Goal: Task Accomplishment & Management: Use online tool/utility

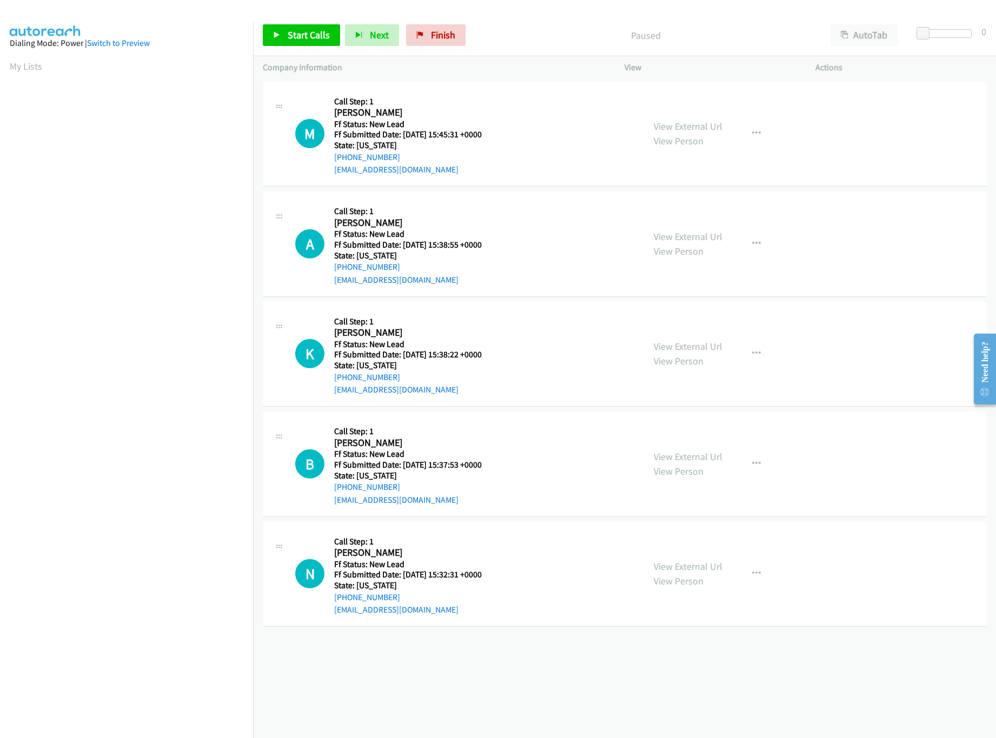
click at [494, 646] on div "+1 415-964-1034 Call failed - Please reload the list and try again The Callbar …" at bounding box center [624, 408] width 743 height 659
click at [689, 237] on link "View External Url" at bounding box center [688, 236] width 69 height 12
click at [712, 122] on link "View External Url" at bounding box center [688, 126] width 69 height 12
drag, startPoint x: 311, startPoint y: 43, endPoint x: 307, endPoint y: 49, distance: 7.7
click at [310, 44] on link "Start Calls" at bounding box center [301, 35] width 77 height 22
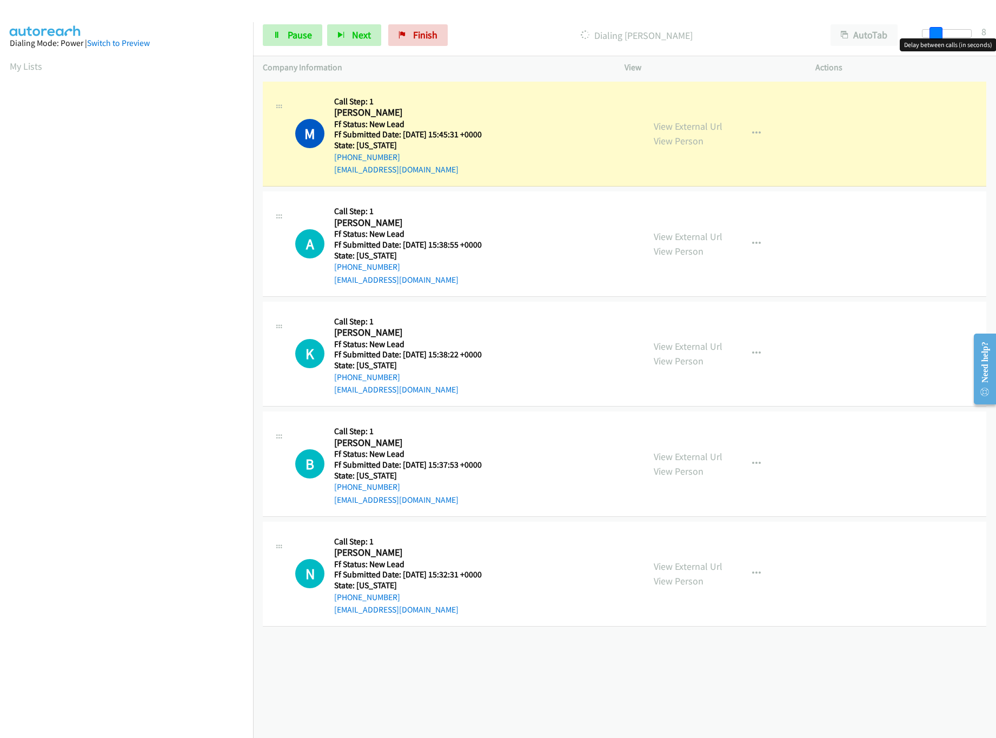
click at [934, 31] on div at bounding box center [947, 33] width 50 height 9
click at [935, 31] on span at bounding box center [937, 33] width 13 height 13
click at [707, 345] on link "View External Url" at bounding box center [688, 346] width 69 height 12
click at [521, 642] on div "+1 415-964-1034 Call failed - Please reload the list and try again The Callbar …" at bounding box center [624, 408] width 743 height 659
click at [702, 341] on link "View External Url" at bounding box center [688, 346] width 69 height 12
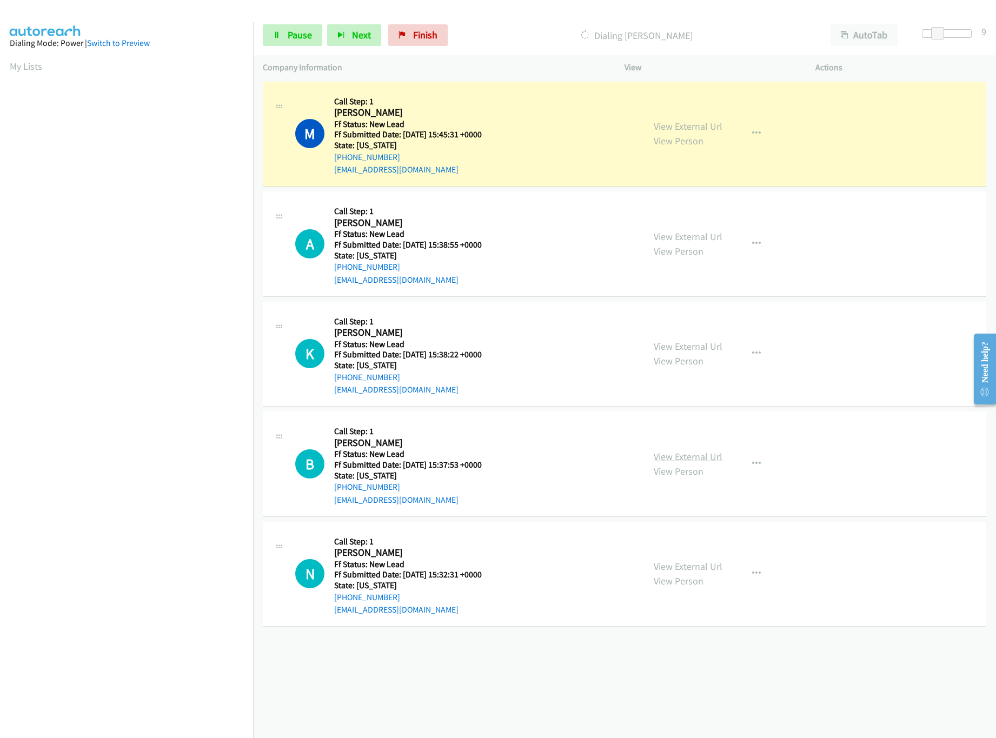
click at [680, 459] on link "View External Url" at bounding box center [688, 456] width 69 height 12
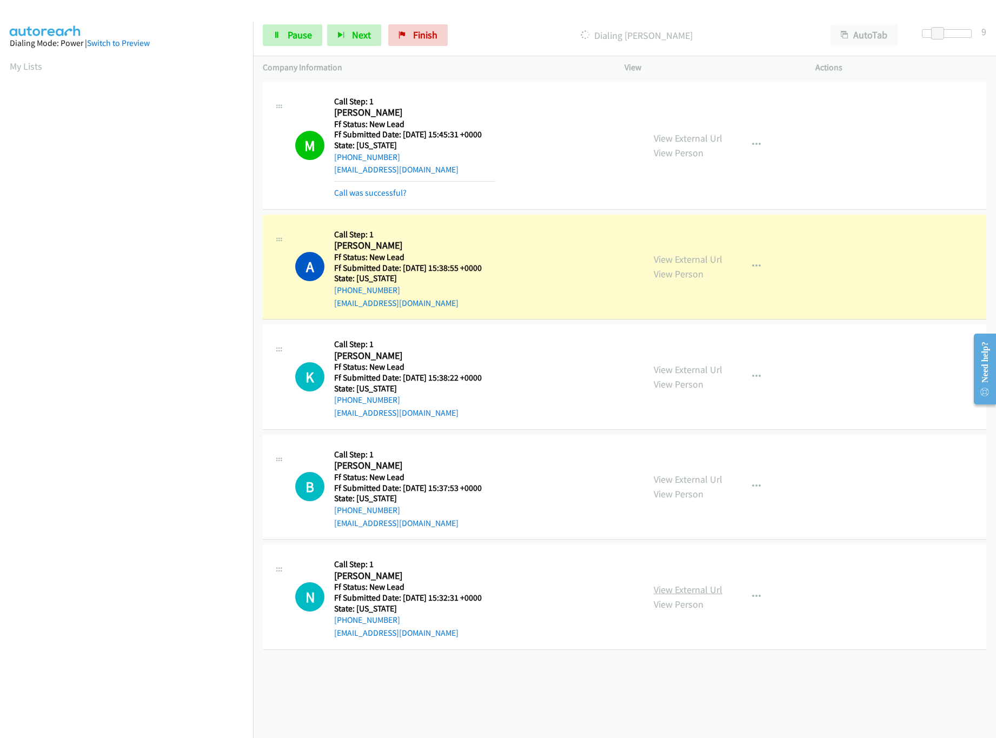
click at [683, 591] on link "View External Url" at bounding box center [688, 589] width 69 height 12
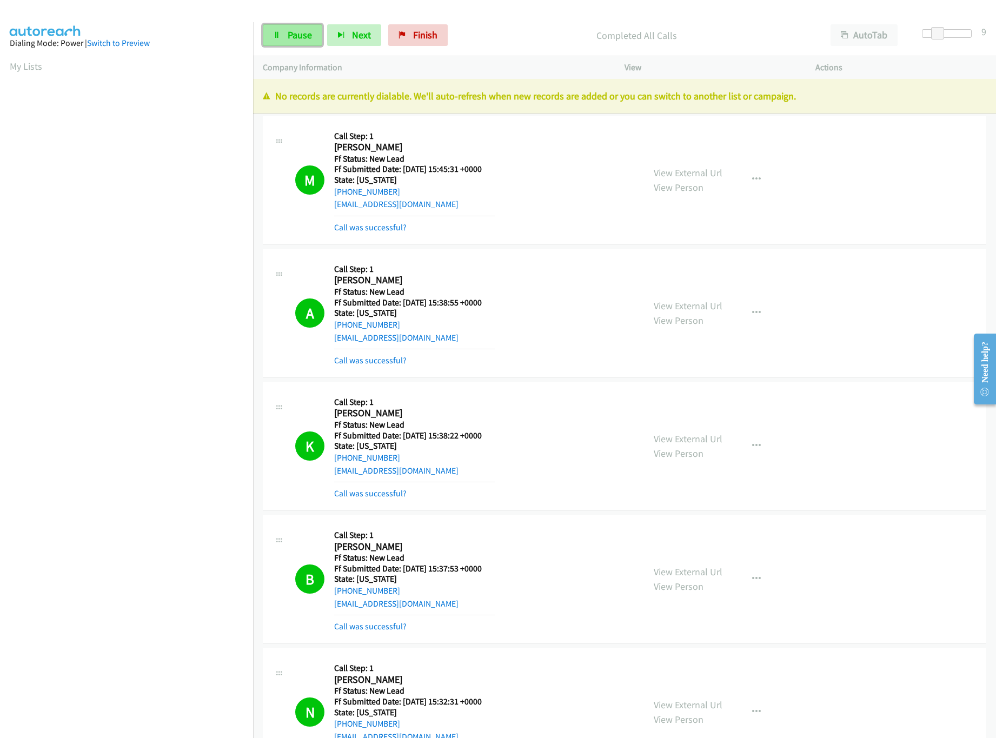
click at [300, 34] on span "Pause" at bounding box center [300, 35] width 24 height 12
click at [471, 26] on div "Paused" at bounding box center [645, 35] width 350 height 22
click at [453, 37] on link "Finish" at bounding box center [435, 35] width 59 height 22
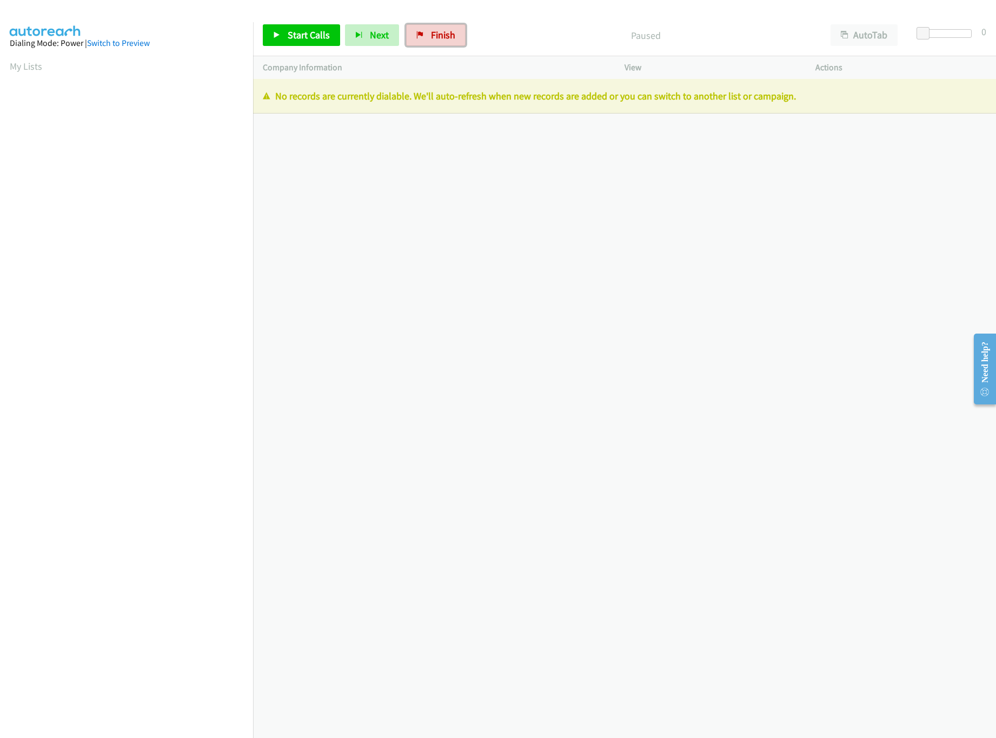
click at [441, 31] on span "Finish" at bounding box center [443, 35] width 24 height 12
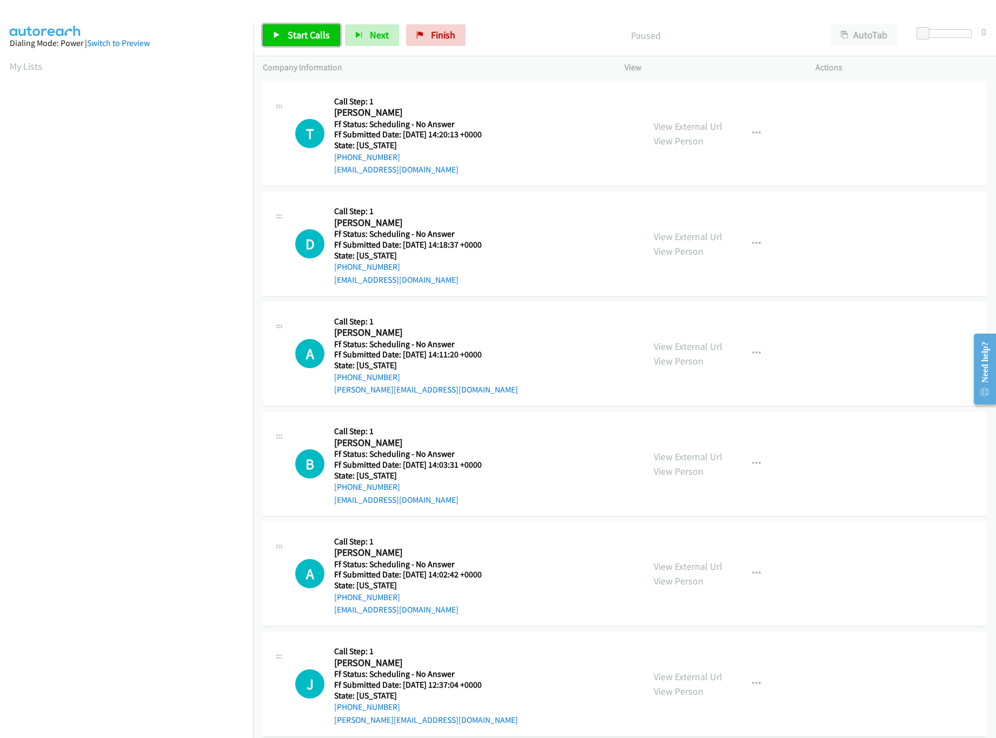
click at [264, 43] on link "Start Calls" at bounding box center [301, 35] width 77 height 22
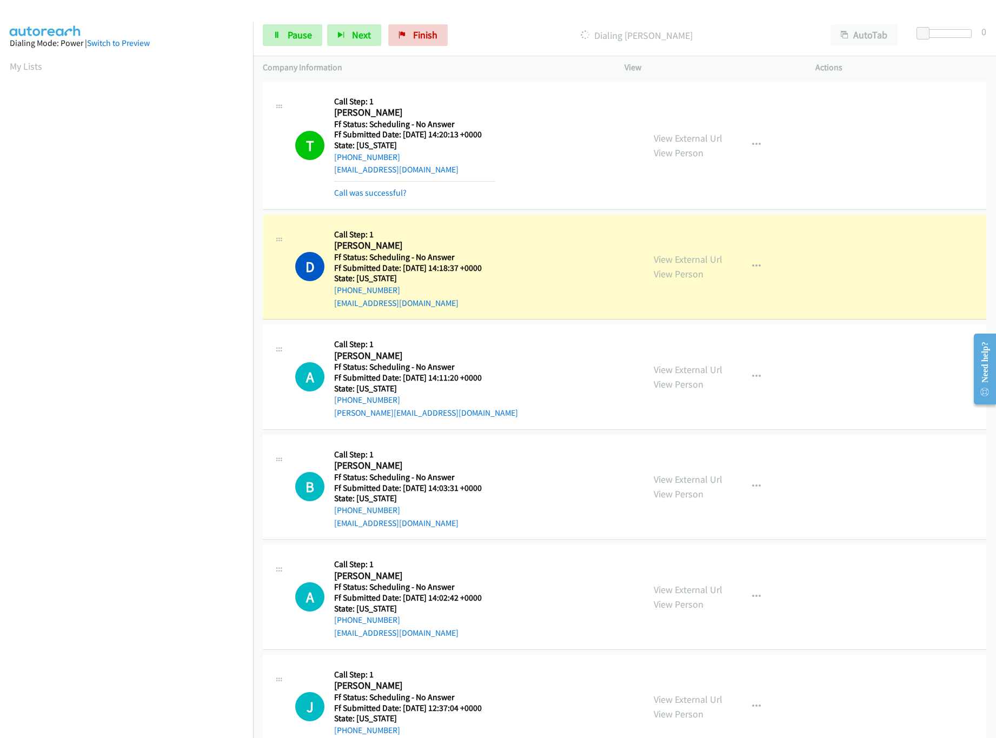
drag, startPoint x: 528, startPoint y: 204, endPoint x: 600, endPoint y: 174, distance: 78.7
click at [530, 204] on div "T Callback Scheduled Call Step: 1 Tom Degnan America/New_York Ff Status: Schedu…" at bounding box center [624, 146] width 723 height 128
click at [693, 134] on link "View External Url" at bounding box center [688, 138] width 69 height 12
click at [714, 260] on link "View External Url" at bounding box center [688, 259] width 69 height 12
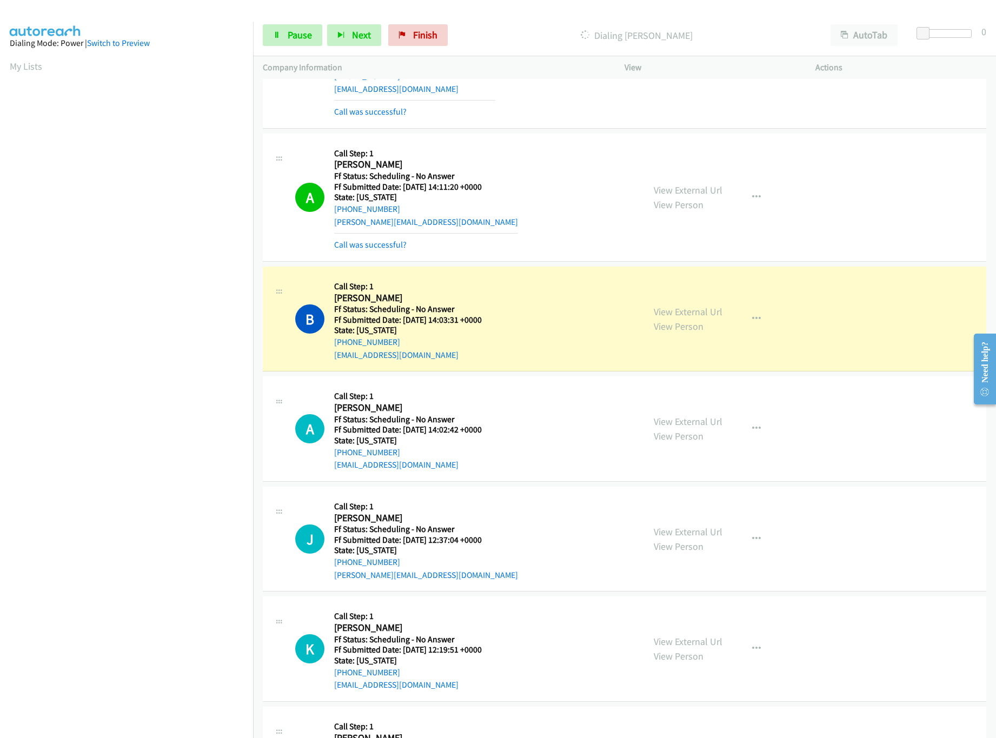
scroll to position [216, 0]
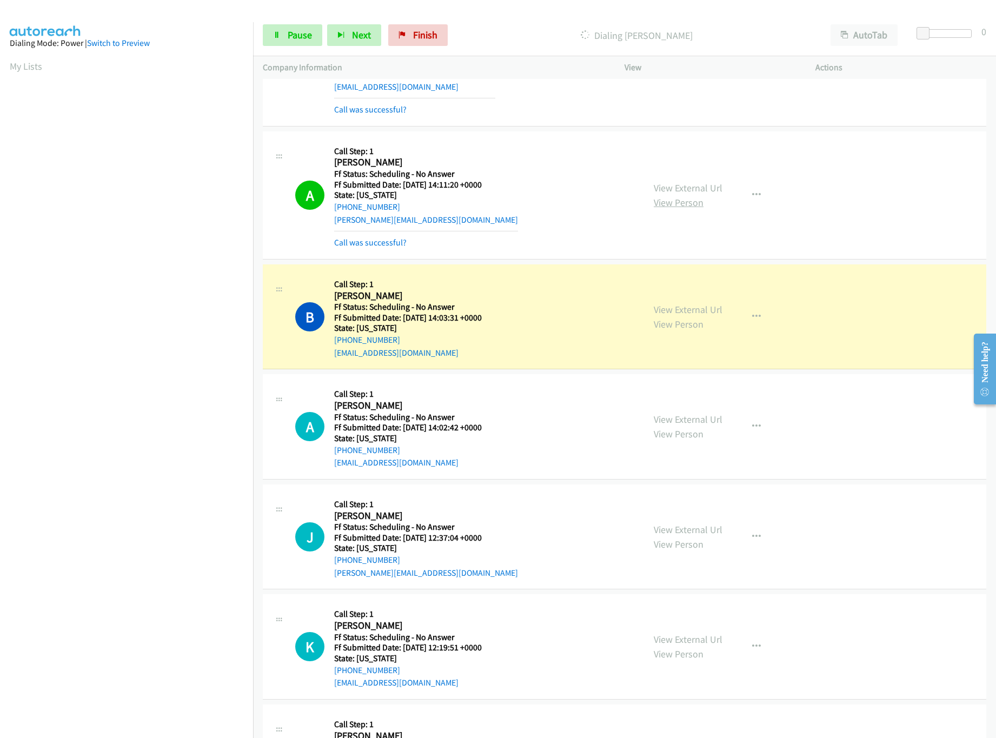
drag, startPoint x: 676, startPoint y: 185, endPoint x: 672, endPoint y: 202, distance: 16.9
click at [676, 185] on link "View External Url" at bounding box center [688, 188] width 69 height 12
click at [667, 312] on link "View External Url" at bounding box center [688, 309] width 69 height 12
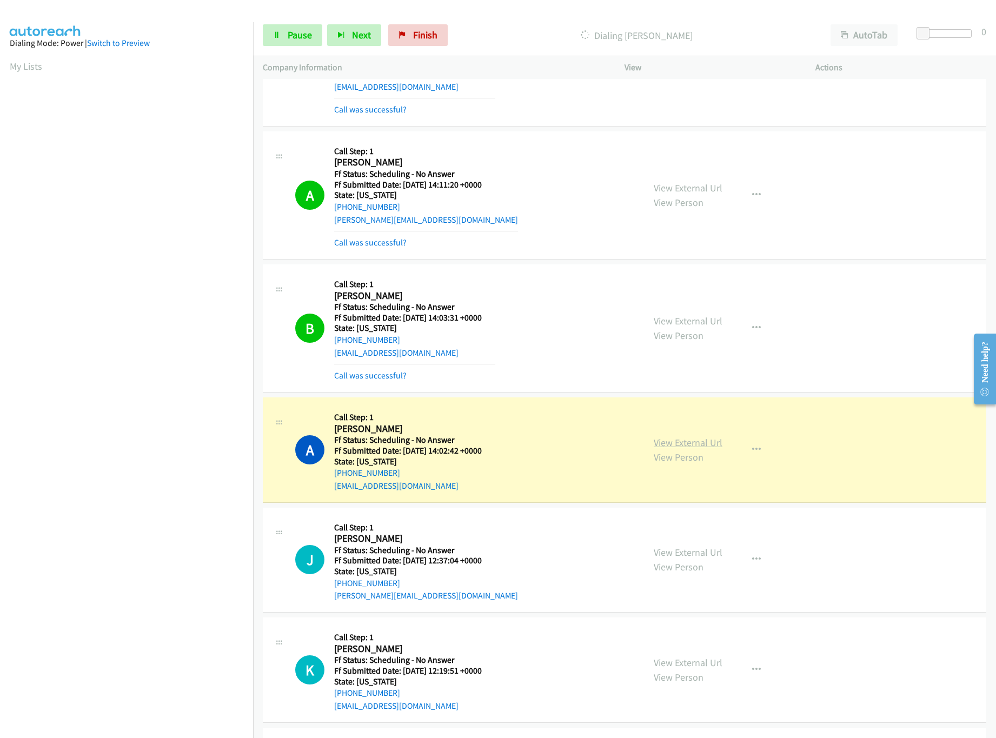
click at [662, 446] on link "View External Url" at bounding box center [688, 442] width 69 height 12
click at [275, 33] on icon at bounding box center [277, 36] width 8 height 8
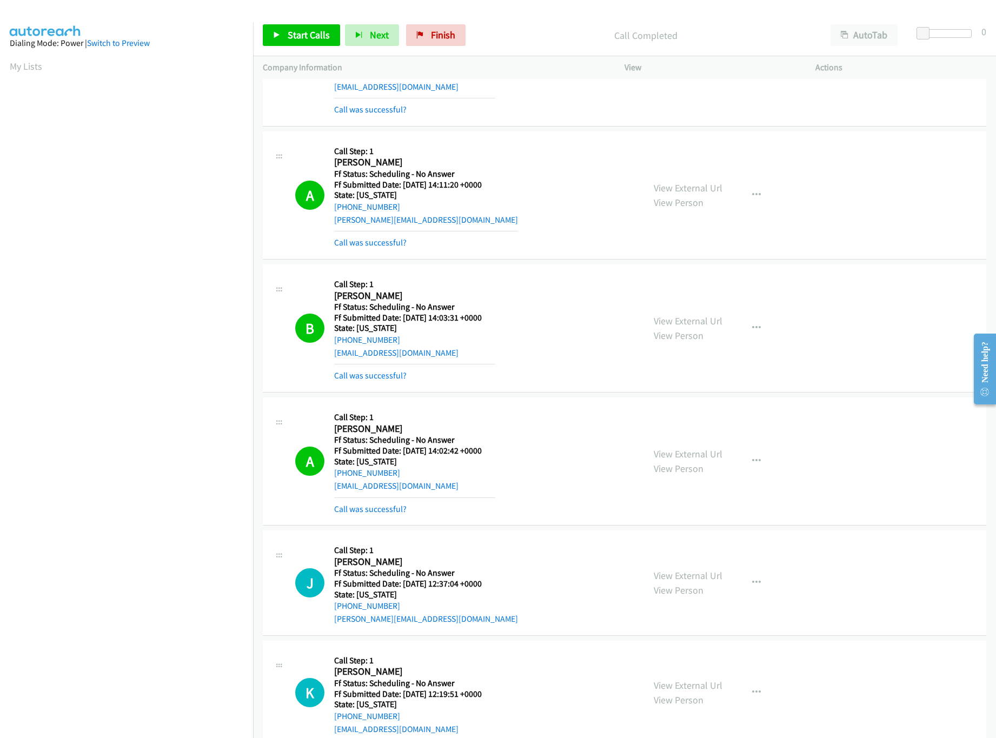
click at [515, 18] on div "Start Calls Pause Next Finish Call Completed AutoTab AutoTab 0" at bounding box center [624, 36] width 743 height 42
drag, startPoint x: 164, startPoint y: 666, endPoint x: 294, endPoint y: 323, distance: 366.7
click at [164, 666] on nav "Dialing Mode: Power | Switch to Preview My Lists" at bounding box center [127, 391] width 254 height 738
click at [428, 44] on link "Finish" at bounding box center [435, 35] width 59 height 22
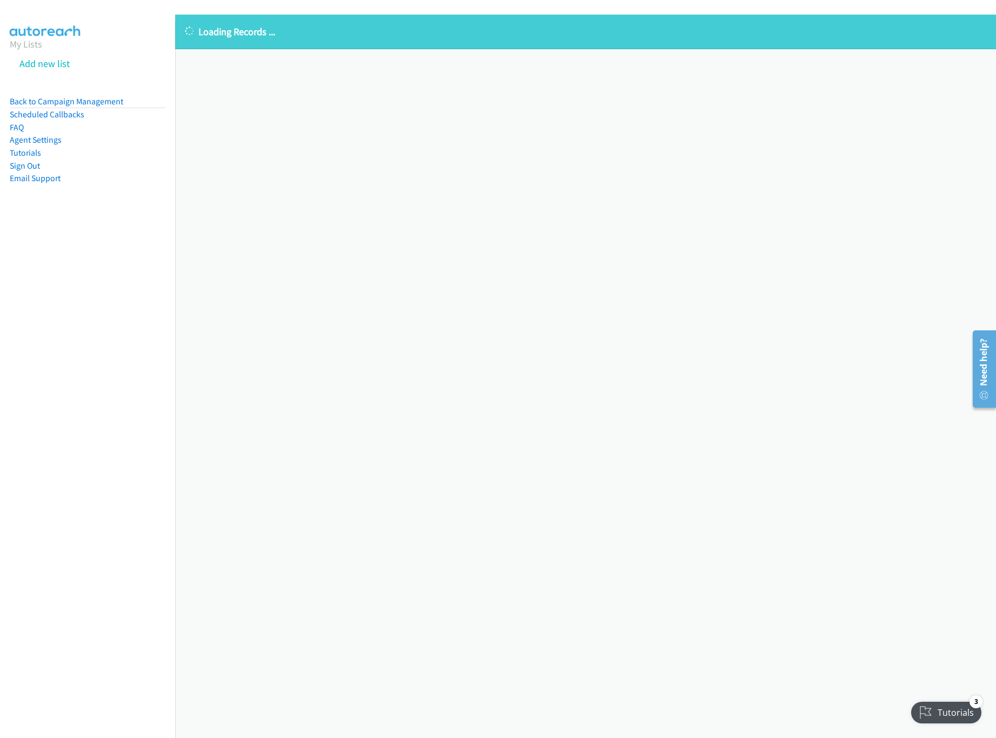
click at [449, 334] on div "Loading Records ... Sorry, something went wrong please try again." at bounding box center [585, 376] width 821 height 723
click at [79, 96] on link "Back to Campaign Management" at bounding box center [67, 101] width 114 height 10
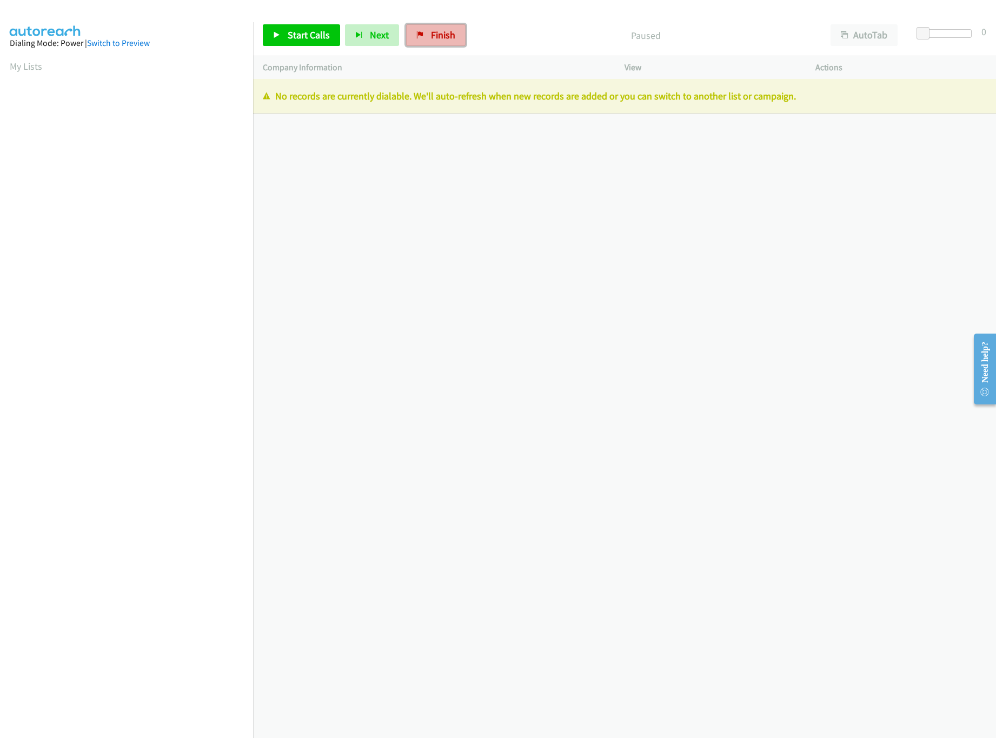
click at [435, 39] on span "Finish" at bounding box center [443, 35] width 24 height 12
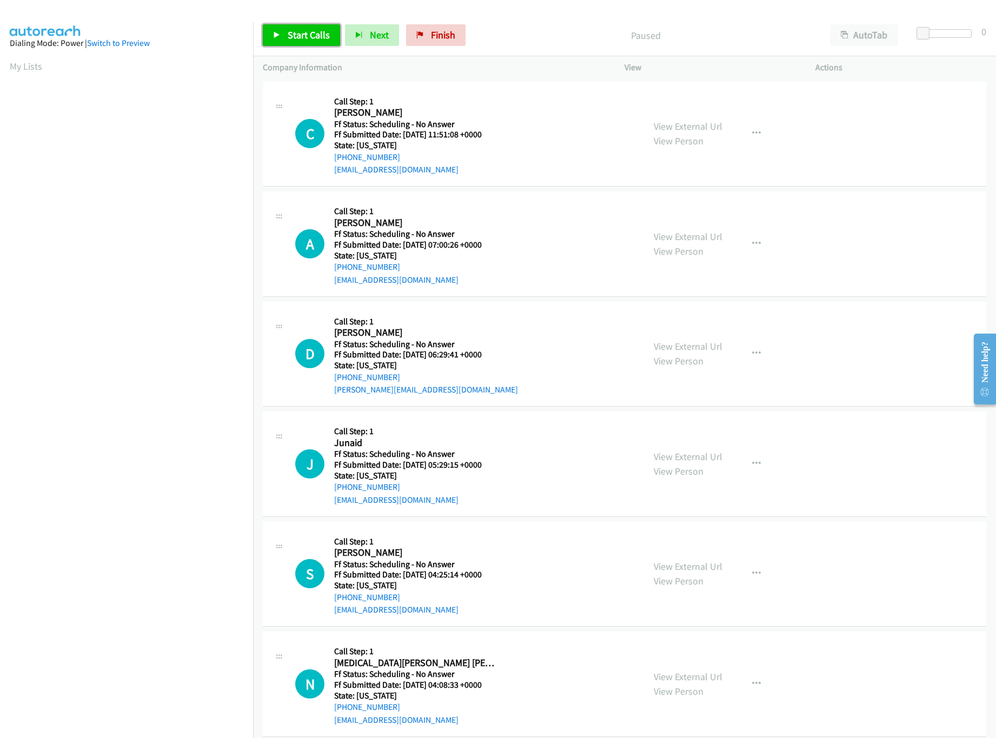
click at [314, 42] on link "Start Calls" at bounding box center [301, 35] width 77 height 22
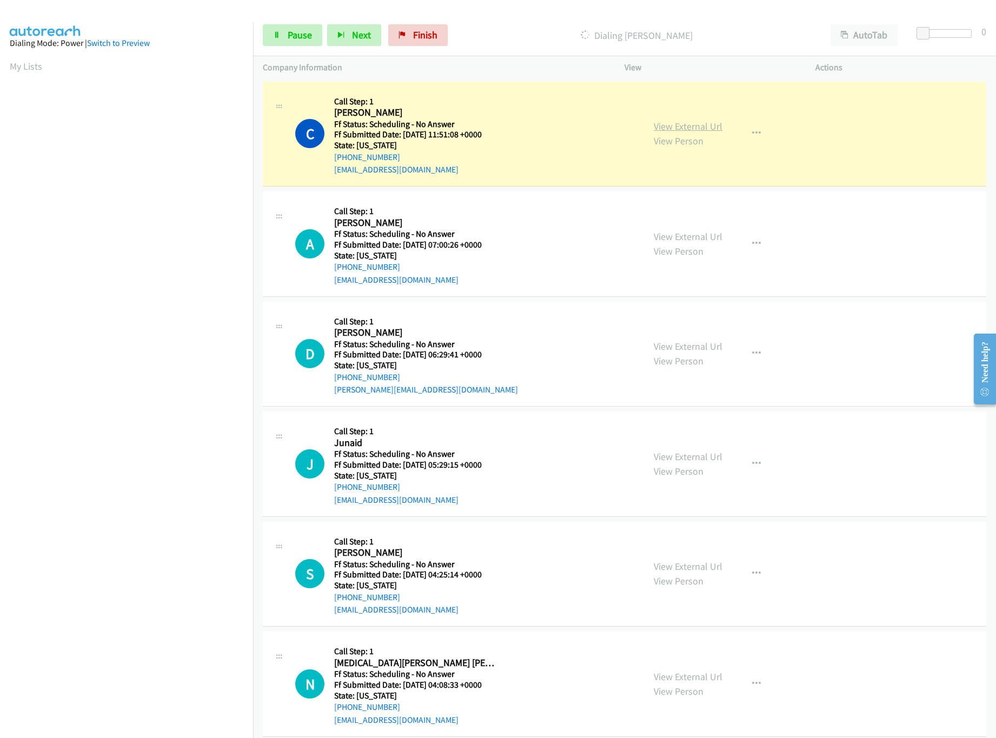
click at [665, 130] on link "View External Url" at bounding box center [688, 126] width 69 height 12
click at [688, 235] on link "View External Url" at bounding box center [688, 236] width 69 height 12
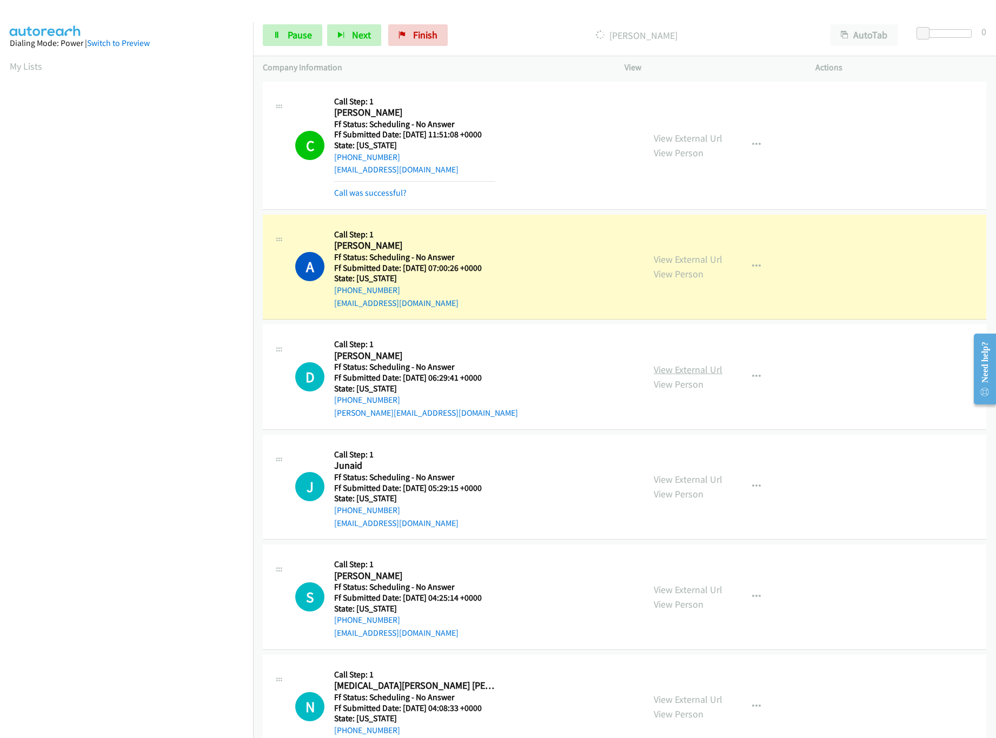
click at [685, 371] on link "View External Url" at bounding box center [688, 369] width 69 height 12
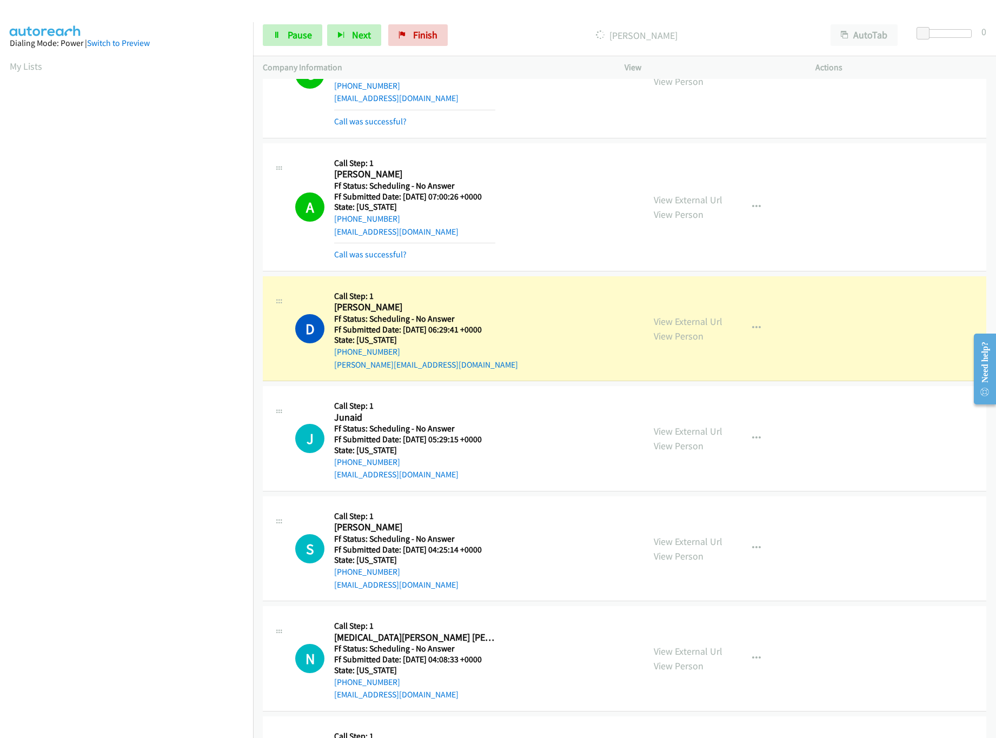
scroll to position [108, 0]
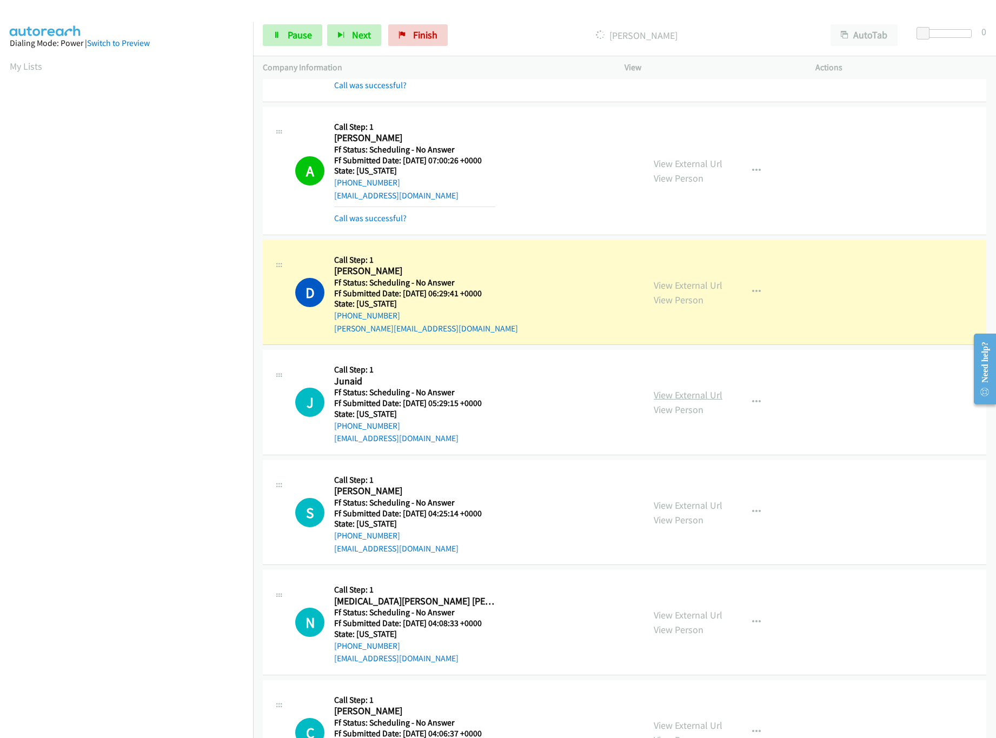
click at [686, 395] on link "View External Url" at bounding box center [688, 395] width 69 height 12
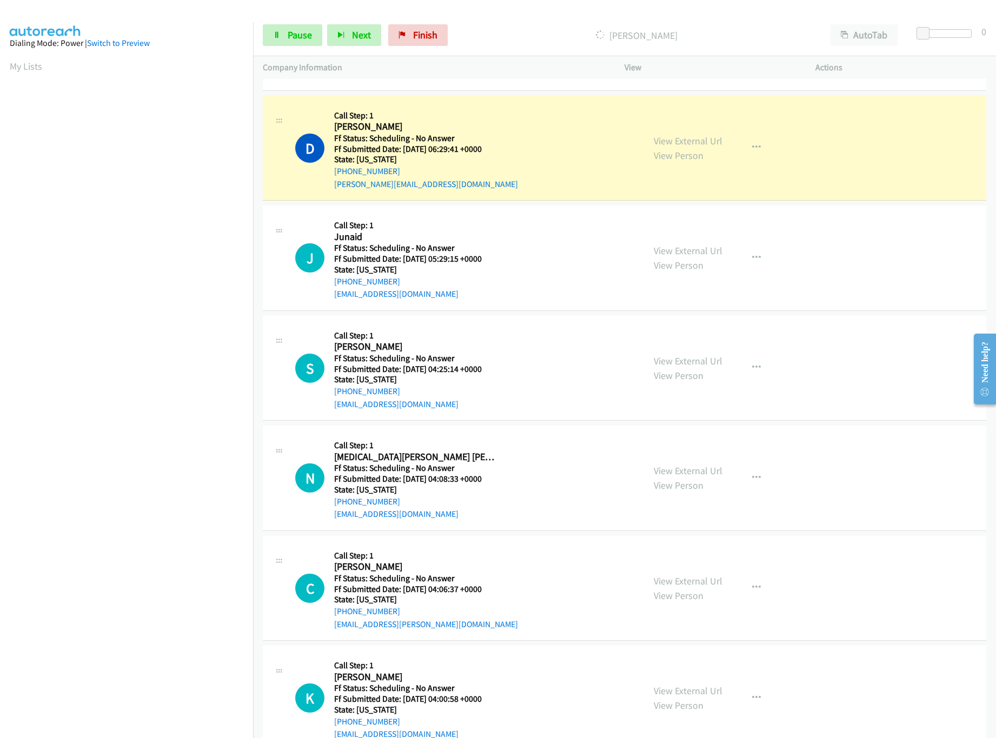
scroll to position [216, 0]
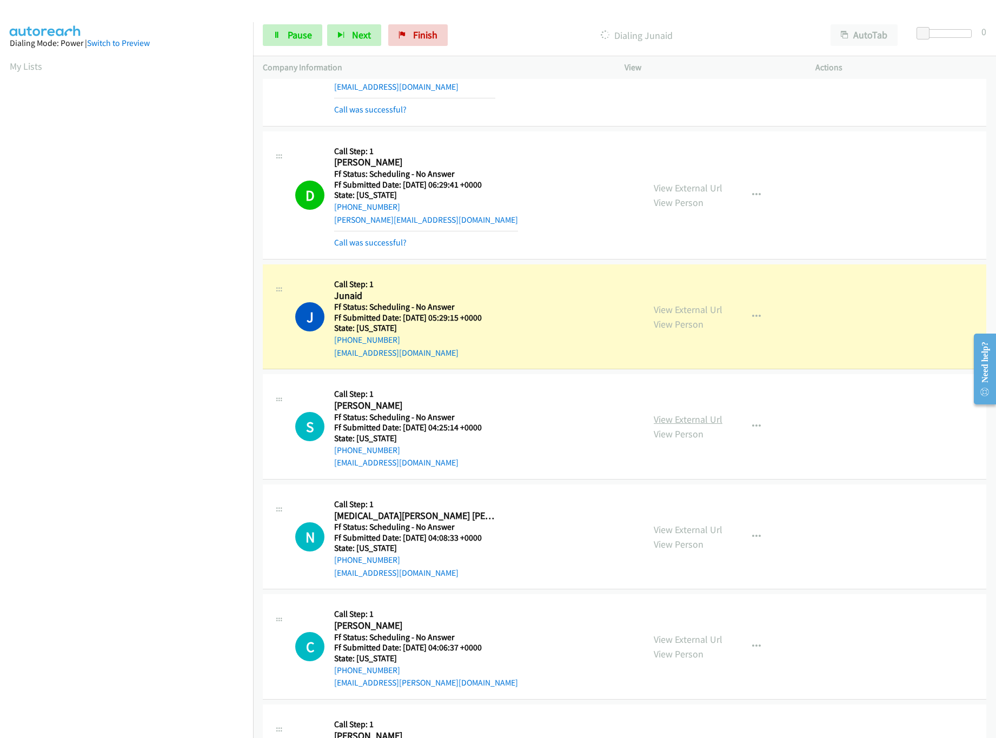
click at [709, 422] on link "View External Url" at bounding box center [688, 419] width 69 height 12
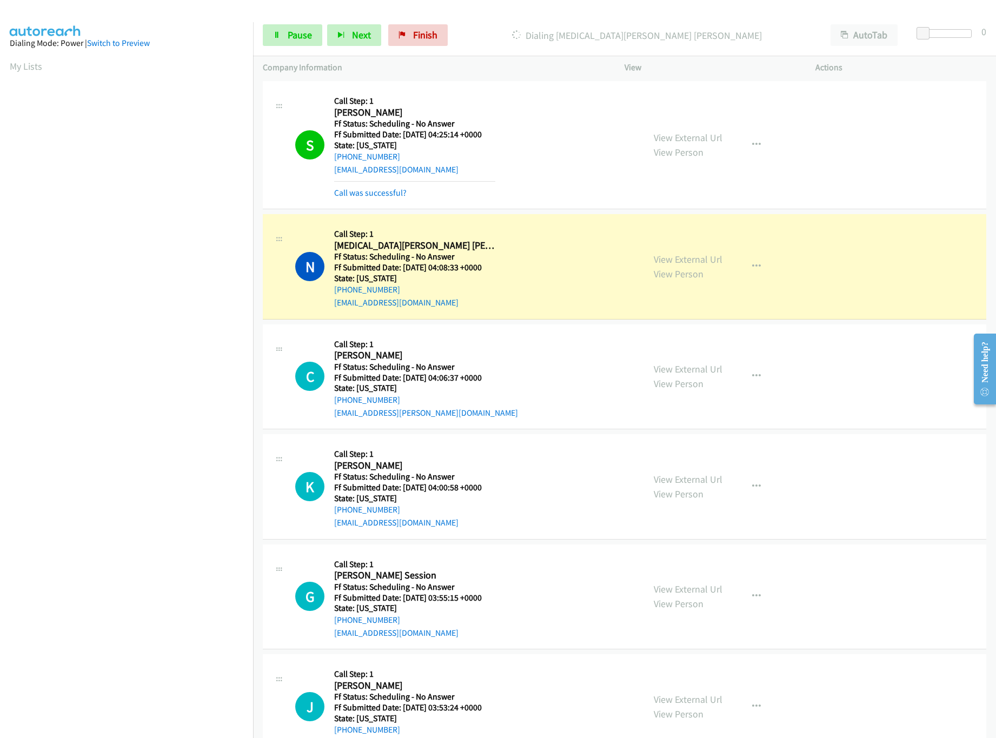
scroll to position [649, 0]
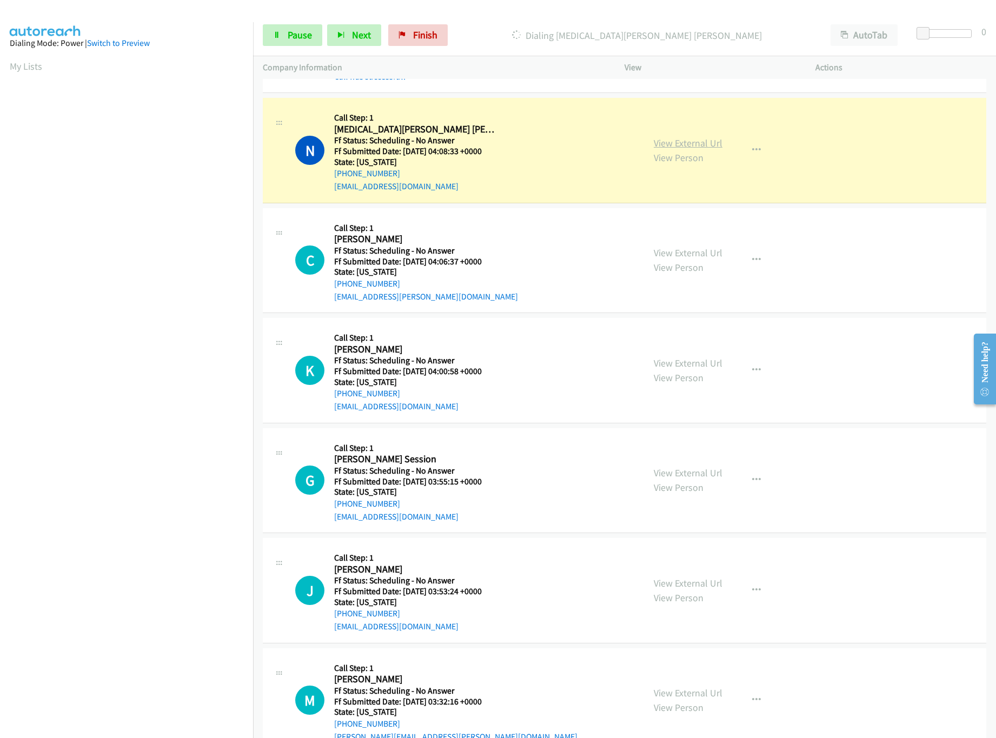
click at [701, 140] on link "View External Url" at bounding box center [688, 143] width 69 height 12
click at [706, 257] on link "View External Url" at bounding box center [688, 253] width 69 height 12
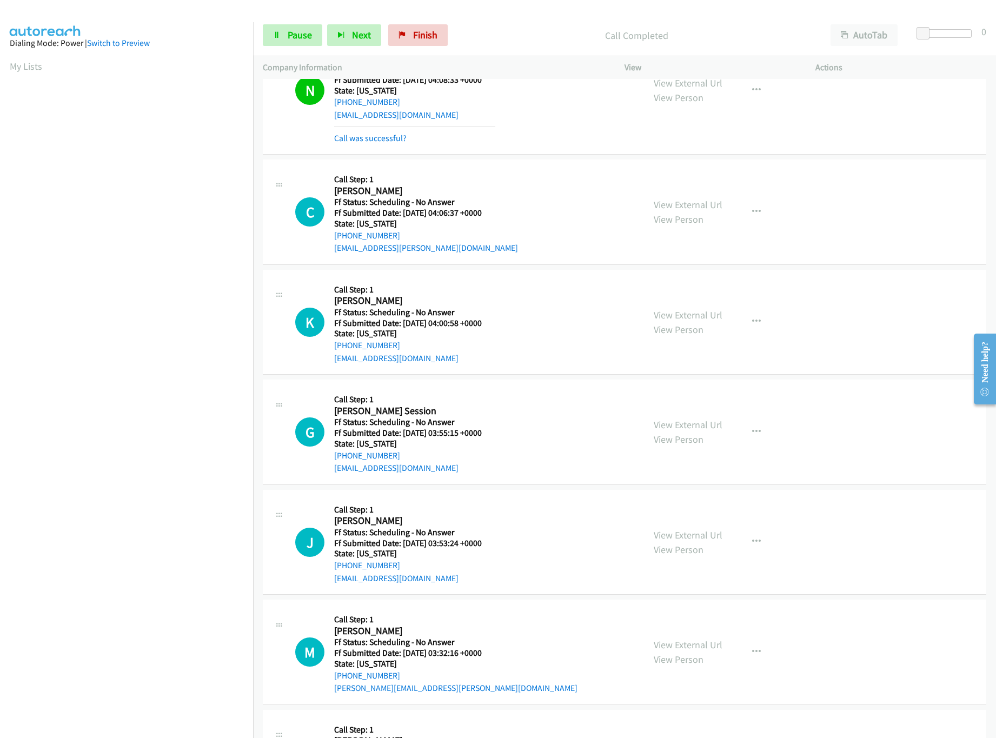
scroll to position [756, 0]
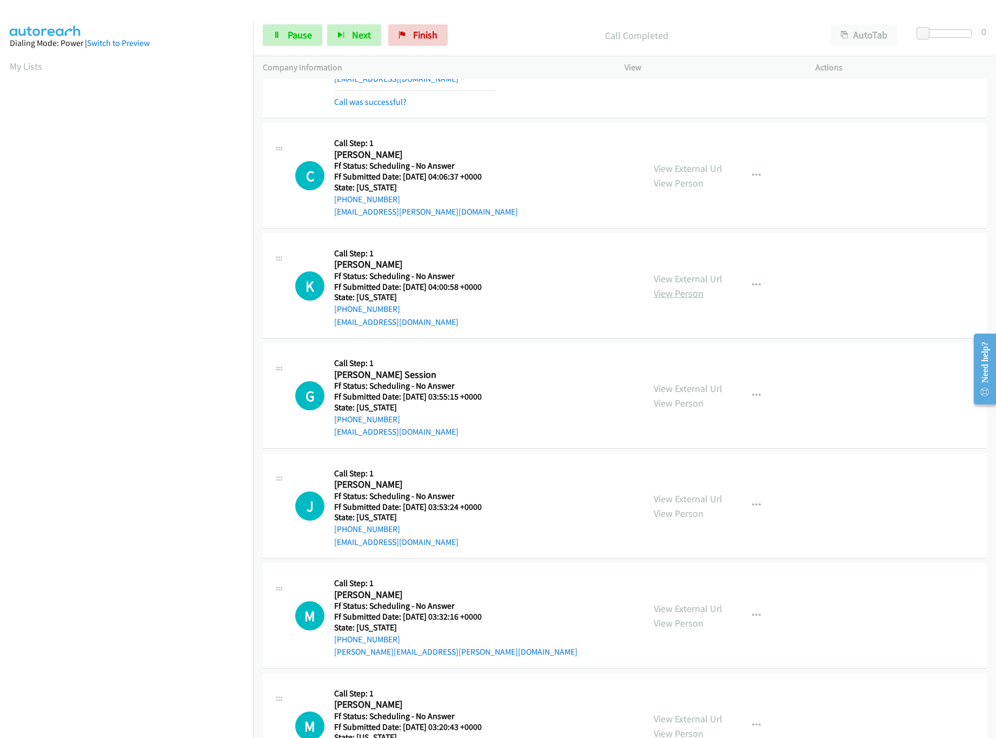
click at [660, 289] on link "View Person" at bounding box center [679, 293] width 50 height 12
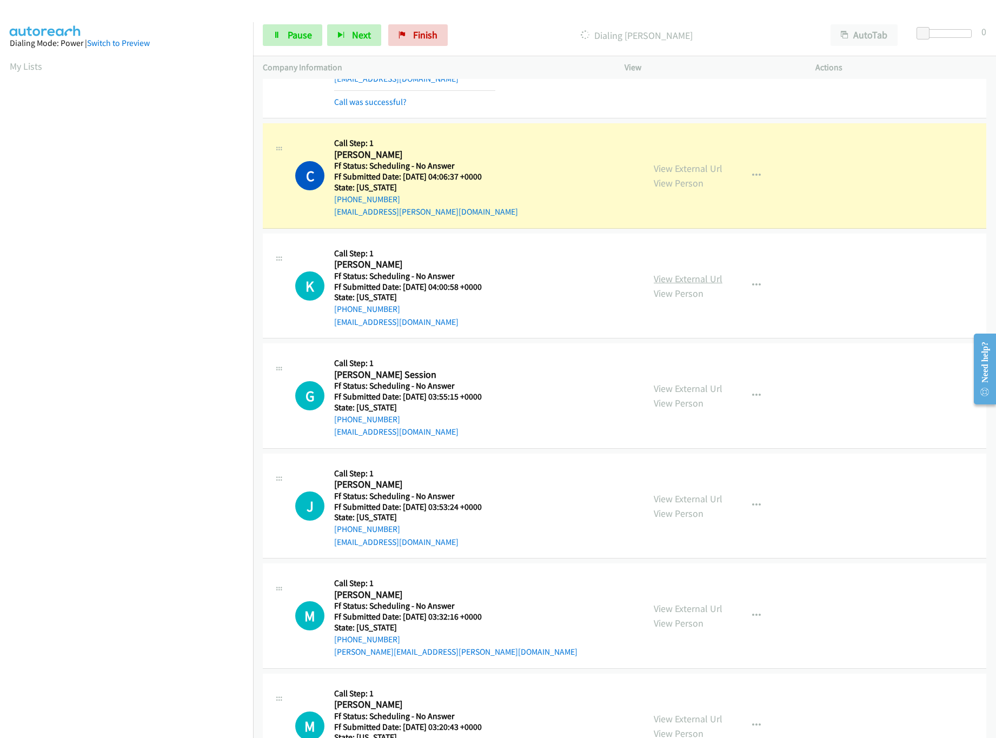
click at [667, 275] on link "View External Url" at bounding box center [688, 278] width 69 height 12
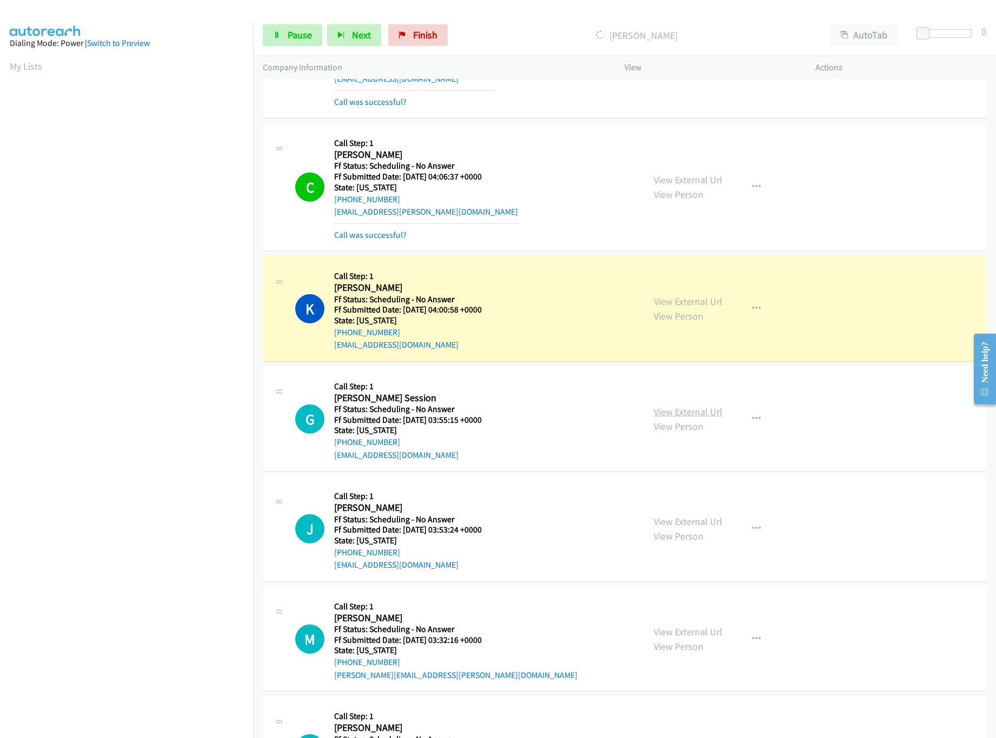
click at [686, 414] on link "View External Url" at bounding box center [688, 412] width 69 height 12
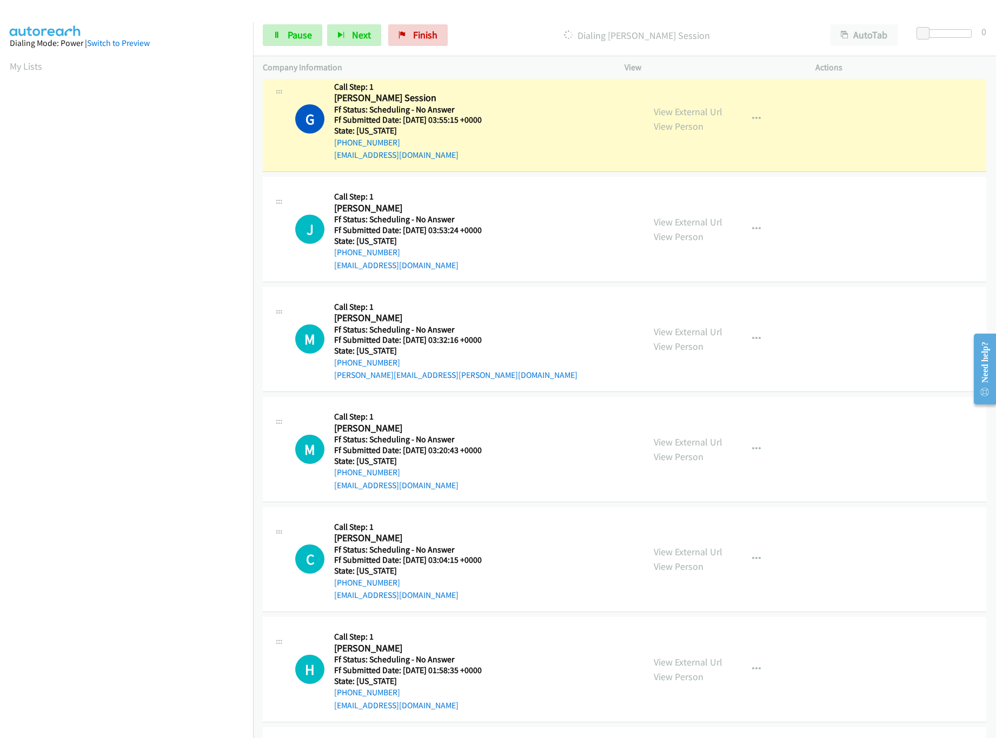
scroll to position [1081, 0]
click at [682, 225] on link "View External Url" at bounding box center [688, 220] width 69 height 12
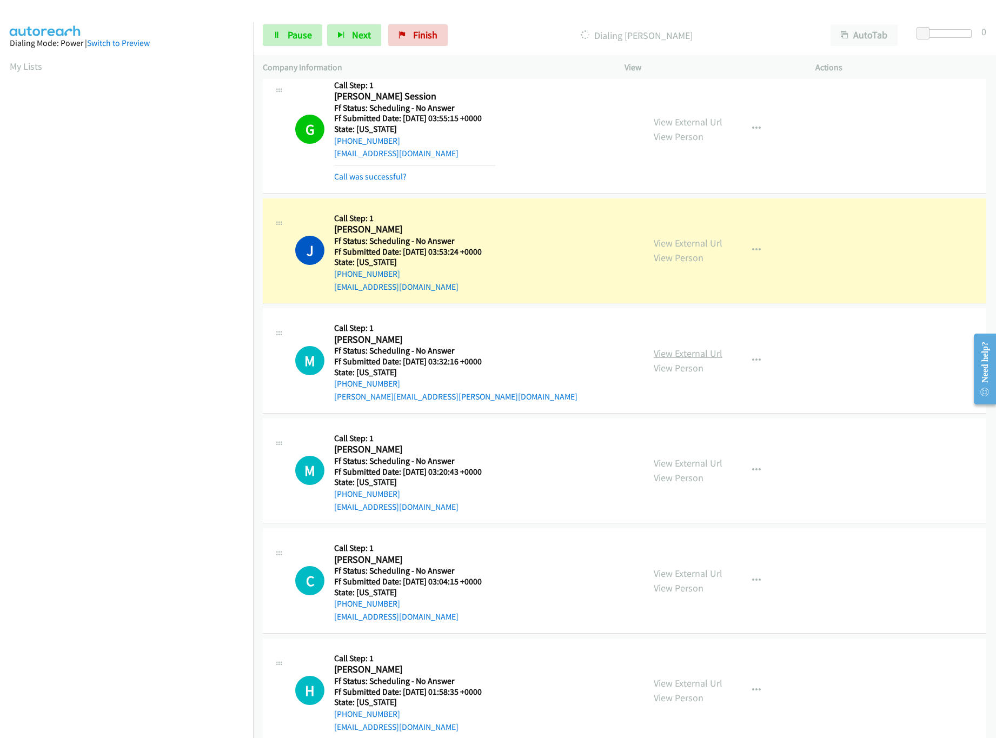
click at [709, 357] on link "View External Url" at bounding box center [688, 353] width 69 height 12
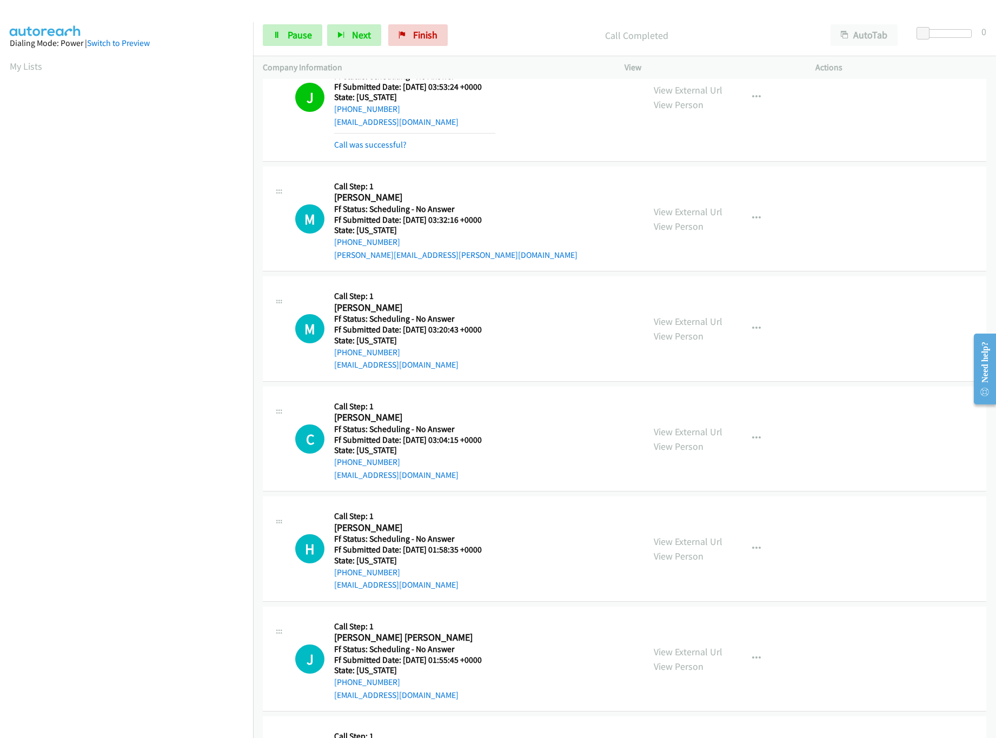
scroll to position [1298, 0]
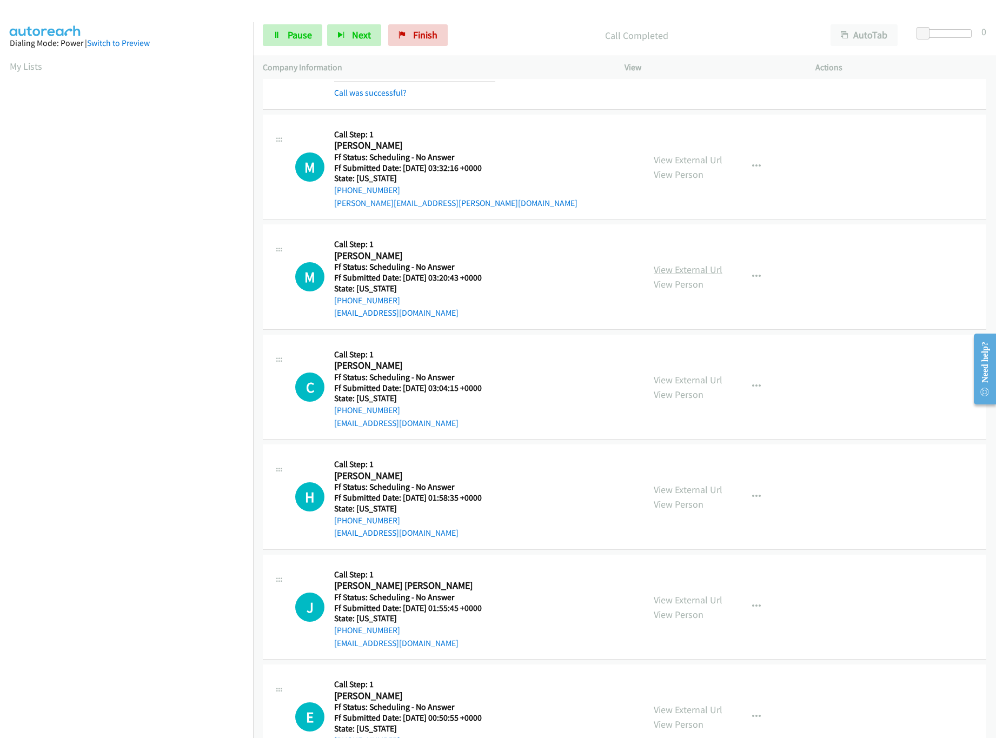
click at [684, 271] on link "View External Url" at bounding box center [688, 269] width 69 height 12
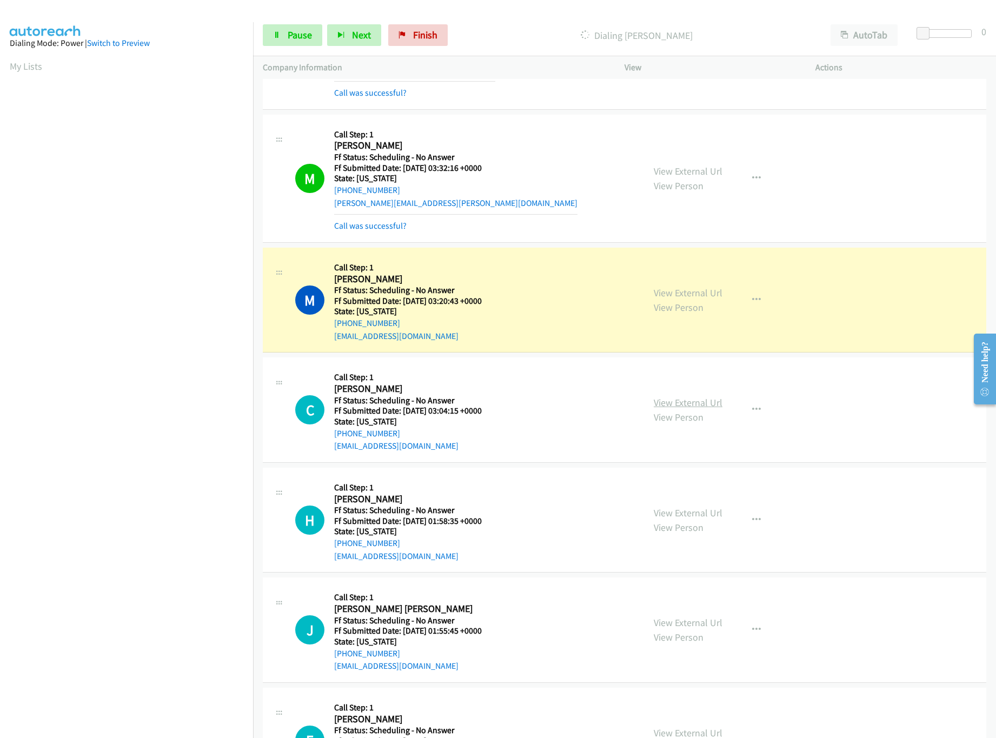
click at [697, 409] on link "View External Url" at bounding box center [688, 402] width 69 height 12
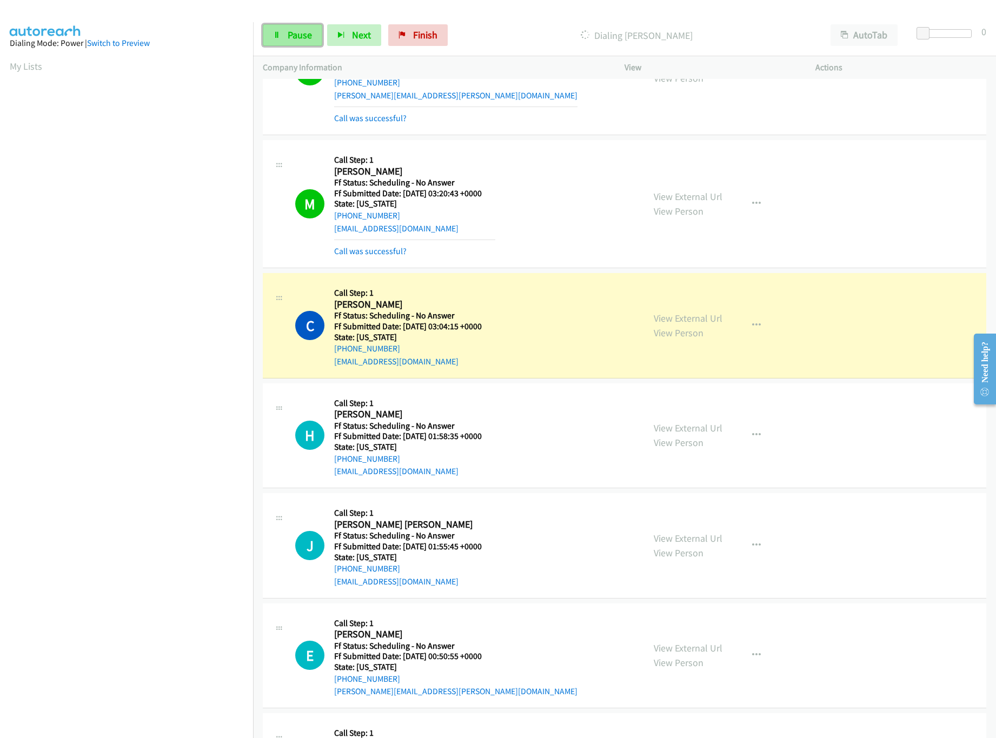
click at [272, 41] on link "Pause" at bounding box center [292, 35] width 59 height 22
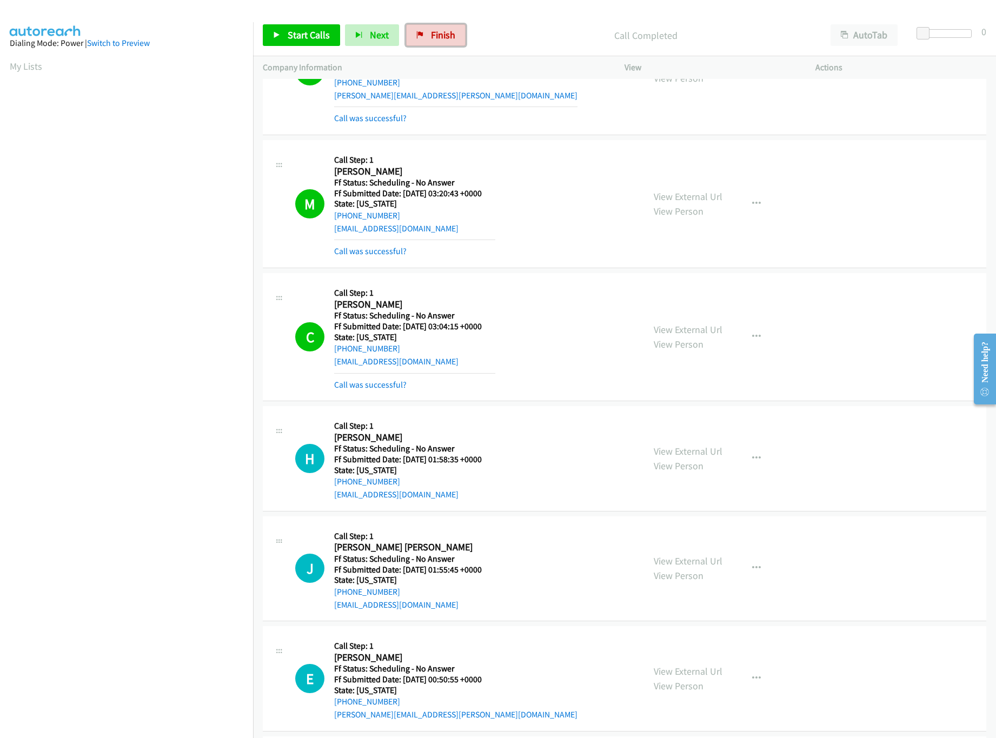
drag, startPoint x: 438, startPoint y: 28, endPoint x: 553, endPoint y: 52, distance: 117.6
click at [438, 28] on link "Finish" at bounding box center [435, 35] width 59 height 22
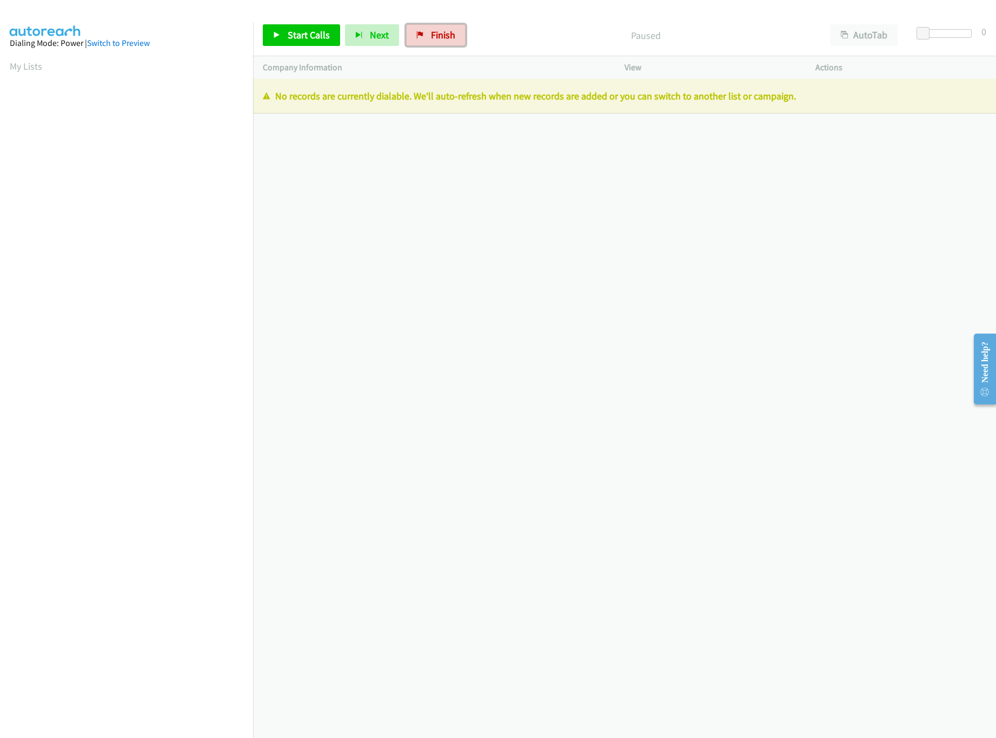
drag, startPoint x: 428, startPoint y: 36, endPoint x: 606, endPoint y: 117, distance: 194.8
click at [429, 36] on link "Finish" at bounding box center [435, 35] width 59 height 22
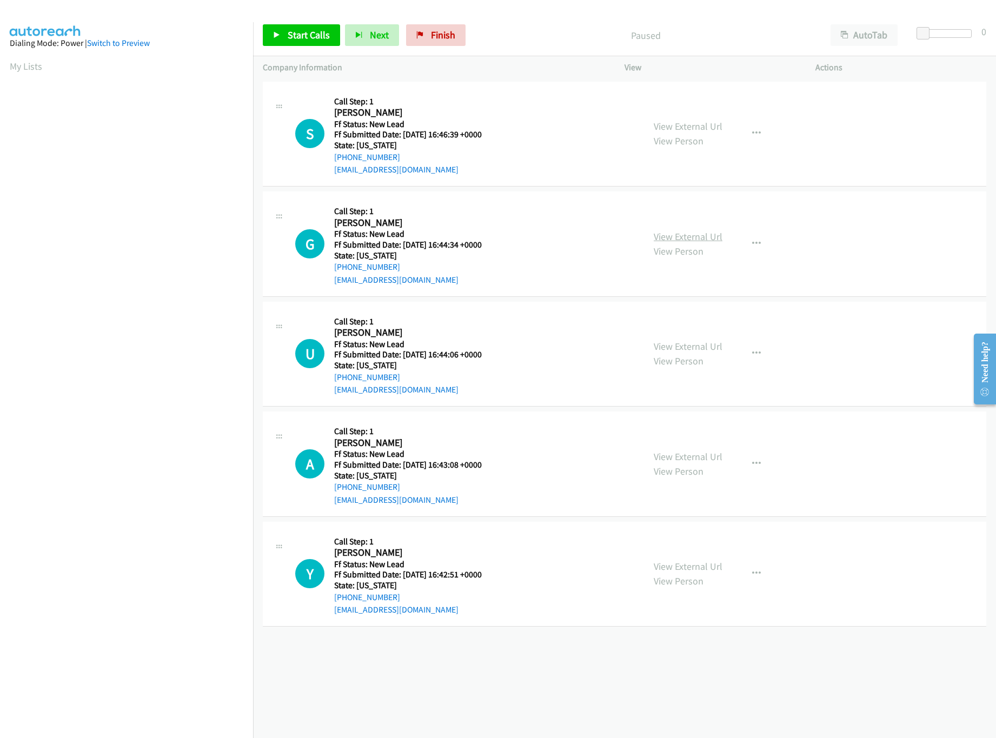
click at [677, 237] on link "View External Url" at bounding box center [688, 236] width 69 height 12
click at [692, 125] on link "View External Url" at bounding box center [688, 126] width 69 height 12
click at [302, 25] on link "Start Calls" at bounding box center [301, 35] width 77 height 22
drag, startPoint x: 920, startPoint y: 34, endPoint x: 944, endPoint y: 35, distance: 24.3
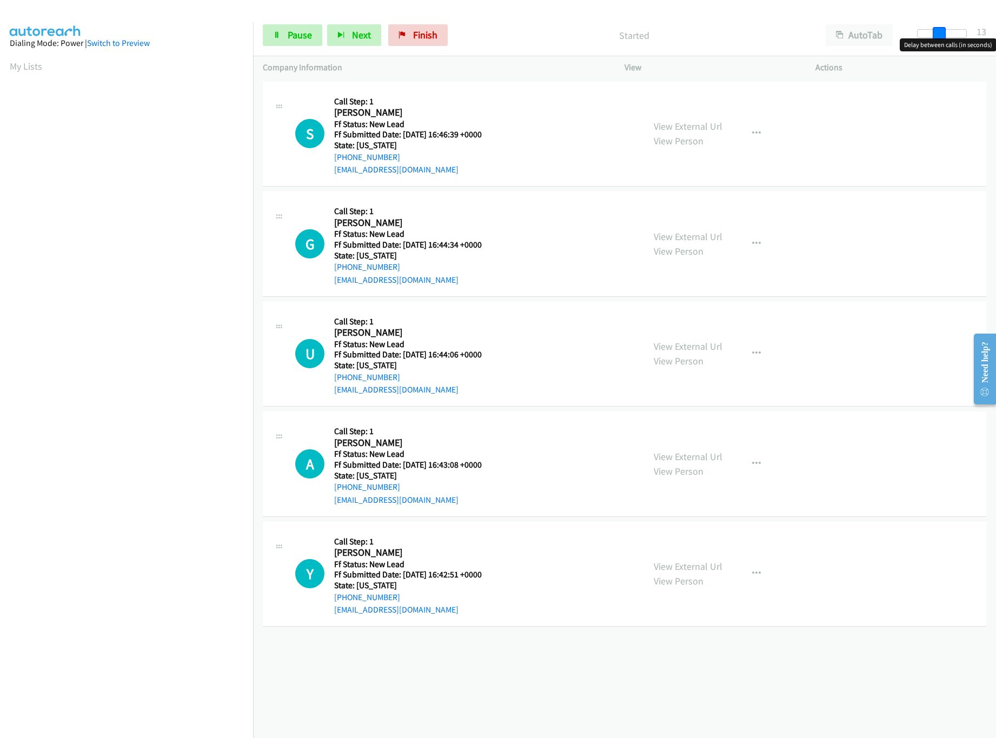
click at [944, 35] on span at bounding box center [939, 33] width 13 height 13
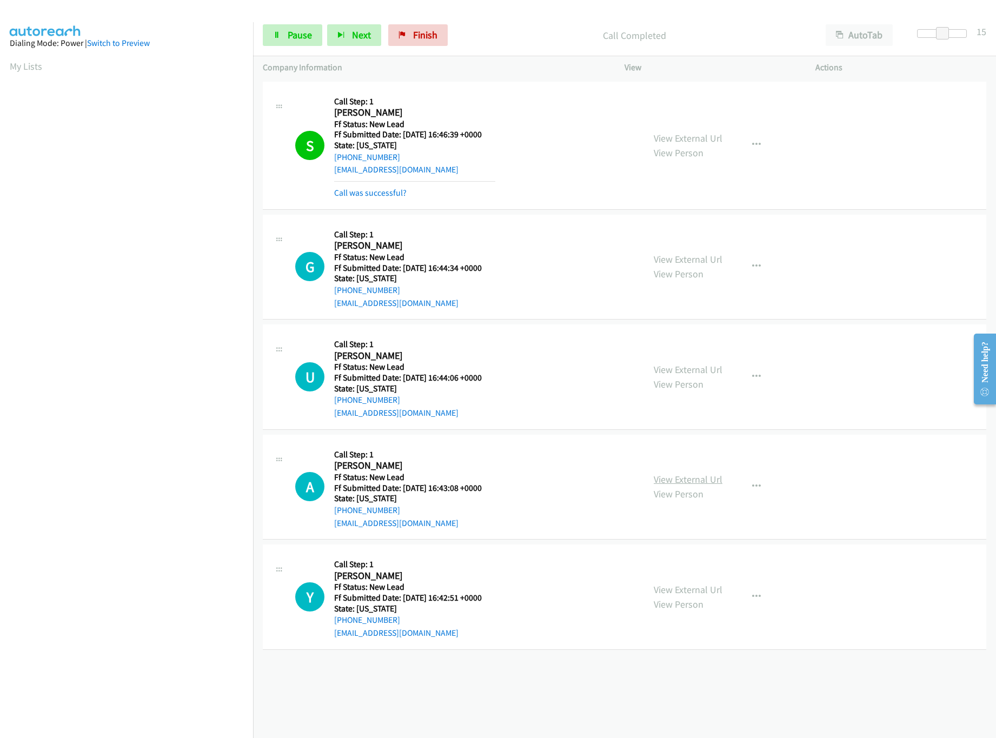
click at [683, 477] on link "View External Url" at bounding box center [688, 479] width 69 height 12
click at [694, 373] on link "View External Url" at bounding box center [688, 369] width 69 height 12
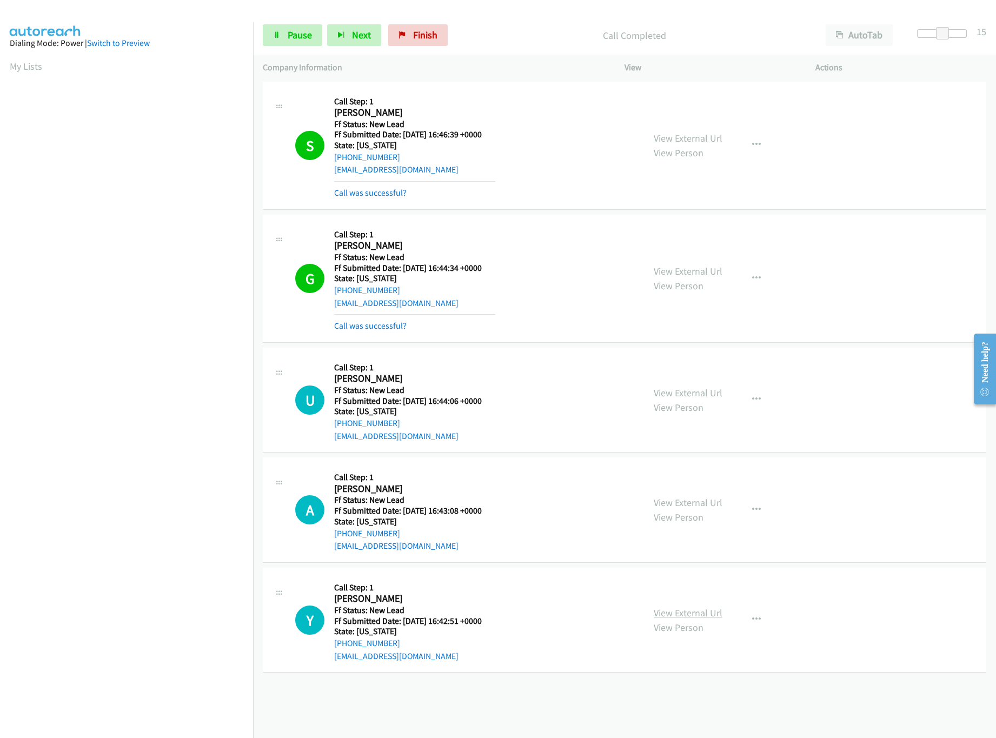
click at [703, 611] on link "View External Url" at bounding box center [688, 613] width 69 height 12
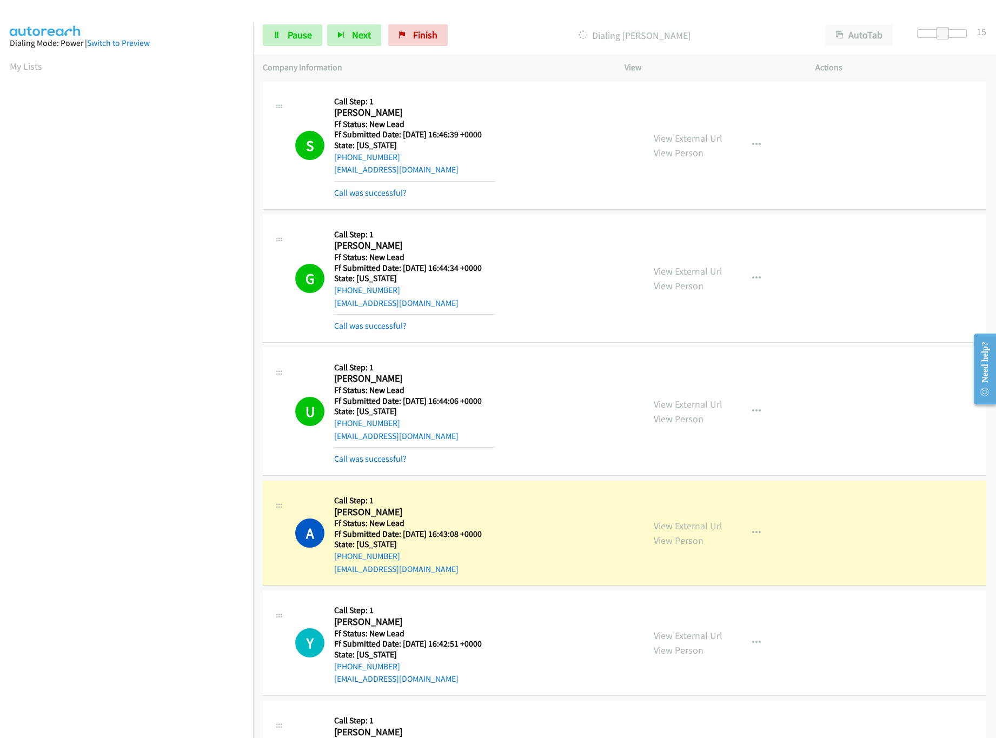
scroll to position [310, 0]
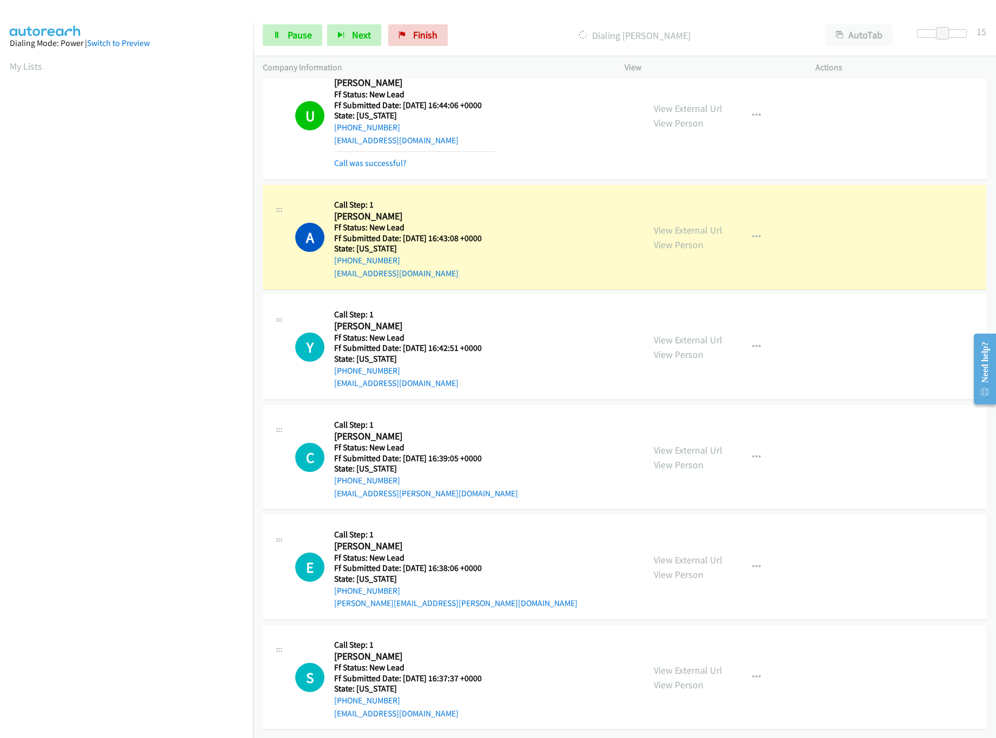
click at [772, 331] on div "View External Url View Person View External Url Email Schedule/Manage Callback …" at bounding box center [744, 346] width 201 height 85
click at [752, 343] on icon "button" at bounding box center [756, 347] width 9 height 9
click at [667, 407] on link "Skip Call" at bounding box center [699, 418] width 144 height 22
click at [693, 444] on link "View External Url" at bounding box center [688, 450] width 69 height 12
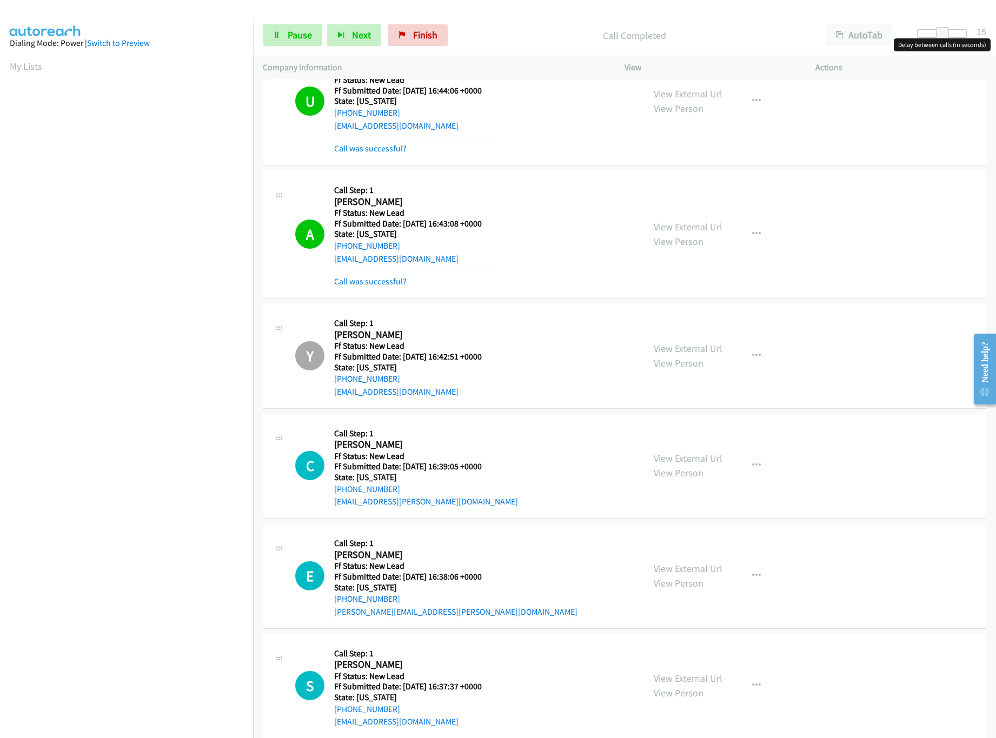
click at [966, 31] on div at bounding box center [942, 33] width 50 height 9
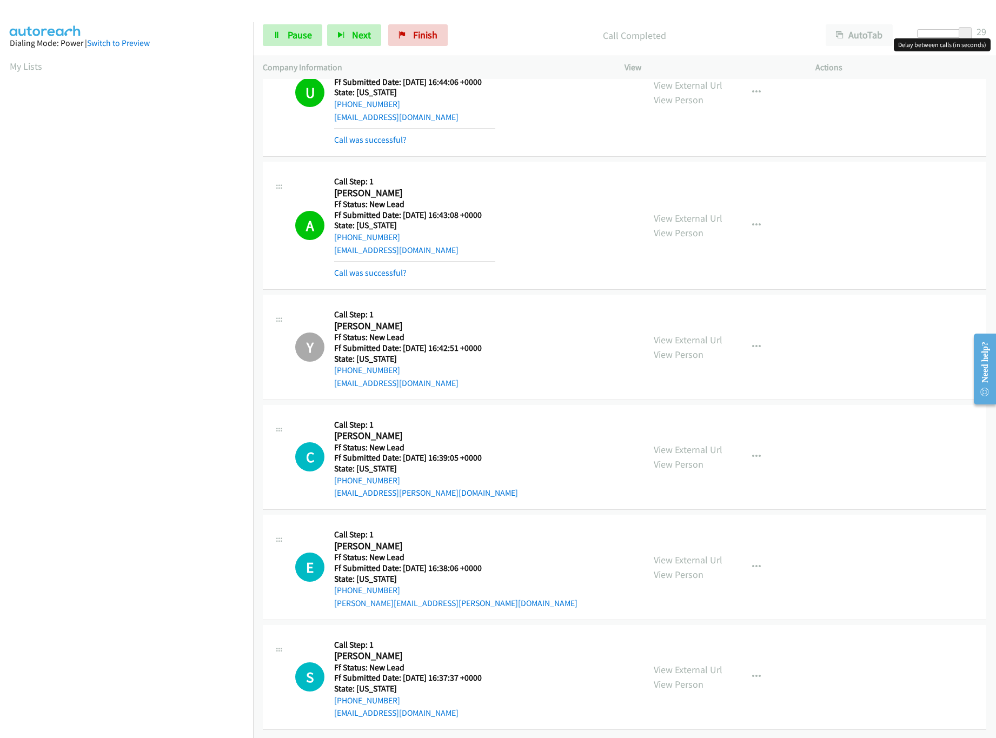
scroll to position [334, 0]
click at [690, 554] on link "View External Url" at bounding box center [688, 560] width 69 height 12
drag, startPoint x: 966, startPoint y: 33, endPoint x: 928, endPoint y: 36, distance: 37.4
click at [928, 36] on span at bounding box center [932, 33] width 13 height 13
click at [669, 663] on link "View External Url" at bounding box center [688, 669] width 69 height 12
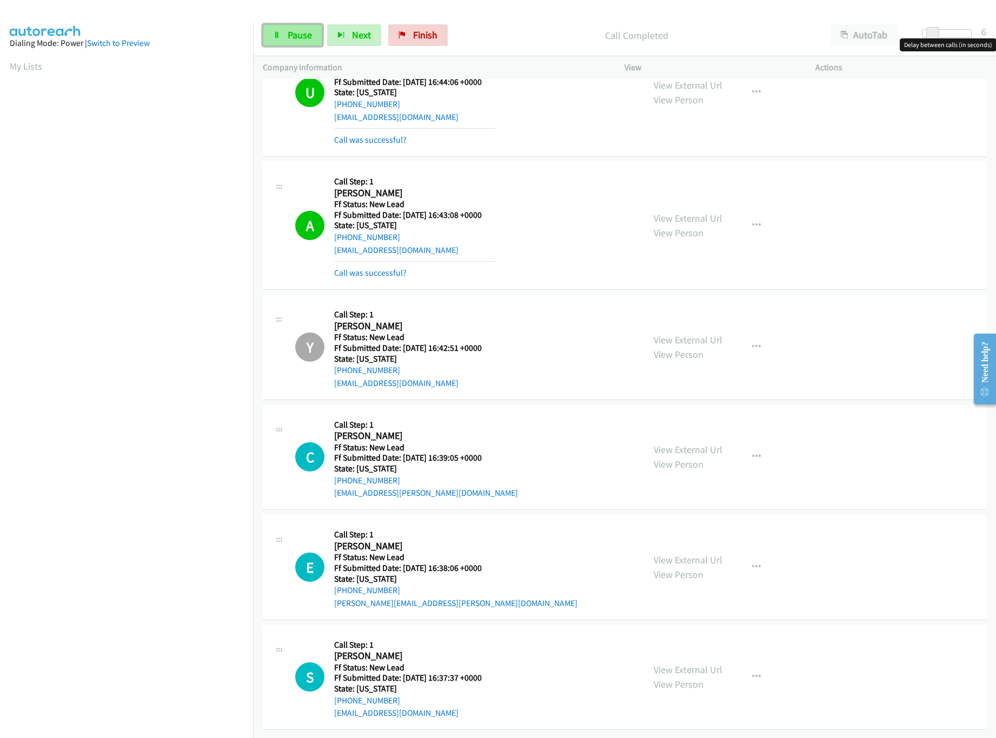
click at [288, 31] on span "Pause" at bounding box center [300, 35] width 24 height 12
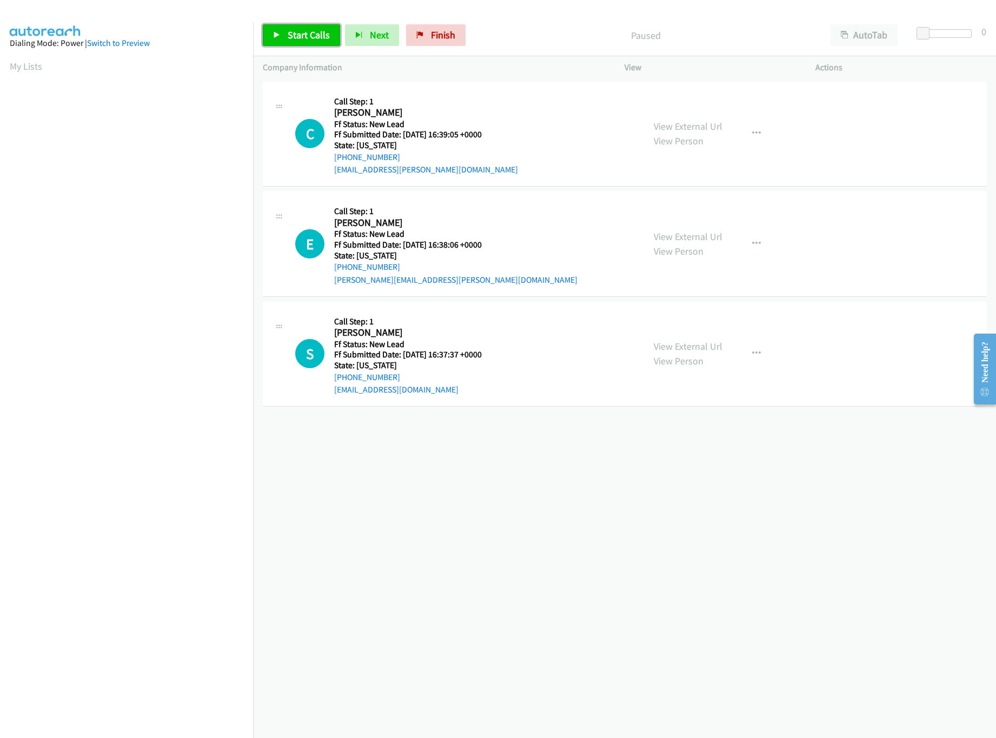
click at [316, 31] on span "Start Calls" at bounding box center [309, 35] width 42 height 12
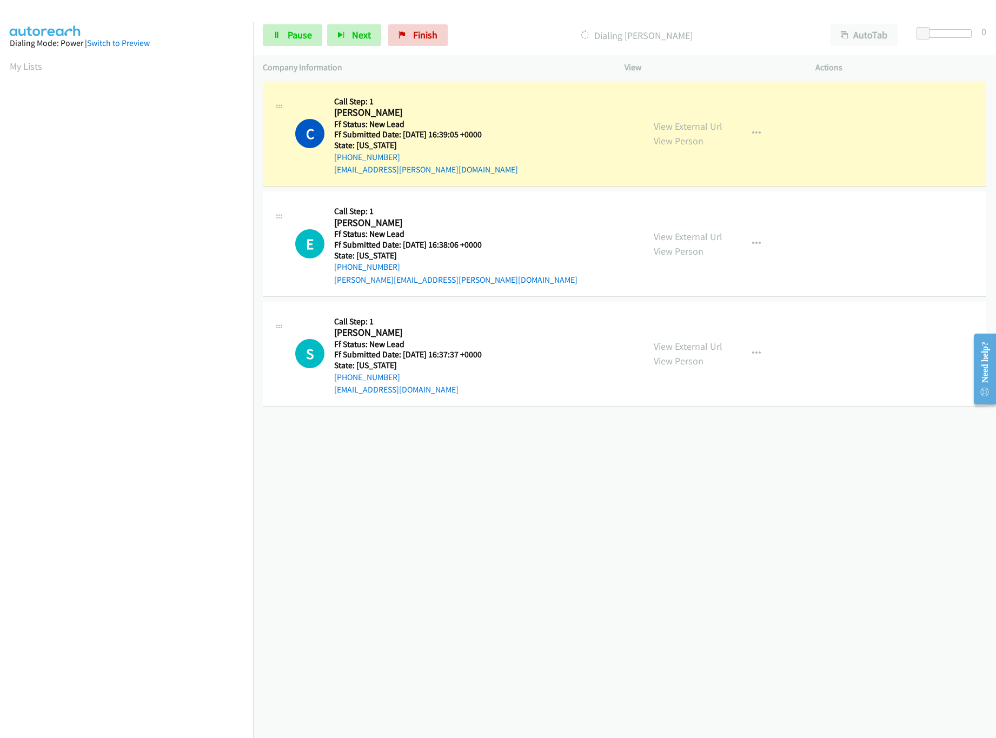
drag, startPoint x: 535, startPoint y: 481, endPoint x: 531, endPoint y: 331, distance: 149.8
click at [535, 481] on div "[PHONE_NUMBER] Call failed - Please reload the list and try again The Callbar F…" at bounding box center [624, 408] width 743 height 659
click at [307, 41] on link "Pause" at bounding box center [292, 35] width 59 height 22
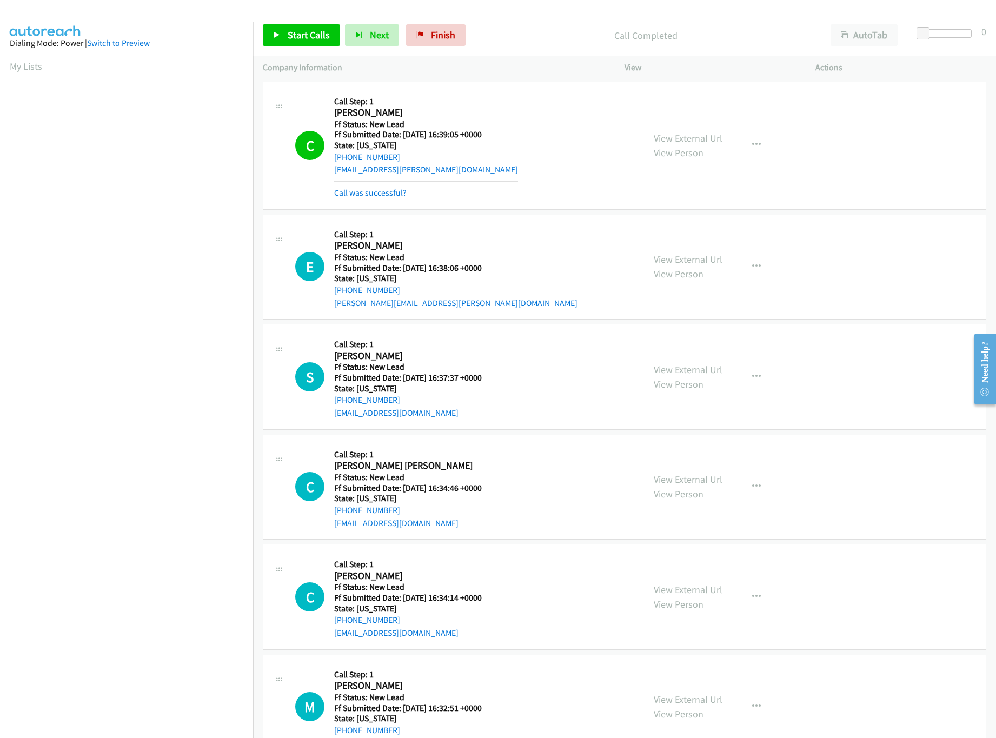
click at [391, 185] on mb0 "Call was successful?" at bounding box center [426, 190] width 184 height 18
click at [389, 198] on link "Call was successful?" at bounding box center [370, 193] width 72 height 10
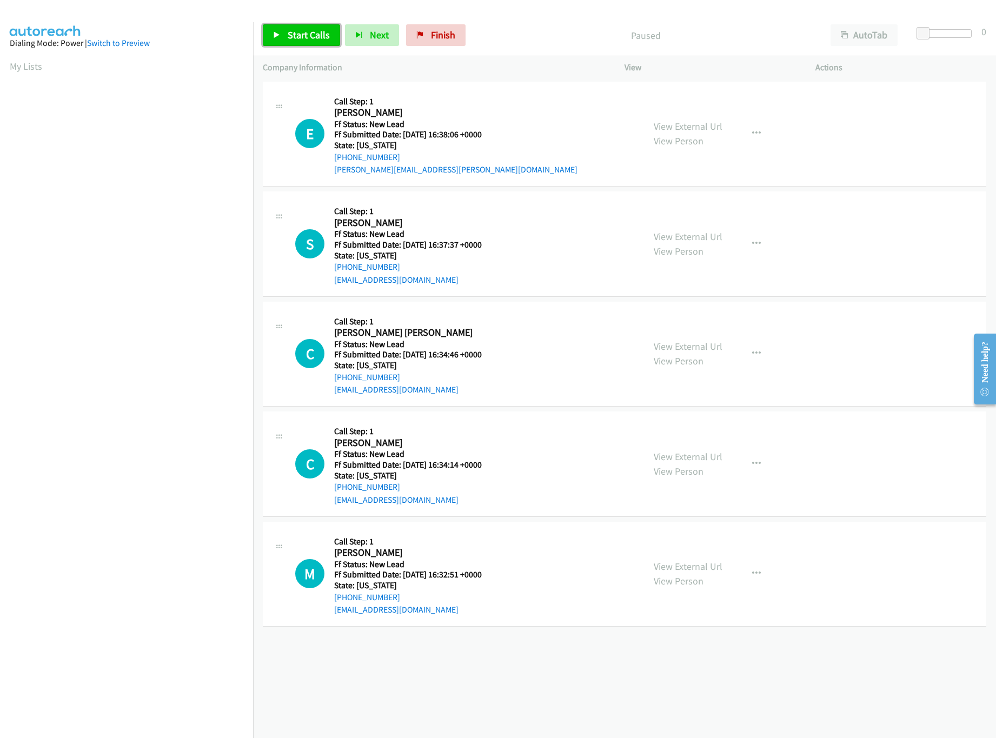
click at [279, 32] on icon at bounding box center [277, 36] width 8 height 8
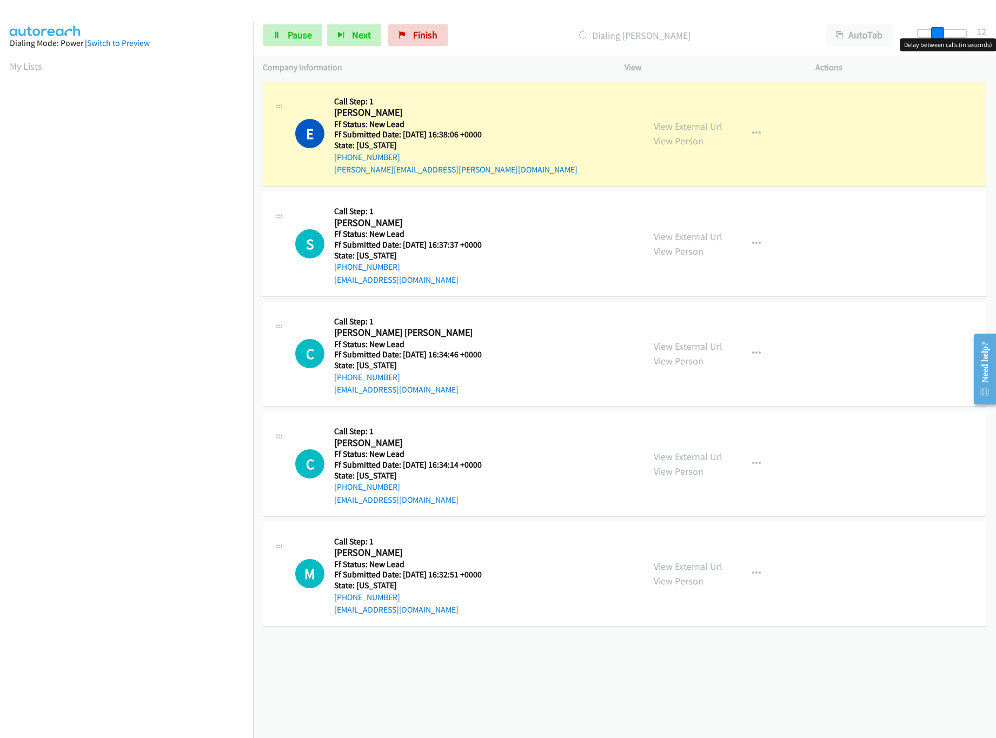
drag, startPoint x: 941, startPoint y: 36, endPoint x: 933, endPoint y: 32, distance: 8.7
click at [941, 36] on div at bounding box center [942, 33] width 50 height 9
click at [675, 457] on link "View External Url" at bounding box center [688, 456] width 69 height 12
click at [680, 351] on link "View External Url" at bounding box center [688, 346] width 69 height 12
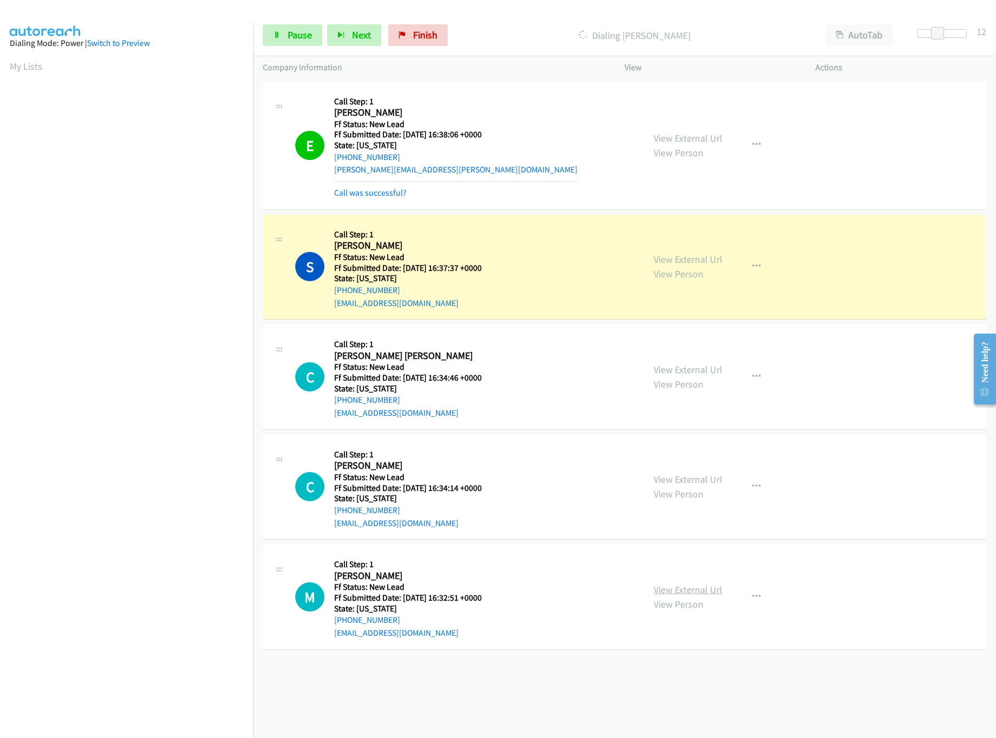
click at [668, 586] on link "View External Url" at bounding box center [688, 589] width 69 height 12
drag, startPoint x: 936, startPoint y: 29, endPoint x: 931, endPoint y: 32, distance: 6.3
click at [931, 32] on span at bounding box center [937, 33] width 13 height 13
click at [286, 41] on link "Pause" at bounding box center [292, 35] width 59 height 22
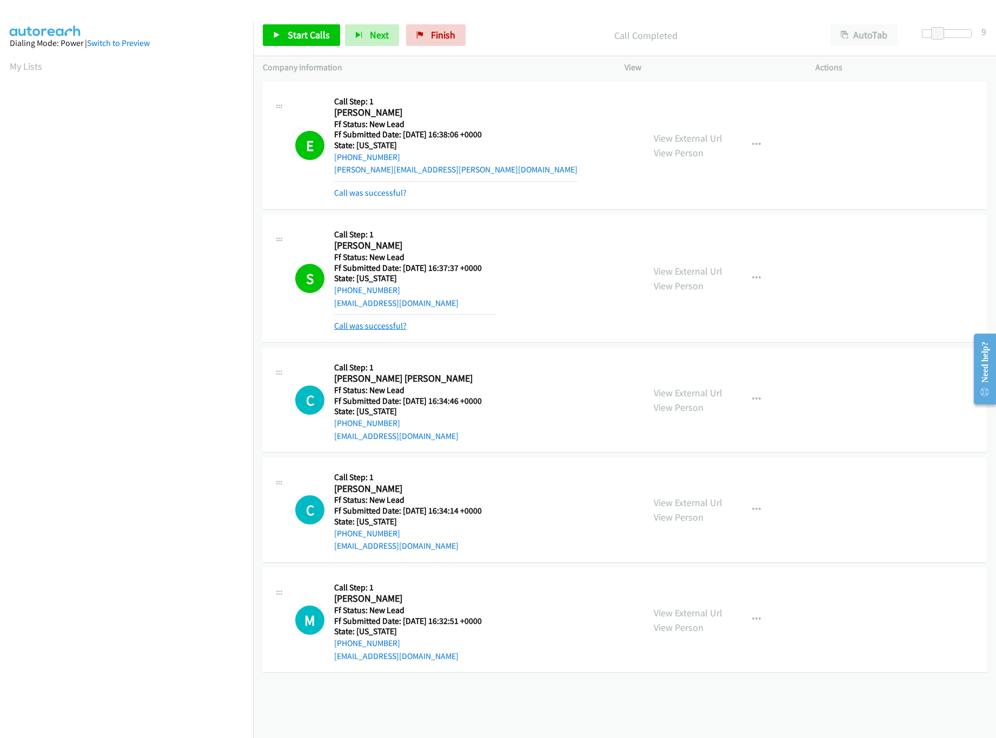
click at [367, 325] on link "Call was successful?" at bounding box center [370, 326] width 72 height 10
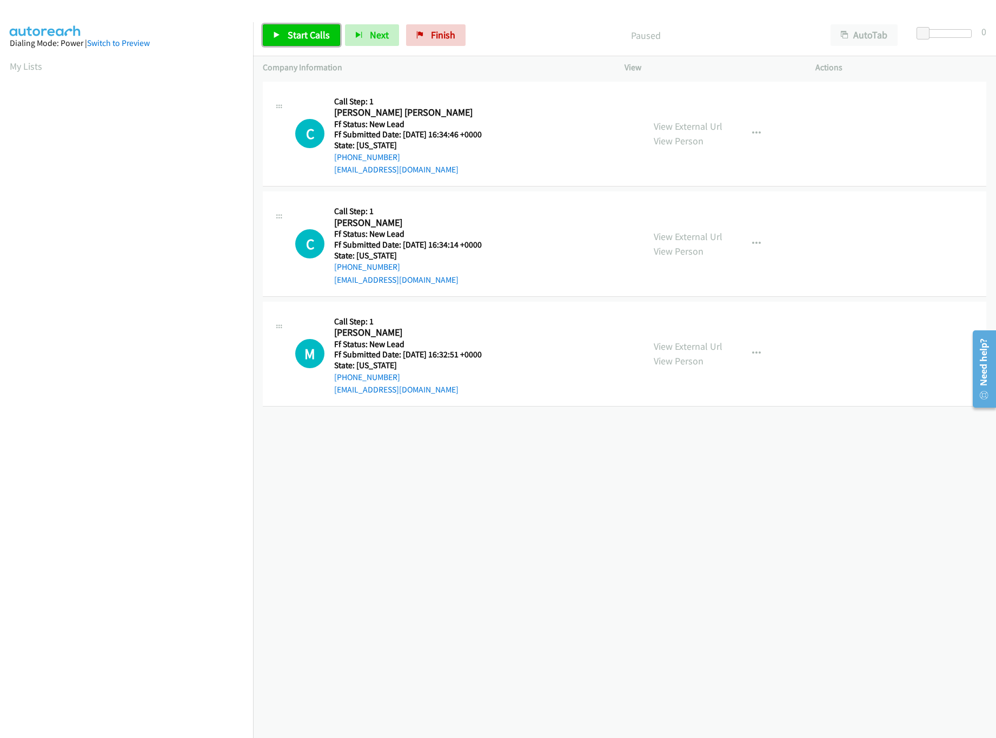
click at [305, 33] on span "Start Calls" at bounding box center [309, 35] width 42 height 12
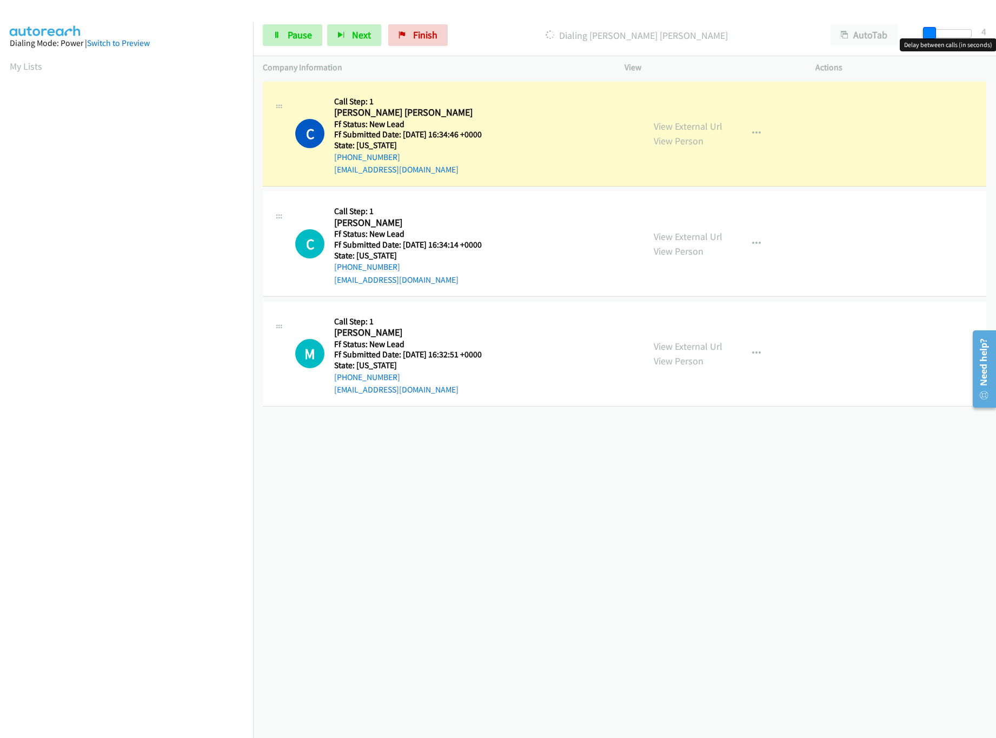
click at [925, 32] on span at bounding box center [929, 33] width 13 height 13
click at [273, 28] on link "Pause" at bounding box center [292, 35] width 59 height 22
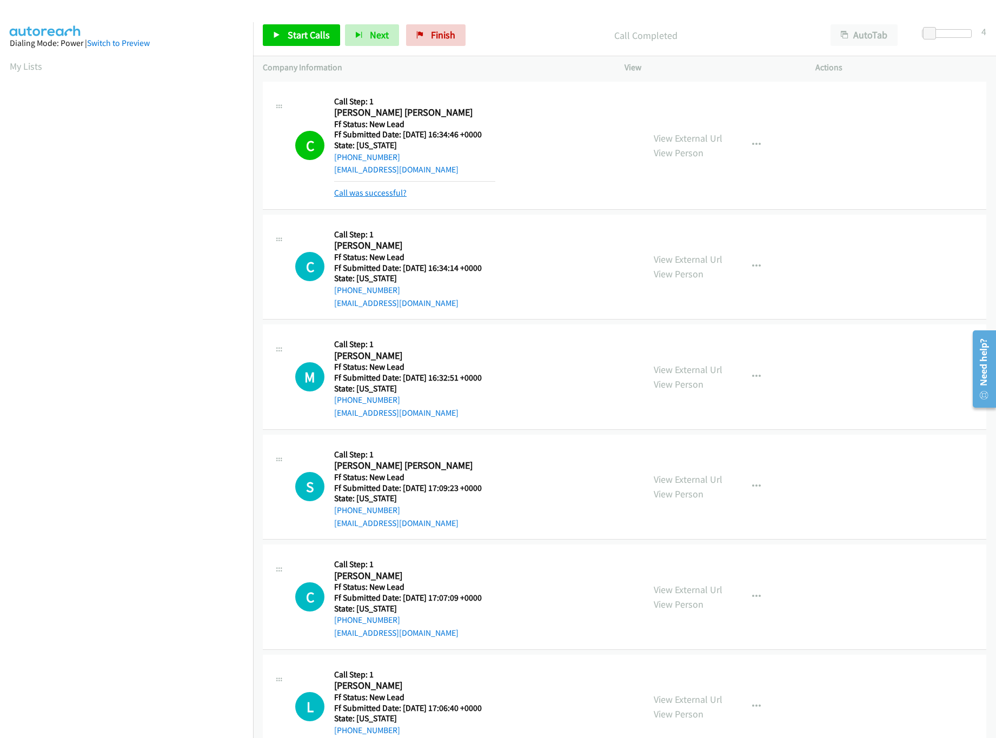
click at [363, 195] on link "Call was successful?" at bounding box center [370, 193] width 72 height 10
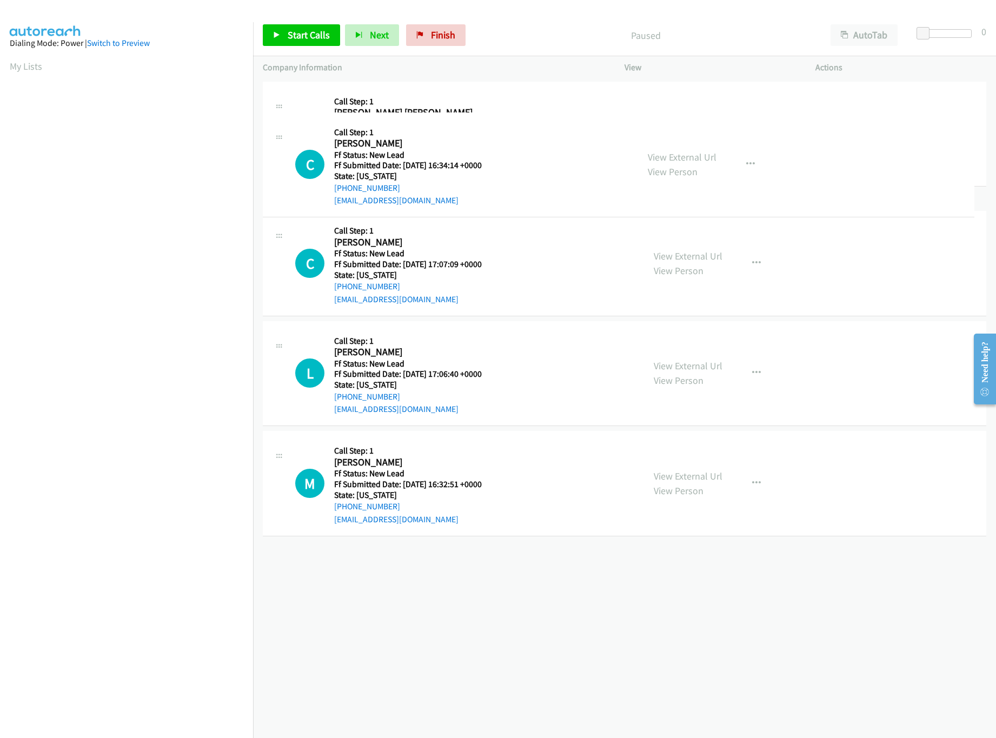
drag, startPoint x: 495, startPoint y: 468, endPoint x: 500, endPoint y: 135, distance: 333.1
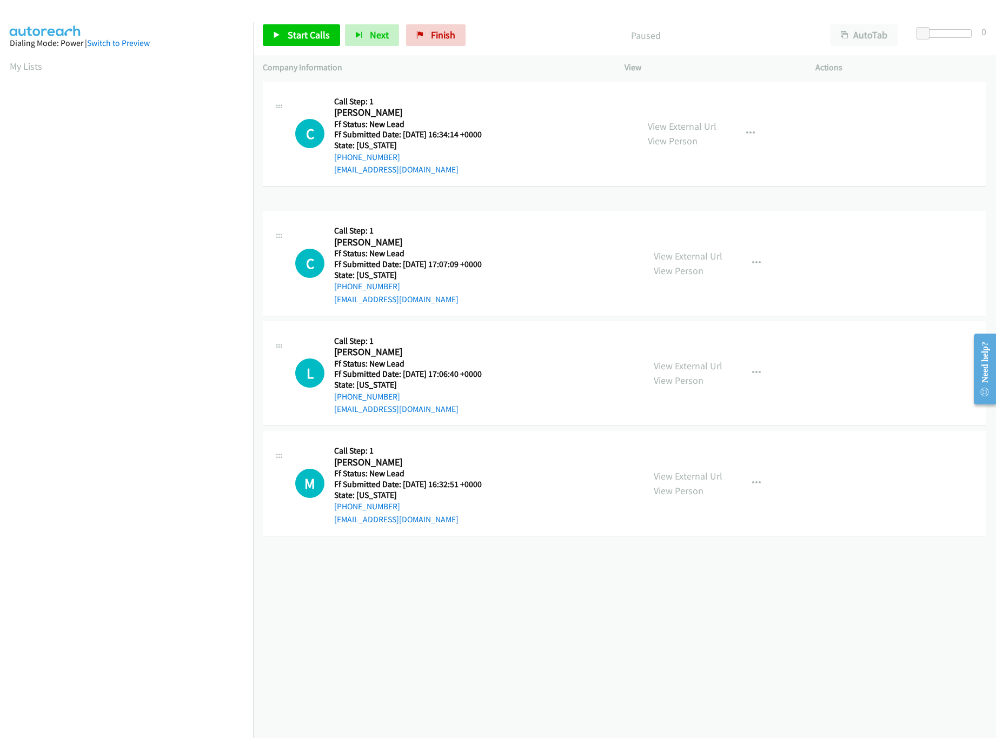
drag, startPoint x: 496, startPoint y: 275, endPoint x: 510, endPoint y: 90, distance: 185.4
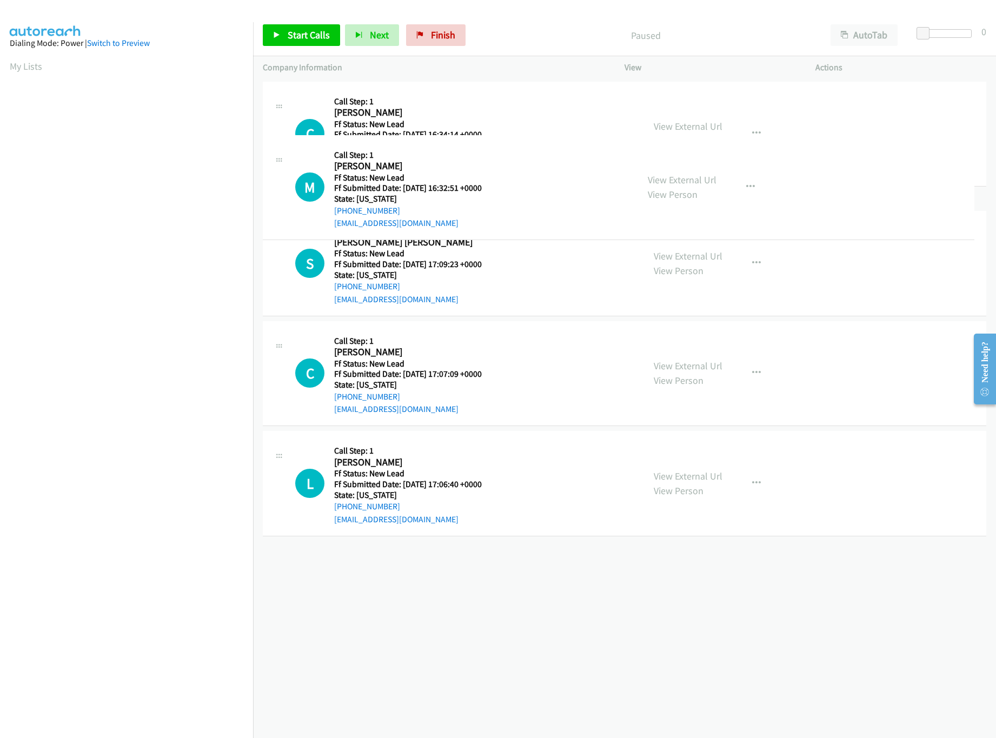
drag, startPoint x: 481, startPoint y: 575, endPoint x: 498, endPoint y: 187, distance: 388.0
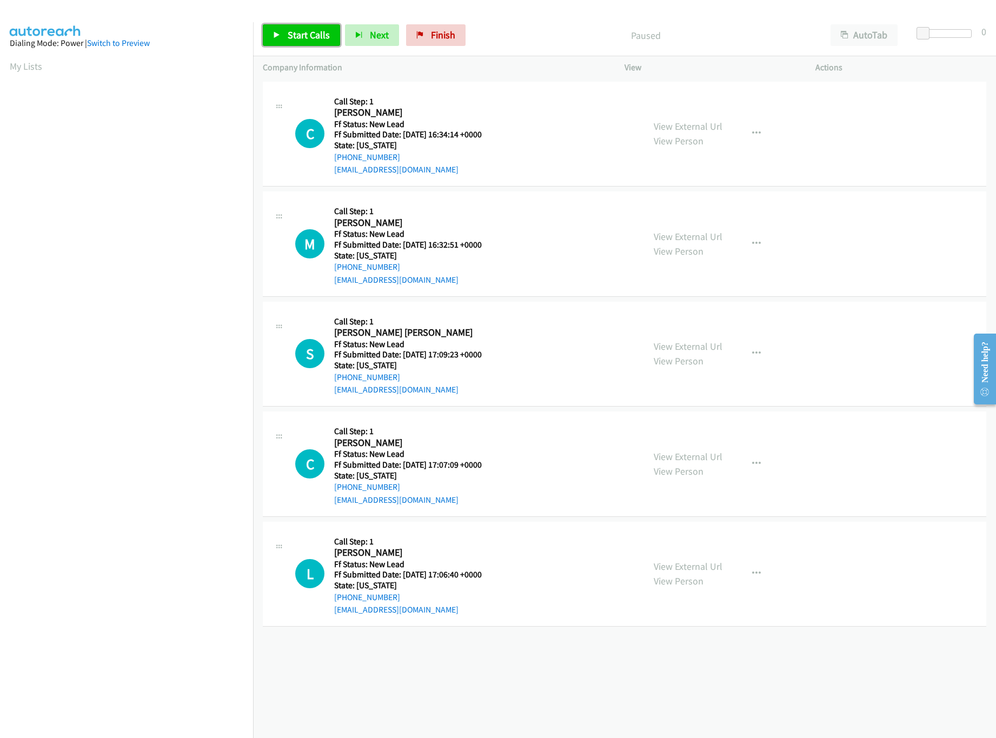
click at [289, 33] on span "Start Calls" at bounding box center [309, 35] width 42 height 12
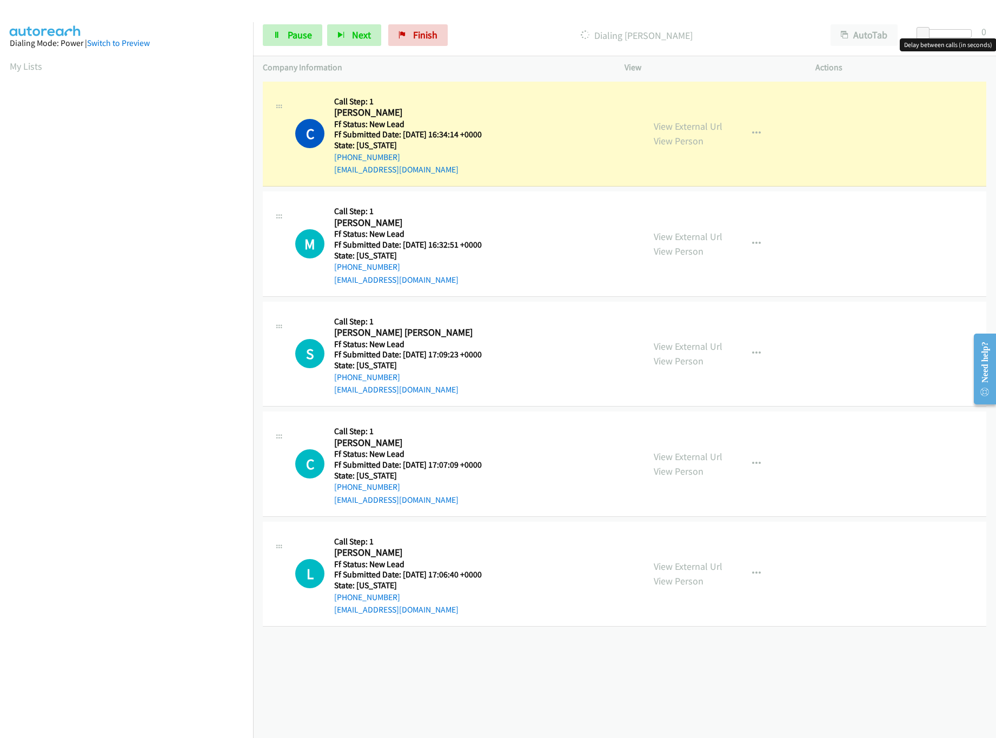
click at [941, 35] on div at bounding box center [947, 33] width 50 height 9
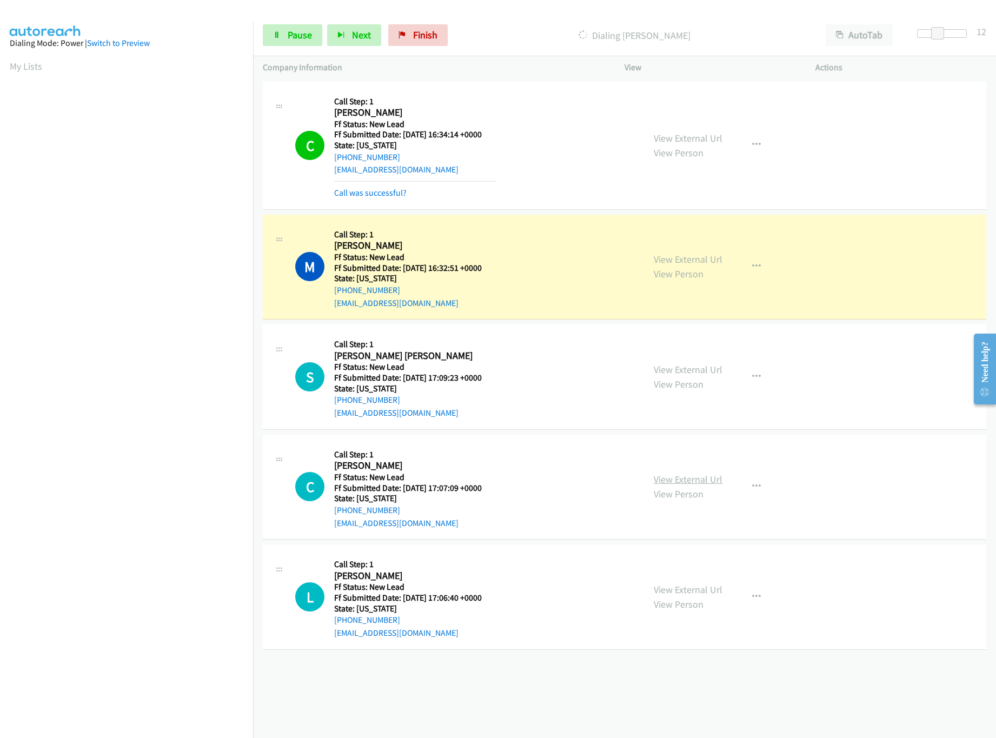
click at [679, 476] on link "View External Url" at bounding box center [688, 479] width 69 height 12
click at [693, 365] on link "View External Url" at bounding box center [688, 369] width 69 height 12
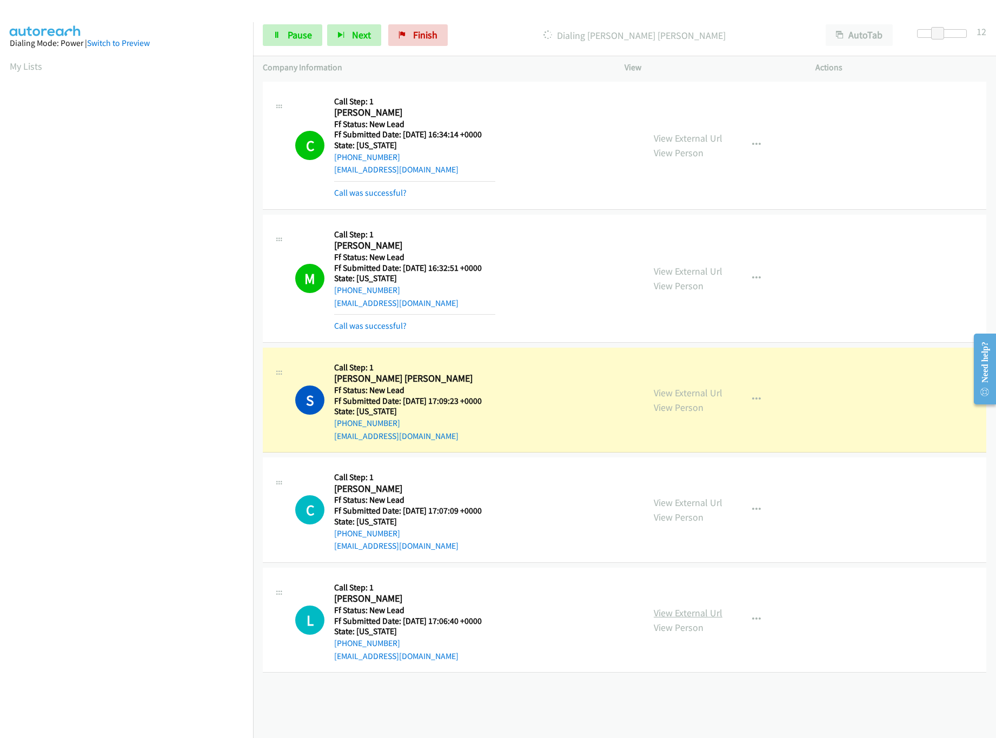
click at [715, 615] on link "View External Url" at bounding box center [688, 613] width 69 height 12
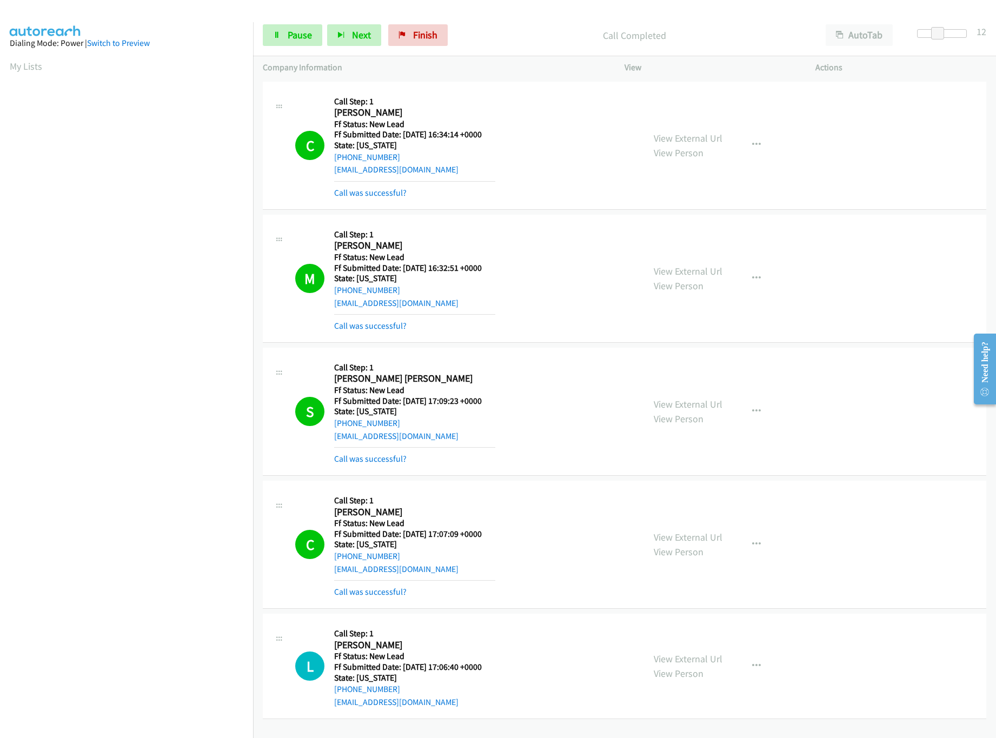
scroll to position [3, 0]
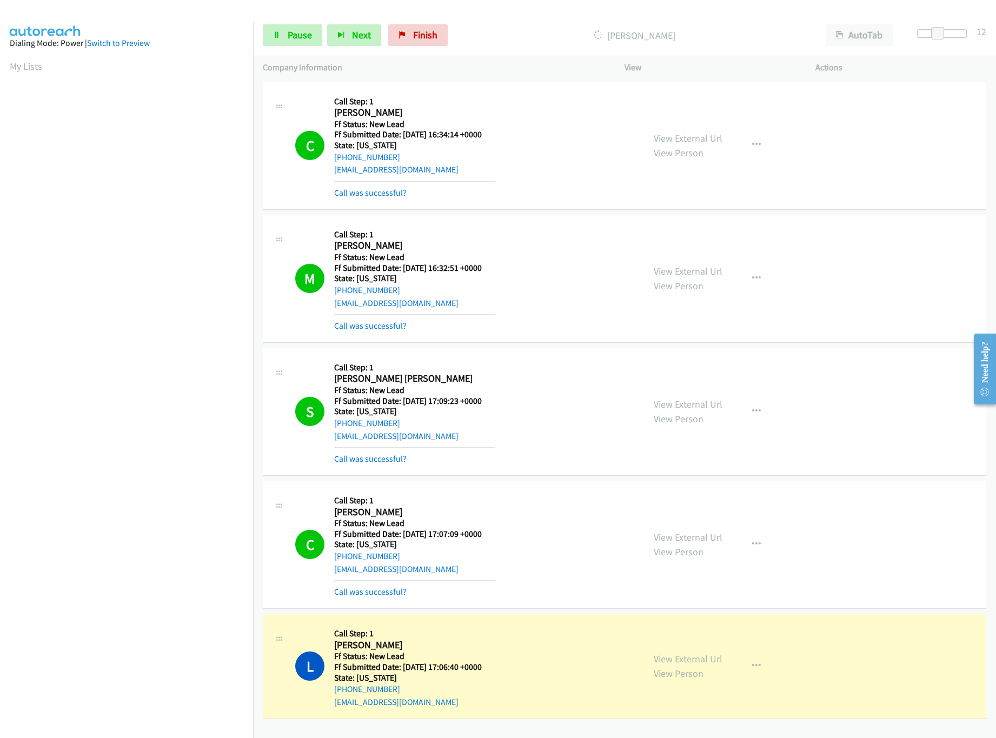
click at [97, 650] on nav "Dialing Mode: Power | Switch to Preview My Lists" at bounding box center [127, 391] width 254 height 738
click at [137, 674] on nav "Dialing Mode: Power | Switch to Preview My Lists" at bounding box center [127, 391] width 254 height 738
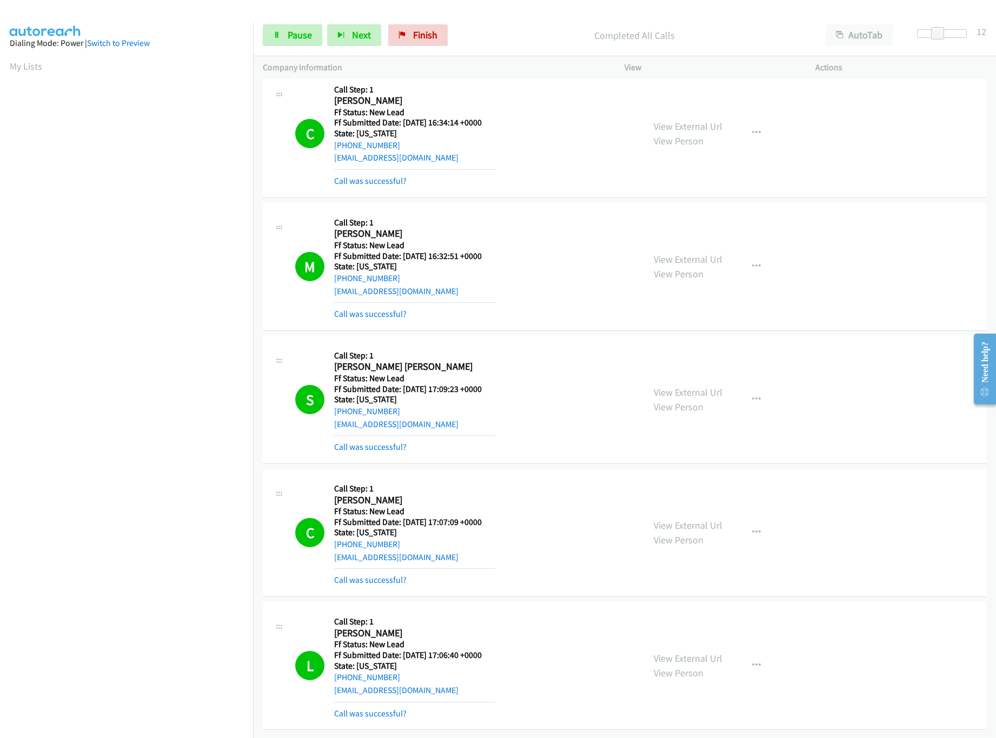
scroll to position [0, 0]
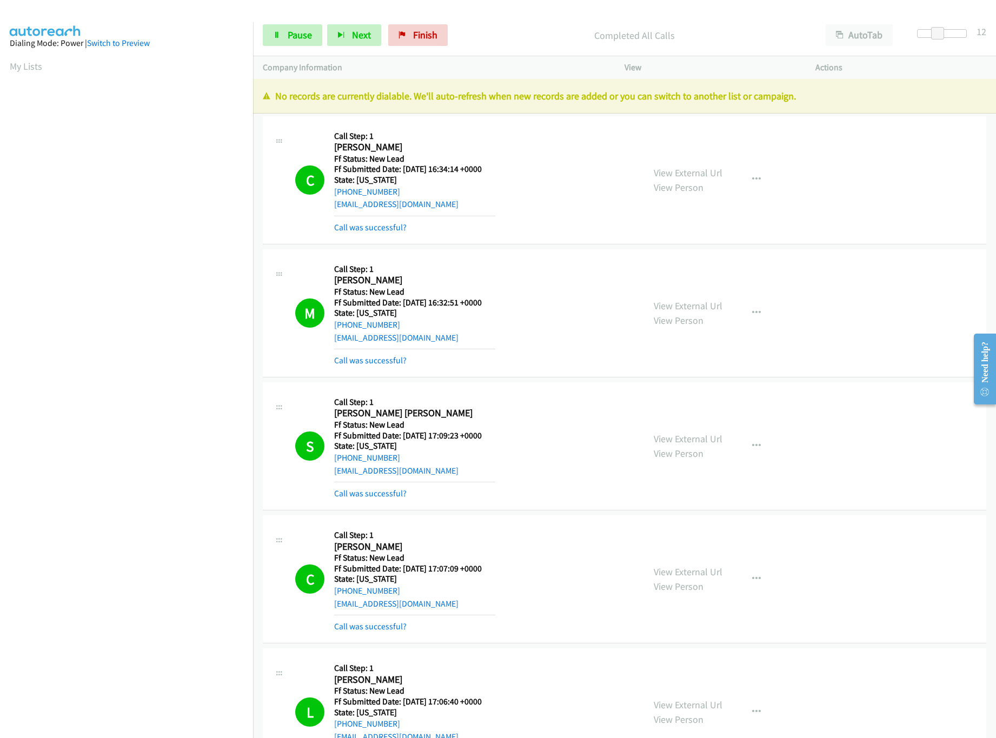
click at [290, 21] on div "Start Calls Pause Next Finish Completed All Calls AutoTab AutoTab 12" at bounding box center [624, 36] width 743 height 42
click at [289, 36] on span "Pause" at bounding box center [300, 35] width 24 height 12
drag, startPoint x: 435, startPoint y: 34, endPoint x: 580, endPoint y: 54, distance: 145.7
click at [435, 34] on span "Finish" at bounding box center [443, 35] width 24 height 12
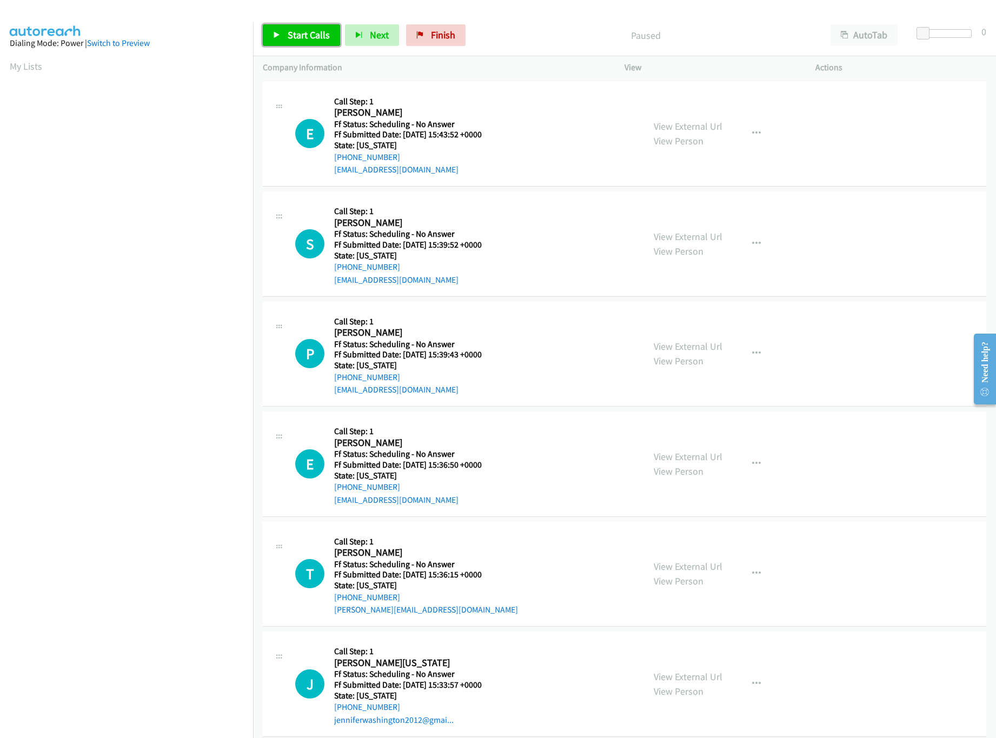
click at [295, 31] on span "Start Calls" at bounding box center [309, 35] width 42 height 12
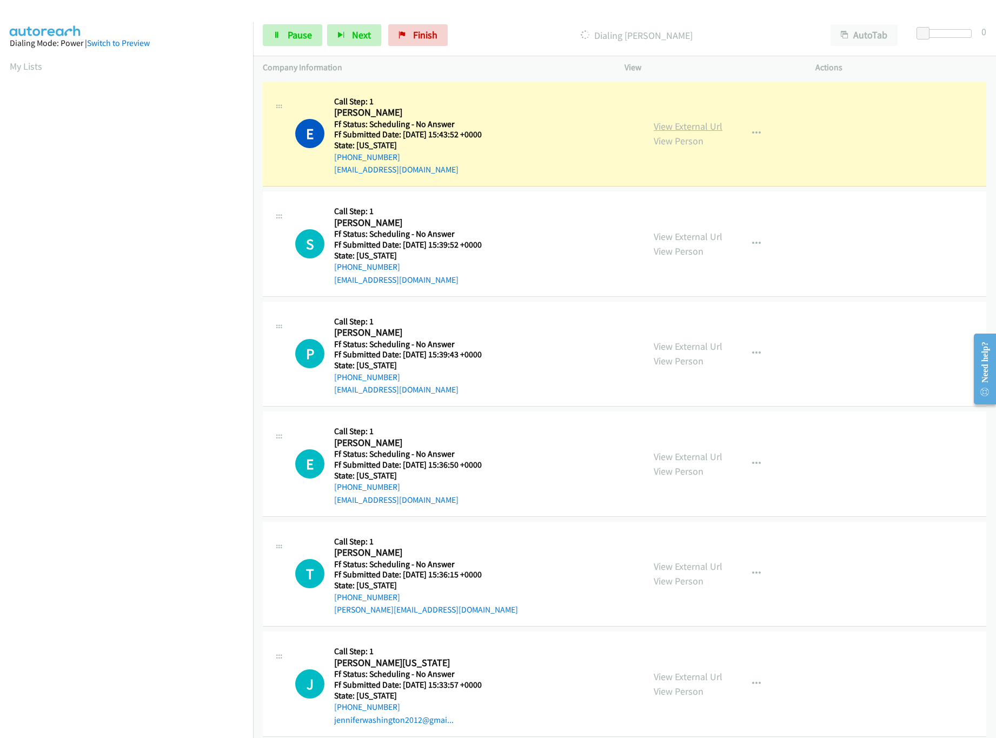
click at [683, 127] on link "View External Url" at bounding box center [688, 126] width 69 height 12
click at [693, 236] on link "View External Url" at bounding box center [688, 236] width 69 height 12
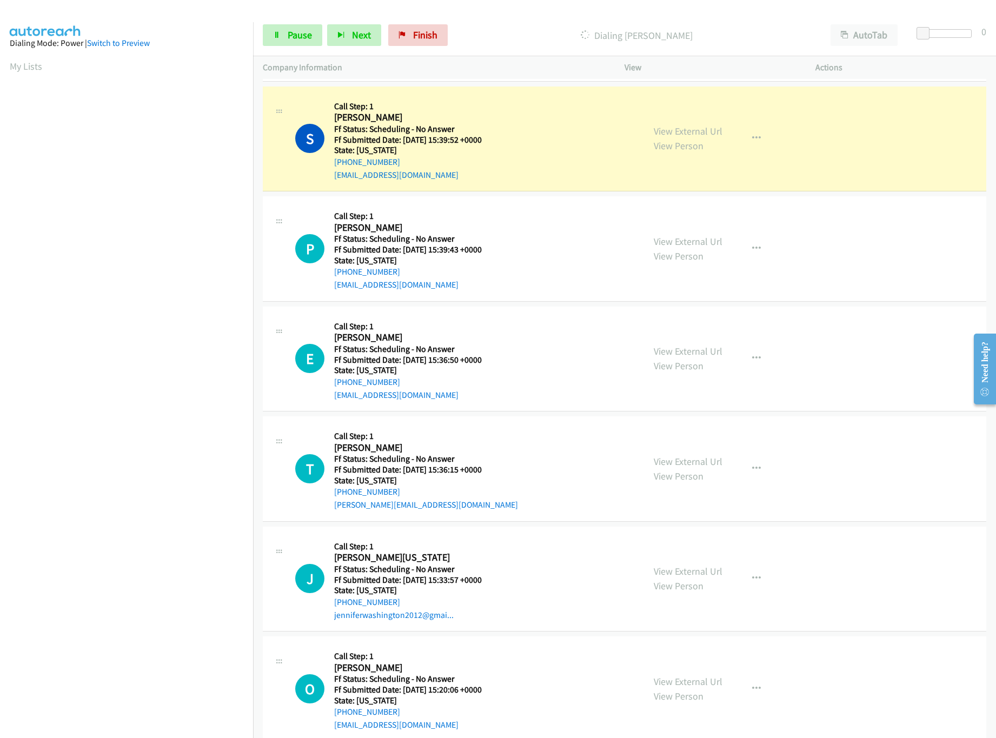
scroll to position [216, 0]
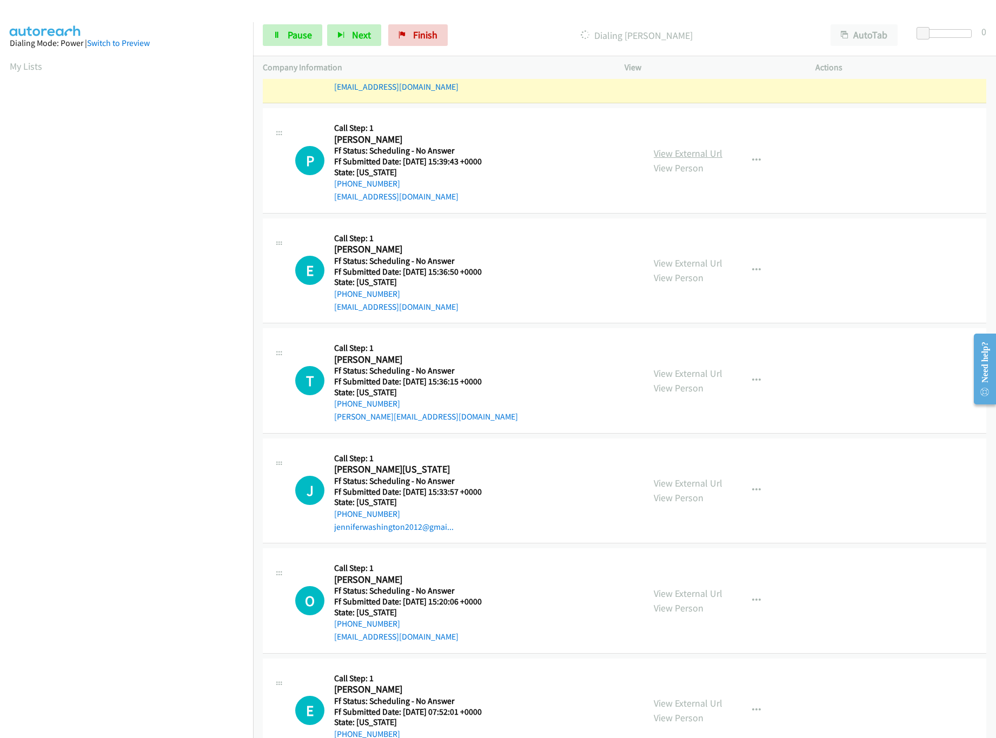
click at [694, 150] on link "View External Url" at bounding box center [688, 153] width 69 height 12
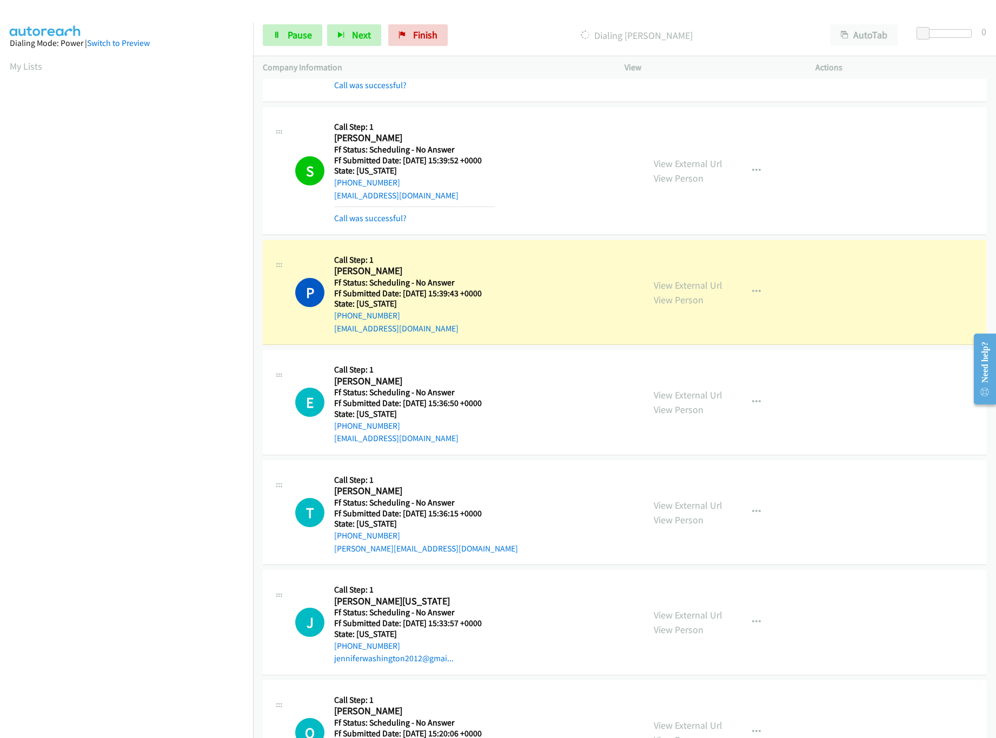
scroll to position [324, 0]
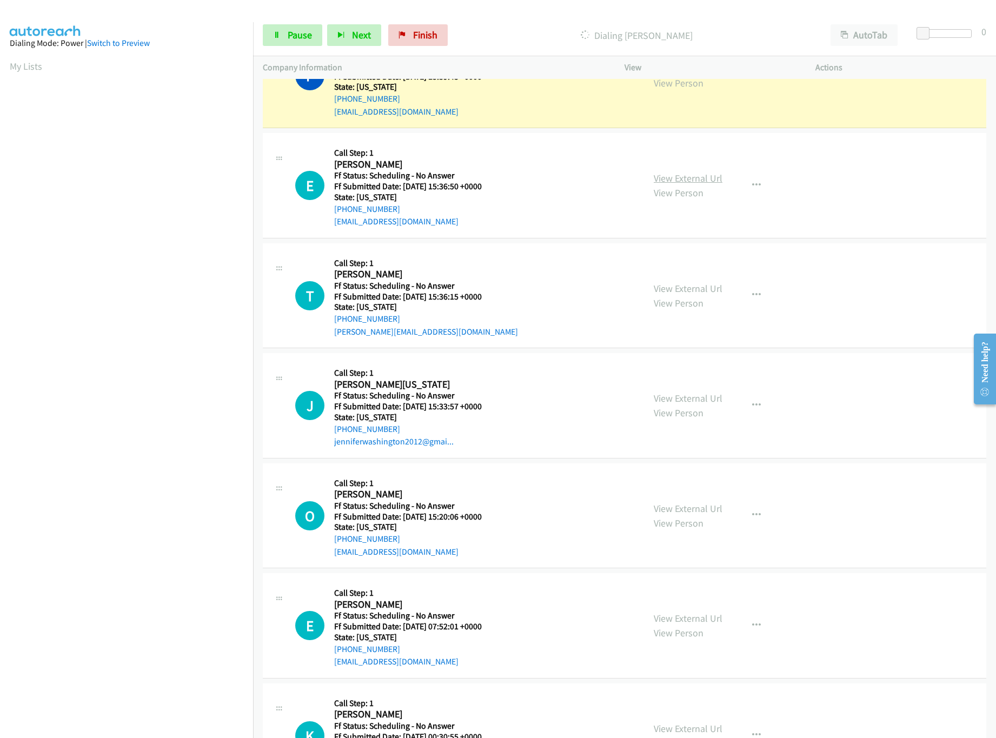
click at [693, 179] on link "View External Url" at bounding box center [688, 178] width 69 height 12
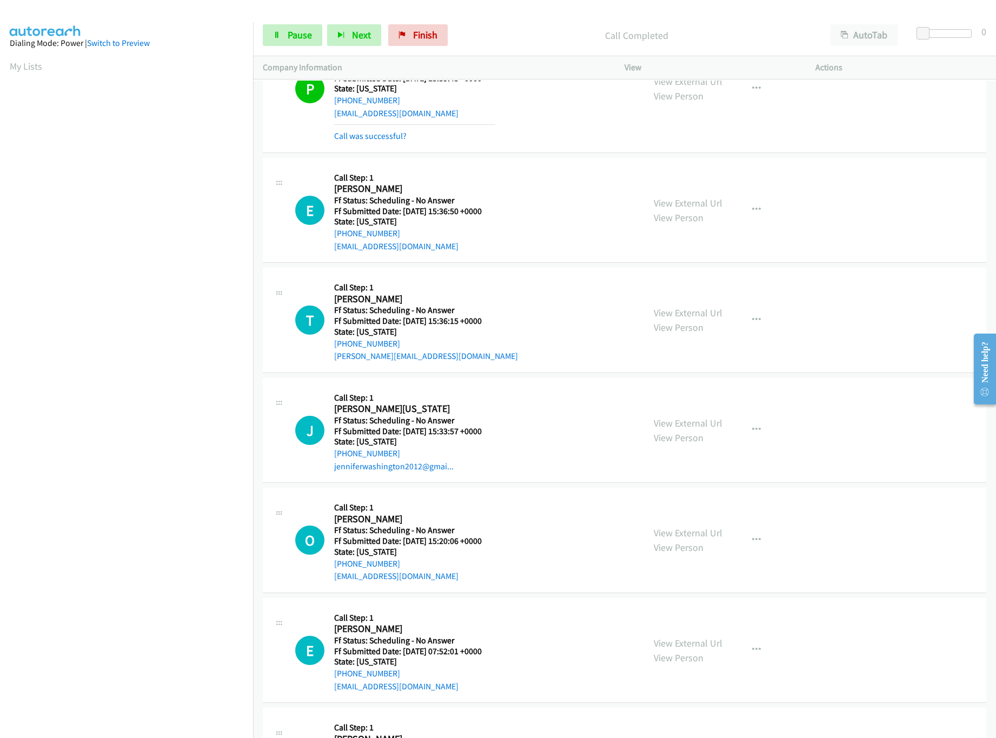
scroll to position [336, 0]
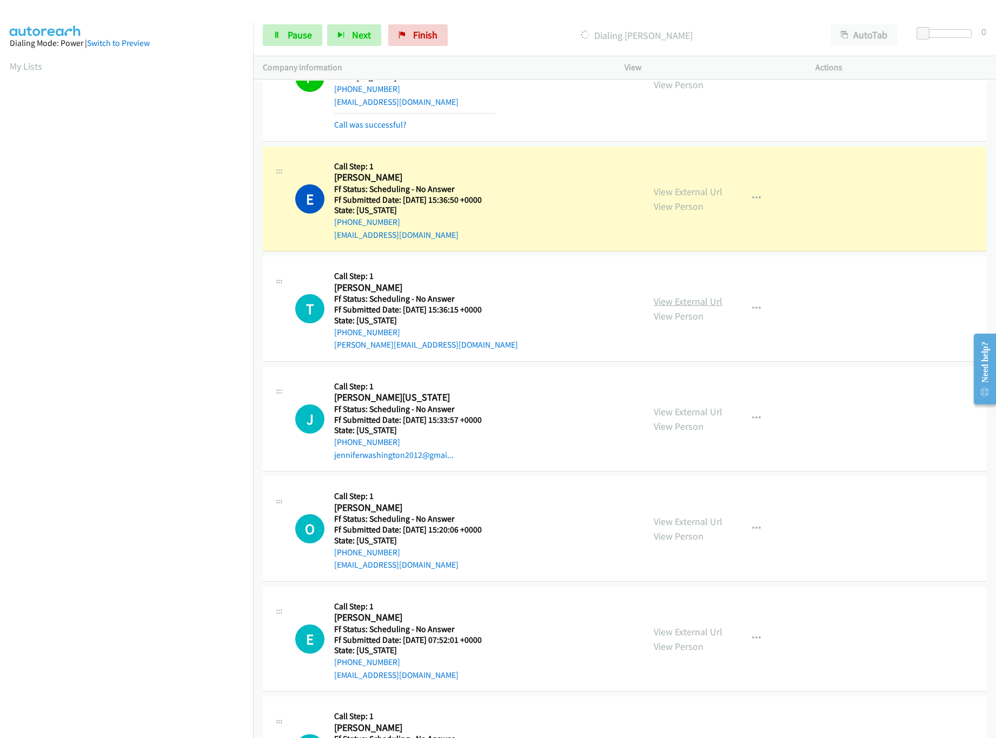
click at [673, 307] on link "View External Url" at bounding box center [688, 301] width 69 height 12
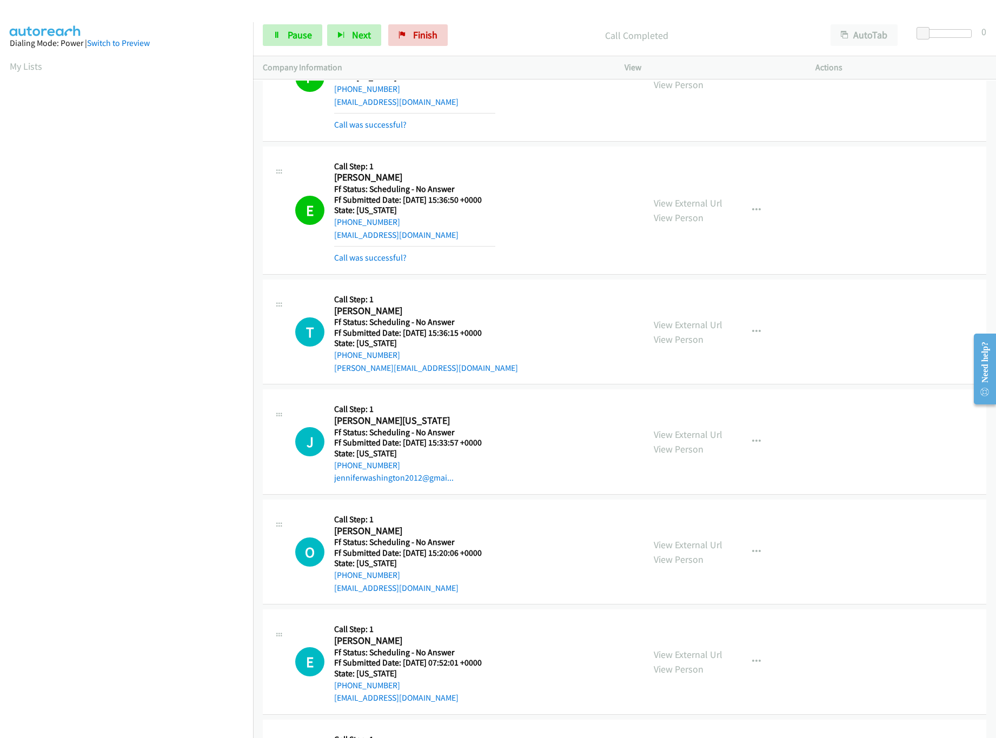
scroll to position [443, 0]
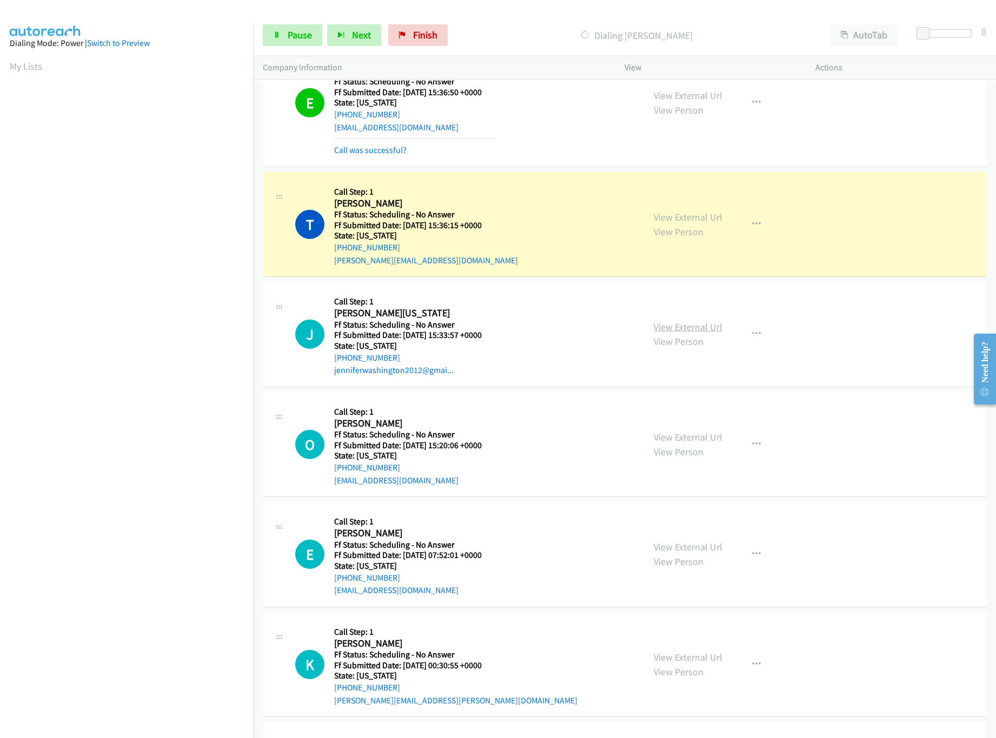
click at [692, 329] on link "View External Url" at bounding box center [688, 327] width 69 height 12
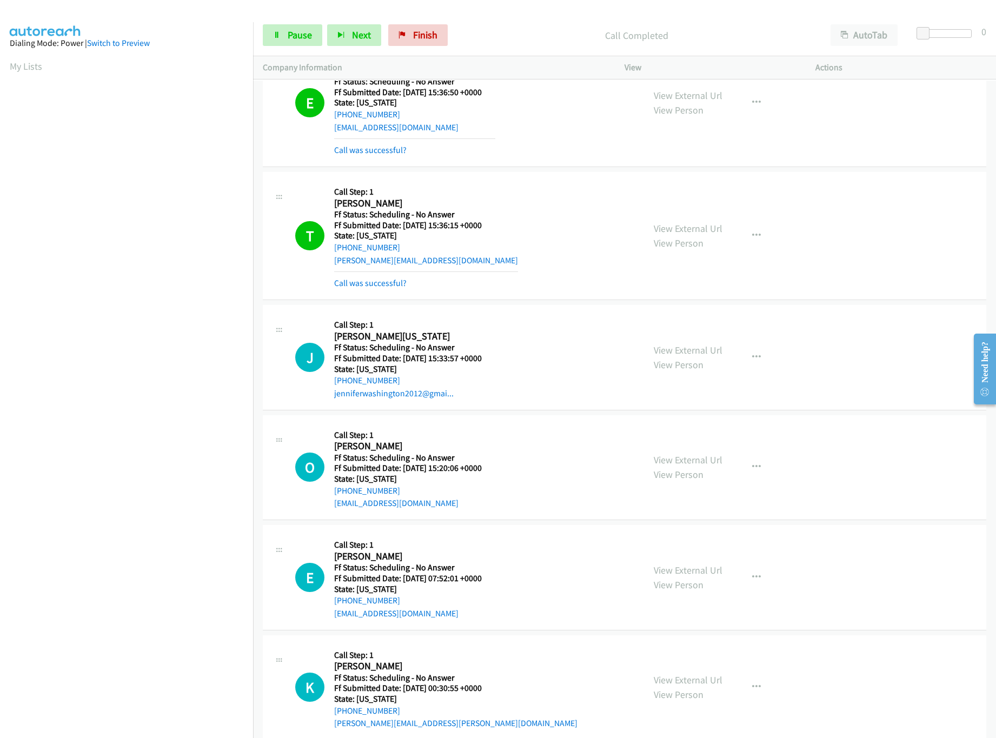
scroll to position [552, 0]
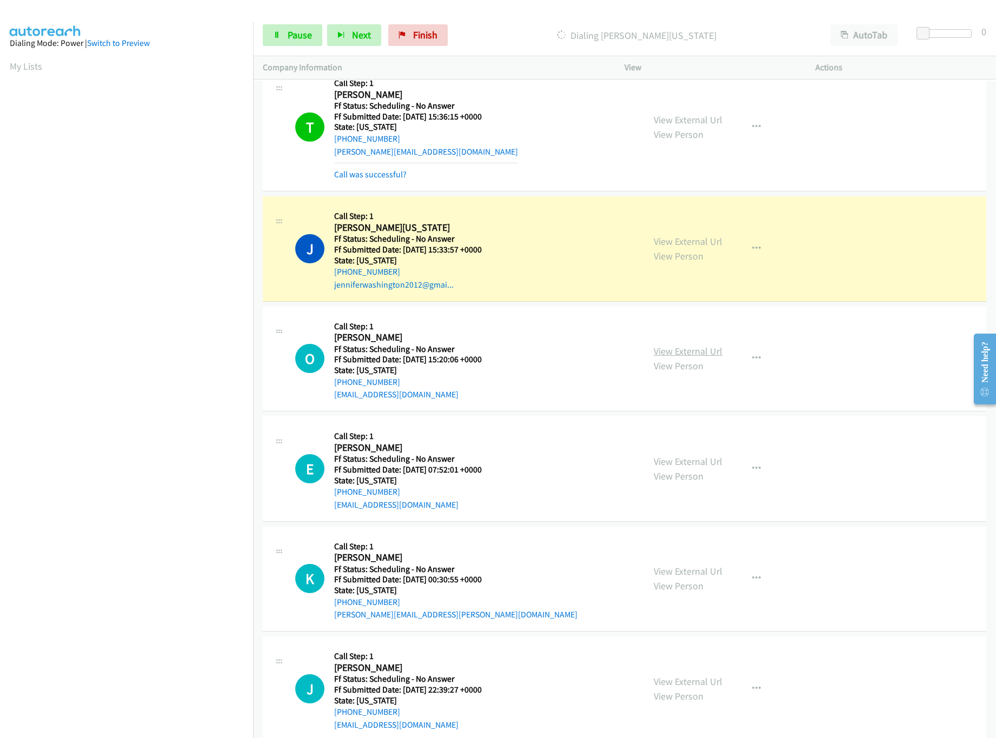
click at [689, 353] on link "View External Url" at bounding box center [688, 351] width 69 height 12
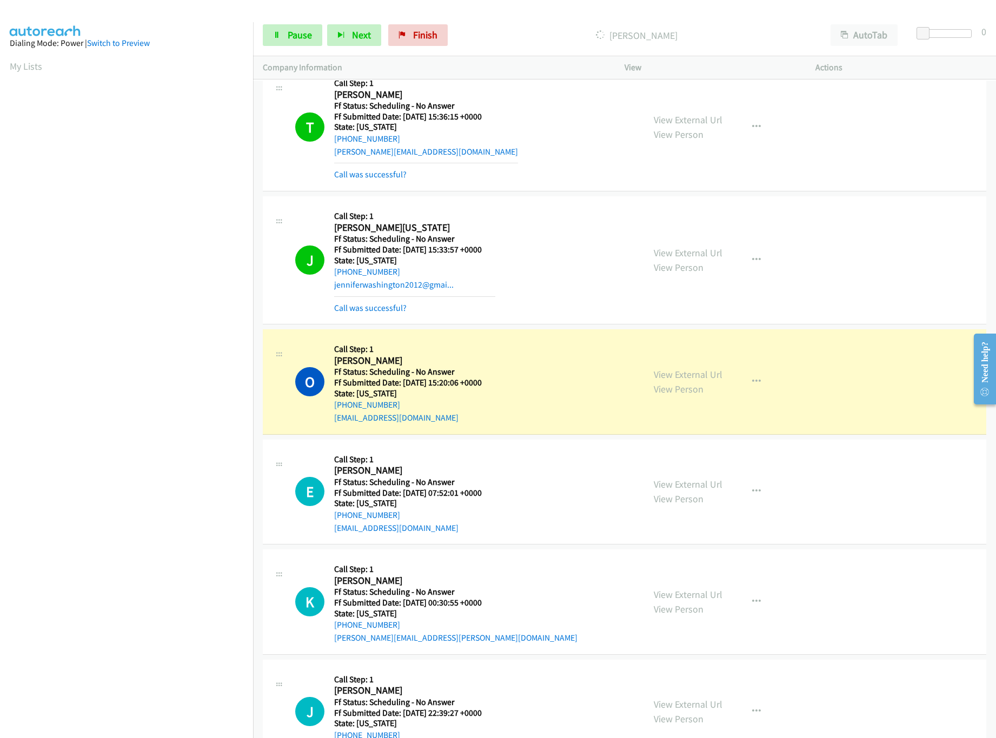
scroll to position [660, 0]
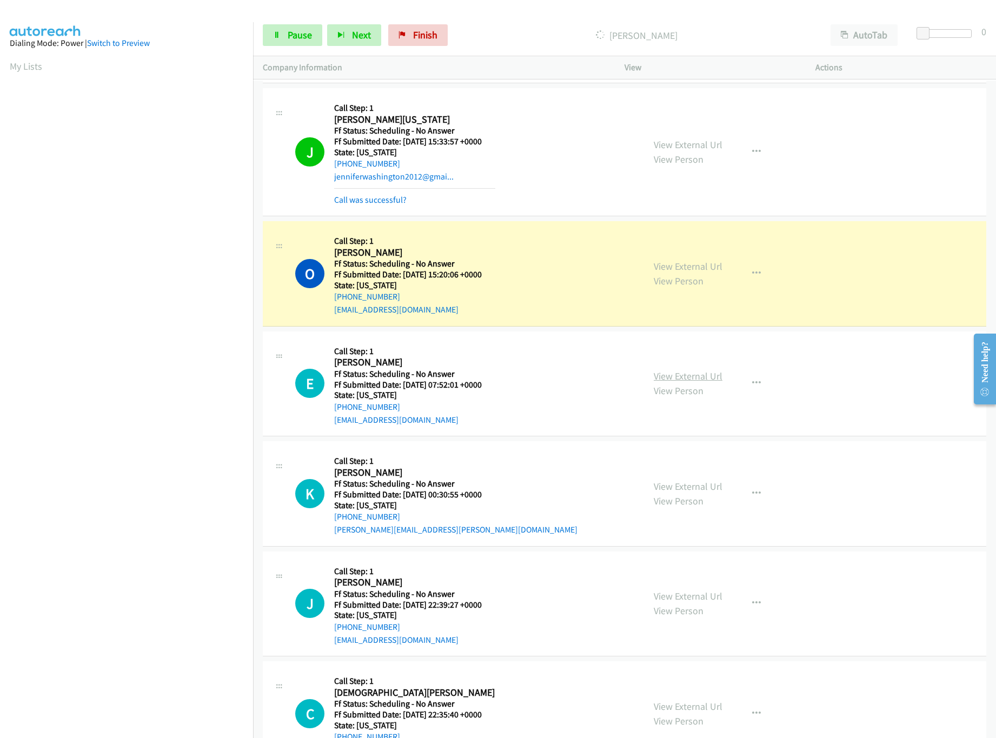
click at [661, 373] on link "View External Url" at bounding box center [688, 376] width 69 height 12
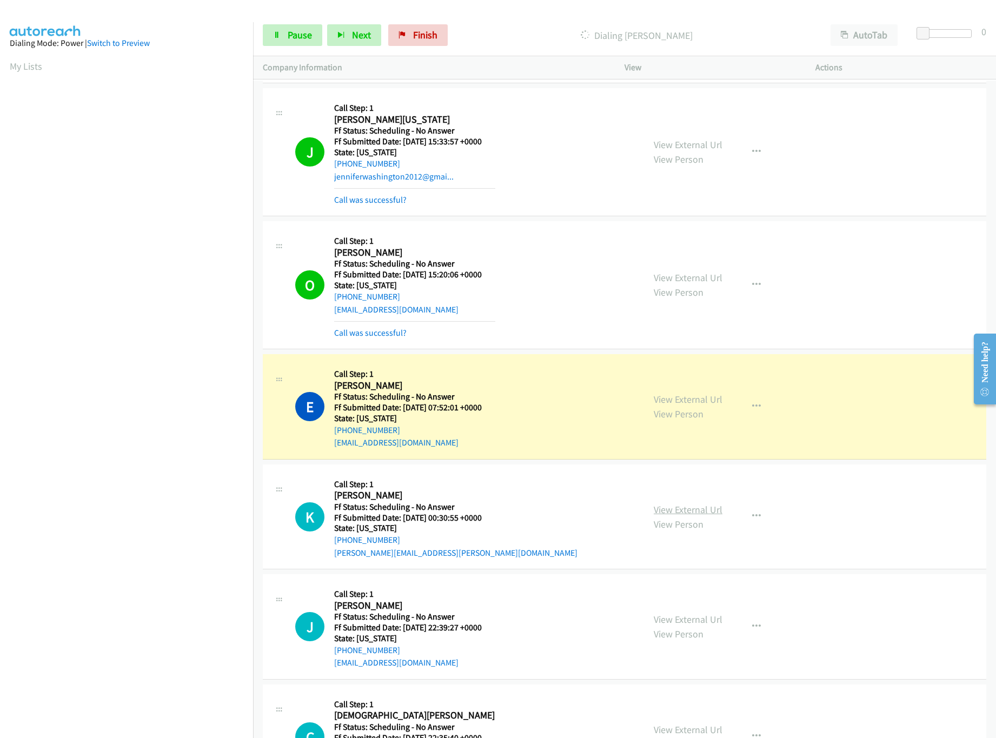
click at [675, 511] on link "View External Url" at bounding box center [688, 509] width 69 height 12
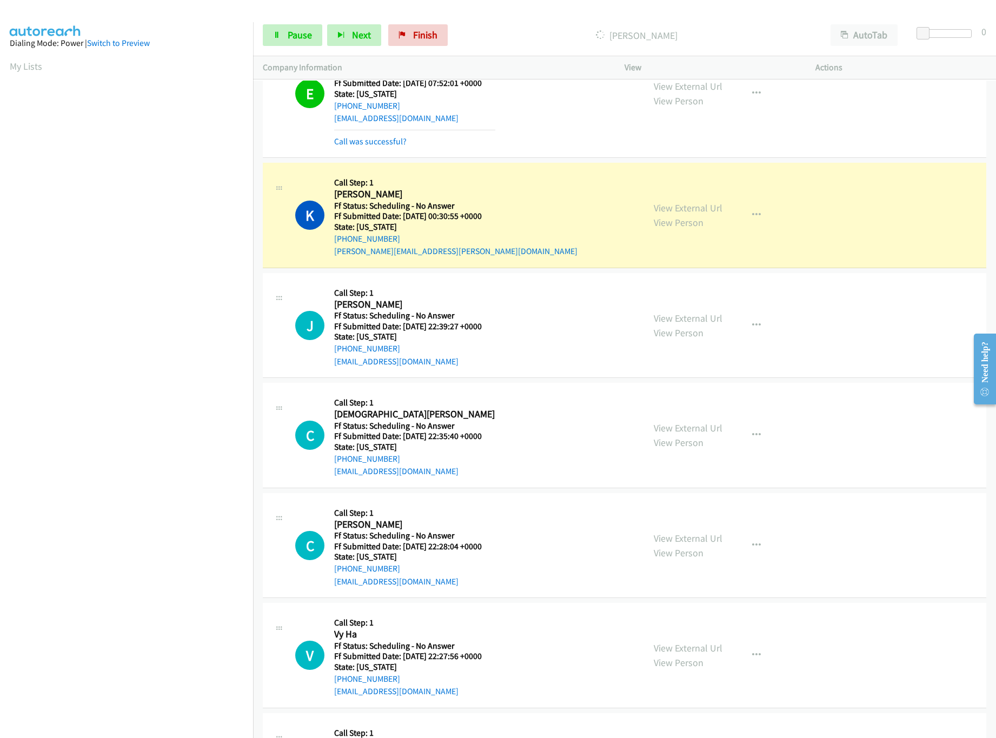
scroll to position [1092, 0]
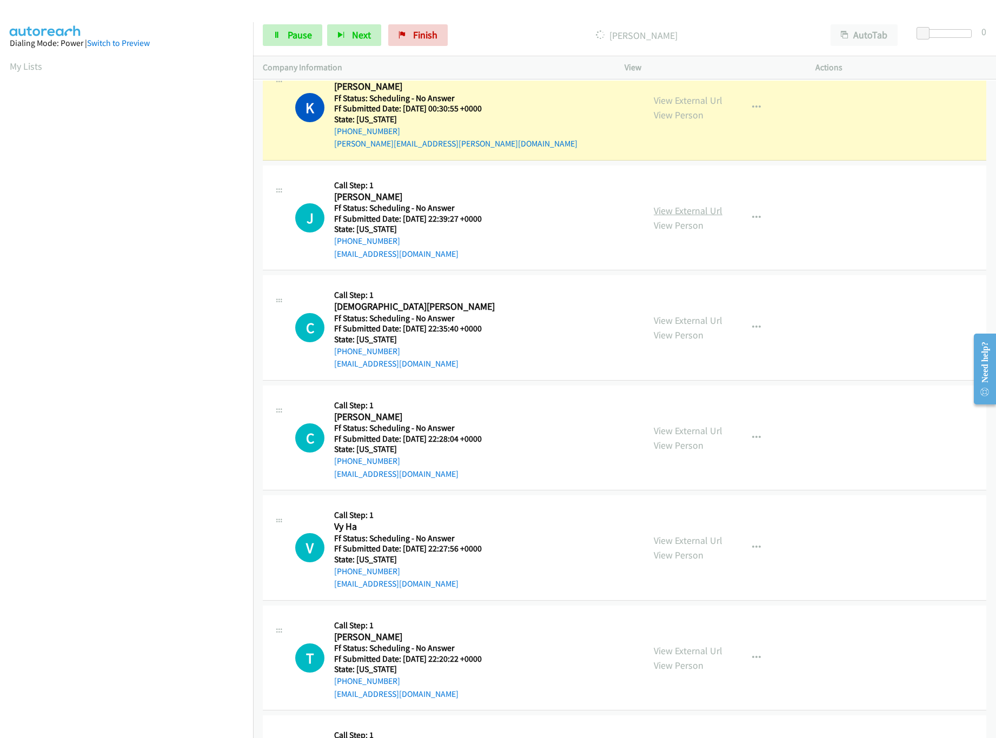
click at [670, 210] on link "View External Url" at bounding box center [688, 210] width 69 height 12
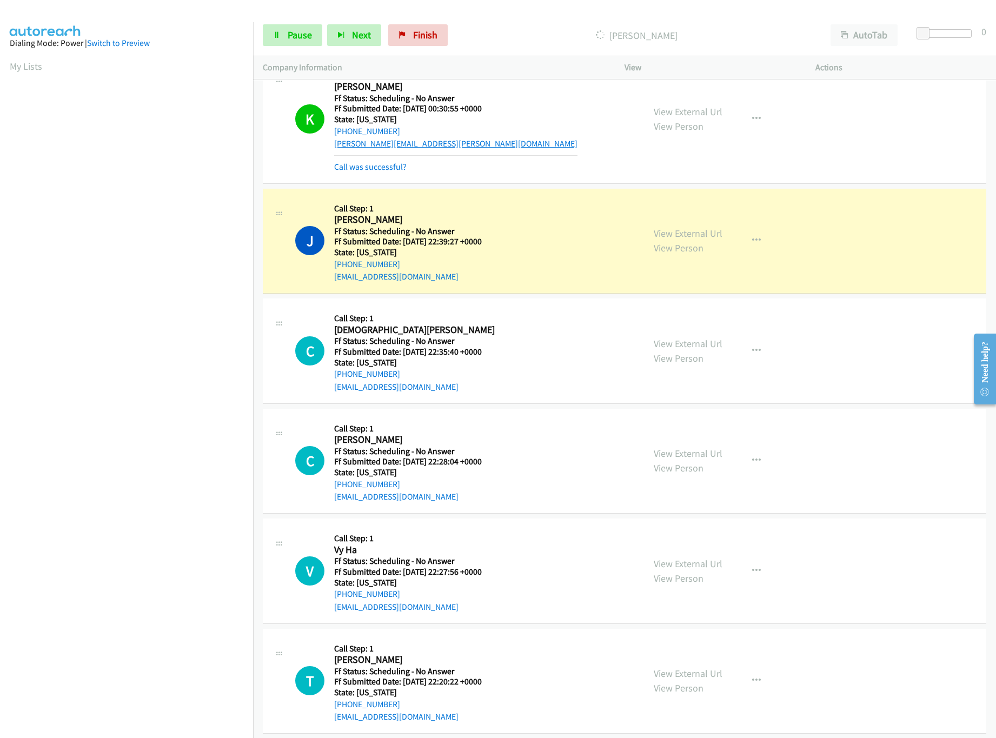
scroll to position [1201, 0]
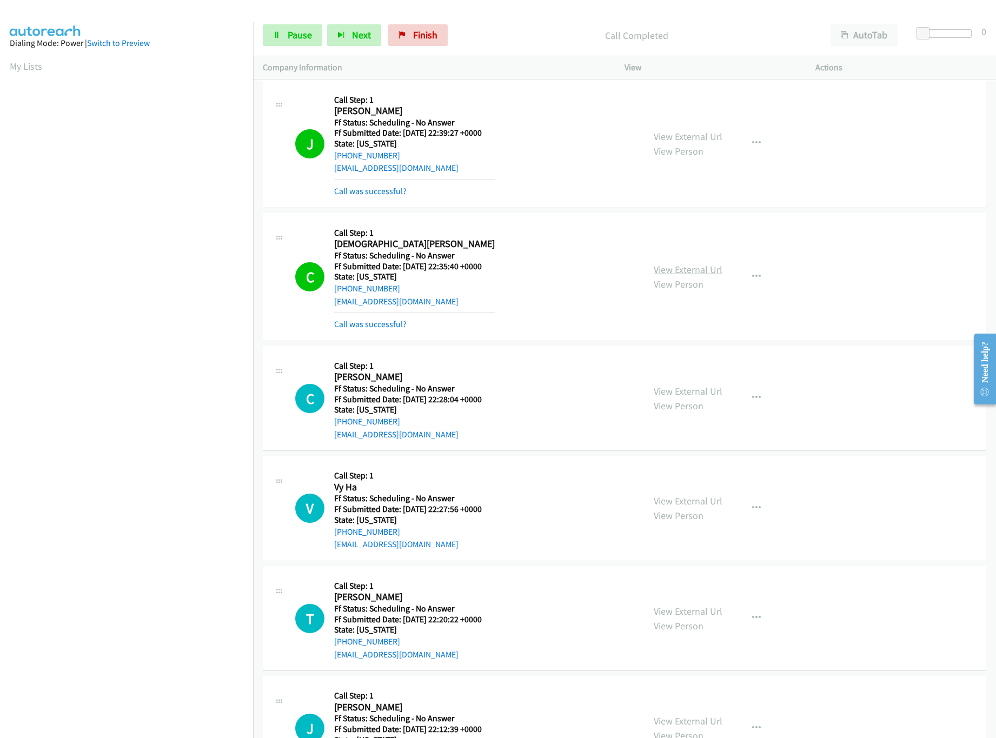
click at [675, 273] on link "View External Url" at bounding box center [688, 269] width 69 height 12
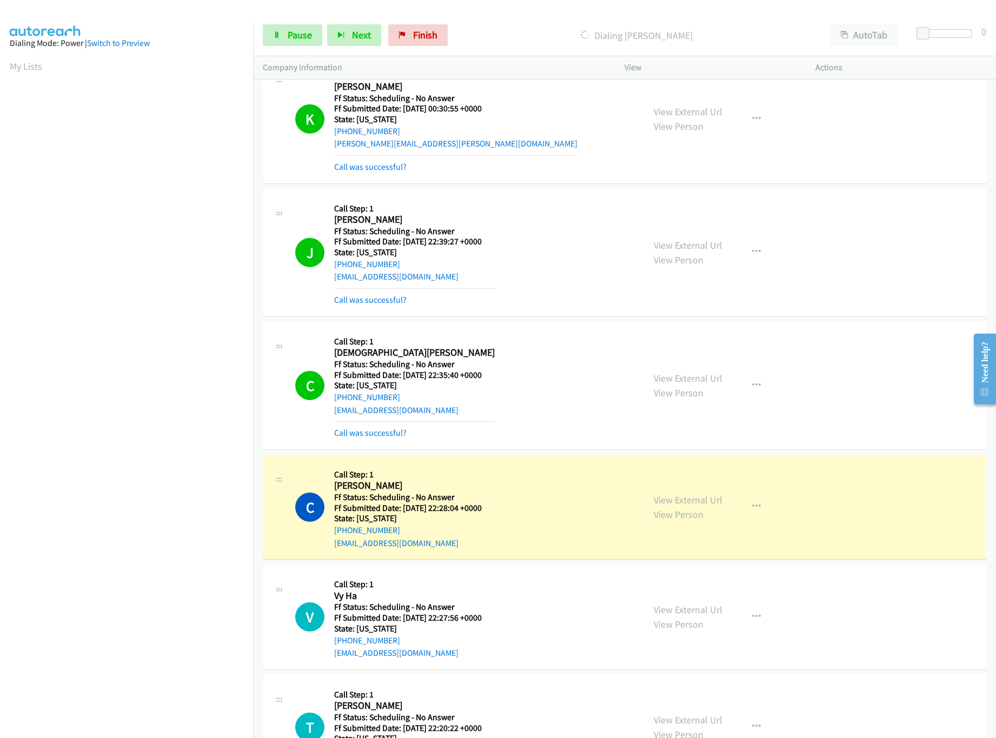
scroll to position [1309, 0]
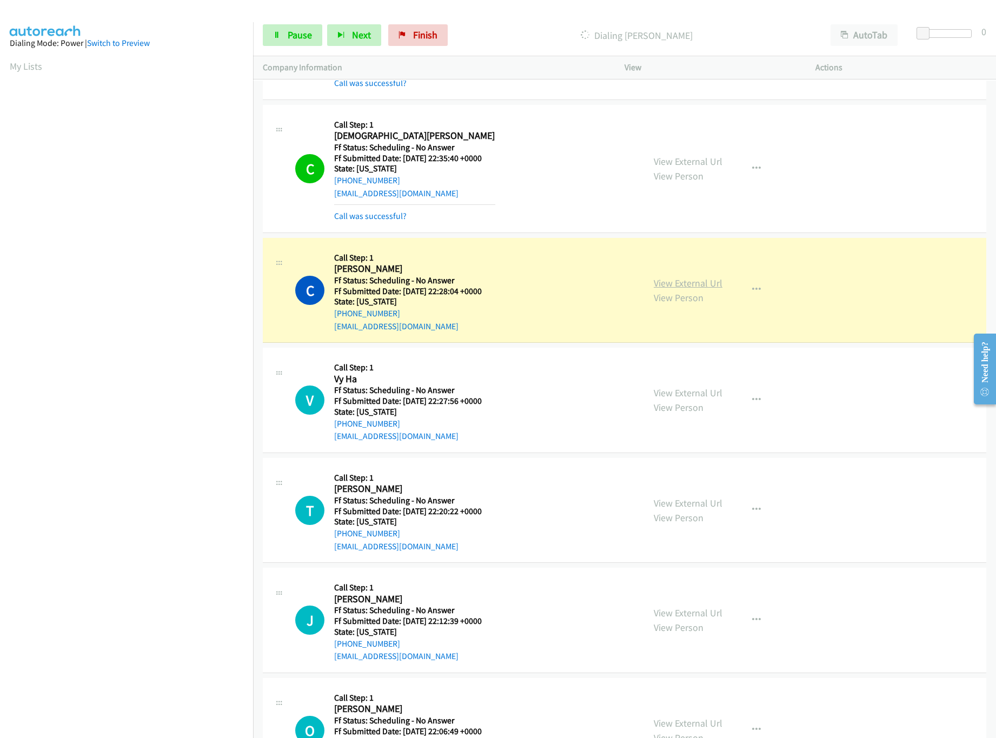
click at [670, 287] on link "View External Url" at bounding box center [688, 283] width 69 height 12
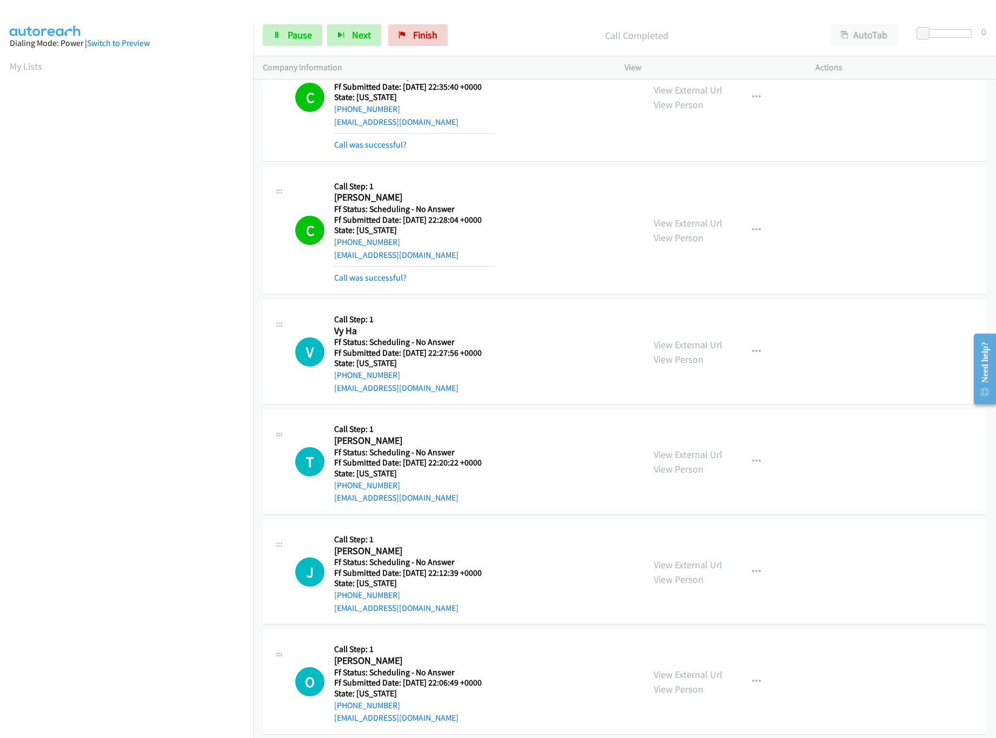
scroll to position [1417, 0]
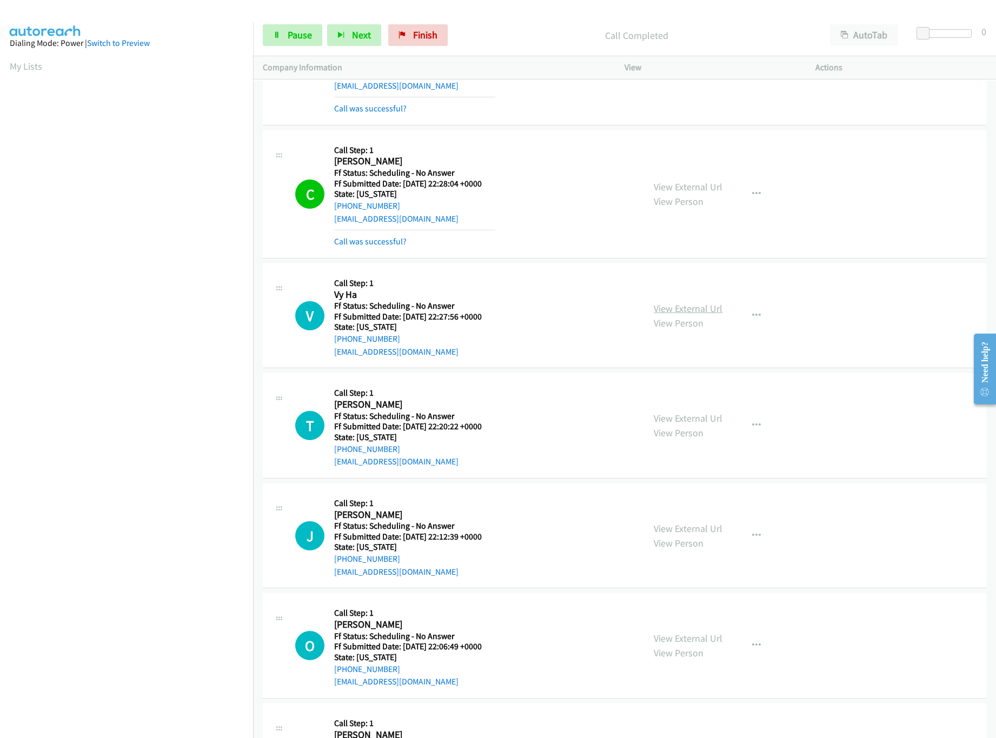
click at [673, 315] on link "View External Url" at bounding box center [688, 308] width 69 height 12
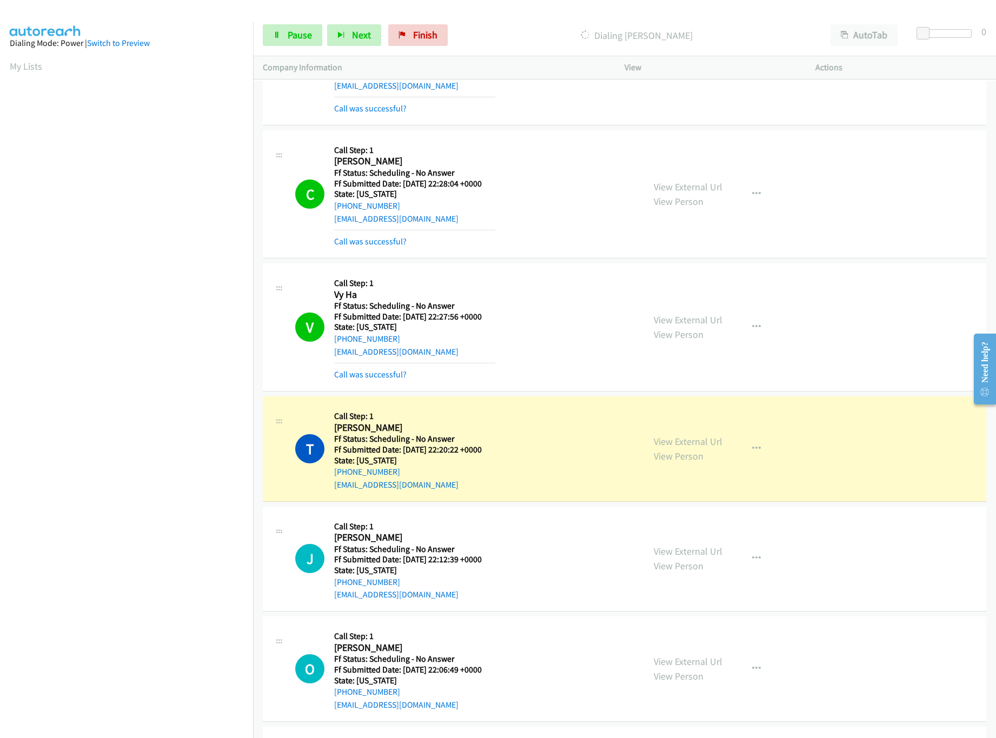
scroll to position [1525, 0]
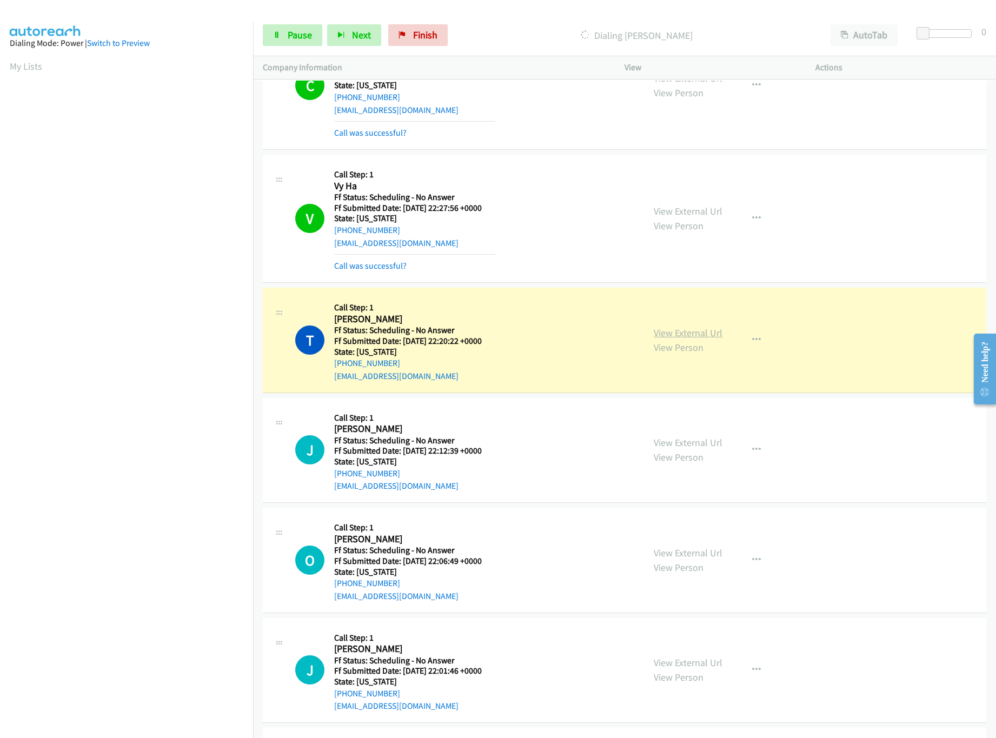
click at [679, 336] on link "View External Url" at bounding box center [688, 333] width 69 height 12
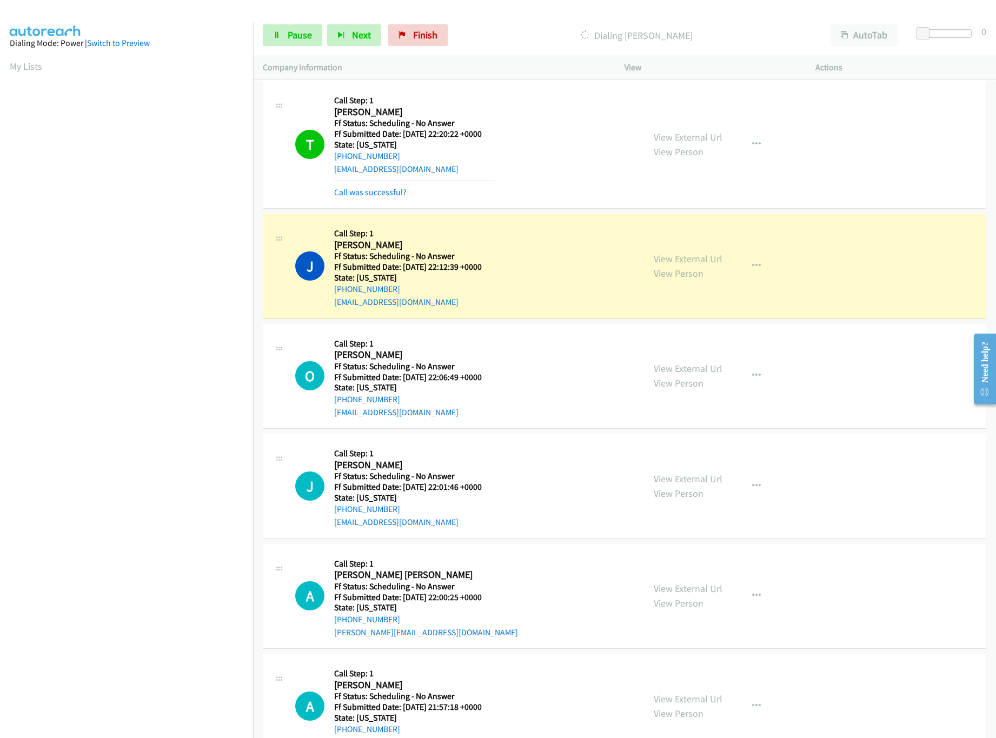
scroll to position [1741, 0]
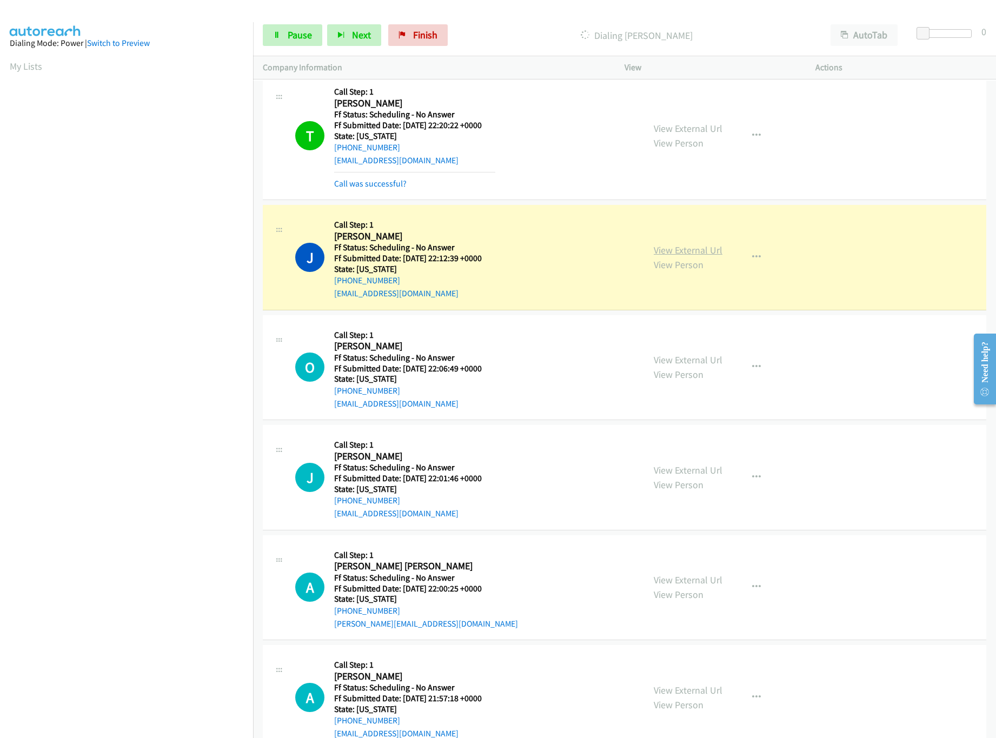
click at [684, 255] on link "View External Url" at bounding box center [688, 250] width 69 height 12
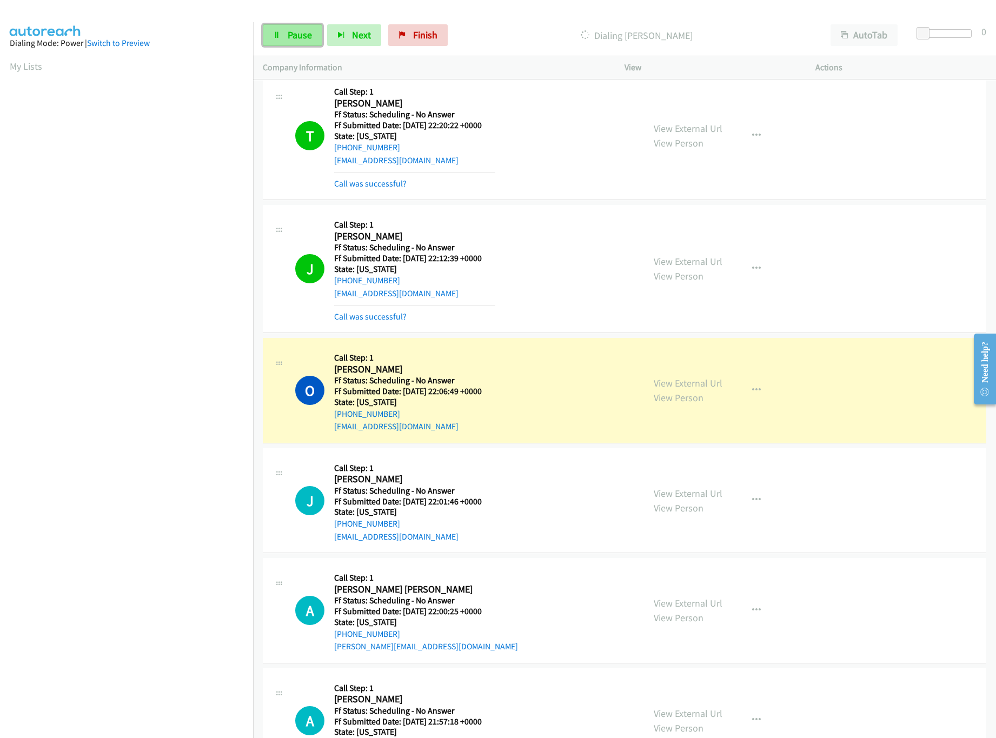
click at [286, 39] on link "Pause" at bounding box center [292, 35] width 59 height 22
click at [676, 387] on link "View External Url" at bounding box center [688, 383] width 69 height 12
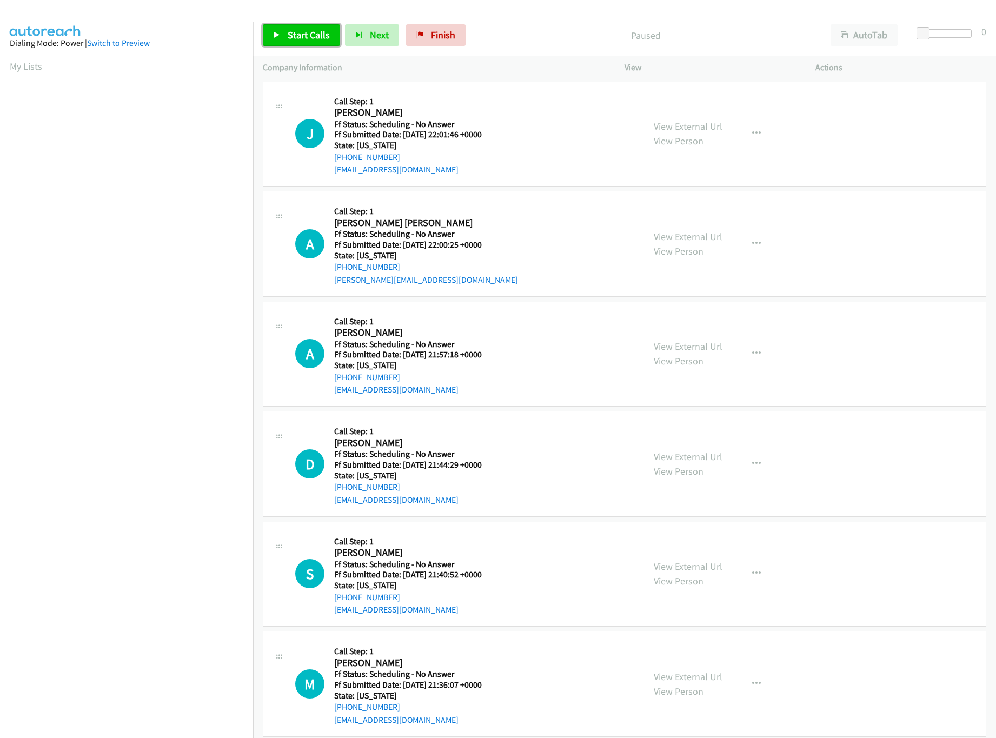
click at [296, 36] on span "Start Calls" at bounding box center [309, 35] width 42 height 12
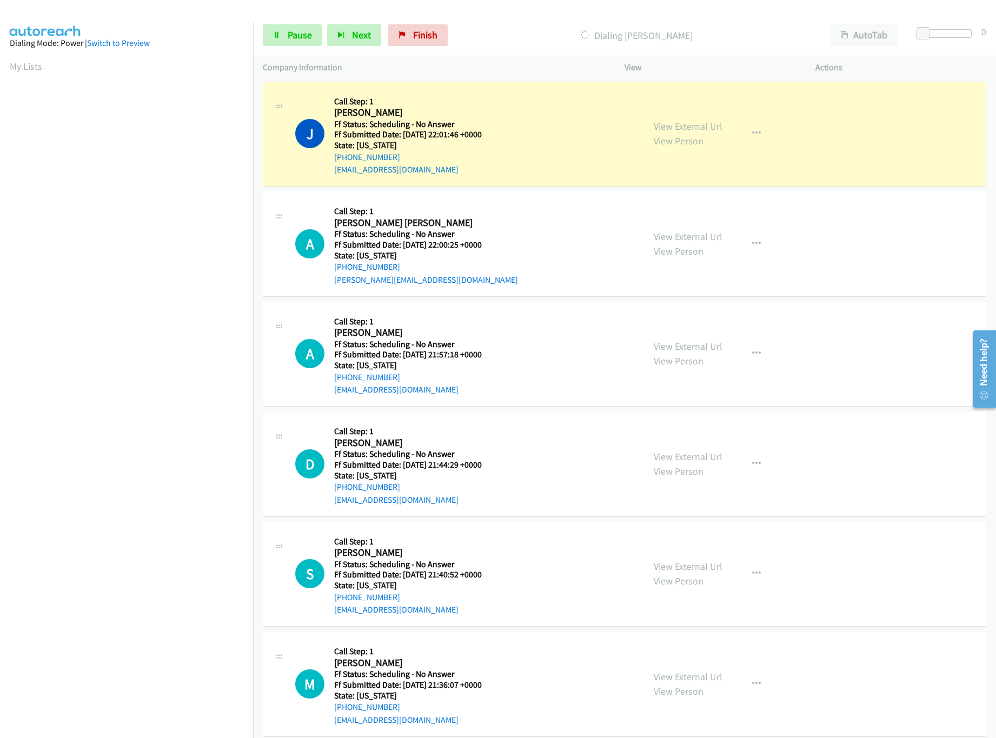
click at [181, 667] on nav "Dialing Mode: Power | Switch to Preview My Lists" at bounding box center [127, 391] width 254 height 738
click at [683, 127] on link "View External Url" at bounding box center [688, 126] width 69 height 12
click at [660, 238] on link "View External Url" at bounding box center [688, 236] width 69 height 12
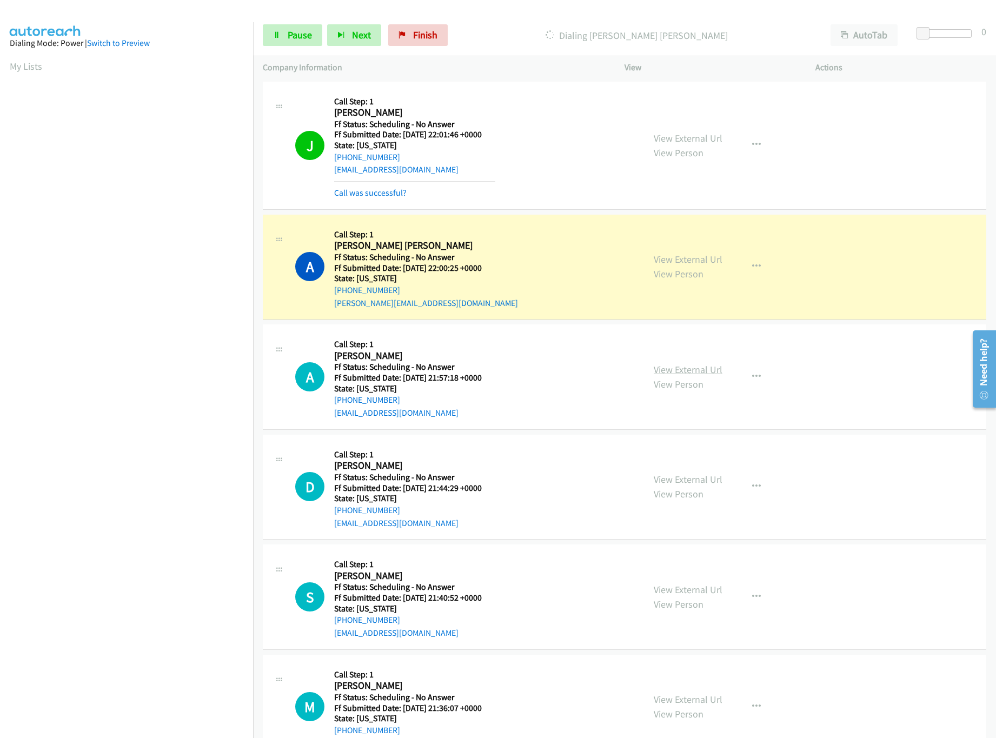
click at [688, 371] on link "View External Url" at bounding box center [688, 369] width 69 height 12
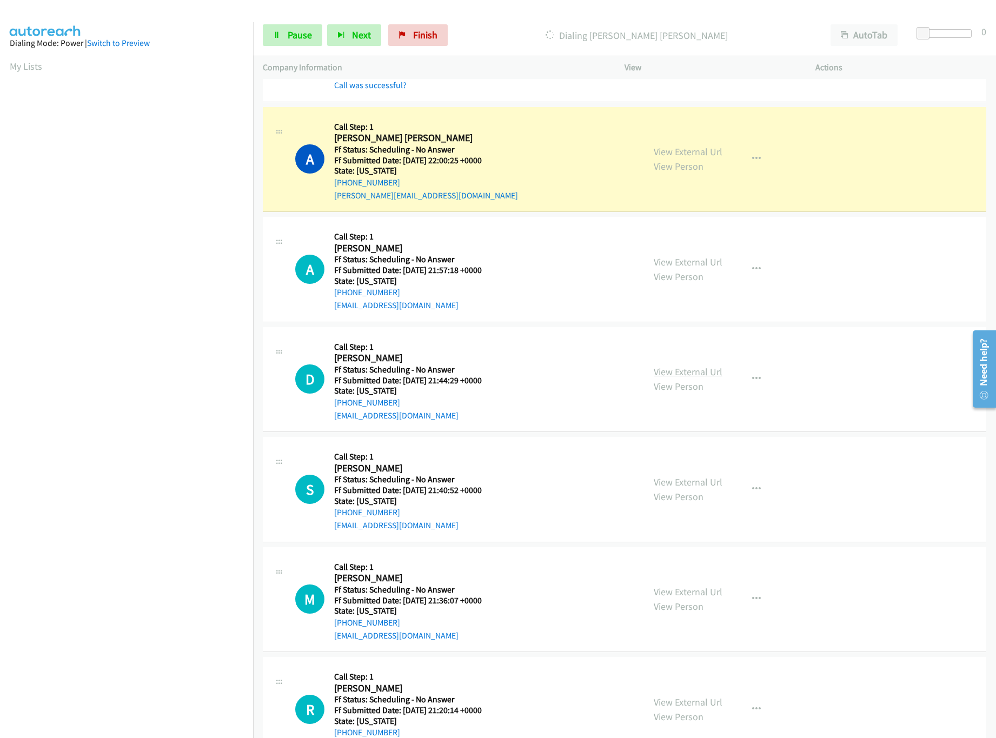
click at [686, 373] on link "View External Url" at bounding box center [688, 371] width 69 height 12
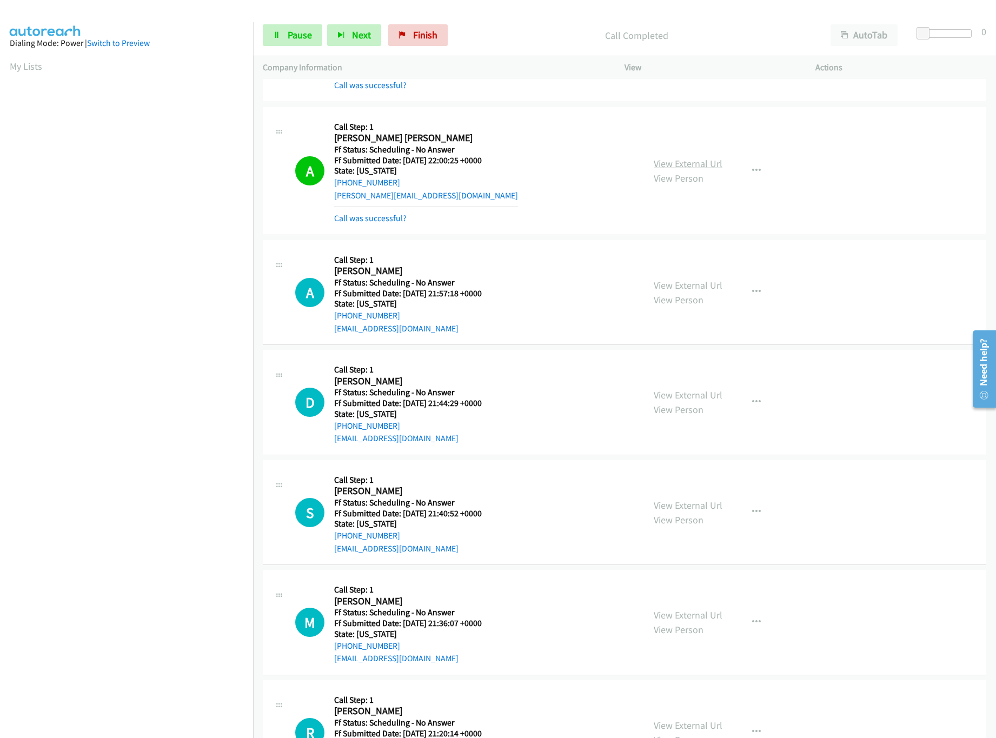
click at [665, 168] on link "View External Url" at bounding box center [688, 163] width 69 height 12
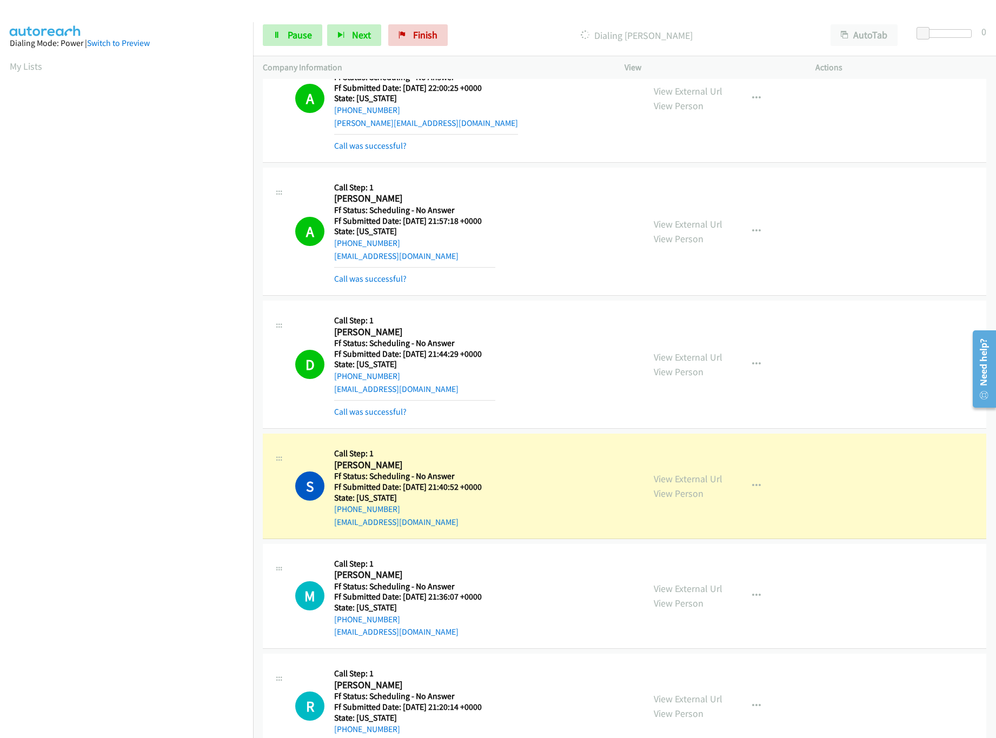
scroll to position [216, 0]
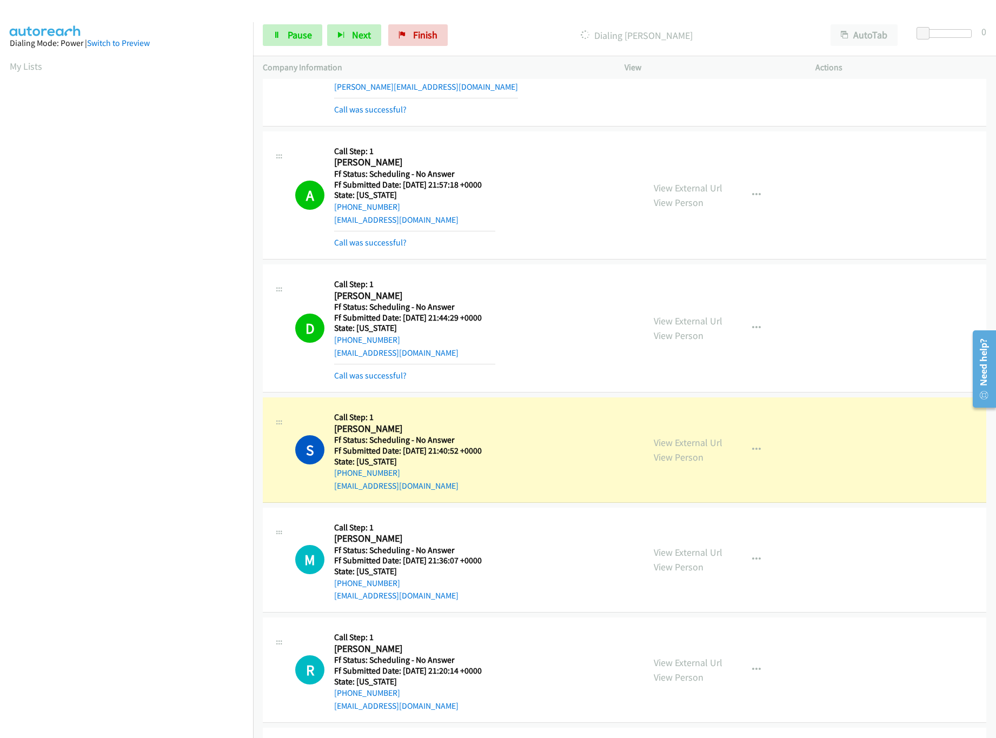
click at [723, 442] on div "View External Url View Person View External Url Email Schedule/Manage Callback …" at bounding box center [744, 449] width 201 height 85
click at [710, 442] on link "View External Url" at bounding box center [688, 442] width 69 height 12
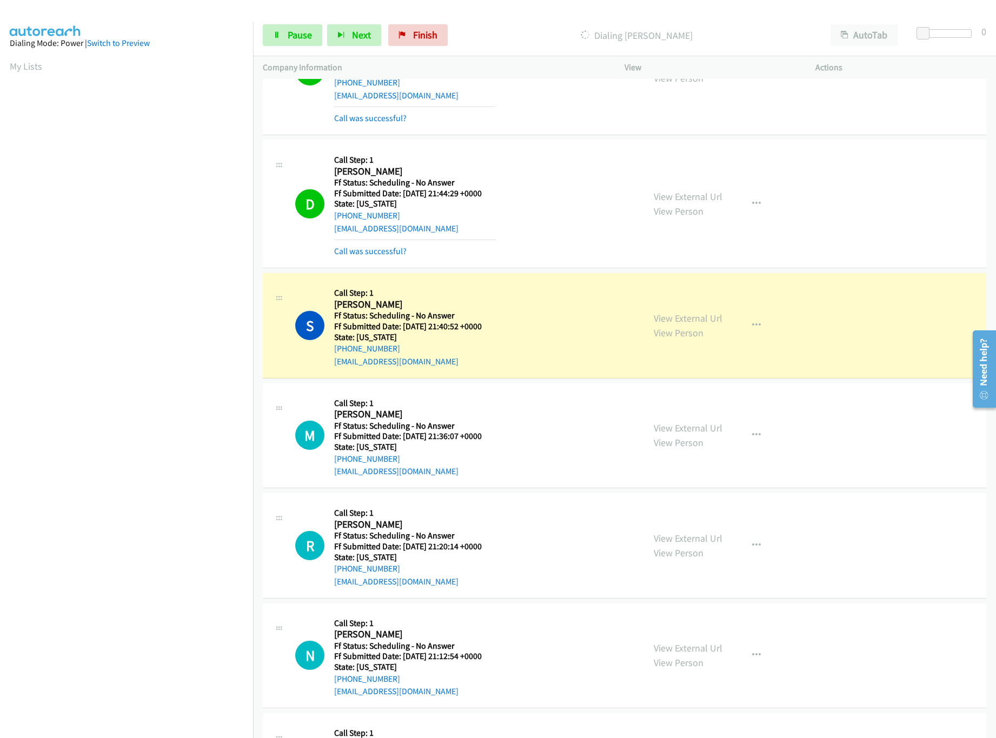
scroll to position [432, 0]
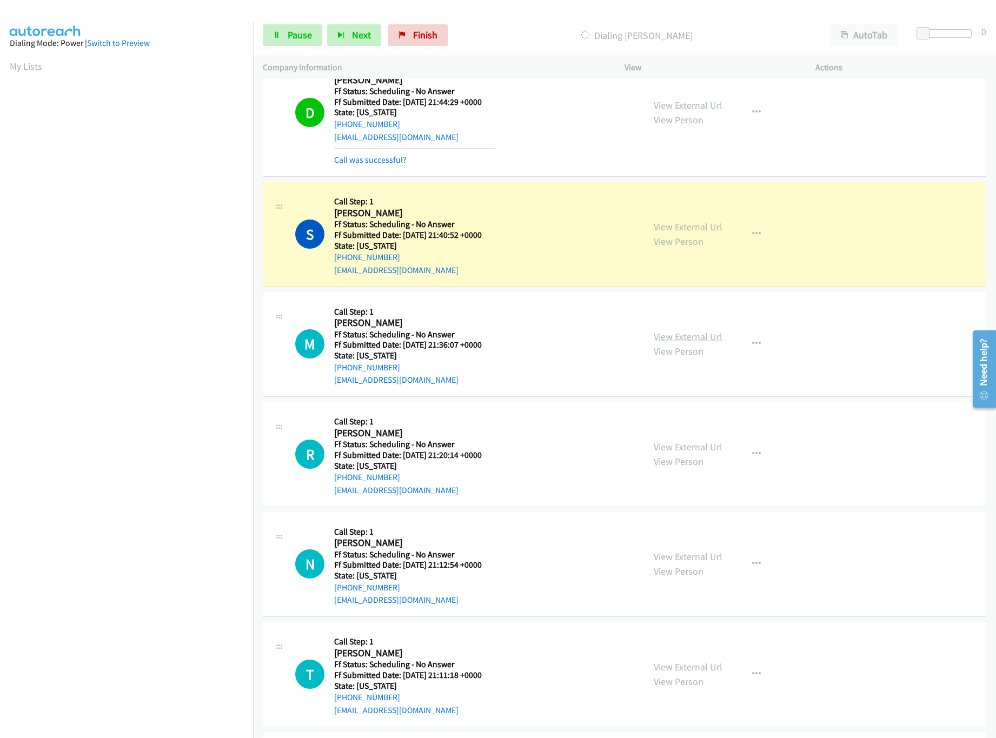
click at [668, 341] on link "View External Url" at bounding box center [688, 336] width 69 height 12
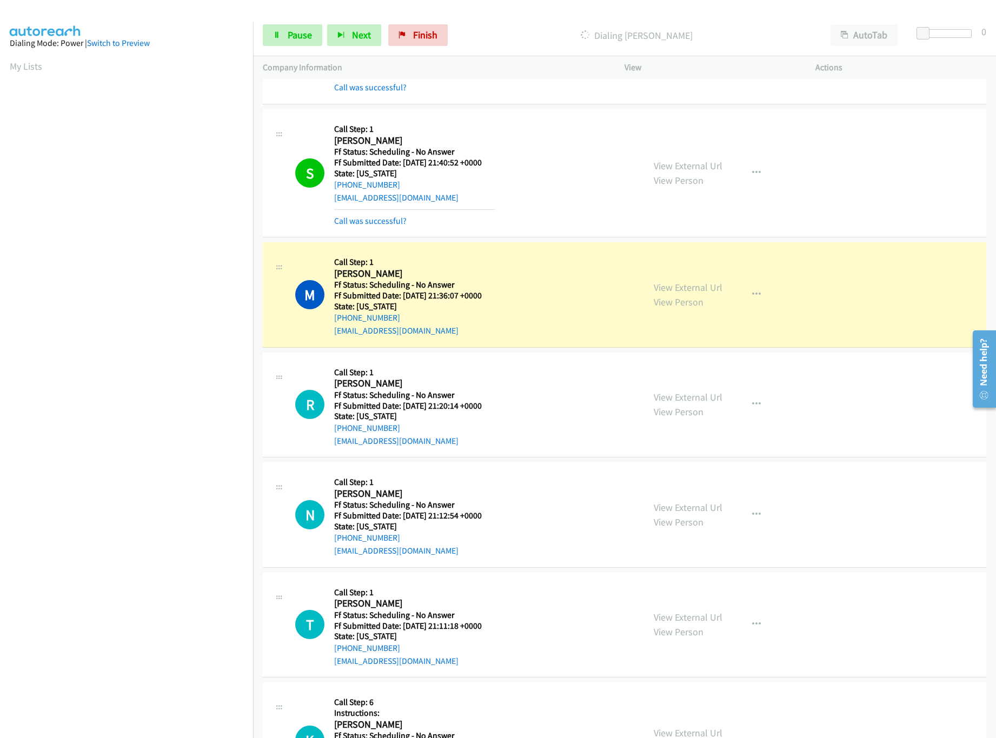
scroll to position [541, 0]
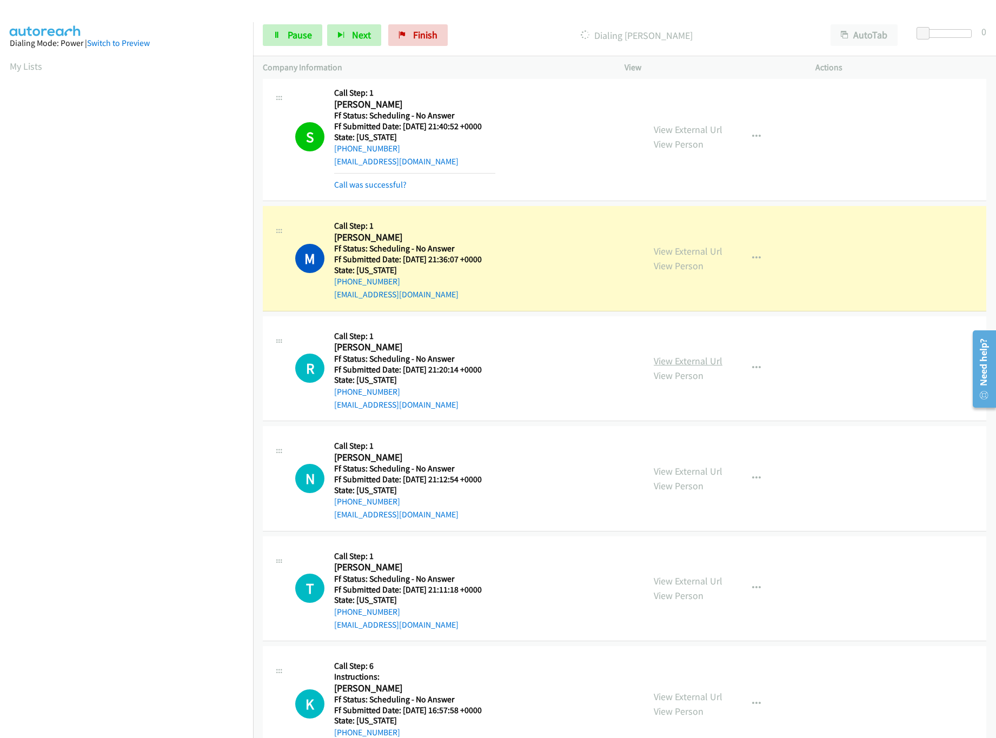
click at [676, 365] on link "View External Url" at bounding box center [688, 361] width 69 height 12
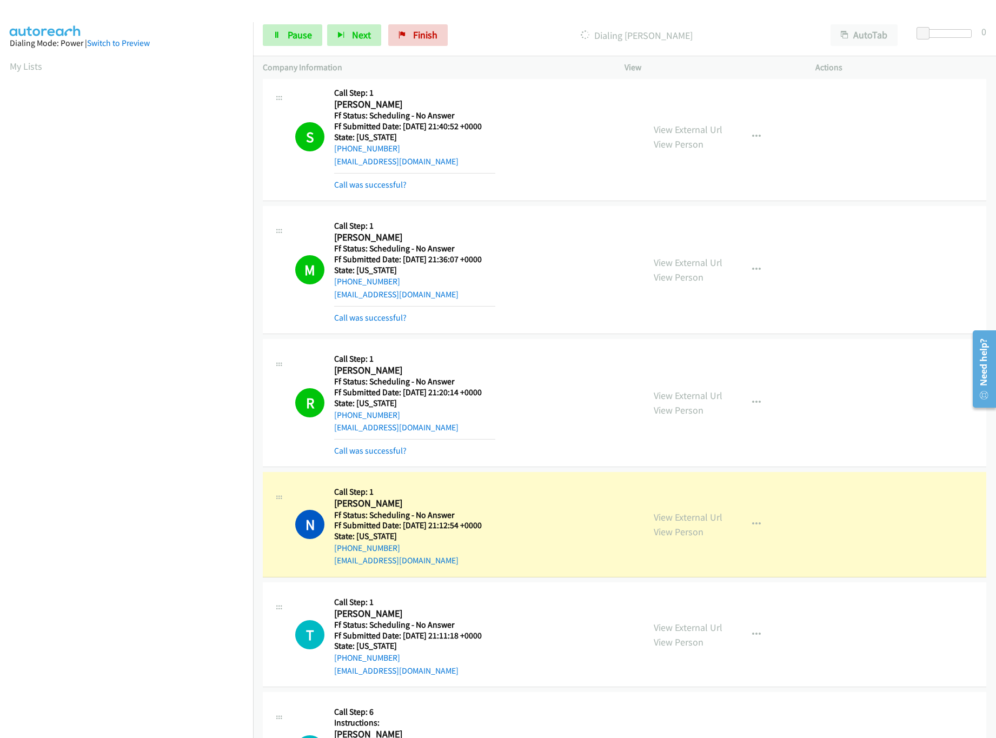
scroll to position [756, 0]
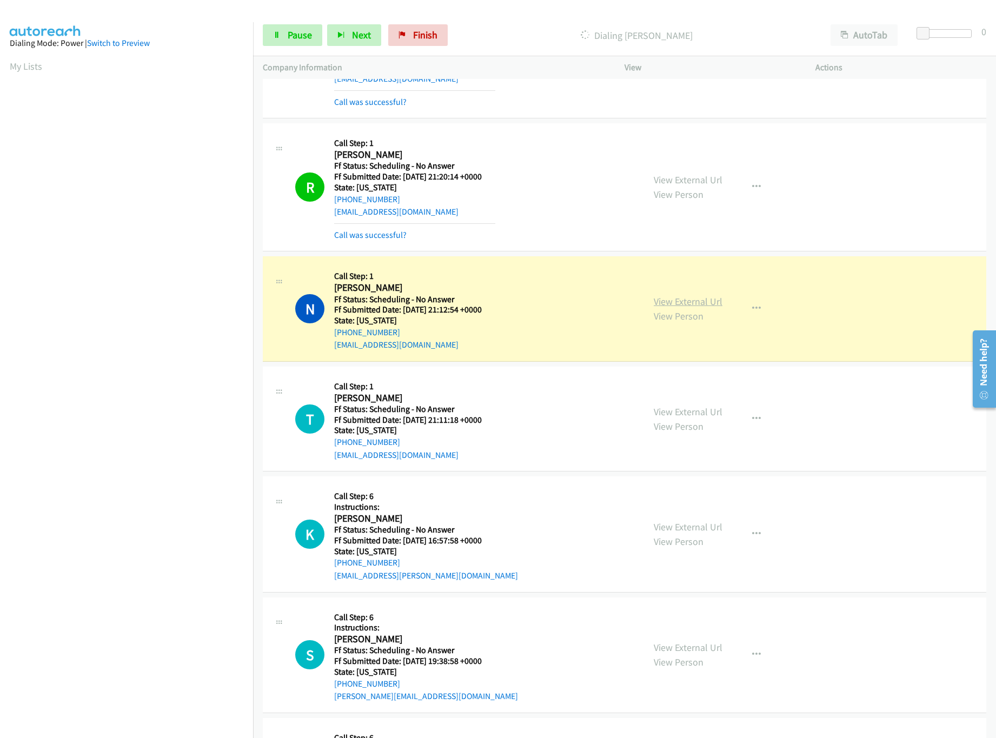
click at [670, 307] on link "View External Url" at bounding box center [688, 301] width 69 height 12
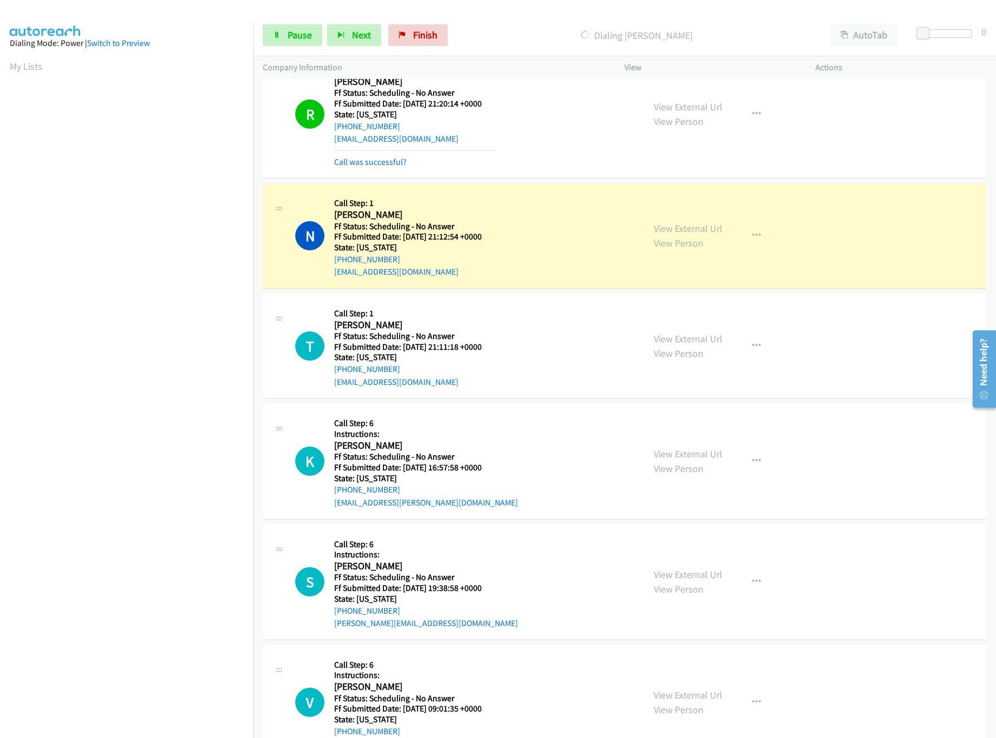
scroll to position [973, 0]
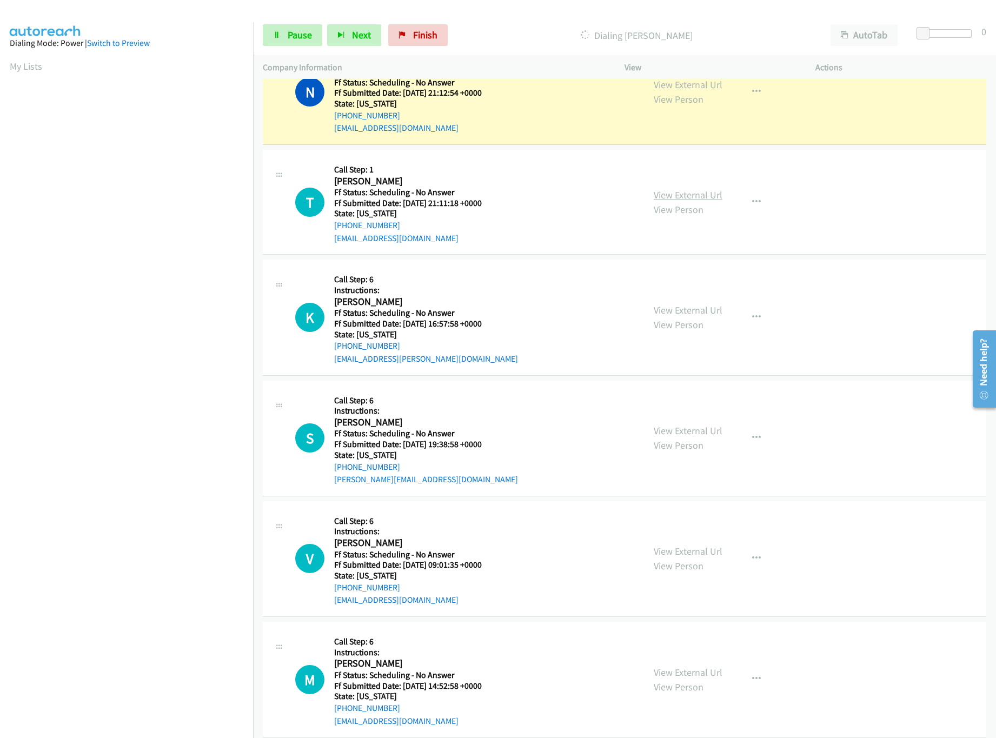
click at [678, 198] on link "View External Url" at bounding box center [688, 195] width 69 height 12
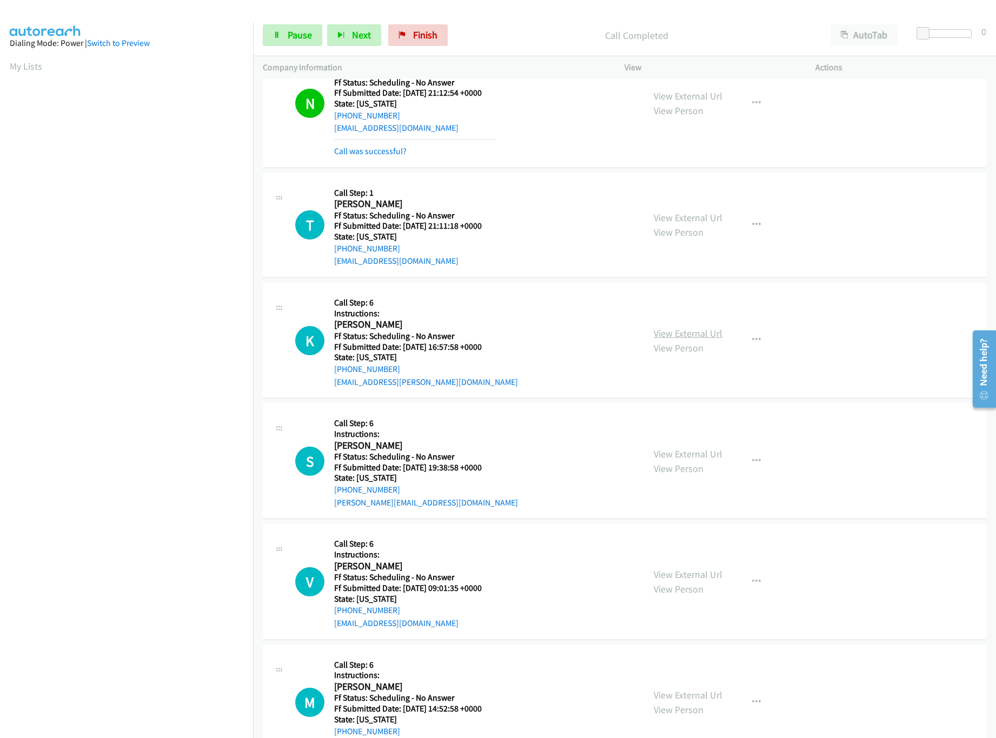
click at [712, 335] on link "View External Url" at bounding box center [688, 333] width 69 height 12
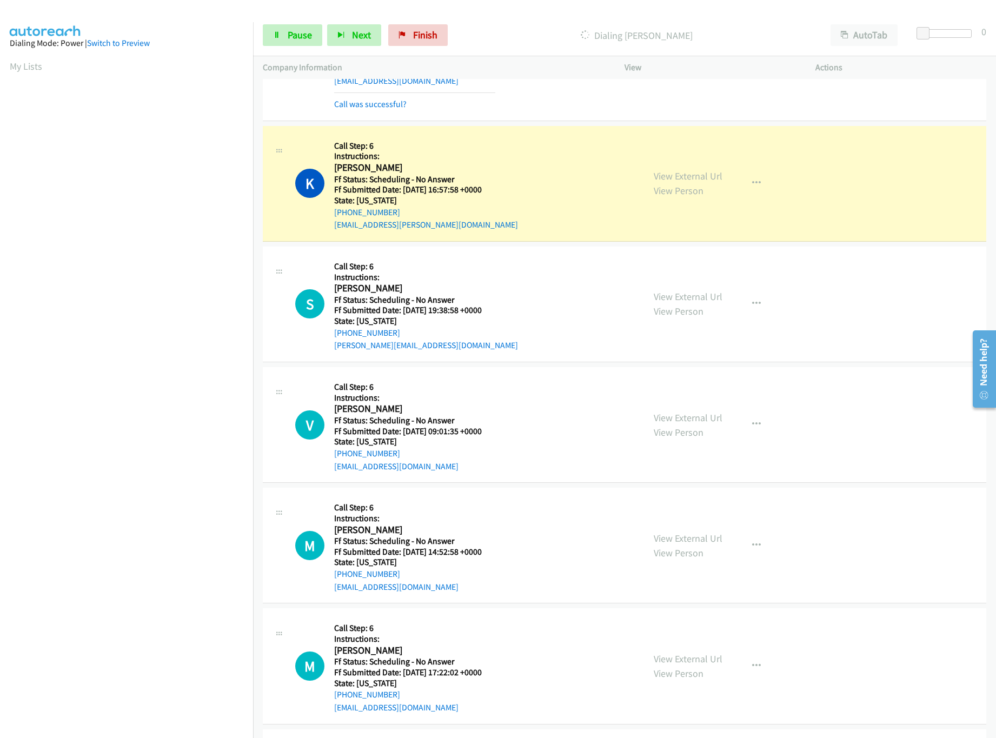
scroll to position [1189, 0]
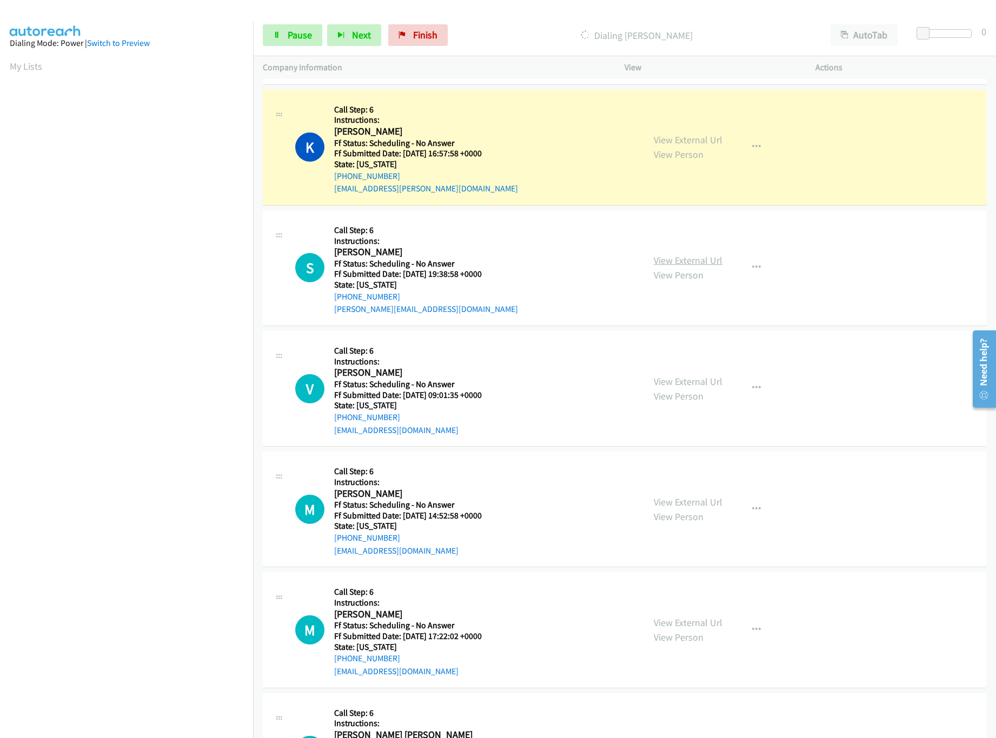
click at [686, 267] on link "View External Url" at bounding box center [688, 260] width 69 height 12
click at [283, 44] on link "Pause" at bounding box center [292, 35] width 59 height 22
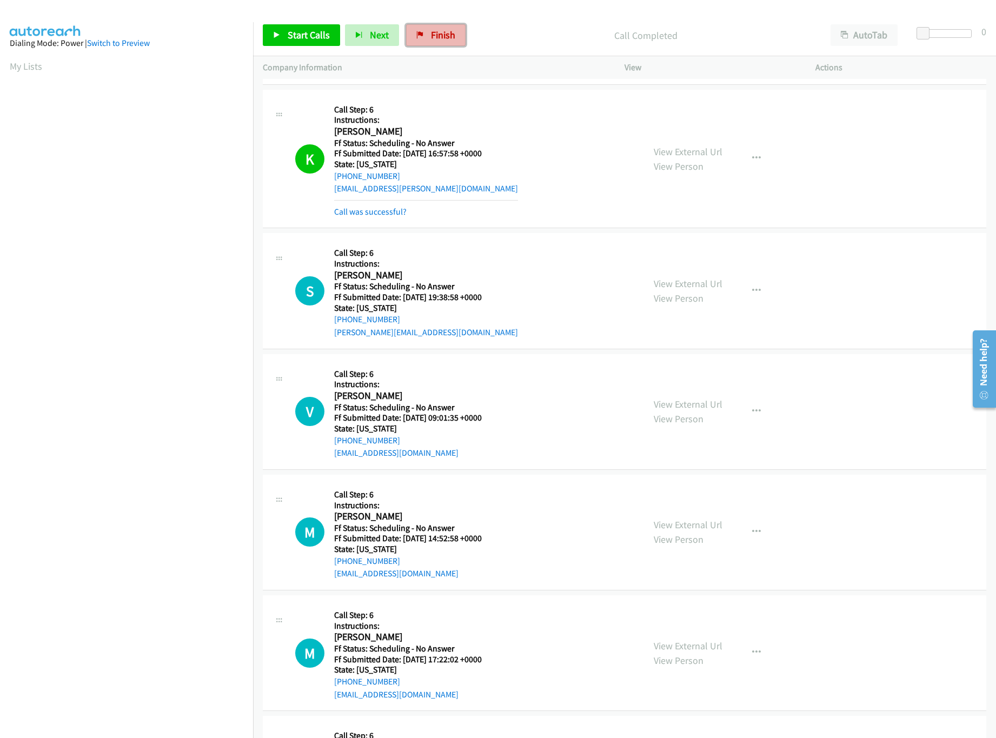
click at [436, 39] on span "Finish" at bounding box center [443, 35] width 24 height 12
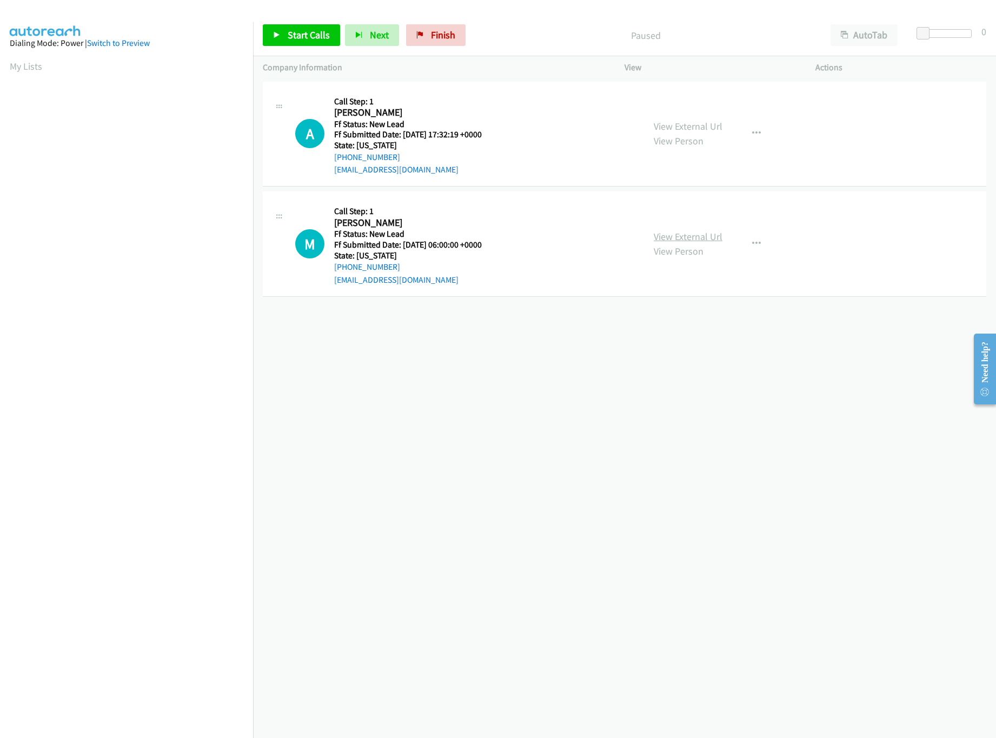
click at [681, 232] on link "View External Url" at bounding box center [688, 236] width 69 height 12
click at [696, 130] on link "View External Url" at bounding box center [688, 126] width 69 height 12
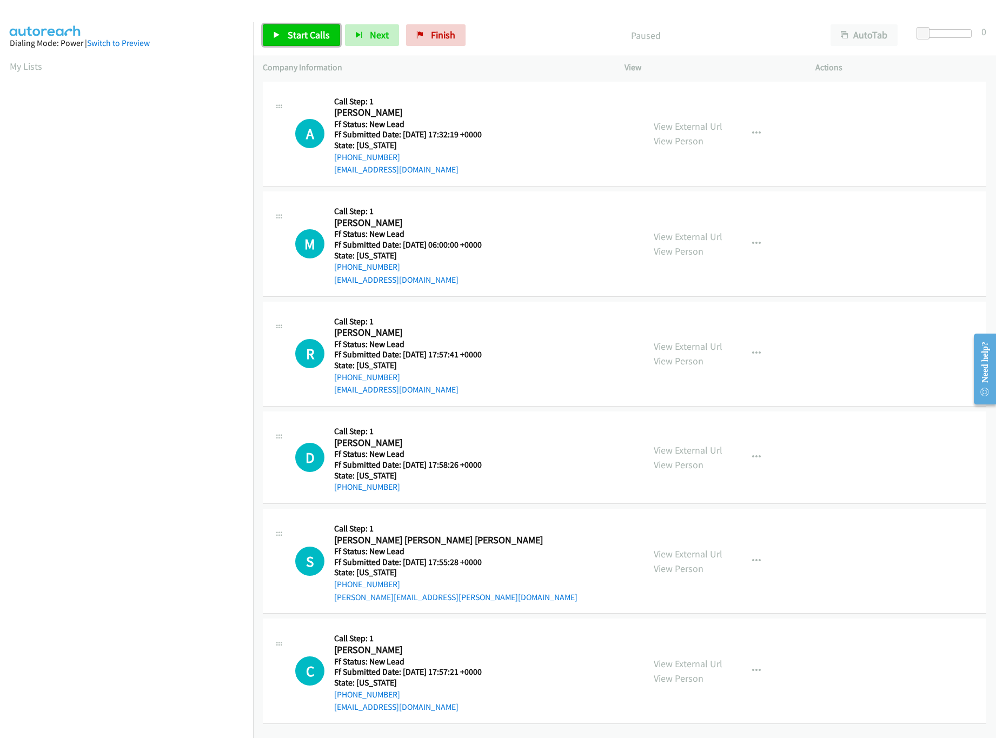
click at [284, 31] on link "Start Calls" at bounding box center [301, 35] width 77 height 22
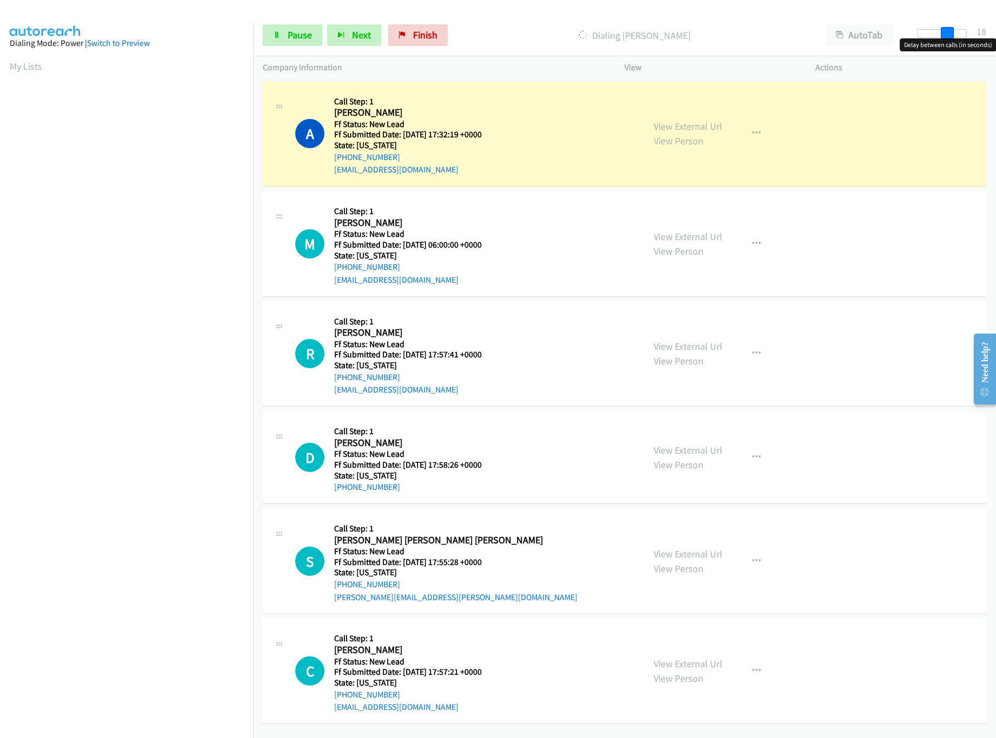
drag, startPoint x: 927, startPoint y: 34, endPoint x: 956, endPoint y: 39, distance: 29.6
click at [956, 39] on body "Start Calls Pause Next Finish Dialing [PERSON_NAME] AutoTab AutoTab 18 Company …" at bounding box center [498, 25] width 996 height 51
click at [752, 241] on icon "button" at bounding box center [756, 244] width 9 height 9
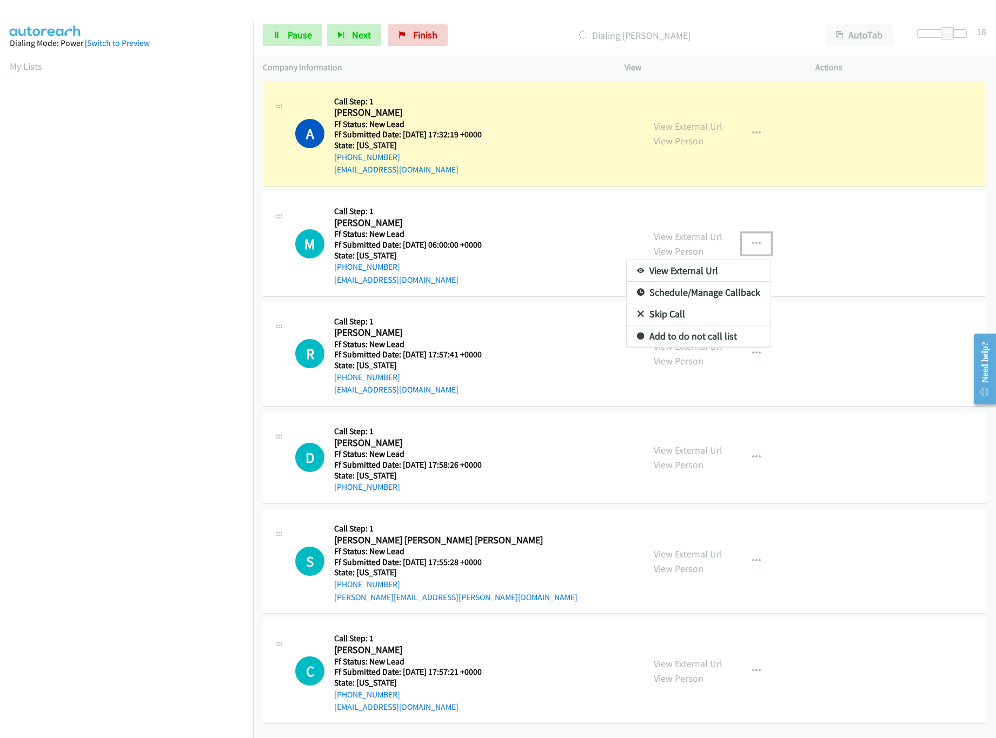
click at [683, 313] on link "Skip Call" at bounding box center [699, 314] width 144 height 22
click at [670, 348] on link "View External Url" at bounding box center [688, 346] width 69 height 12
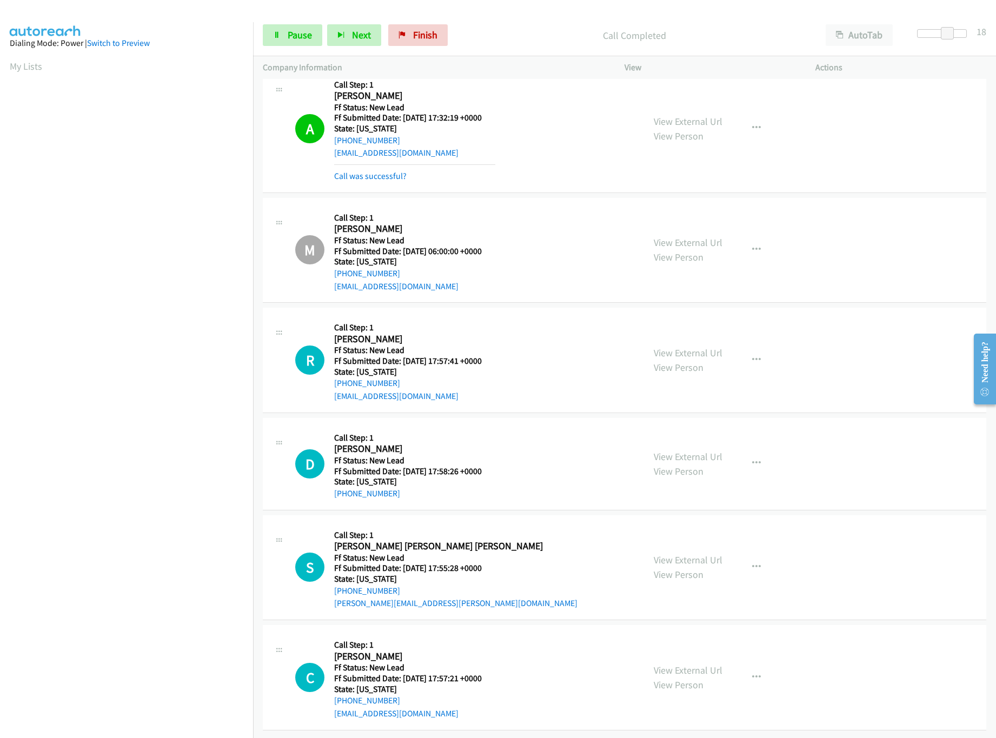
scroll to position [31, 0]
click at [681, 450] on link "View External Url" at bounding box center [688, 456] width 69 height 12
click at [301, 37] on span "Pause" at bounding box center [300, 35] width 24 height 12
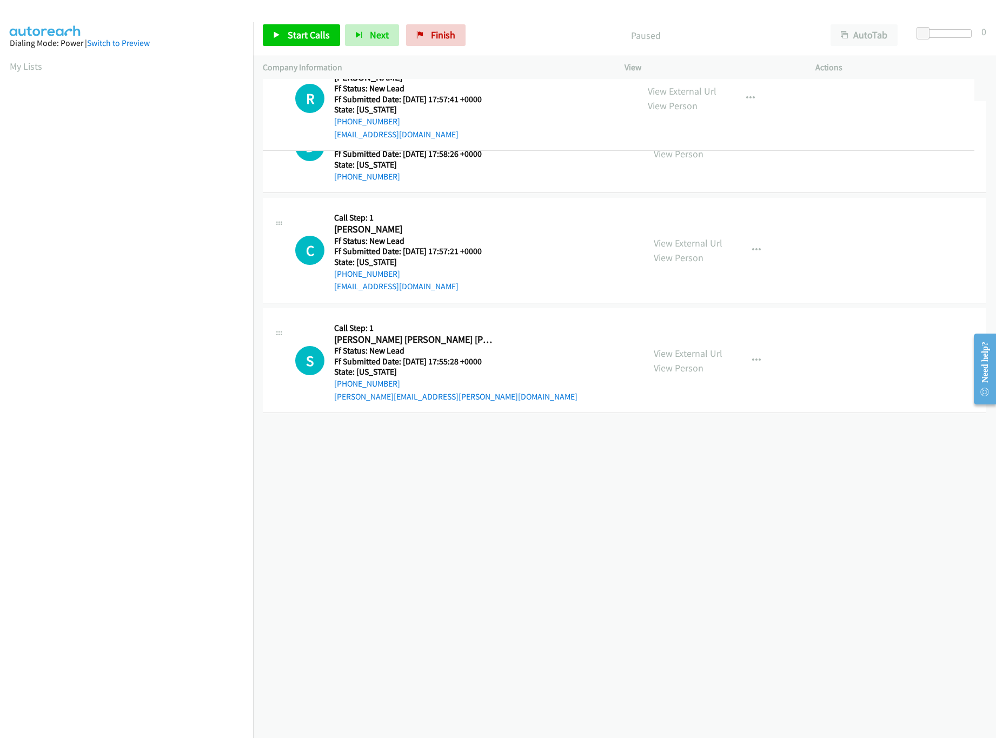
drag, startPoint x: 462, startPoint y: 250, endPoint x: 502, endPoint y: 105, distance: 150.2
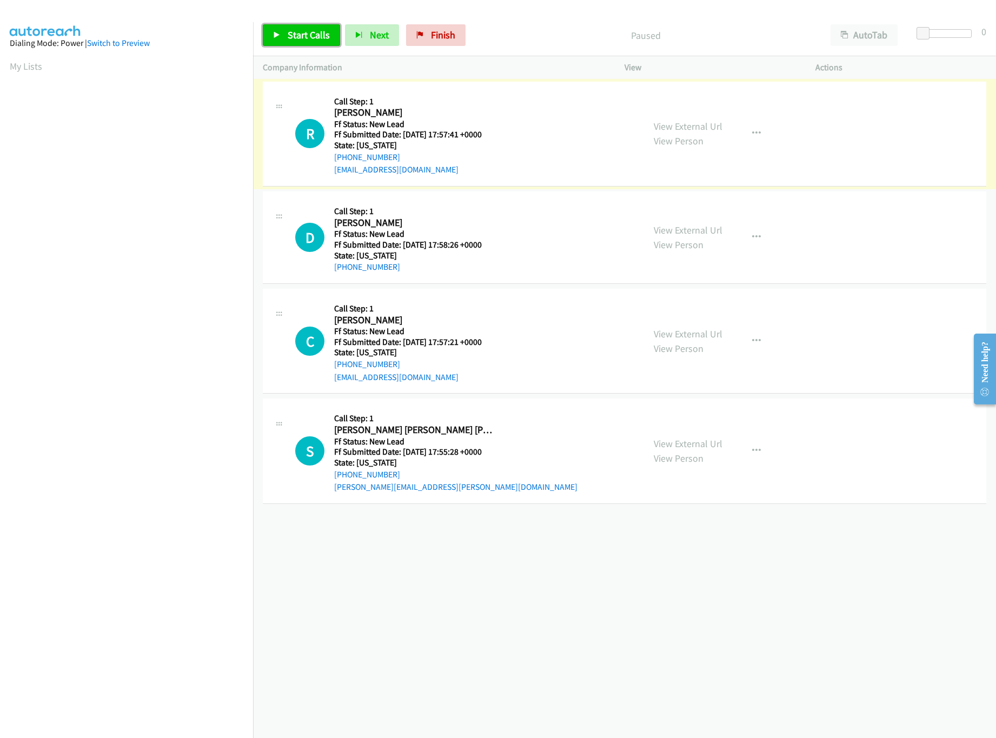
click at [303, 31] on span "Start Calls" at bounding box center [309, 35] width 42 height 12
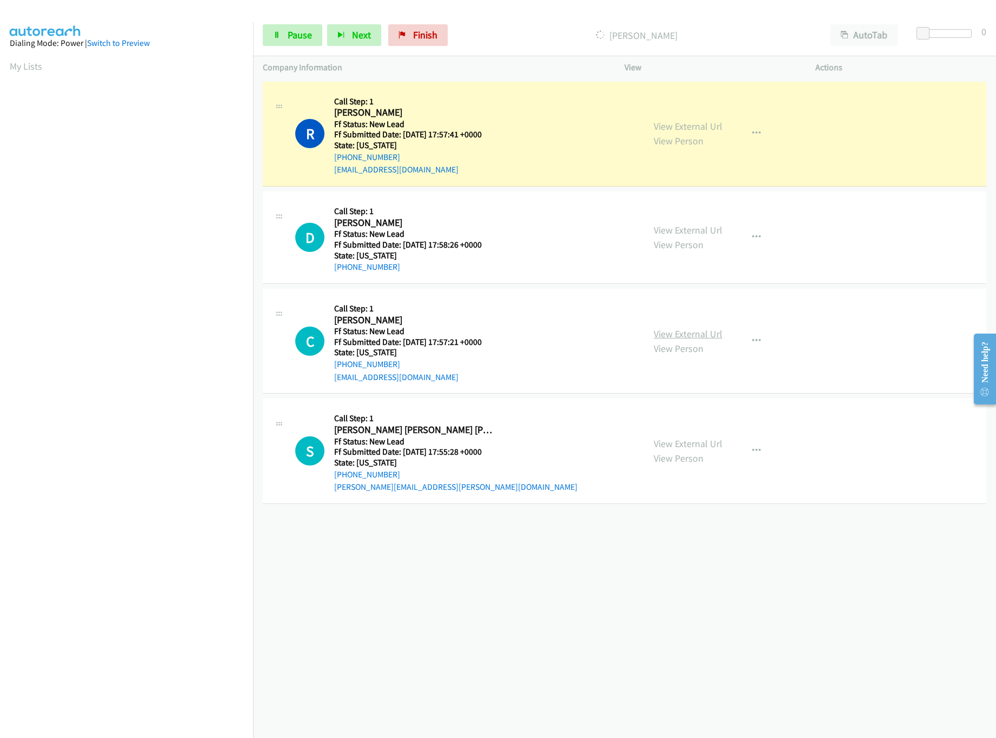
click at [682, 338] on link "View External Url" at bounding box center [688, 334] width 69 height 12
drag, startPoint x: 500, startPoint y: 597, endPoint x: 577, endPoint y: 432, distance: 182.1
click at [501, 594] on div "+1 415-964-1034 Call failed - Please reload the list and try again The Callbar …" at bounding box center [624, 408] width 743 height 659
drag, startPoint x: 922, startPoint y: 31, endPoint x: 947, endPoint y: 35, distance: 25.7
click at [947, 35] on span at bounding box center [944, 33] width 13 height 13
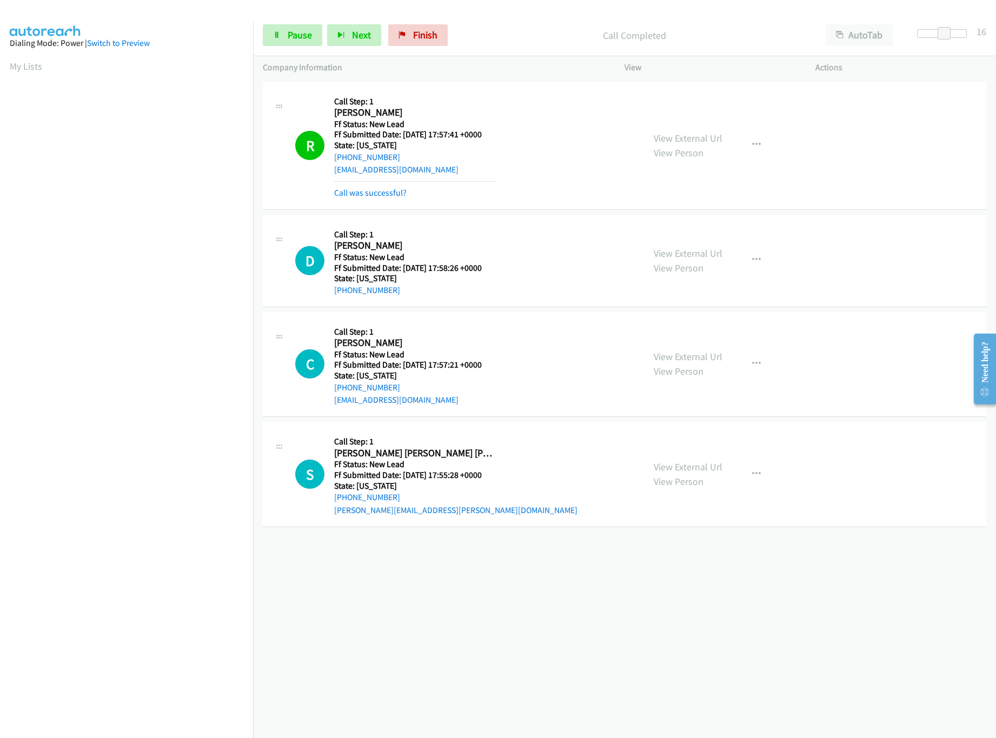
click at [500, 628] on div "+1 415-964-1034 Call failed - Please reload the list and try again The Callbar …" at bounding box center [624, 408] width 743 height 659
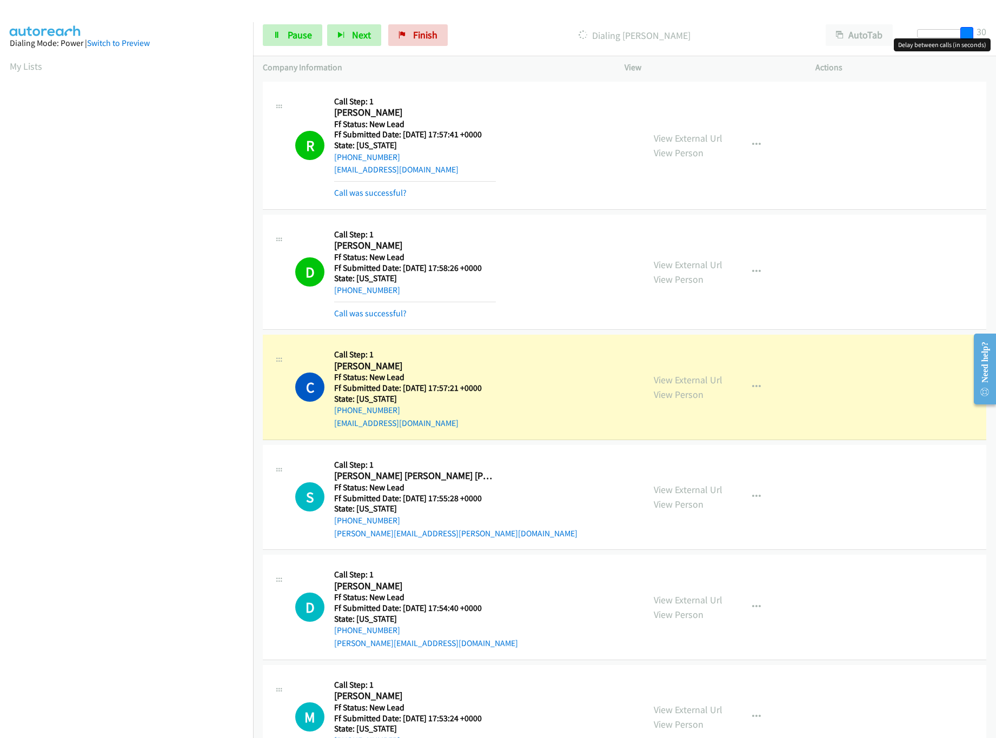
drag, startPoint x: 978, startPoint y: 31, endPoint x: 1000, endPoint y: 34, distance: 21.9
click at [995, 34] on html "Start Calls Pause Next Finish Dialing Christine Sanchez AutoTab AutoTab 30 Comp…" at bounding box center [498, 25] width 996 height 51
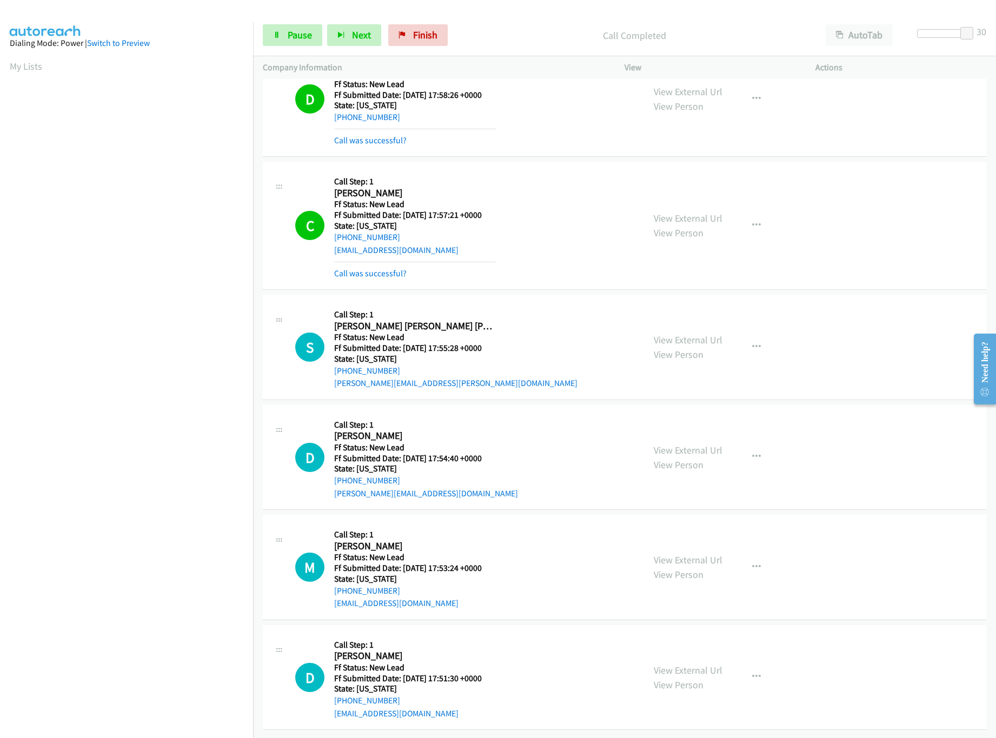
scroll to position [187, 0]
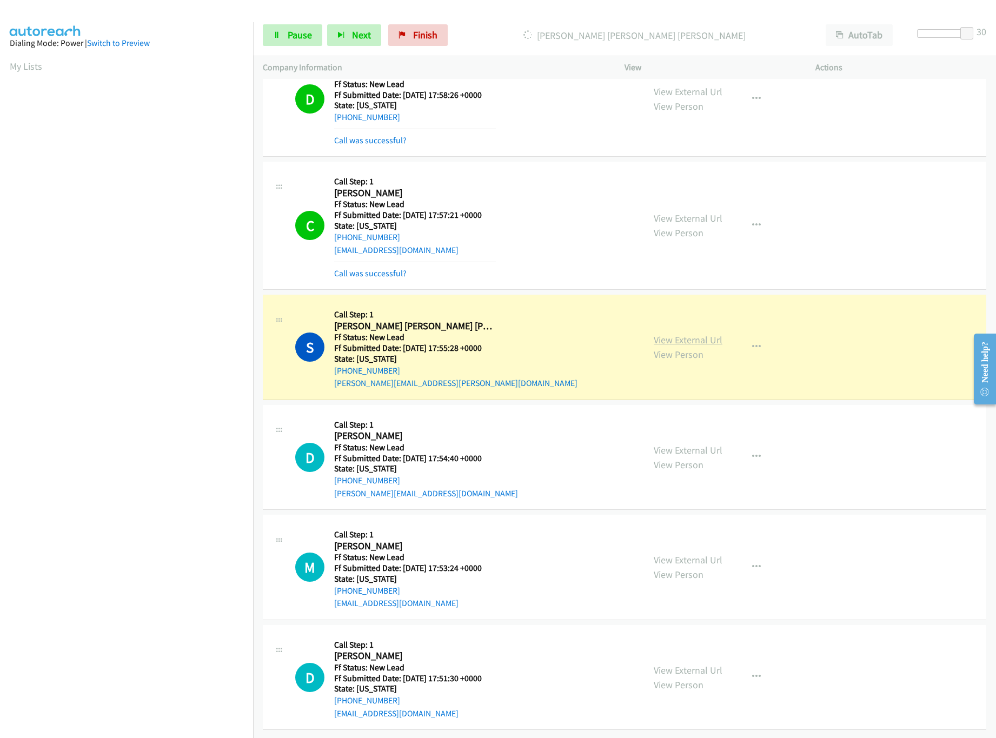
click at [680, 334] on link "View External Url" at bounding box center [688, 340] width 69 height 12
click at [655, 444] on link "View External Url" at bounding box center [688, 450] width 69 height 12
click at [939, 33] on div at bounding box center [942, 33] width 50 height 9
click at [672, 554] on link "View External Url" at bounding box center [688, 560] width 69 height 12
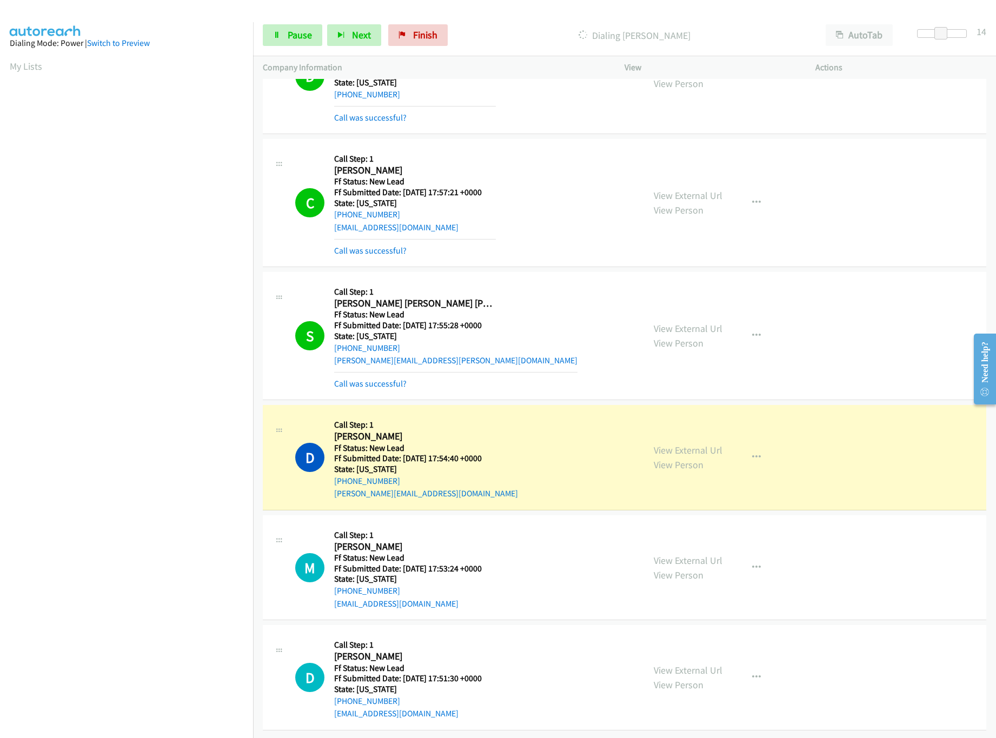
scroll to position [211, 0]
click at [675, 664] on link "View External Url" at bounding box center [688, 670] width 69 height 12
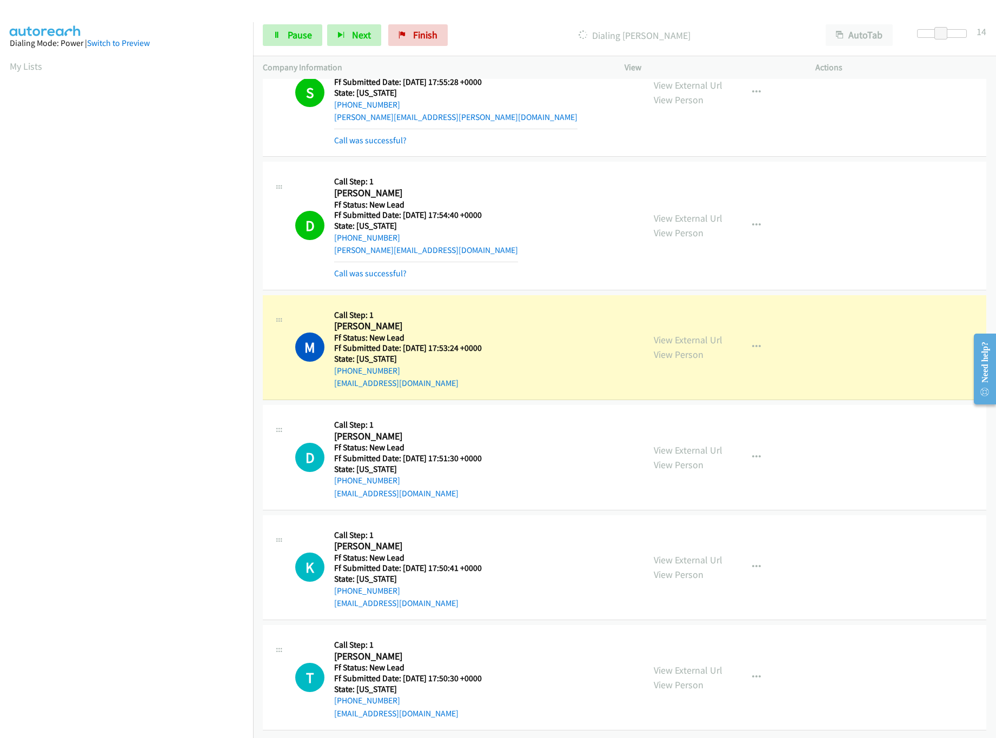
scroll to position [455, 0]
click at [701, 554] on link "View External Url" at bounding box center [688, 560] width 69 height 12
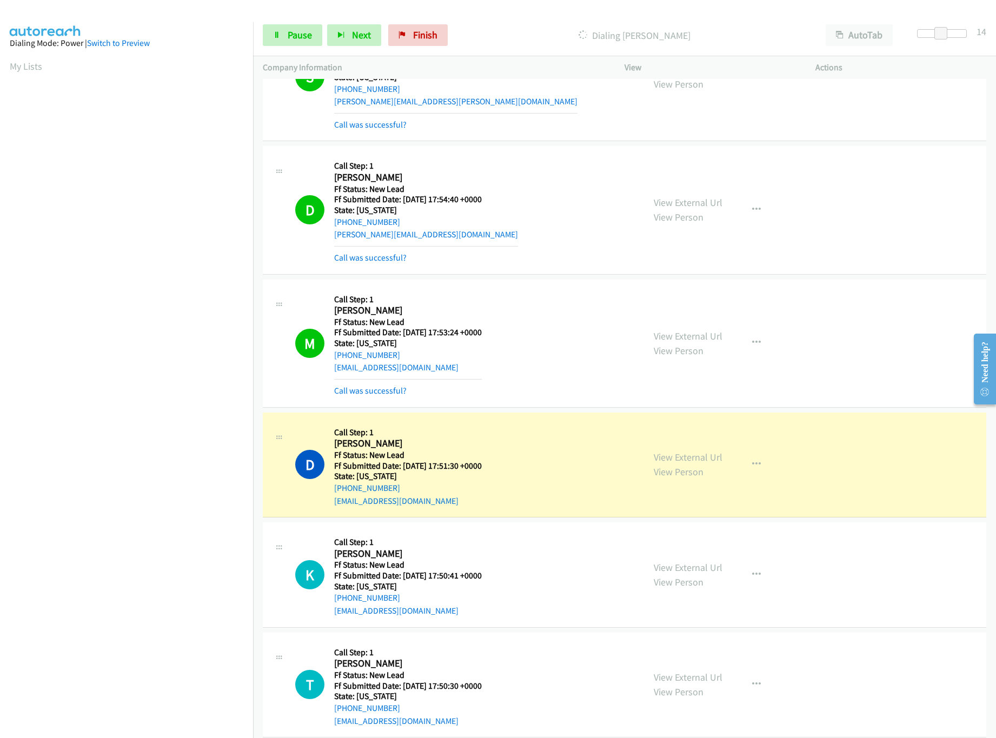
scroll to position [477, 0]
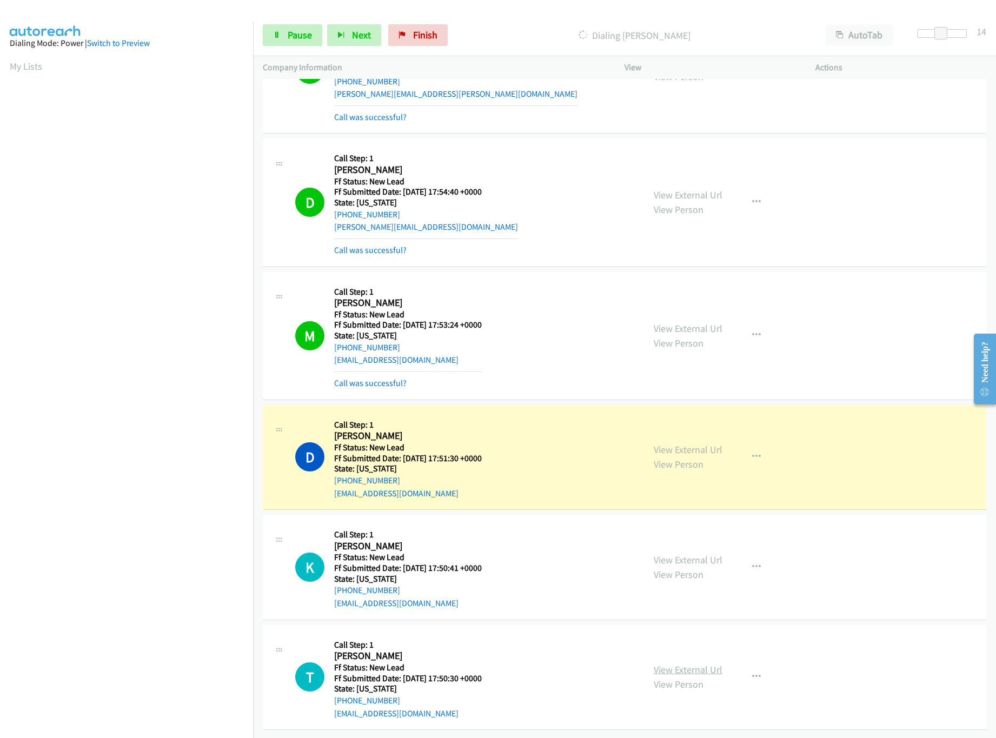
click at [697, 663] on link "View External Url" at bounding box center [688, 669] width 69 height 12
click at [667, 663] on link "View External Url" at bounding box center [688, 669] width 69 height 12
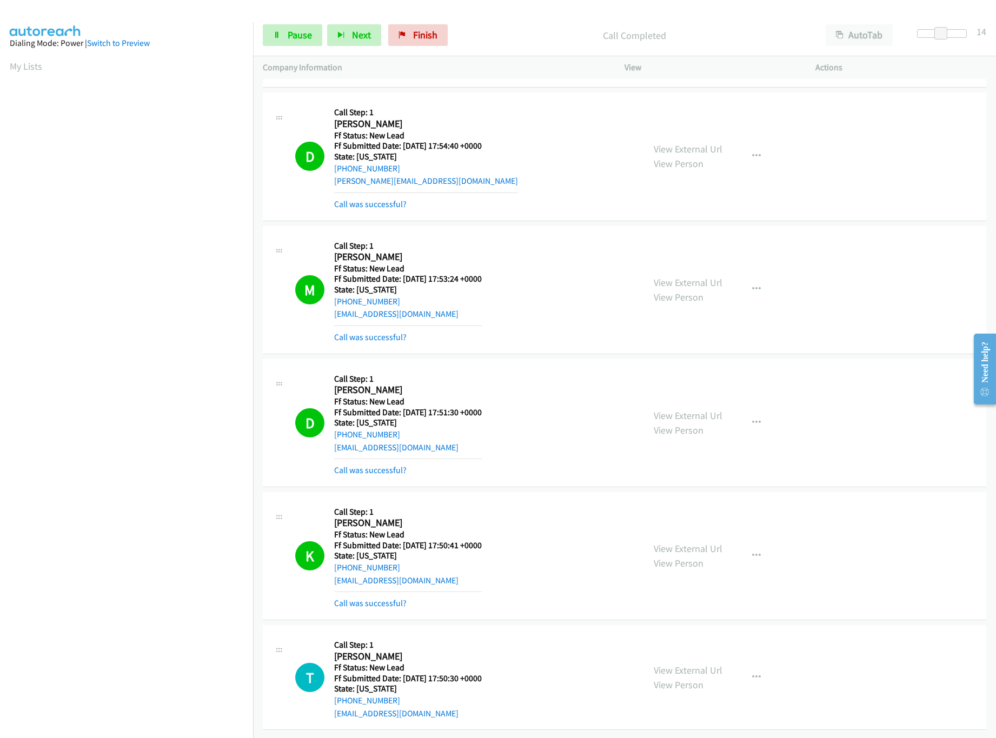
scroll to position [524, 0]
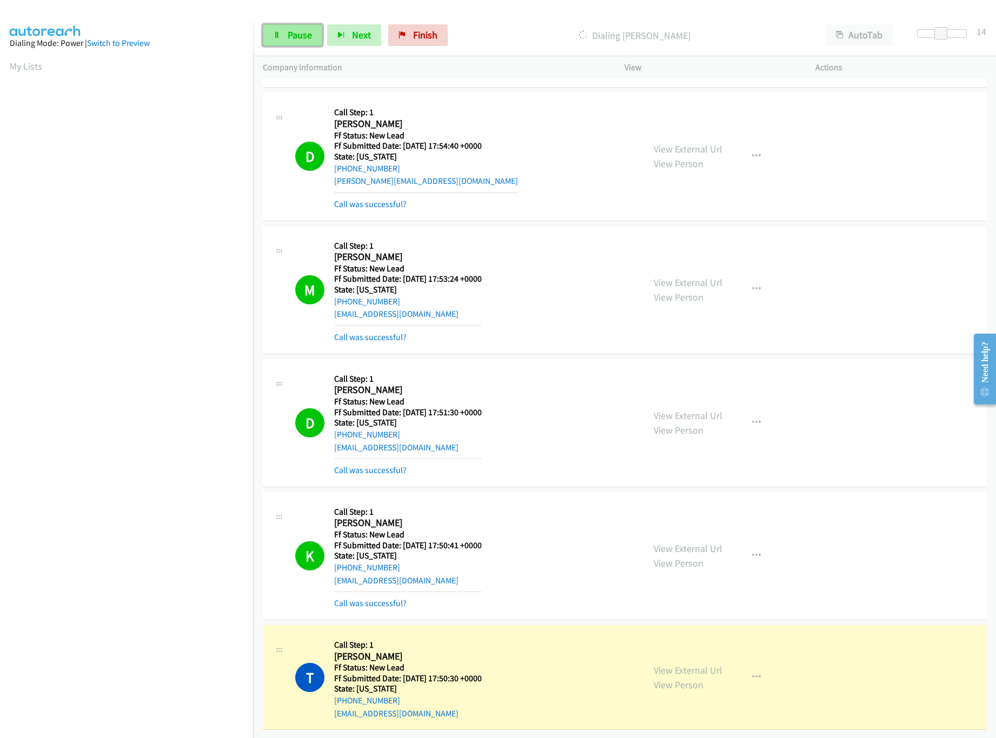
click at [290, 36] on span "Pause" at bounding box center [300, 35] width 24 height 12
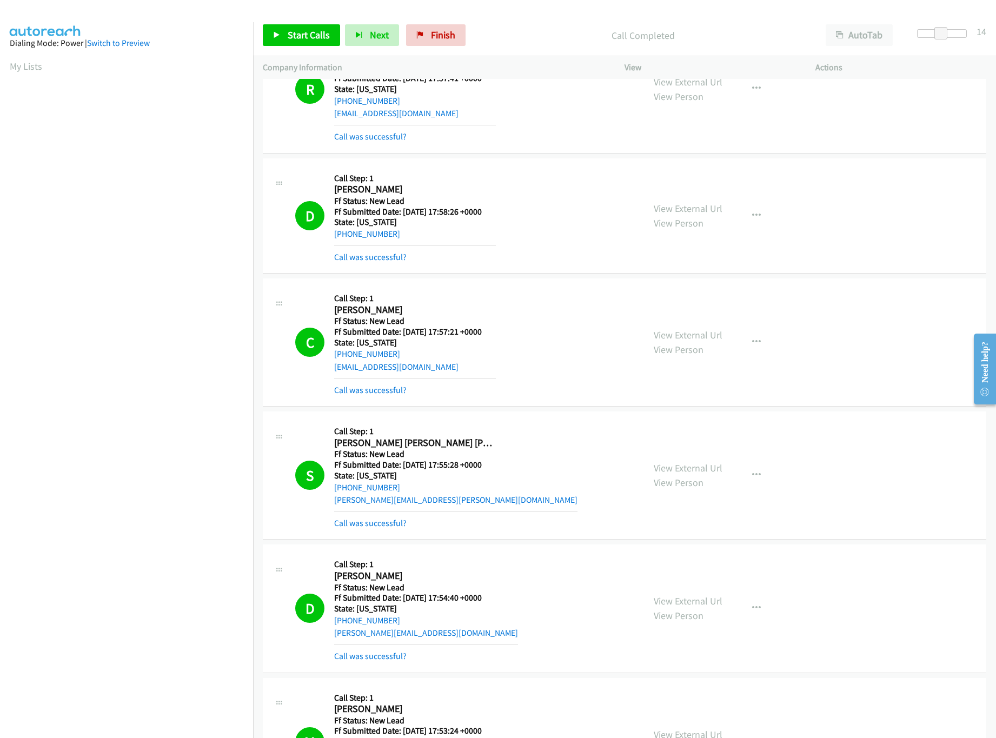
scroll to position [0, 0]
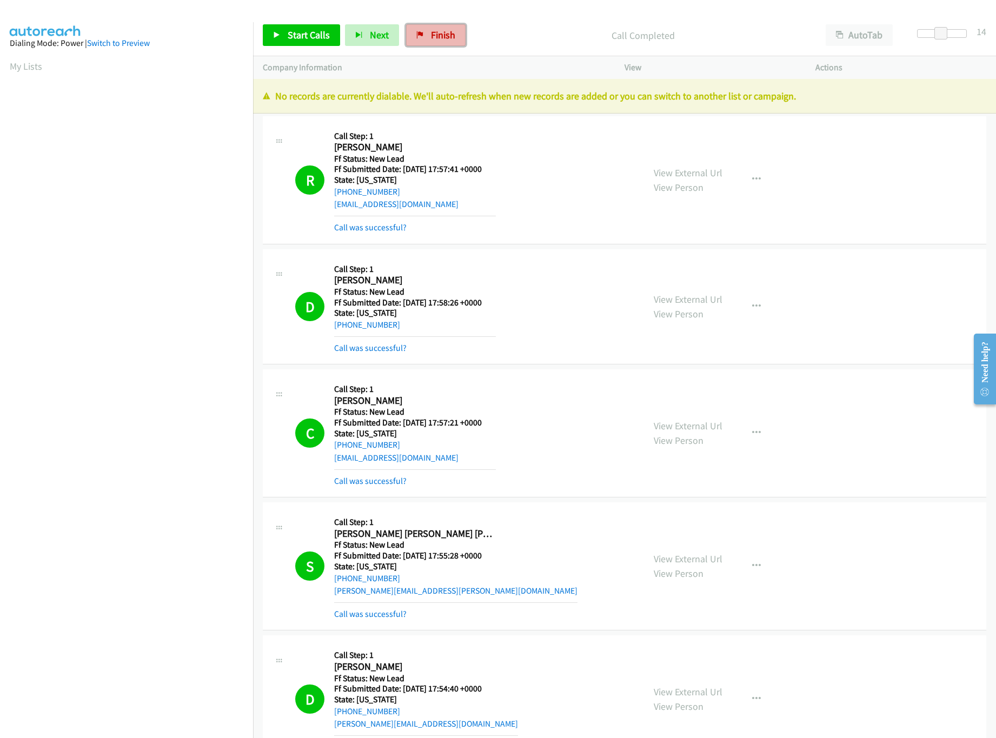
click at [431, 24] on link "Finish" at bounding box center [435, 35] width 59 height 22
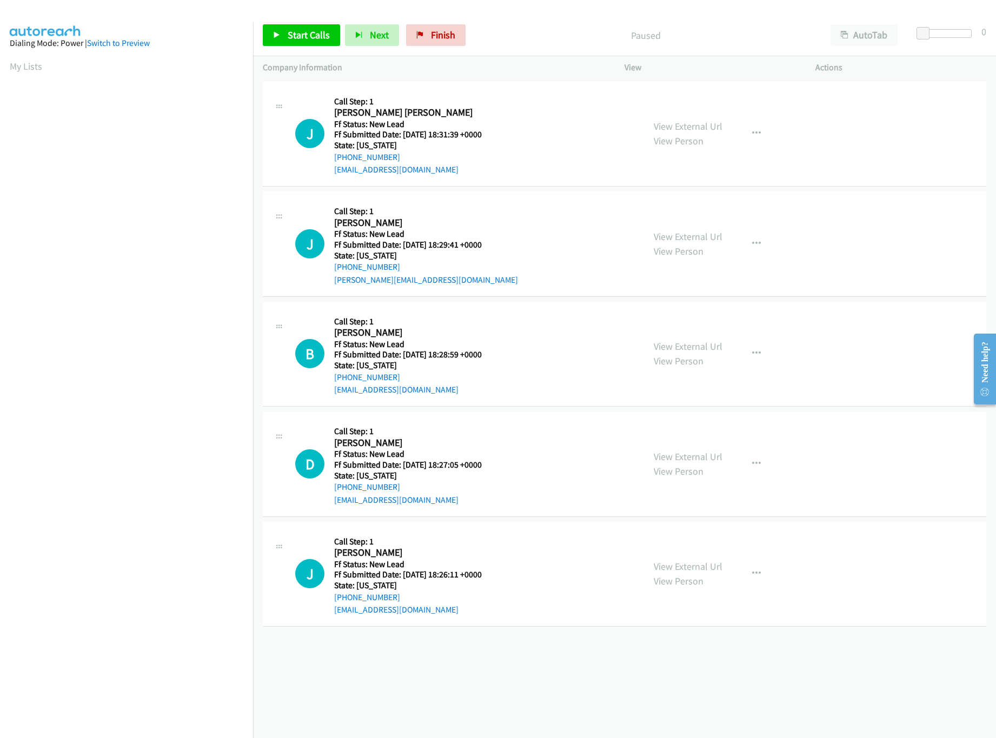
drag, startPoint x: 545, startPoint y: 641, endPoint x: 535, endPoint y: 600, distance: 42.2
click at [545, 641] on div "[PHONE_NUMBER] Call failed - Please reload the list and try again The Callbar F…" at bounding box center [624, 408] width 743 height 659
click at [675, 234] on link "View External Url" at bounding box center [688, 236] width 69 height 12
click at [693, 123] on link "View External Url" at bounding box center [688, 126] width 69 height 12
click at [679, 458] on link "View External Url" at bounding box center [688, 456] width 69 height 12
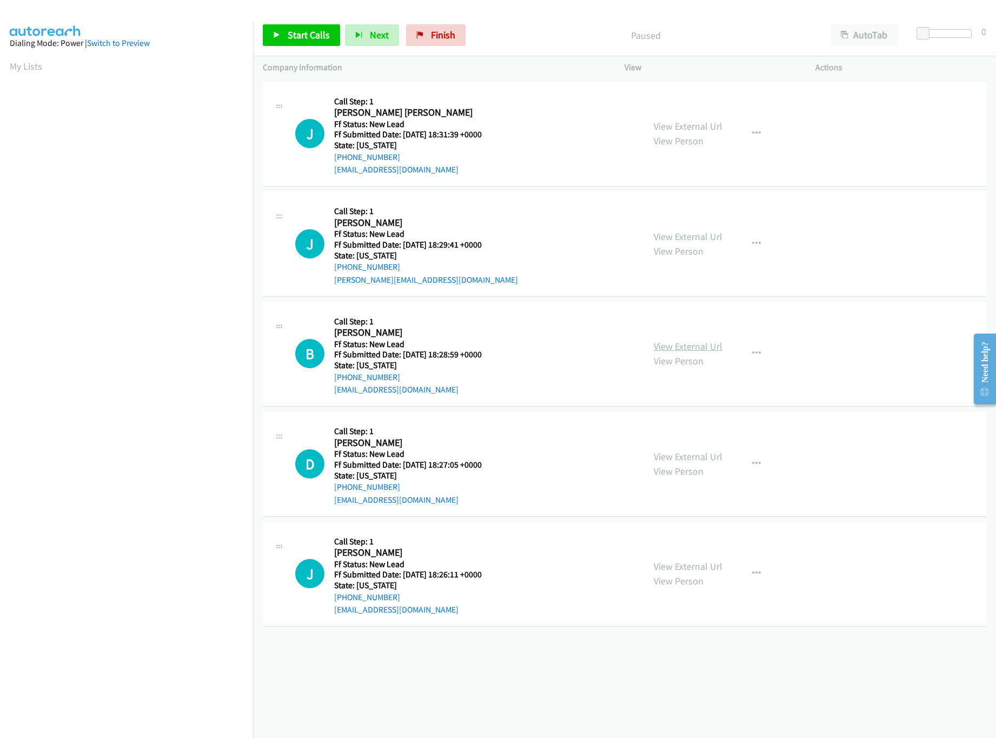
click at [688, 346] on link "View External Url" at bounding box center [688, 346] width 69 height 12
click at [316, 38] on span "Start Calls" at bounding box center [309, 35] width 42 height 12
click at [294, 23] on div "Start Calls Pause Next Finish Paused AutoTab AutoTab 0" at bounding box center [624, 36] width 743 height 42
click at [292, 35] on span "Start Calls" at bounding box center [309, 35] width 42 height 12
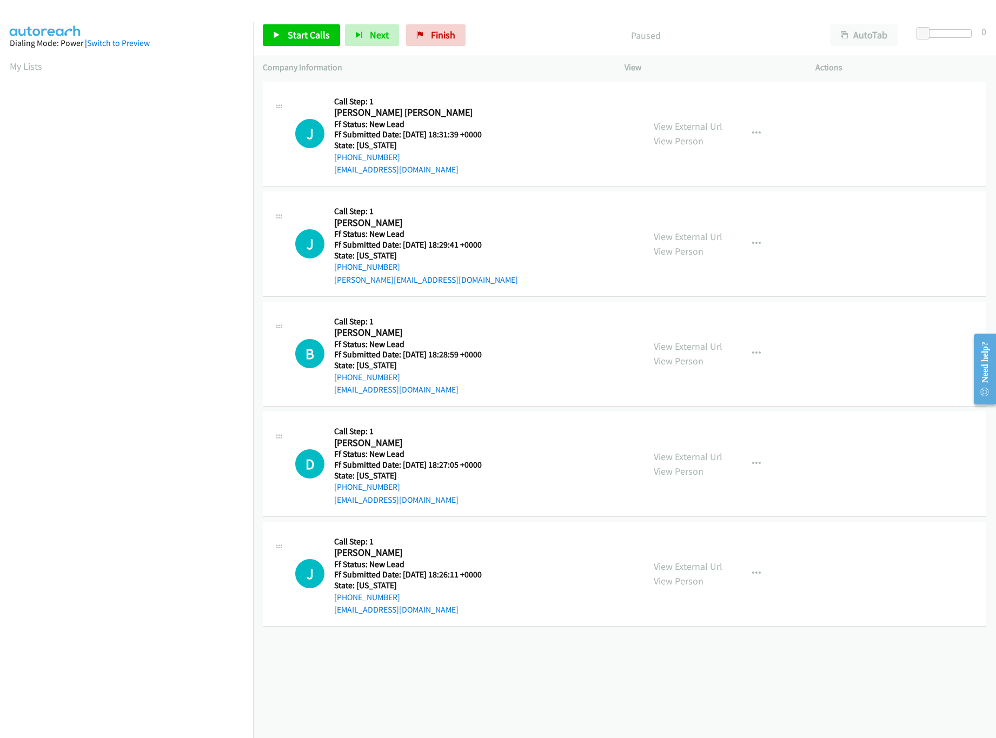
click at [305, 49] on div "Start Calls Pause Next Finish Paused AutoTab AutoTab 0" at bounding box center [624, 36] width 743 height 42
click at [310, 20] on div "Start Calls Pause Next Finish Paused AutoTab AutoTab 0" at bounding box center [624, 36] width 743 height 42
click at [308, 25] on link "Start Calls" at bounding box center [301, 35] width 77 height 22
click at [294, 37] on span "Start Calls" at bounding box center [309, 35] width 42 height 12
click at [281, 34] on link "Start Calls" at bounding box center [301, 35] width 77 height 22
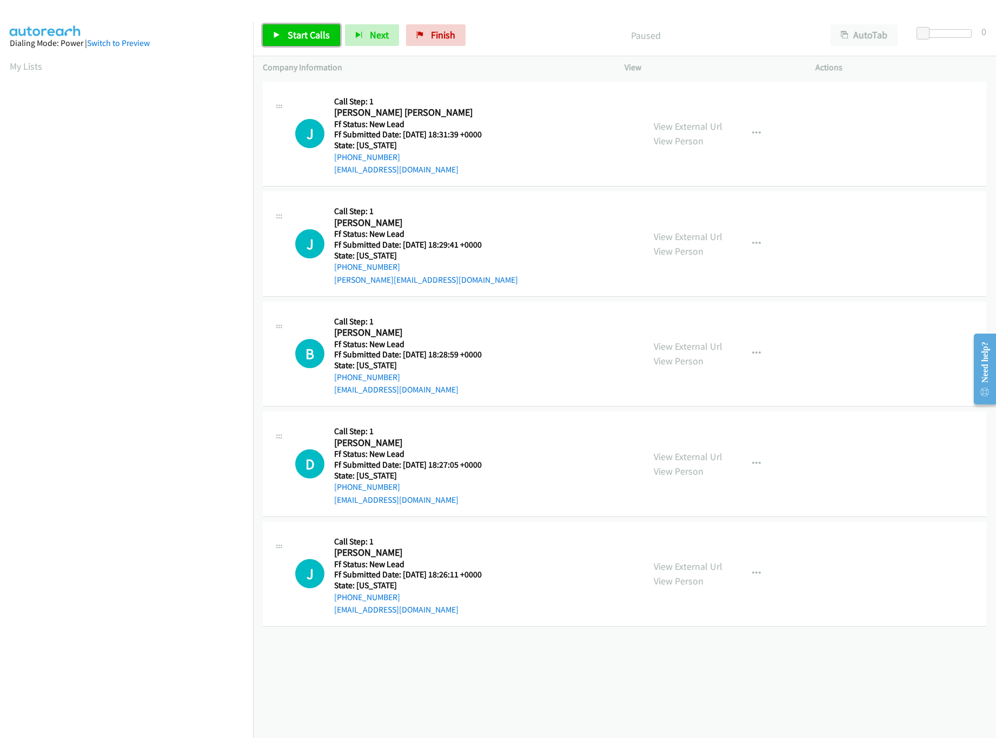
click at [302, 28] on link "Start Calls" at bounding box center [301, 35] width 77 height 22
click at [320, 47] on div "Start Calls Pause Next Finish Paused AutoTab AutoTab 0" at bounding box center [624, 36] width 743 height 42
click at [300, 37] on span "Start Calls" at bounding box center [309, 35] width 42 height 12
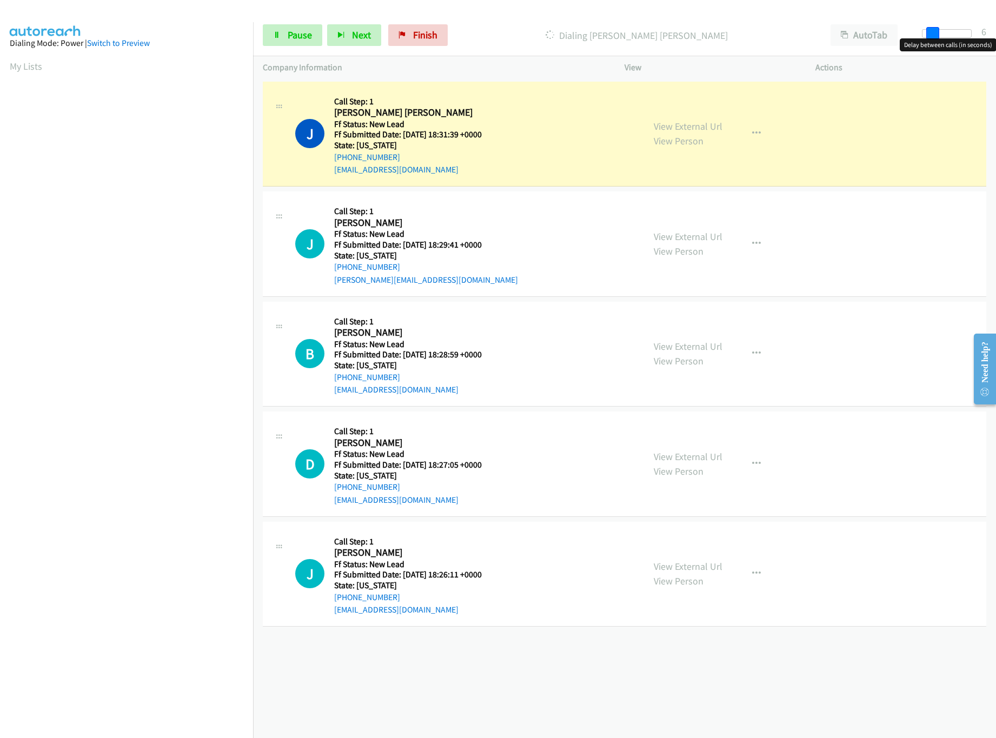
drag, startPoint x: 921, startPoint y: 33, endPoint x: 929, endPoint y: 33, distance: 8.1
click at [929, 33] on span at bounding box center [932, 33] width 13 height 13
click at [930, 32] on span at bounding box center [929, 33] width 13 height 13
drag, startPoint x: 930, startPoint y: 32, endPoint x: 910, endPoint y: 32, distance: 20.0
click at [910, 32] on div "Start Calls Pause Next Finish Dialing Jon David Johnson AutoTab AutoTab 0" at bounding box center [624, 36] width 743 height 42
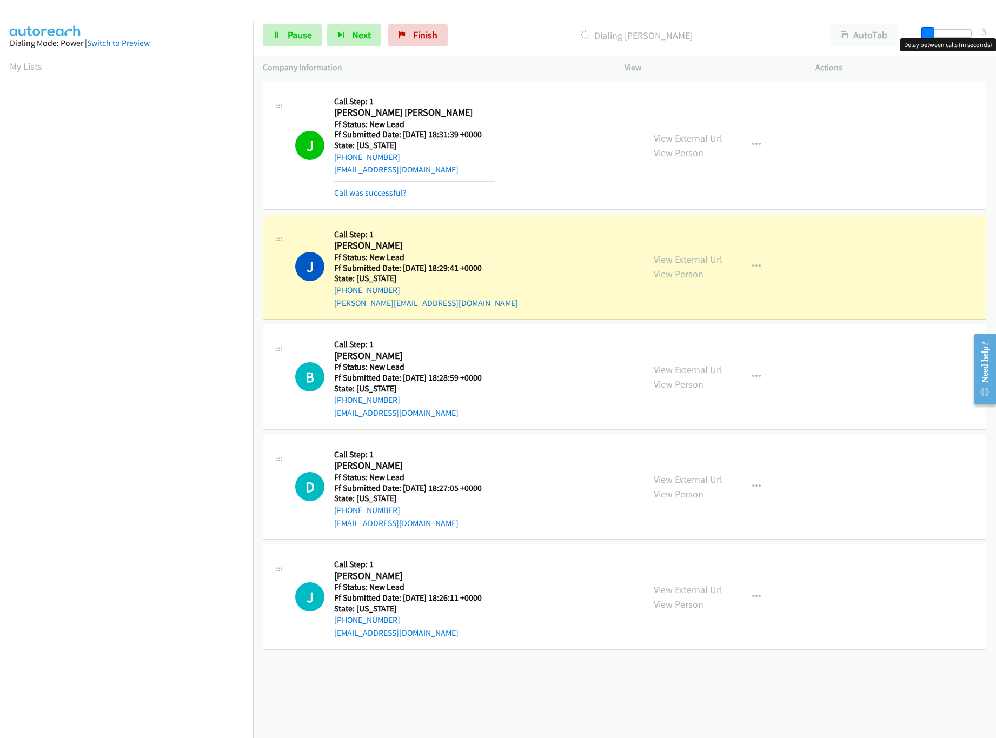
click at [929, 31] on span at bounding box center [927, 33] width 13 height 13
click at [932, 31] on span at bounding box center [931, 33] width 13 height 13
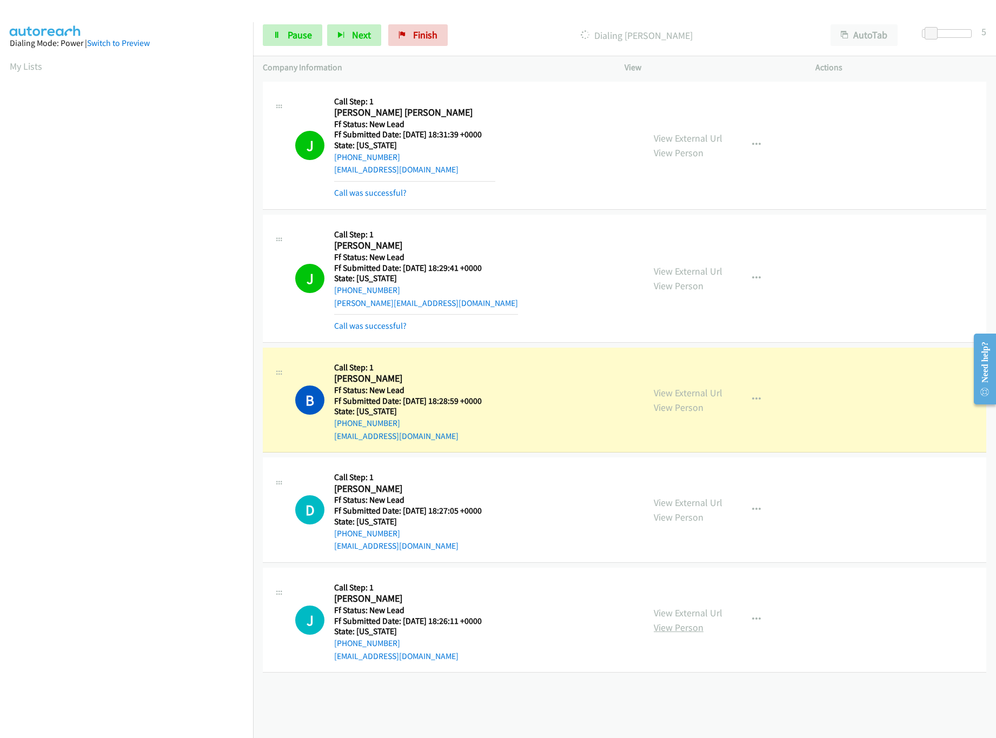
drag, startPoint x: 675, startPoint y: 604, endPoint x: 675, endPoint y: 623, distance: 18.9
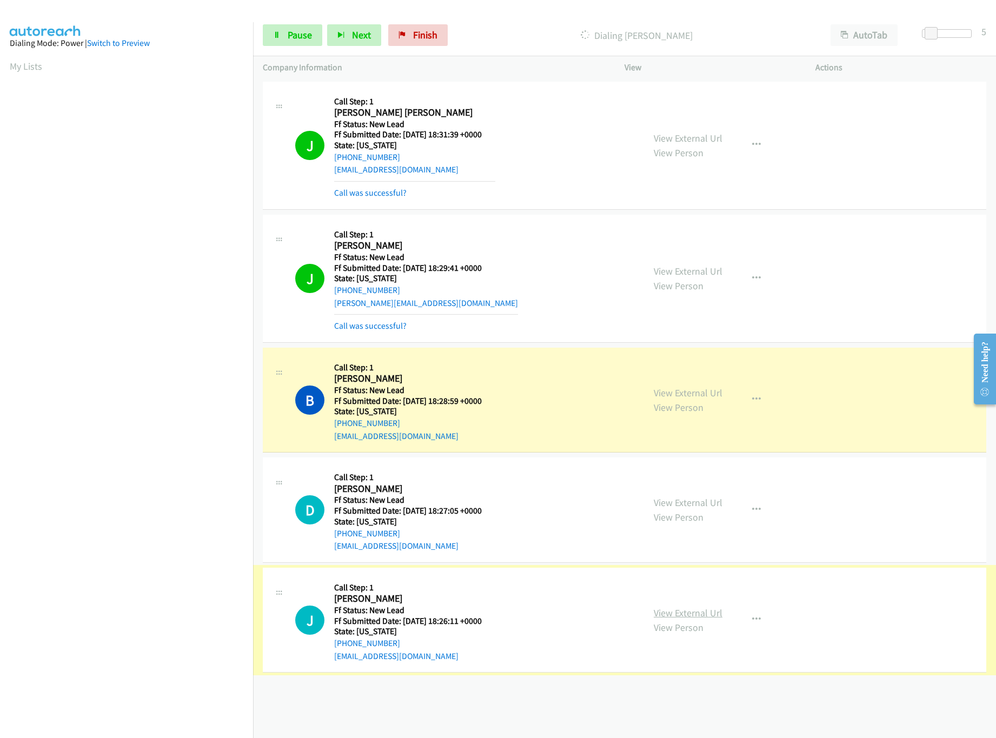
click at [672, 617] on link "View External Url" at bounding box center [688, 613] width 69 height 12
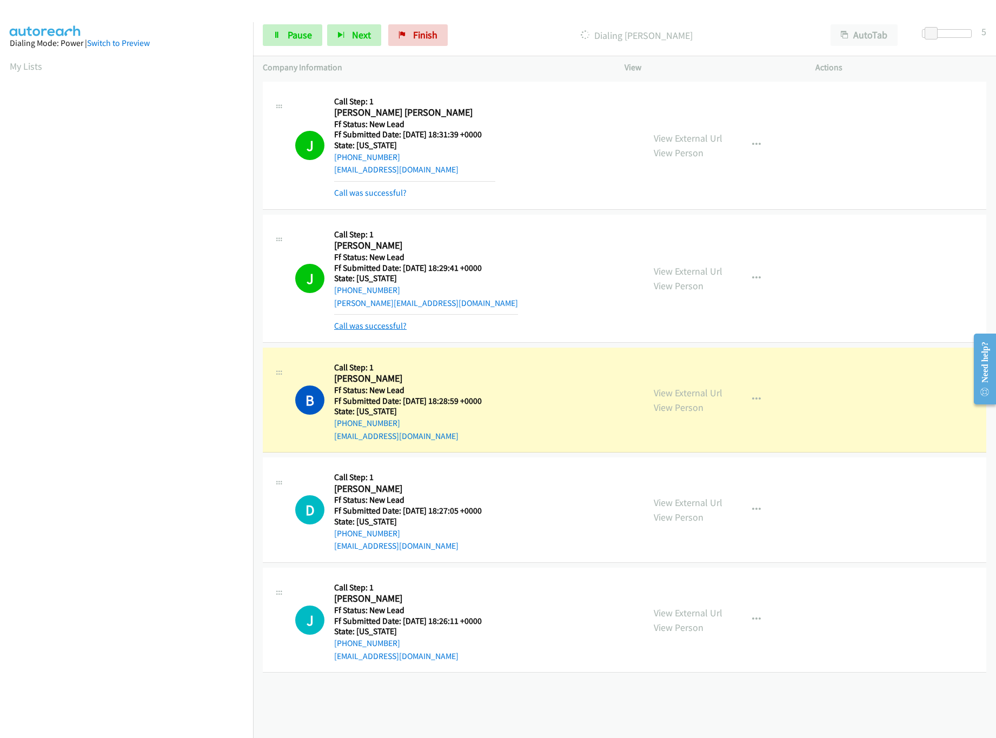
click at [376, 321] on link "Call was successful?" at bounding box center [370, 326] width 72 height 10
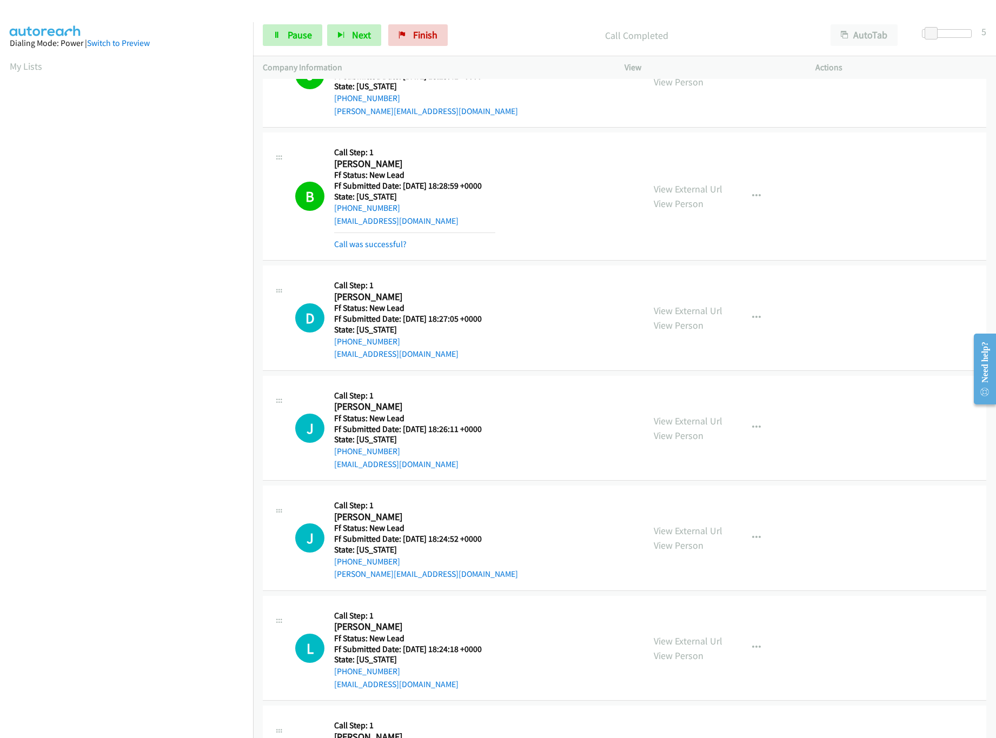
scroll to position [287, 0]
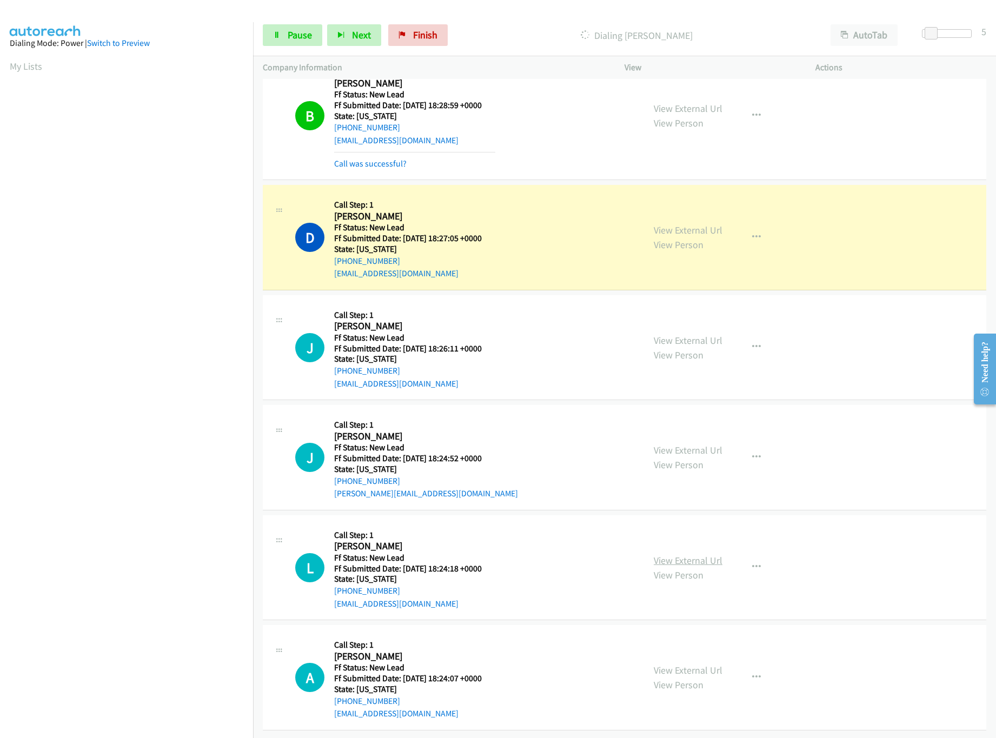
click at [680, 554] on link "View External Url" at bounding box center [688, 560] width 69 height 12
click at [678, 664] on link "View External Url" at bounding box center [688, 670] width 69 height 12
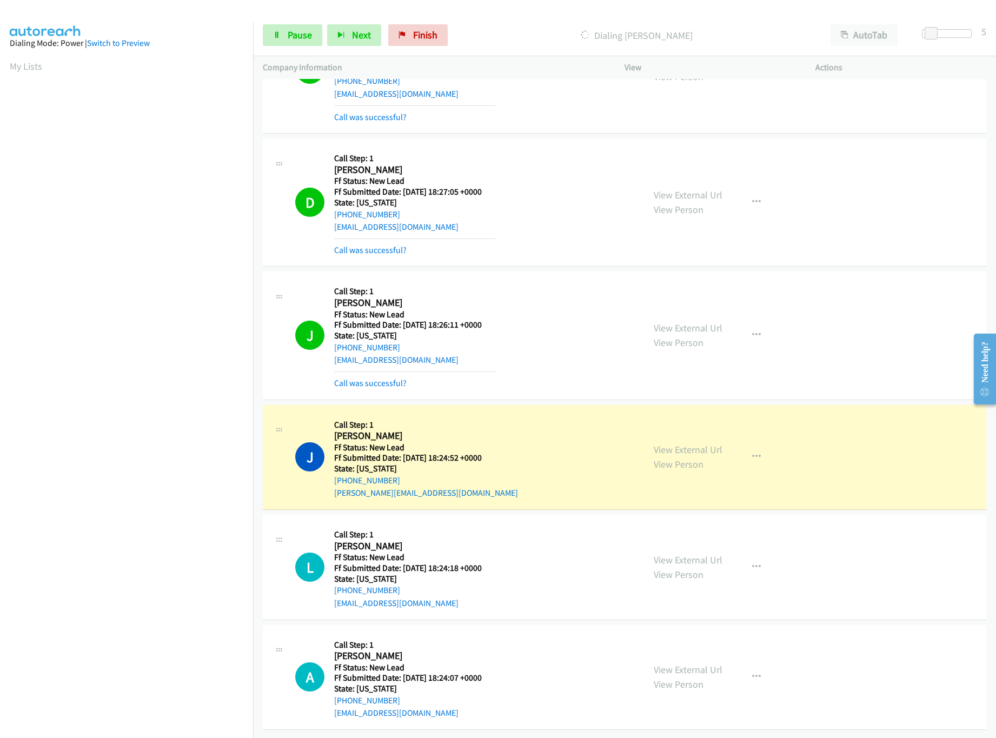
scroll to position [334, 0]
click at [688, 443] on link "View External Url" at bounding box center [688, 449] width 69 height 12
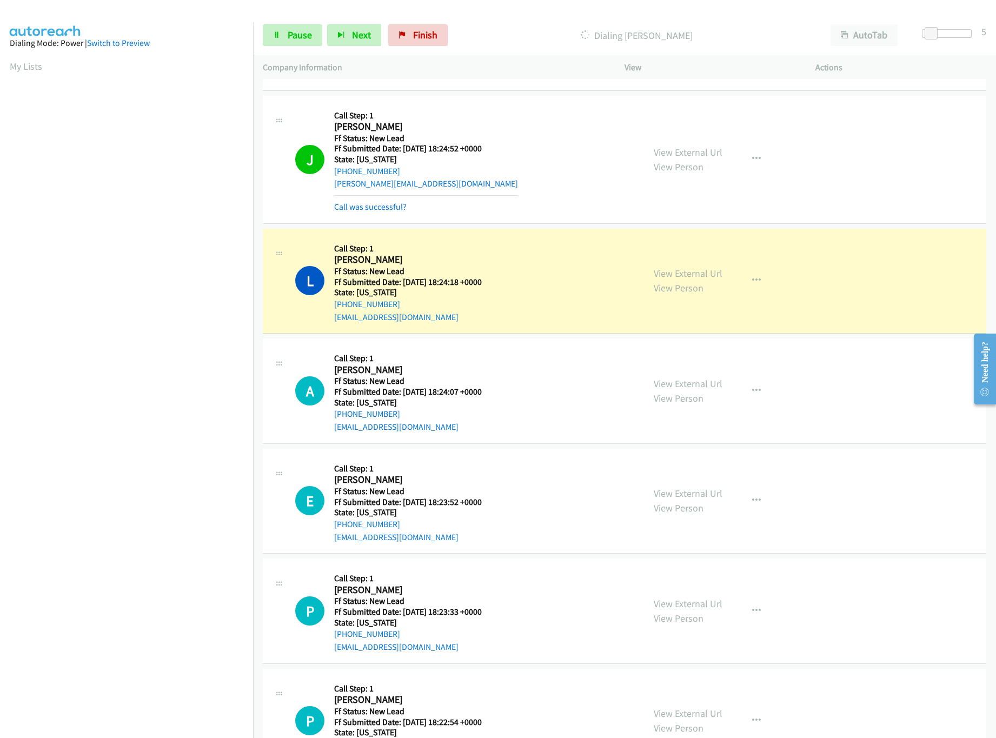
scroll to position [688, 0]
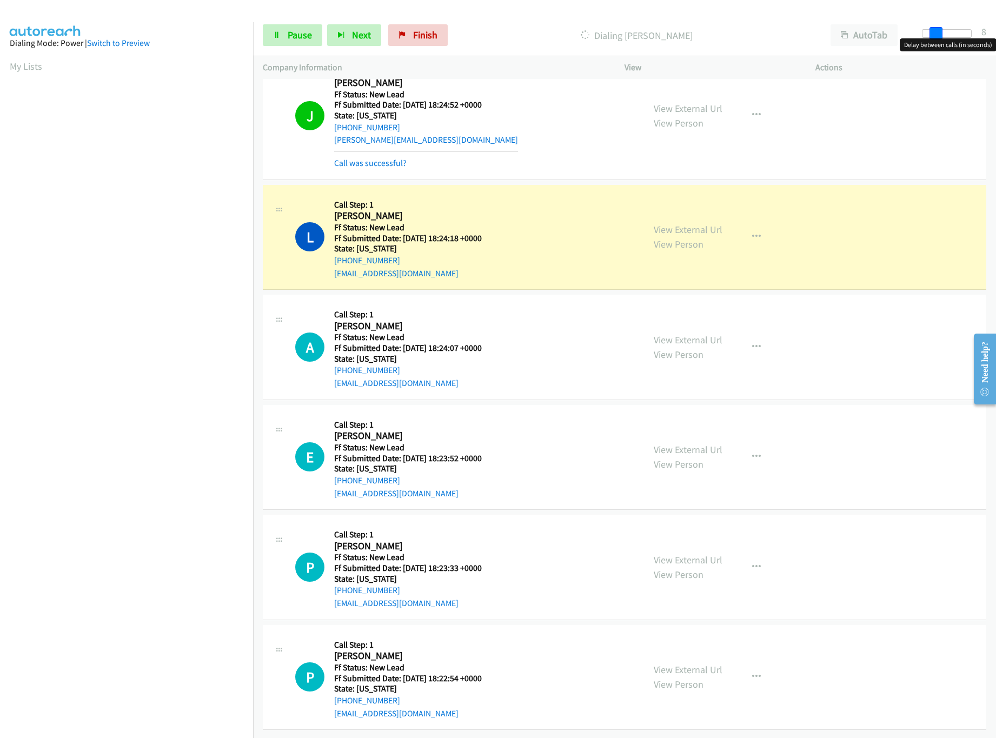
drag, startPoint x: 933, startPoint y: 29, endPoint x: 944, endPoint y: 29, distance: 10.8
click at [942, 29] on span at bounding box center [935, 33] width 13 height 13
click at [678, 554] on link "View External Url" at bounding box center [688, 560] width 69 height 12
click at [694, 443] on link "View External Url" at bounding box center [688, 449] width 69 height 12
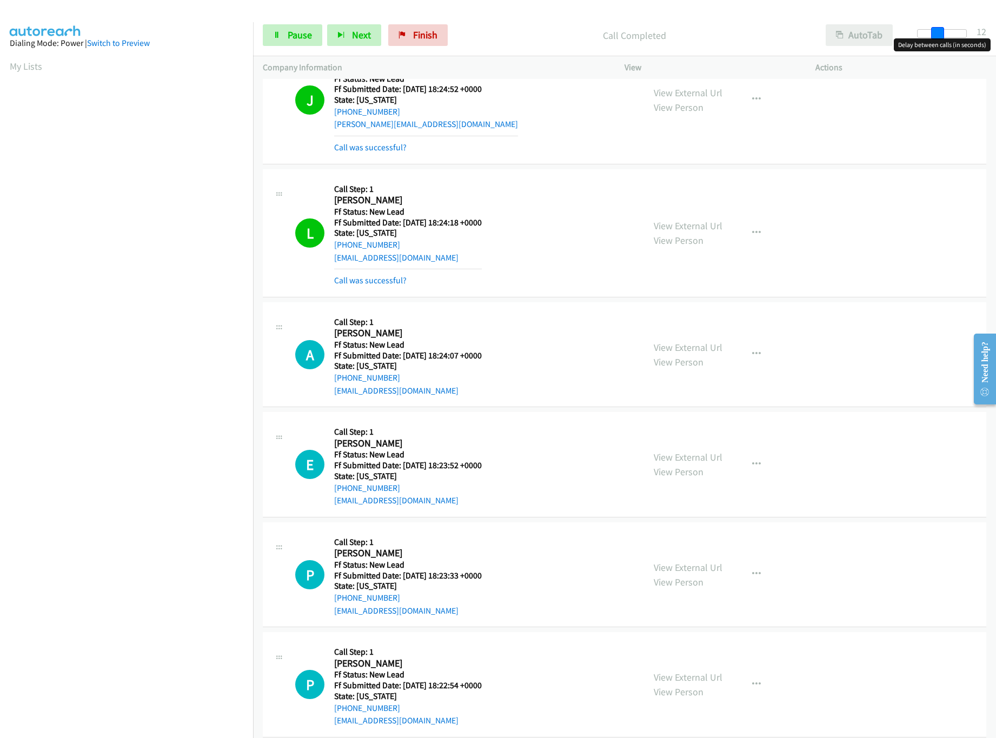
drag, startPoint x: 941, startPoint y: 26, endPoint x: 862, endPoint y: 28, distance: 78.9
click at [862, 28] on div "Start Calls Pause Next Finish Call Completed AutoTab AutoTab 12" at bounding box center [624, 36] width 743 height 42
click at [278, 36] on icon at bounding box center [277, 36] width 8 height 8
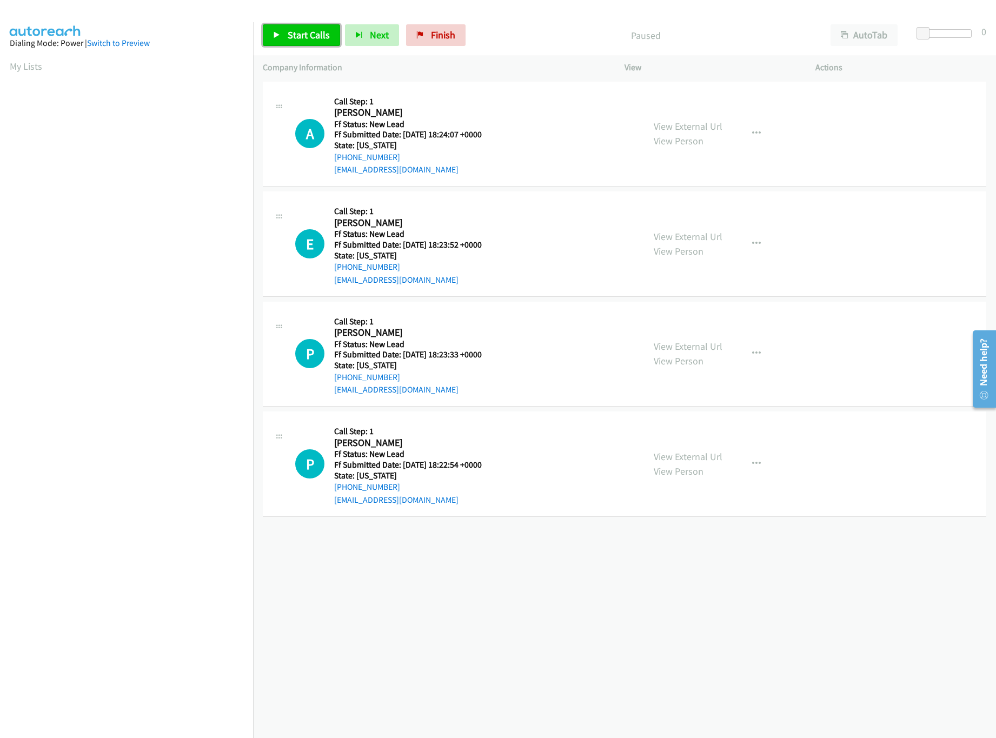
click at [292, 37] on span "Start Calls" at bounding box center [309, 35] width 42 height 12
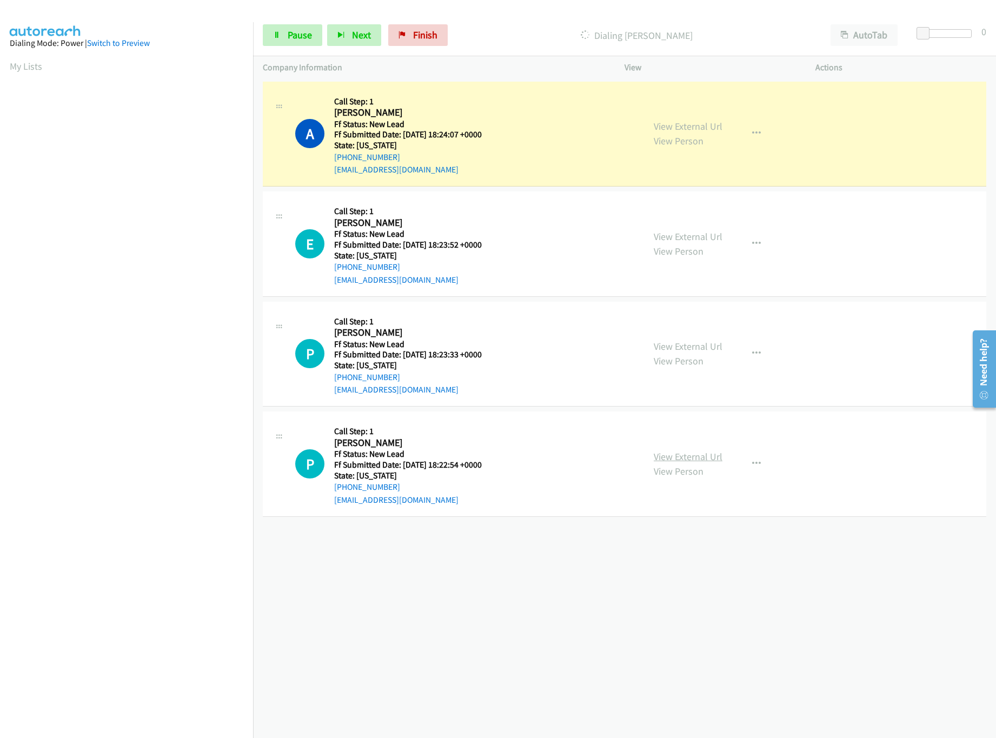
click at [654, 461] on link "View External Url" at bounding box center [688, 456] width 69 height 12
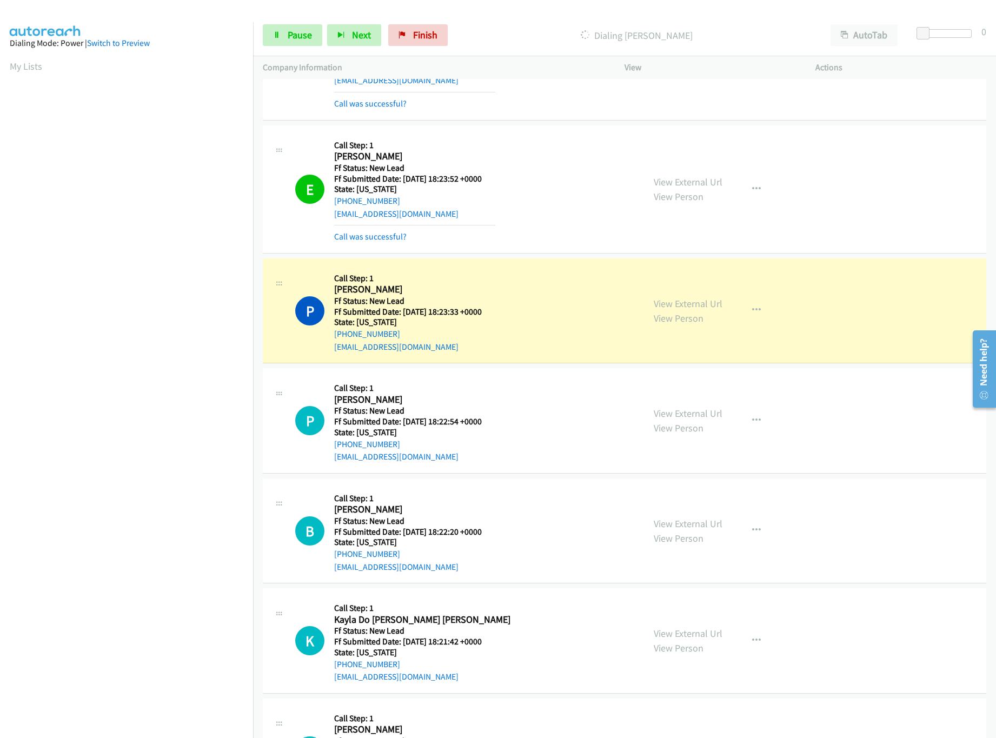
scroll to position [177, 0]
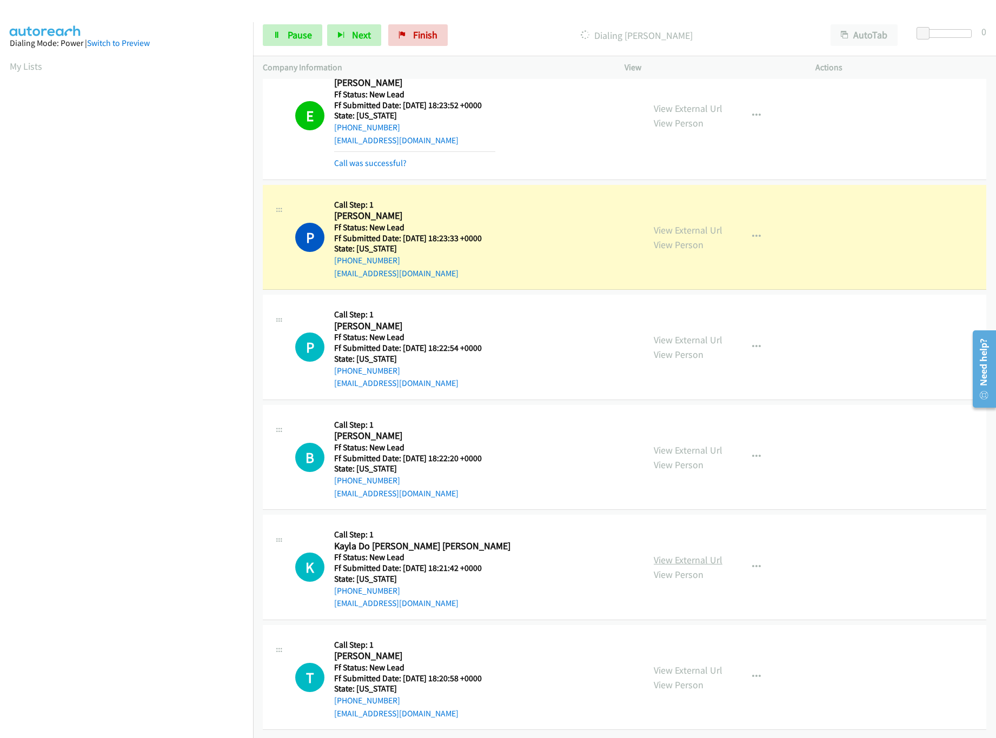
click at [665, 554] on link "View External Url" at bounding box center [688, 560] width 69 height 12
click at [693, 444] on link "View External Url" at bounding box center [688, 450] width 69 height 12
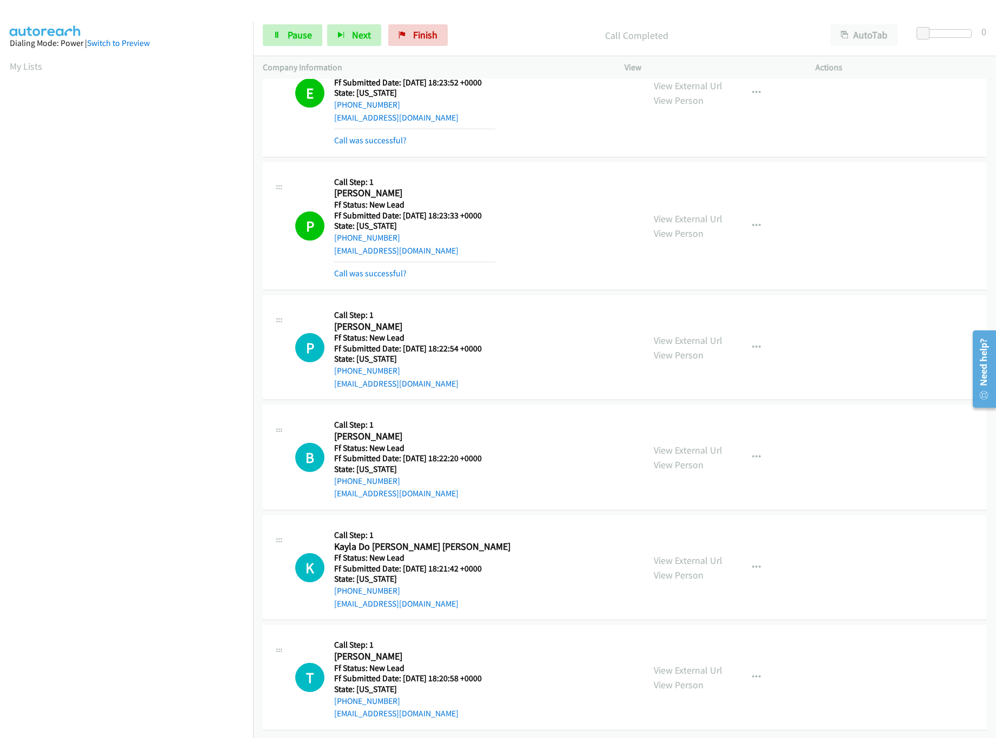
scroll to position [200, 0]
click at [294, 25] on link "Pause" at bounding box center [292, 35] width 59 height 22
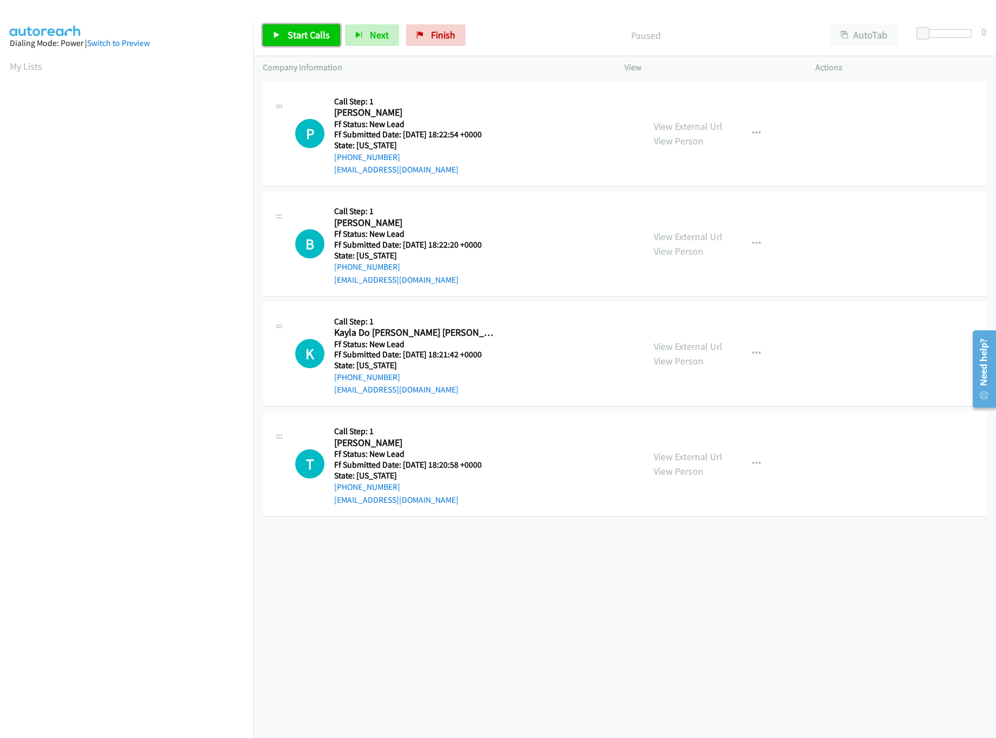
click at [289, 31] on span "Start Calls" at bounding box center [309, 35] width 42 height 12
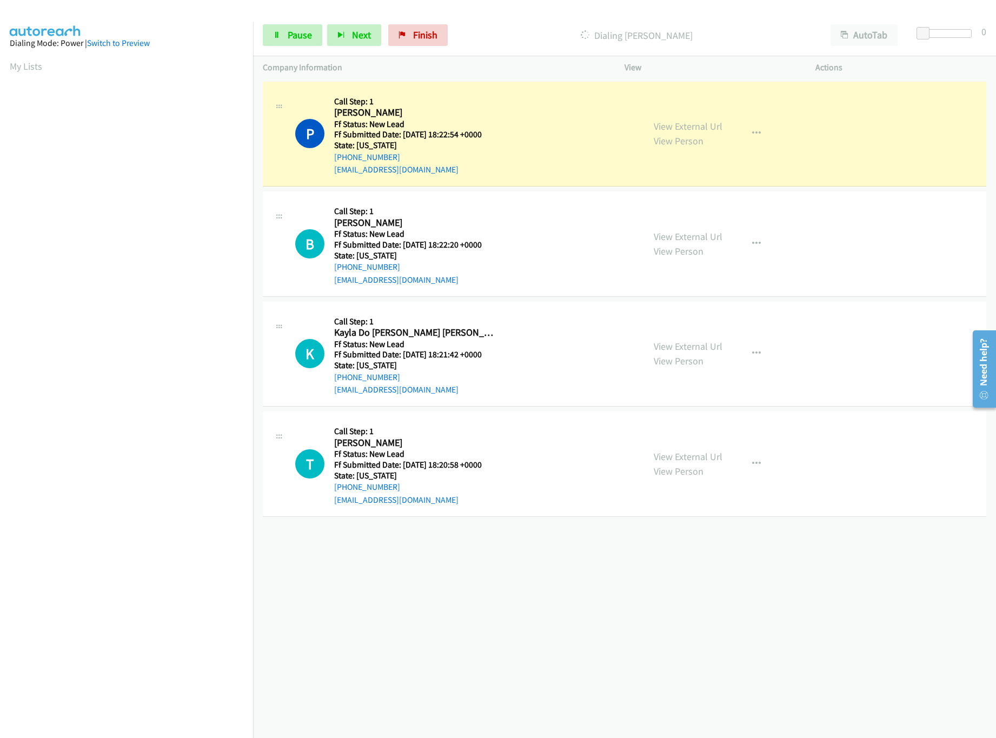
click at [483, 651] on div "+1 415-964-1034 Call failed - Please reload the list and try again The Callbar …" at bounding box center [624, 408] width 743 height 659
click at [488, 555] on div "+1 415-964-1034 Call failed - Please reload the list and try again The Callbar …" at bounding box center [624, 408] width 743 height 659
click at [292, 29] on span "Pause" at bounding box center [300, 35] width 24 height 12
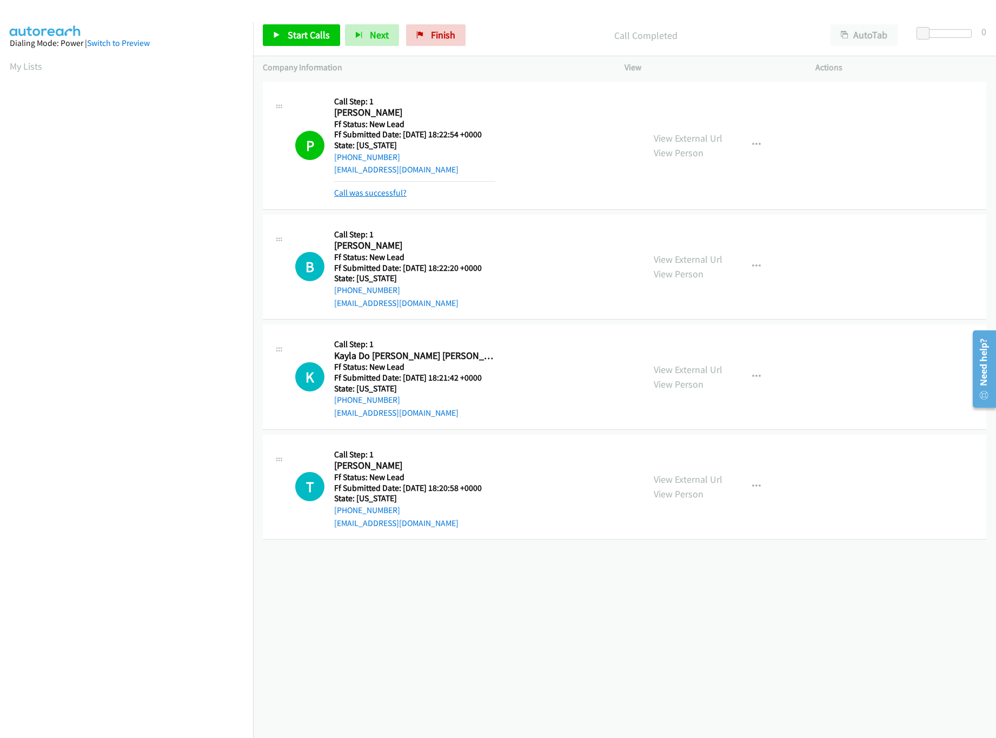
click at [349, 188] on link "Call was successful?" at bounding box center [370, 193] width 72 height 10
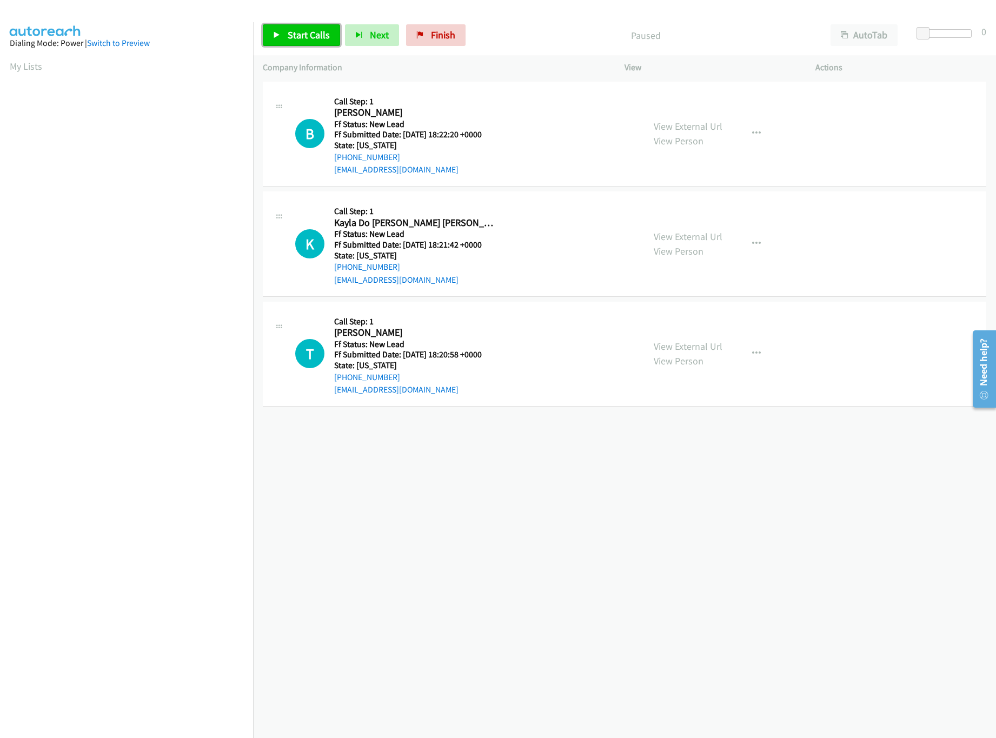
click at [310, 46] on link "Start Calls" at bounding box center [301, 35] width 77 height 22
click at [678, 350] on link "View External Url" at bounding box center [688, 346] width 69 height 12
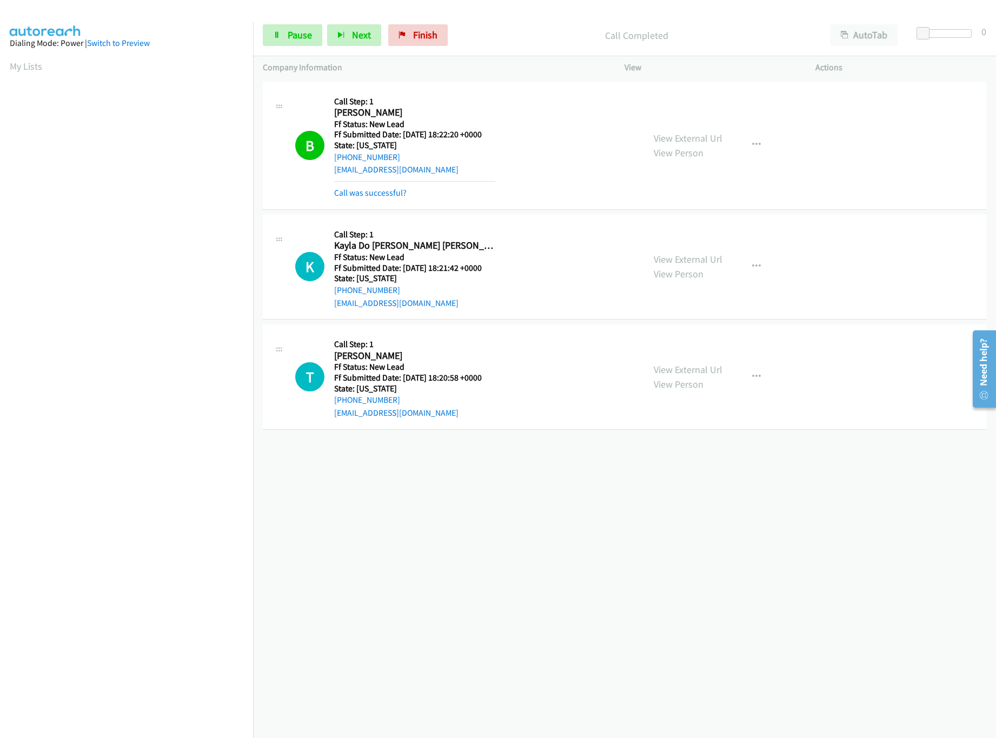
click at [440, 605] on div "[PHONE_NUMBER] Call failed - Please reload the list and try again The Callbar F…" at bounding box center [624, 408] width 743 height 659
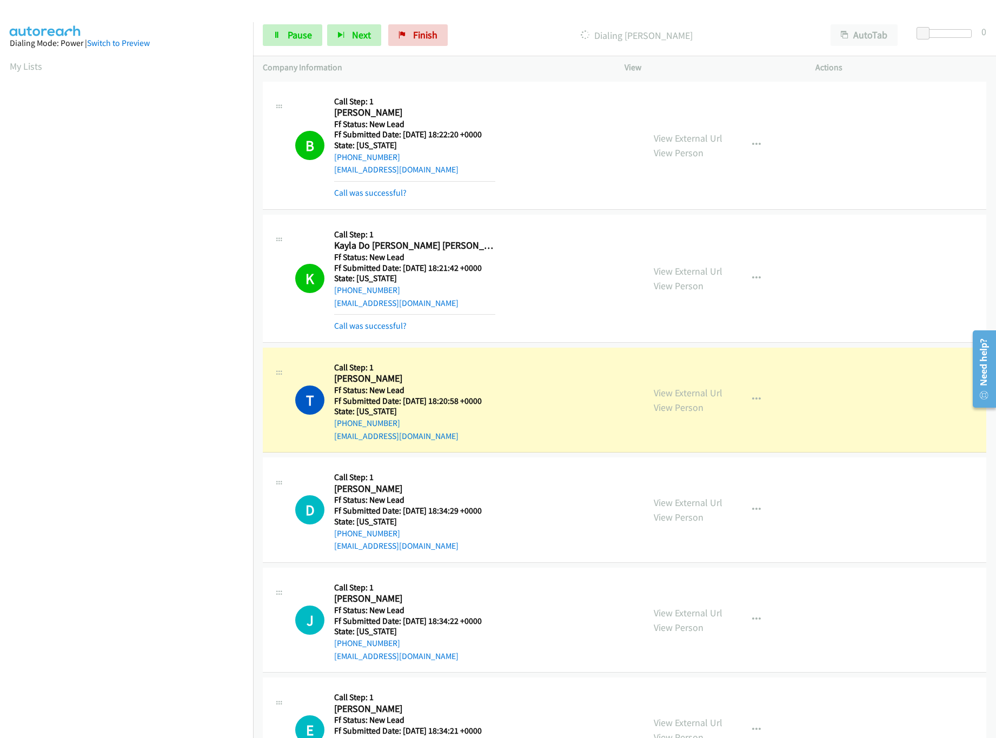
scroll to position [67, 0]
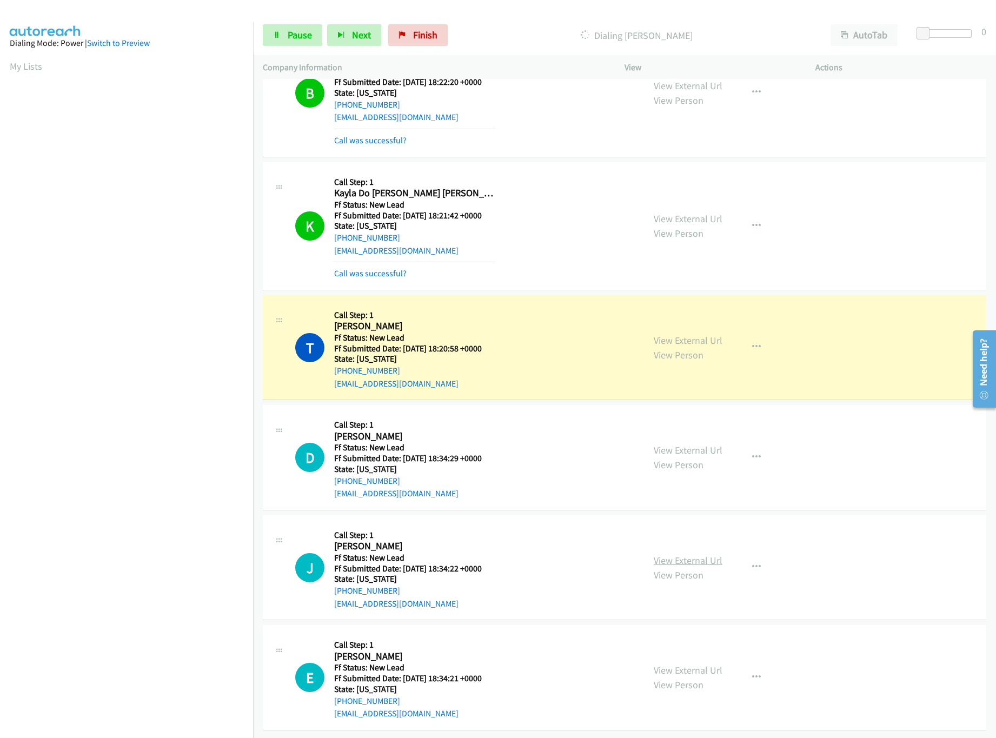
click at [683, 554] on link "View External Url" at bounding box center [688, 560] width 69 height 12
click at [704, 427] on div "View External Url View Person View External Url Email Schedule/Manage Callback …" at bounding box center [744, 457] width 201 height 85
click at [704, 444] on link "View External Url" at bounding box center [688, 450] width 69 height 12
drag, startPoint x: 923, startPoint y: 35, endPoint x: 919, endPoint y: 43, distance: 9.5
click at [949, 39] on body "Start Calls Pause Next Finish Dialing Tia Casison AutoTab AutoTab 16 Company In…" at bounding box center [498, 25] width 996 height 51
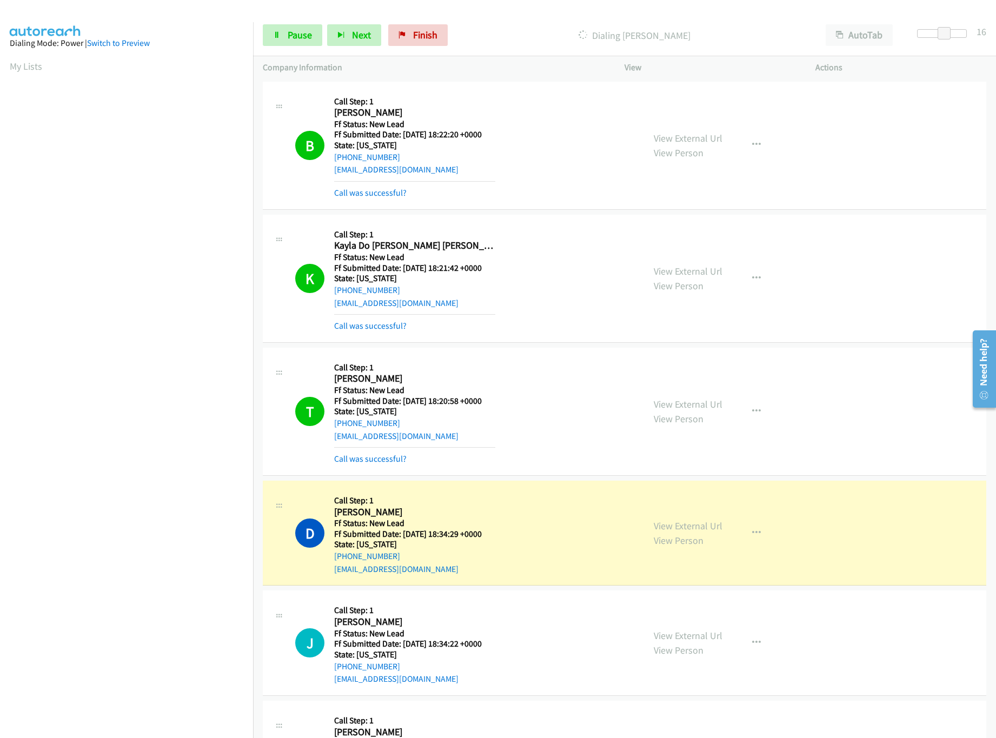
scroll to position [90, 0]
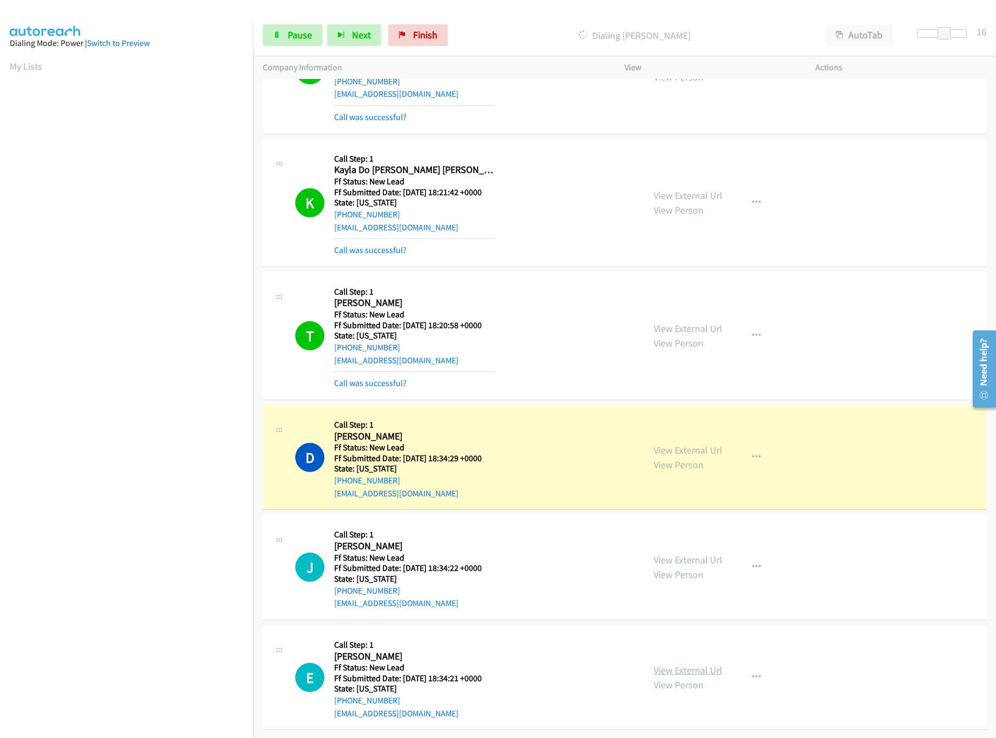
click at [680, 664] on link "View External Url" at bounding box center [688, 670] width 69 height 12
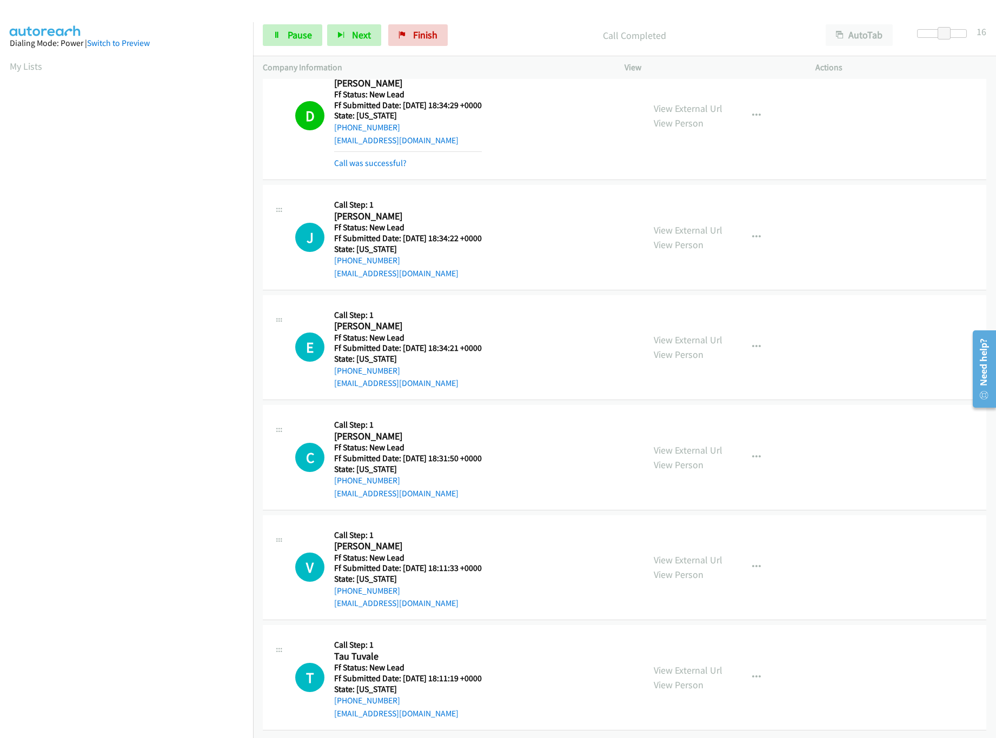
scroll to position [444, 0]
click at [685, 554] on link "View External Url" at bounding box center [688, 560] width 69 height 12
click at [706, 444] on link "View External Url" at bounding box center [688, 450] width 69 height 12
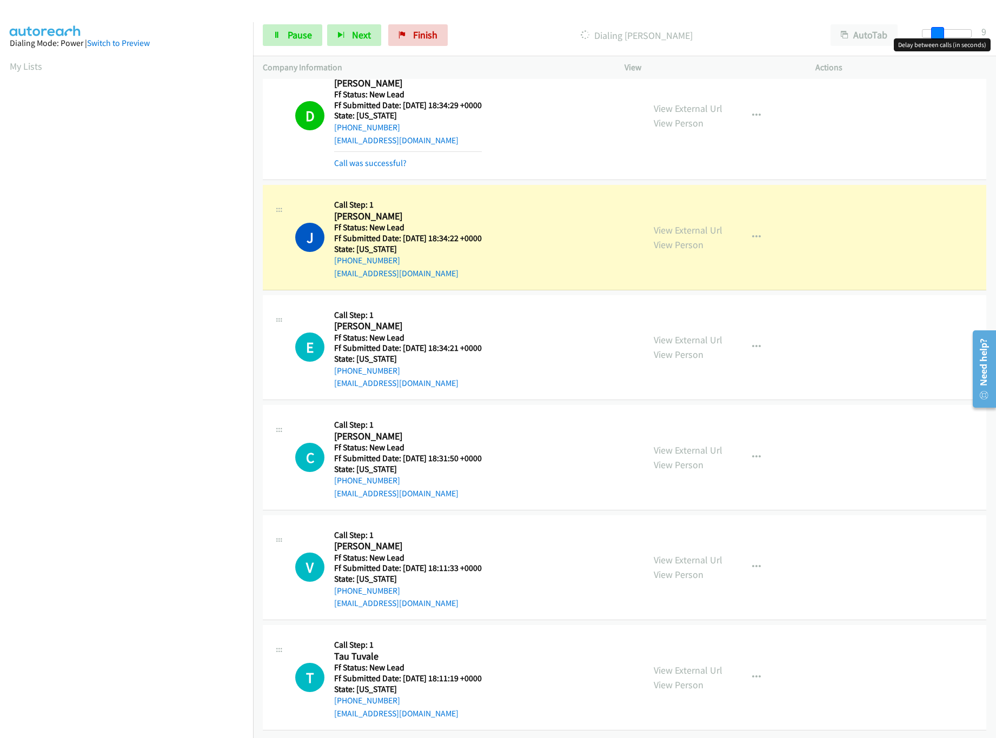
drag, startPoint x: 944, startPoint y: 29, endPoint x: 933, endPoint y: 31, distance: 11.5
click at [933, 31] on span at bounding box center [937, 33] width 13 height 13
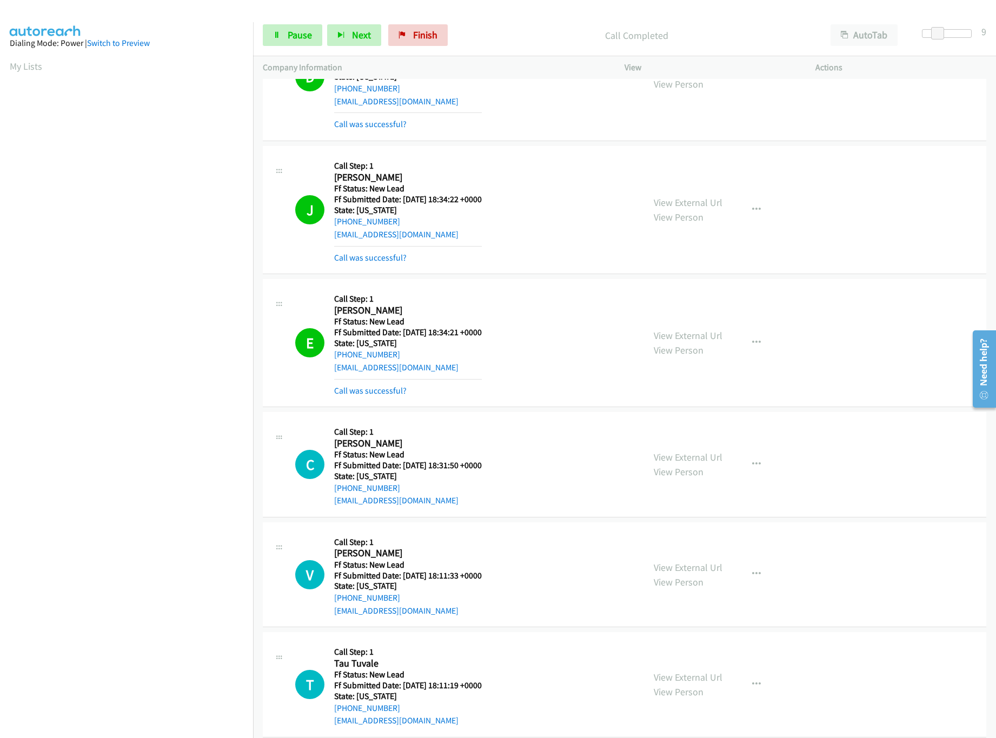
scroll to position [490, 0]
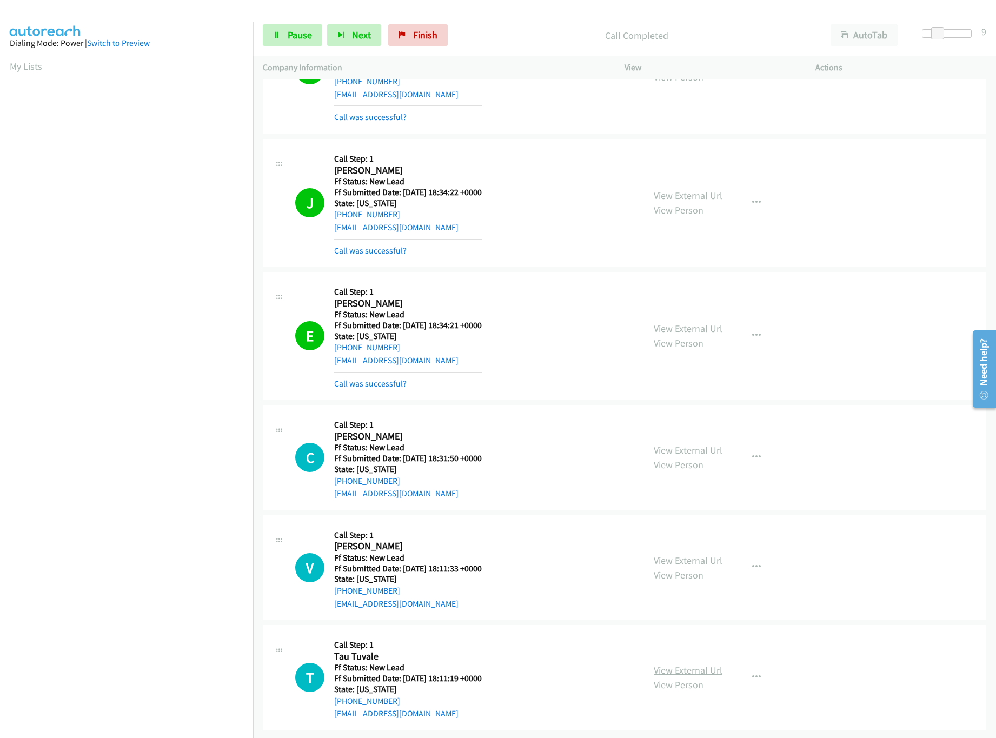
click at [670, 664] on link "View External Url" at bounding box center [688, 670] width 69 height 12
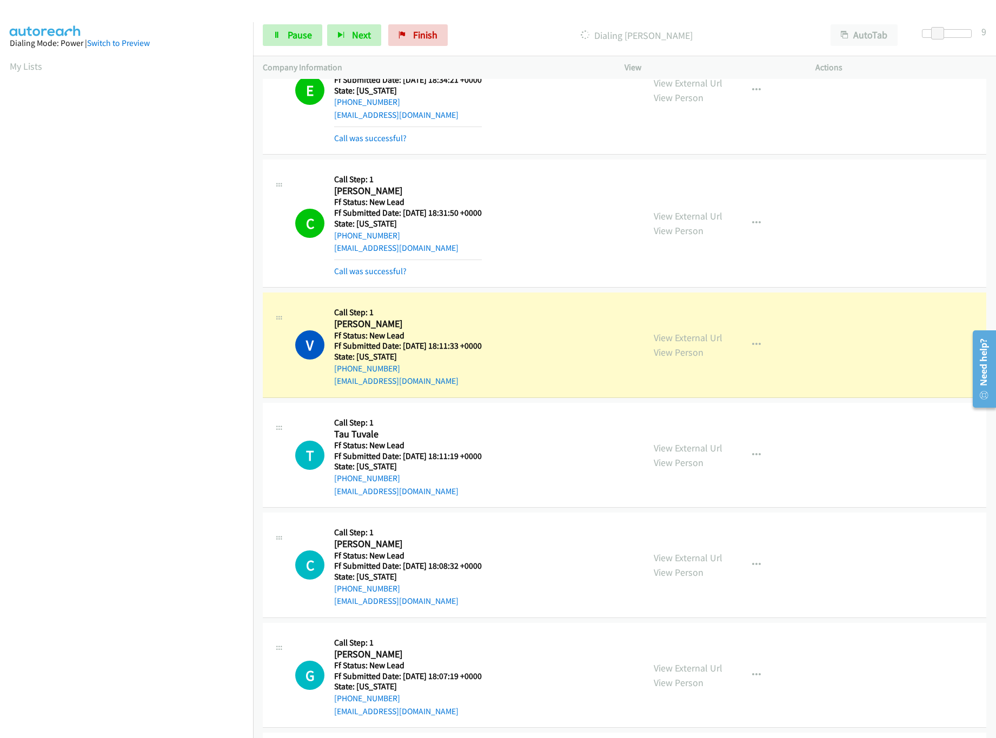
scroll to position [845, 0]
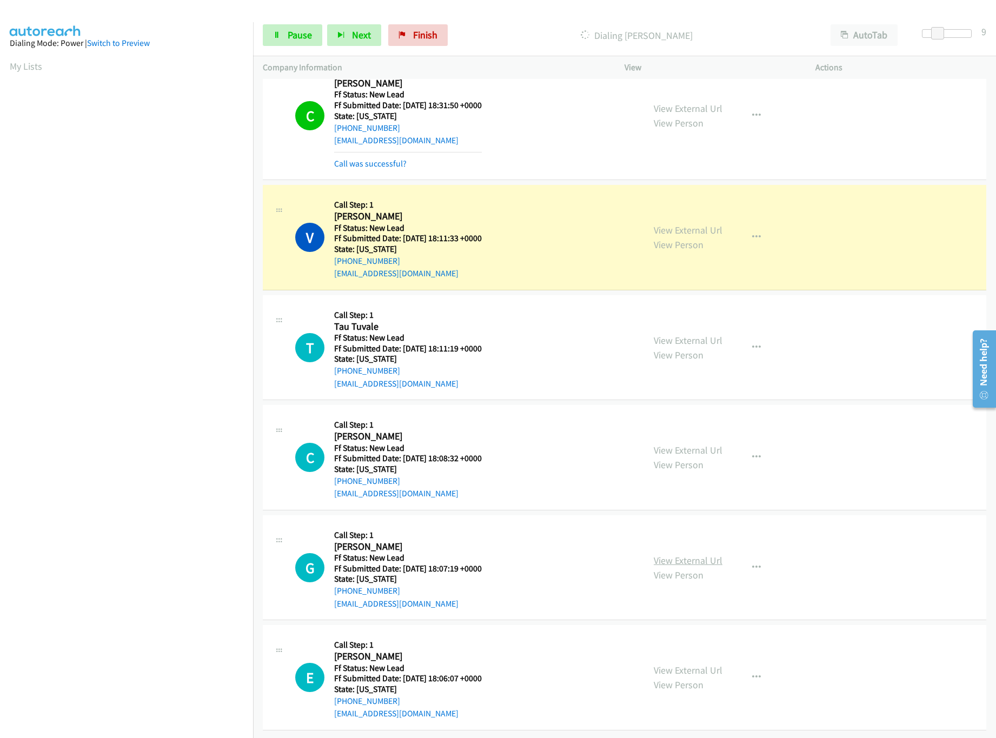
click at [682, 554] on link "View External Url" at bounding box center [688, 560] width 69 height 12
click at [688, 444] on link "View External Url" at bounding box center [688, 450] width 69 height 12
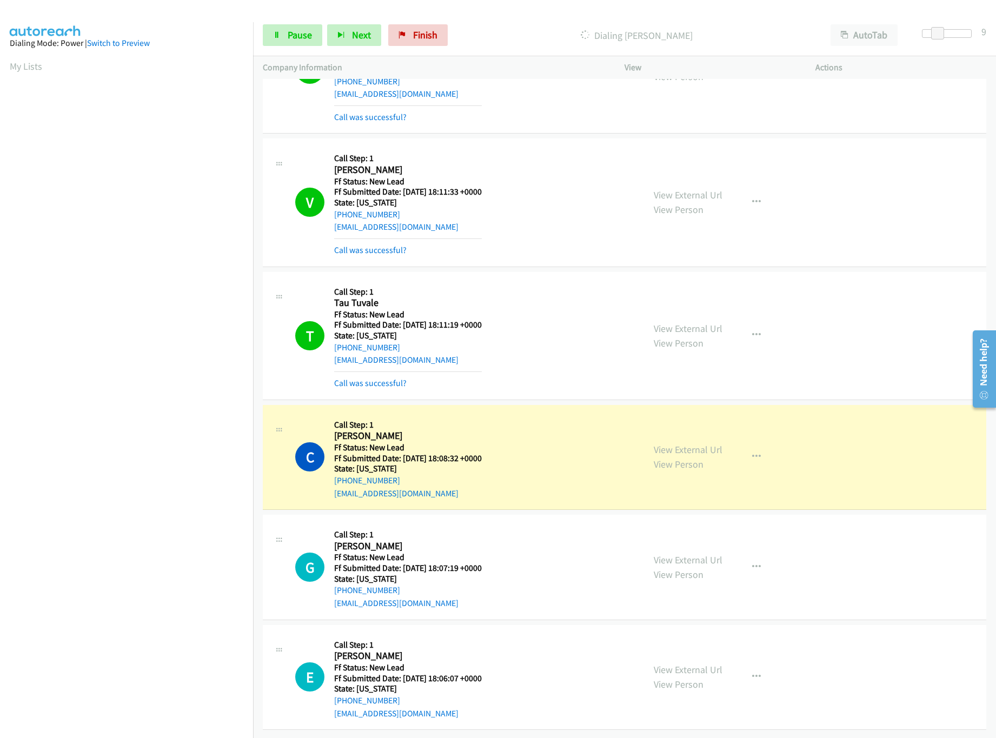
scroll to position [891, 0]
click at [390, 378] on link "Call was successful?" at bounding box center [370, 383] width 72 height 10
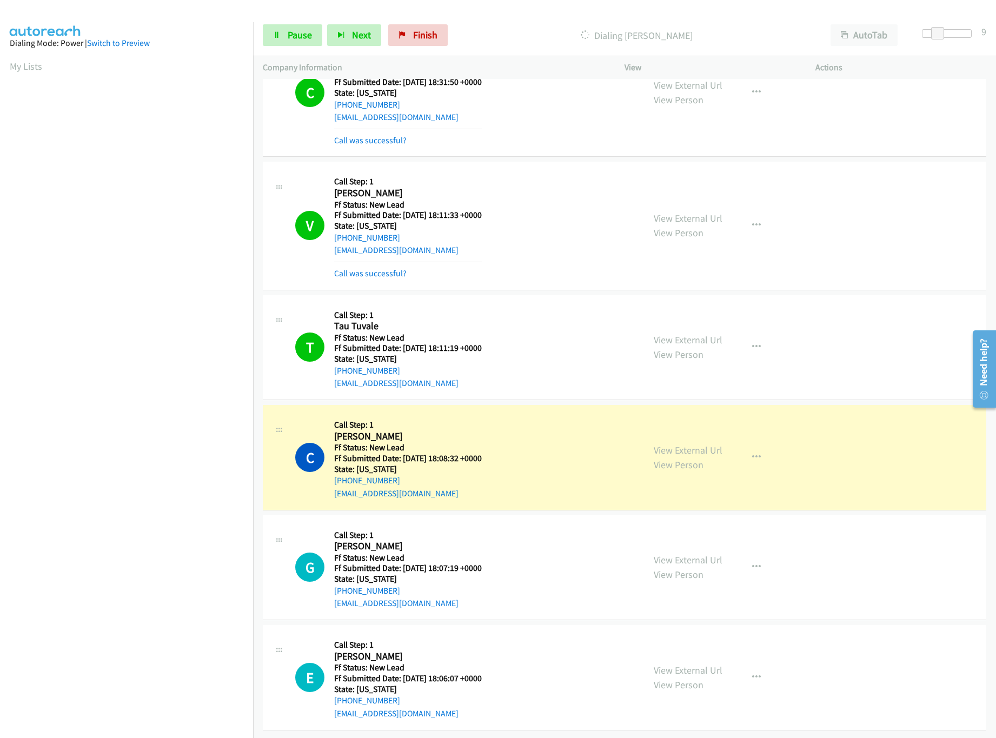
scroll to position [868, 0]
click at [307, 39] on span "Pause" at bounding box center [300, 35] width 24 height 12
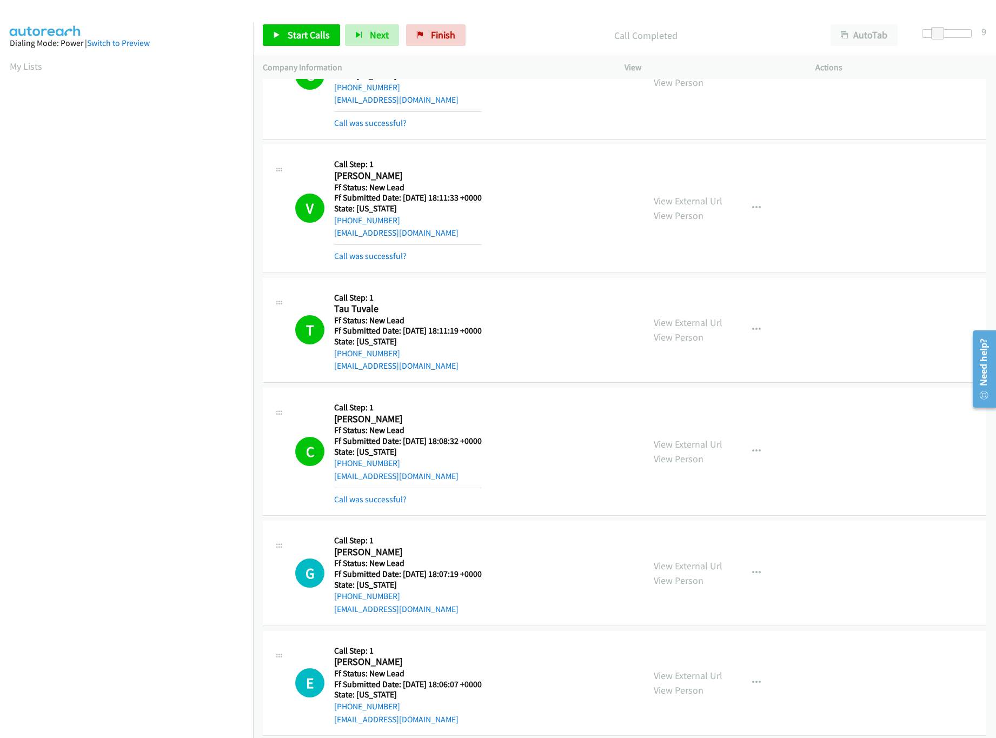
scroll to position [891, 0]
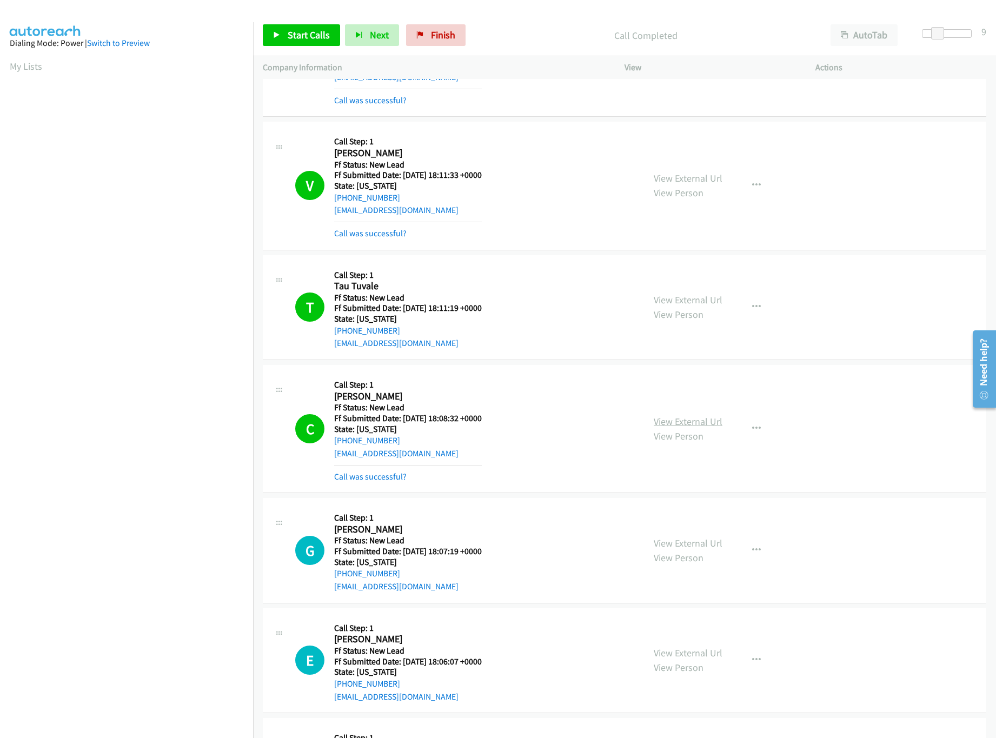
click at [668, 422] on link "View External Url" at bounding box center [688, 421] width 69 height 12
click at [370, 482] on link "Call was successful?" at bounding box center [370, 476] width 72 height 10
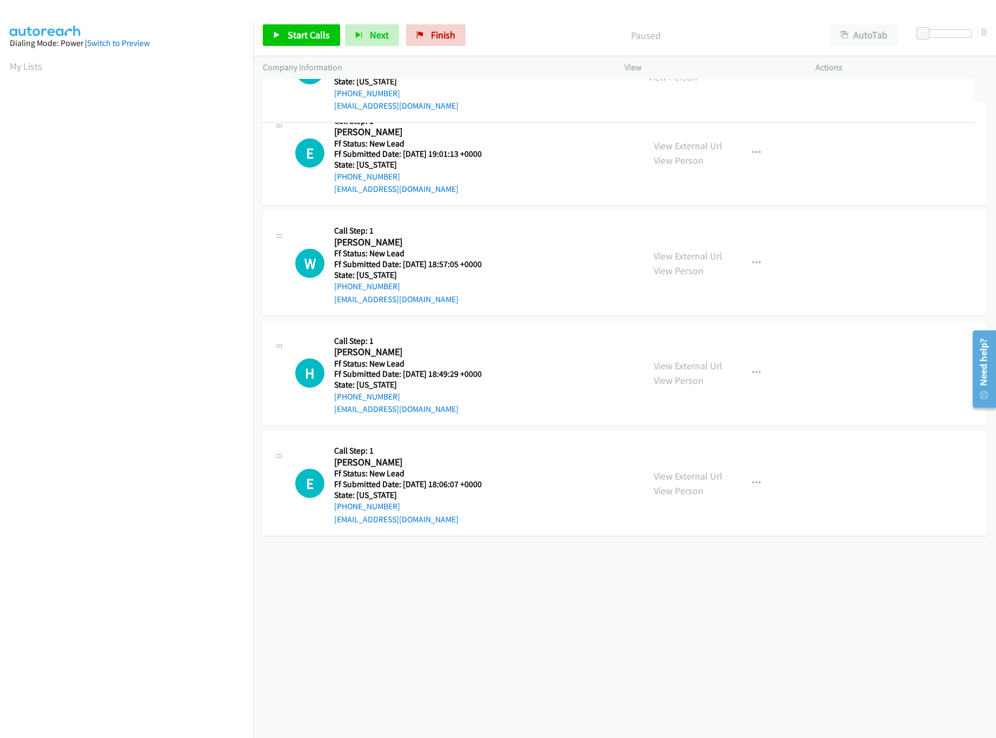
drag, startPoint x: 466, startPoint y: 479, endPoint x: 500, endPoint y: 59, distance: 421.5
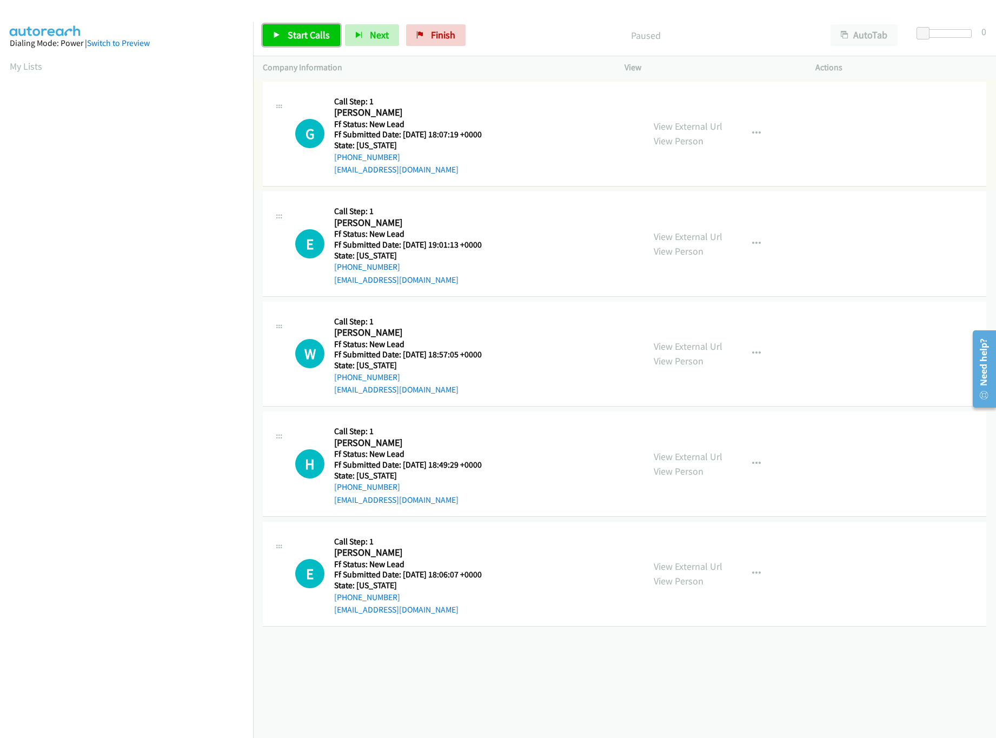
click at [328, 35] on span "Start Calls" at bounding box center [309, 35] width 42 height 12
click at [673, 342] on link "View External Url" at bounding box center [688, 346] width 69 height 12
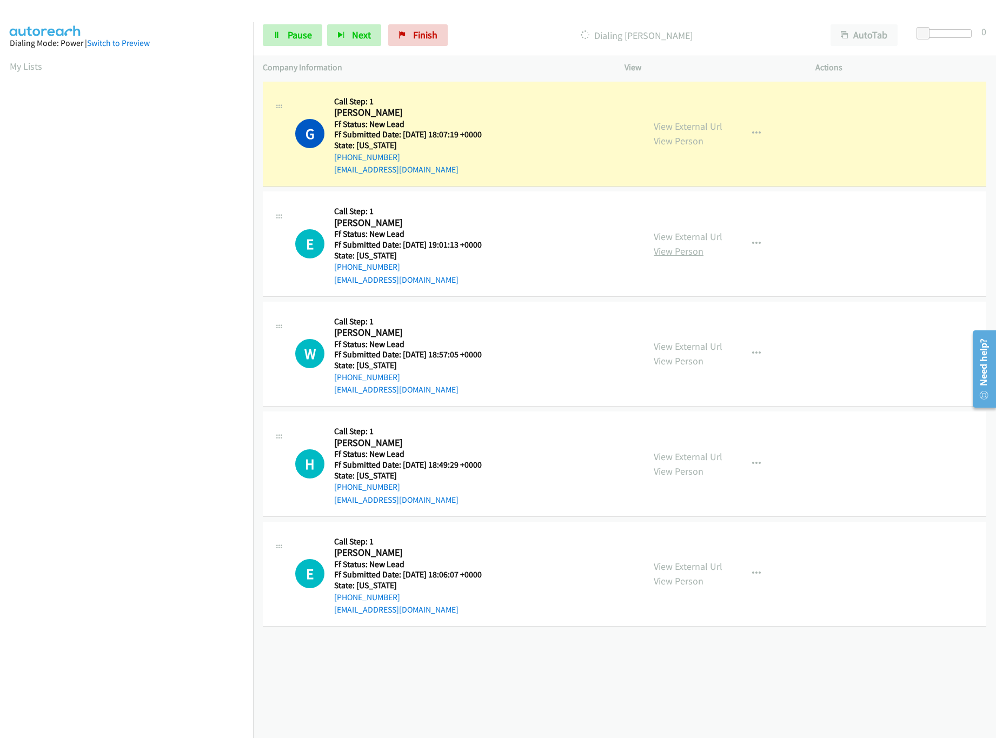
click at [687, 245] on link "View Person" at bounding box center [679, 251] width 50 height 12
click at [687, 238] on link "View External Url" at bounding box center [688, 236] width 69 height 12
drag, startPoint x: 753, startPoint y: 243, endPoint x: 737, endPoint y: 255, distance: 19.8
click at [753, 243] on icon "button" at bounding box center [756, 244] width 9 height 9
click at [657, 316] on link "Skip Call" at bounding box center [699, 314] width 144 height 22
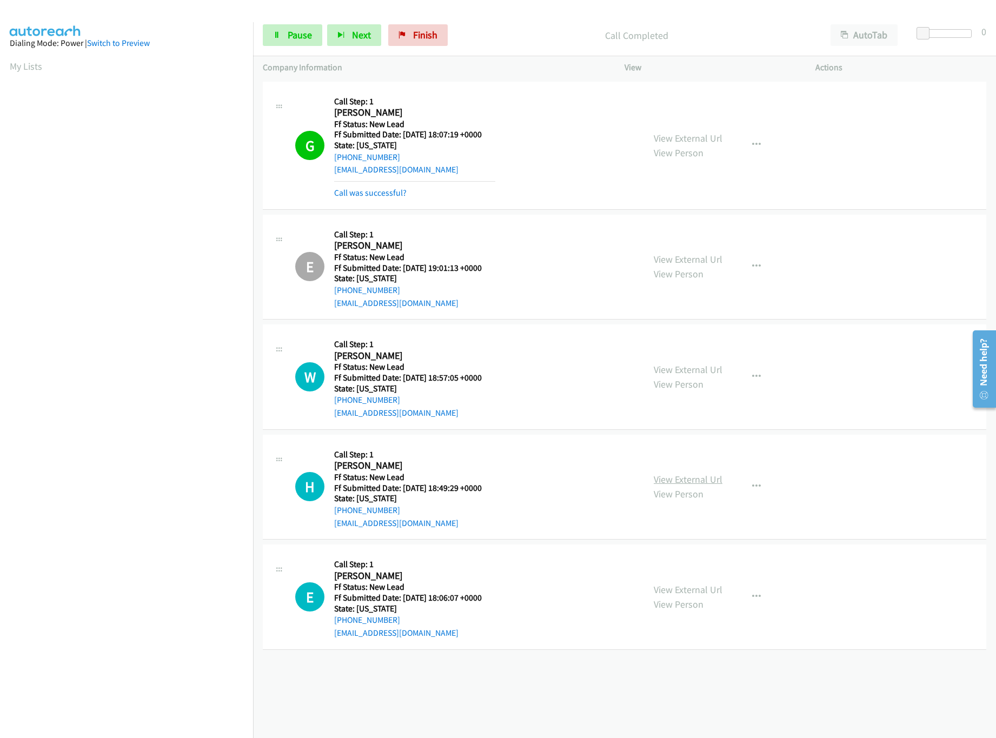
click at [674, 489] on link "View Person" at bounding box center [679, 494] width 50 height 12
click at [675, 485] on link "View External Url" at bounding box center [688, 479] width 69 height 12
click at [297, 31] on span "Pause" at bounding box center [300, 35] width 24 height 12
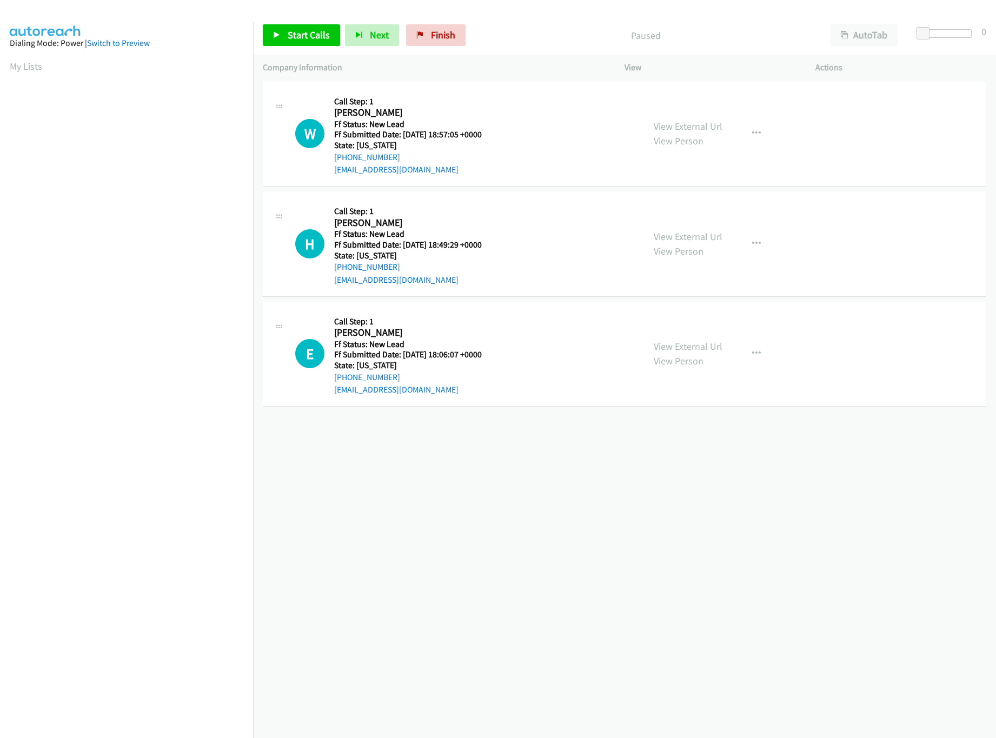
click at [688, 515] on div "[PHONE_NUMBER] Call failed - Please reload the list and try again The Callbar F…" at bounding box center [624, 408] width 743 height 659
click at [279, 34] on icon at bounding box center [277, 36] width 8 height 8
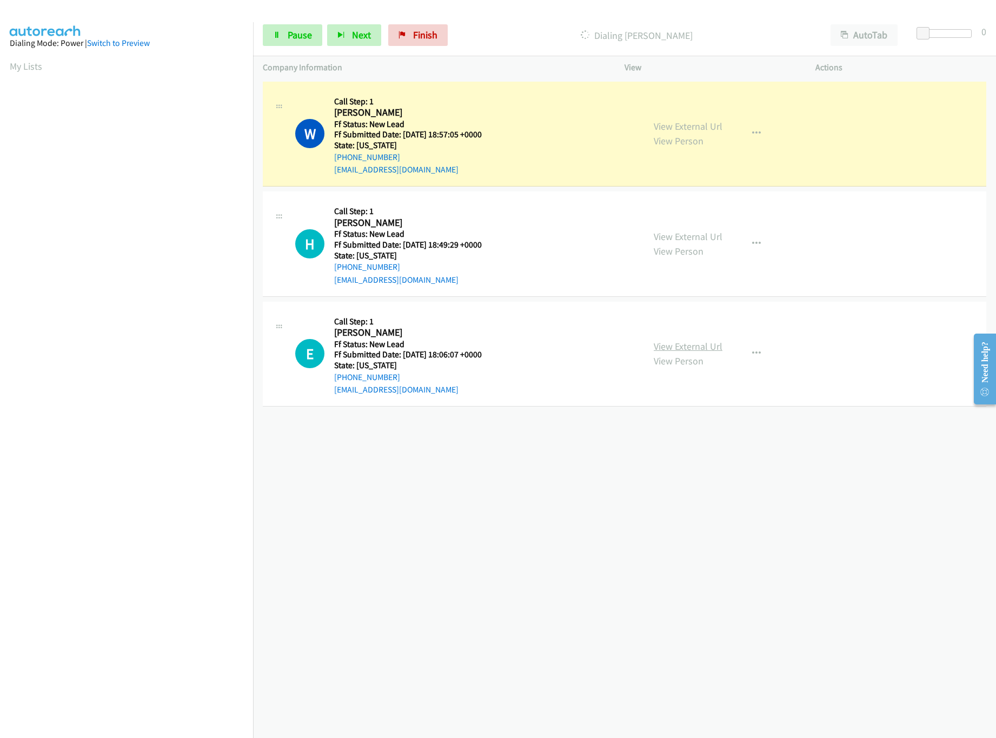
click at [696, 345] on link "View External Url" at bounding box center [688, 346] width 69 height 12
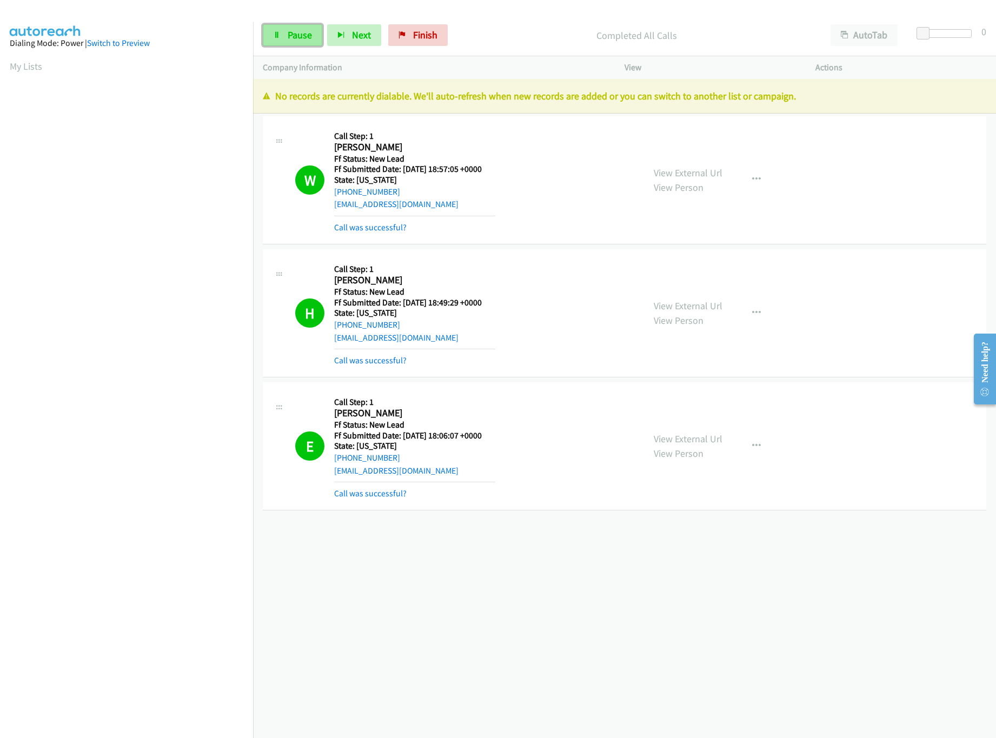
click at [270, 36] on link "Pause" at bounding box center [292, 35] width 59 height 22
click at [460, 32] on link "Finish" at bounding box center [435, 35] width 59 height 22
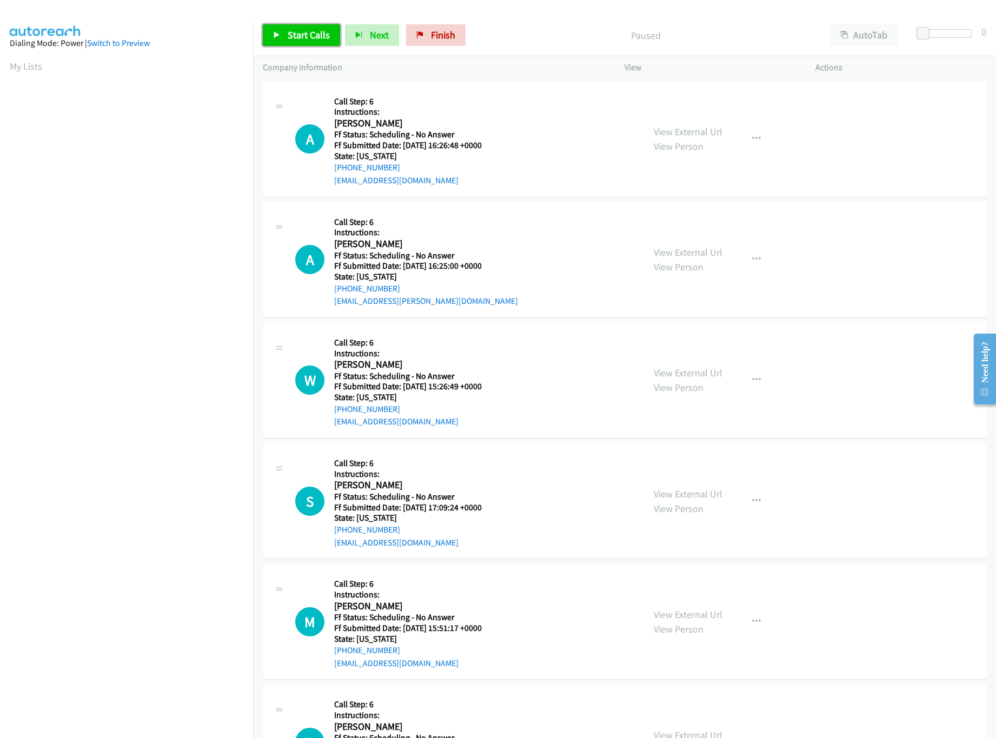
click at [302, 35] on span "Start Calls" at bounding box center [309, 35] width 42 height 12
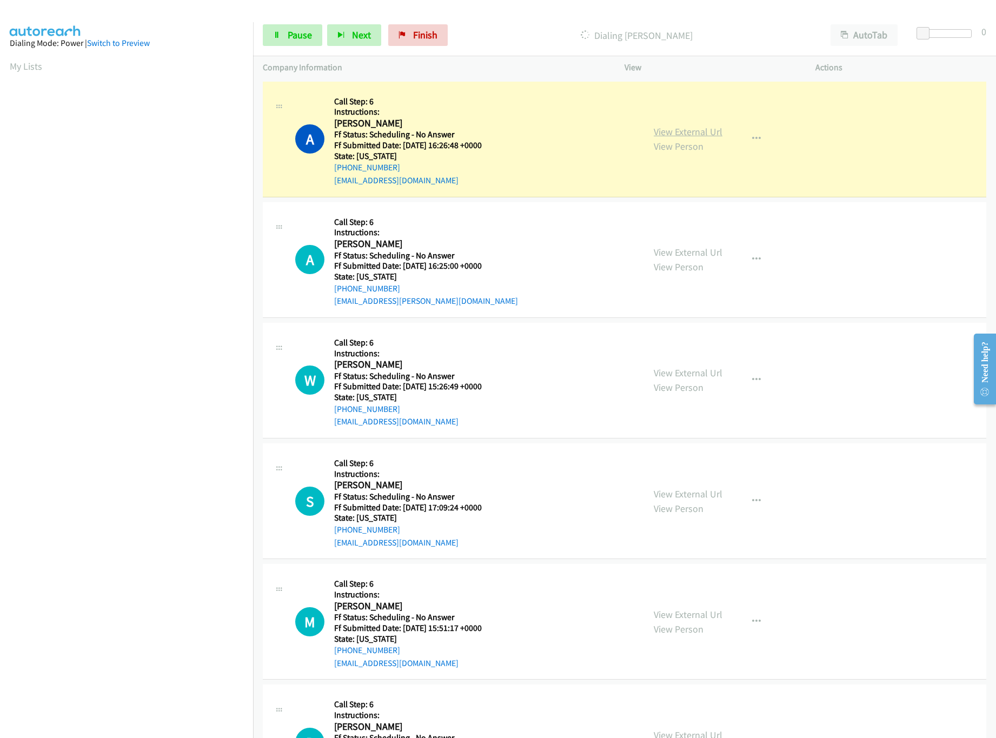
click at [712, 127] on link "View External Url" at bounding box center [688, 131] width 69 height 12
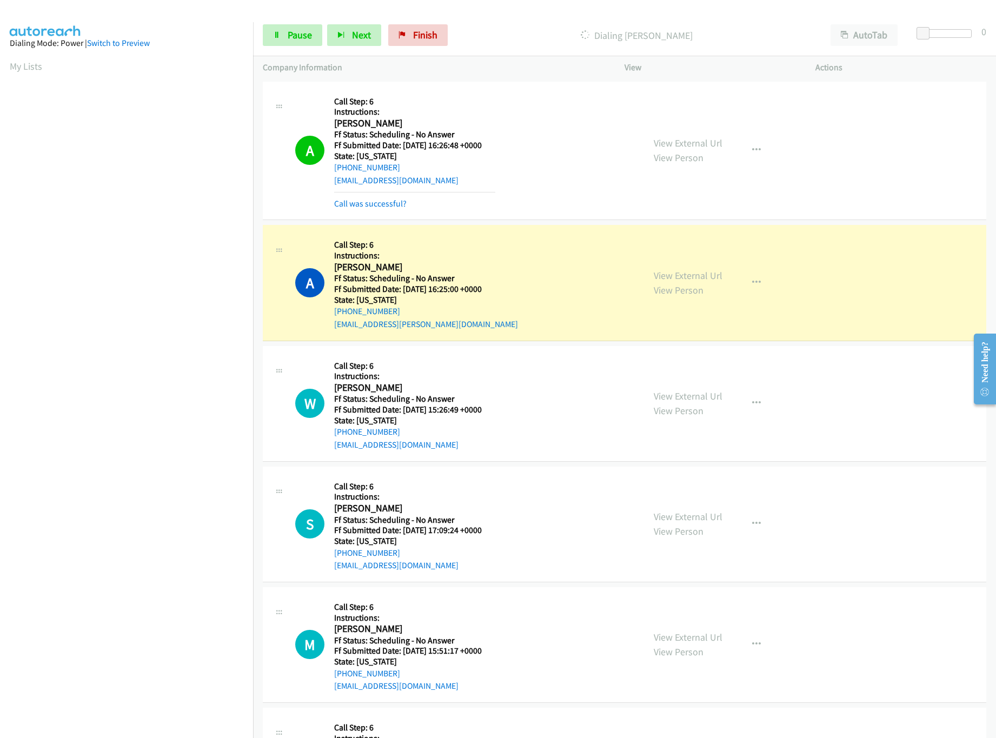
click at [694, 268] on div "View External Url View Person View External Url Email Schedule/Manage Callback …" at bounding box center [744, 283] width 201 height 96
click at [695, 270] on link "View External Url" at bounding box center [688, 275] width 69 height 12
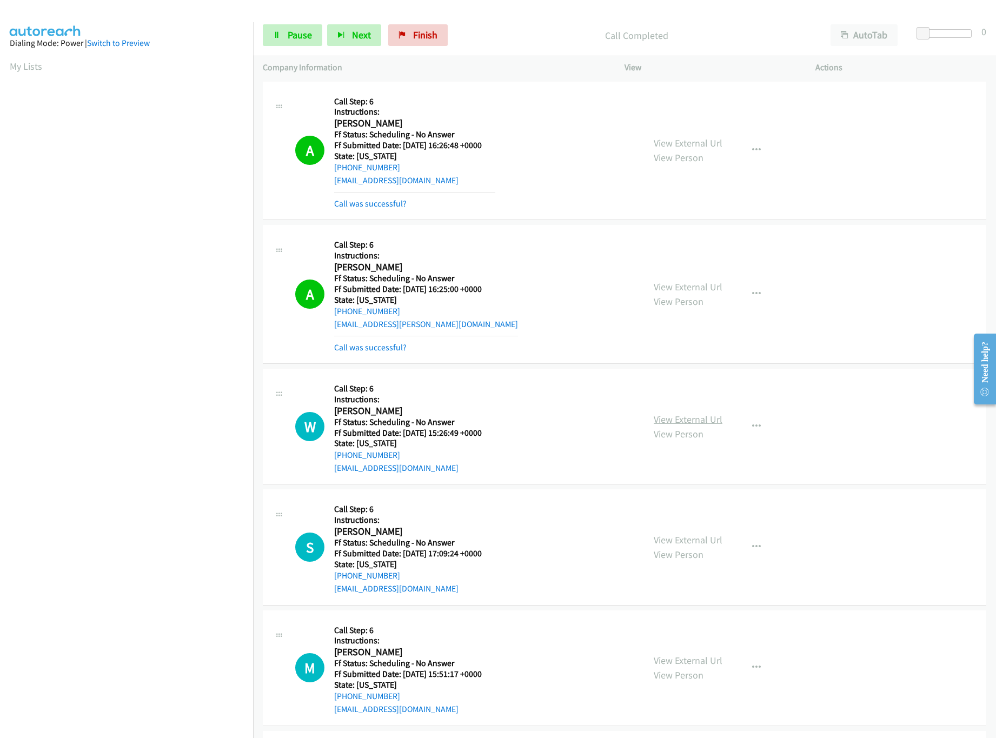
click at [682, 422] on link "View External Url" at bounding box center [688, 419] width 69 height 12
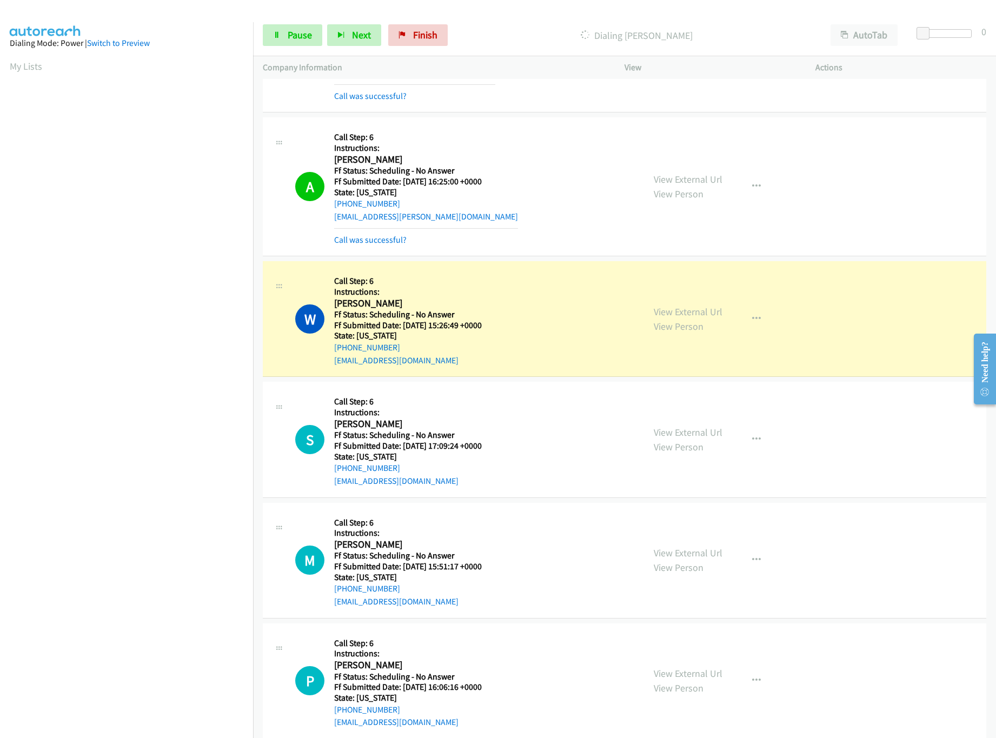
scroll to position [216, 0]
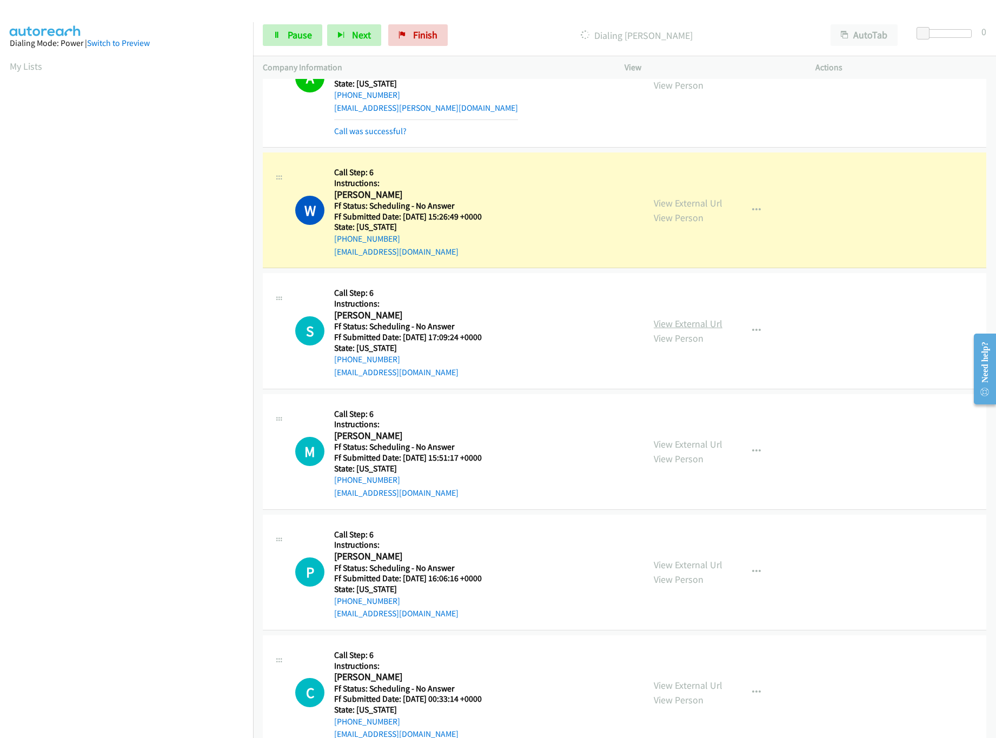
click at [675, 321] on link "View External Url" at bounding box center [688, 323] width 69 height 12
click at [703, 443] on link "View External Url" at bounding box center [688, 444] width 69 height 12
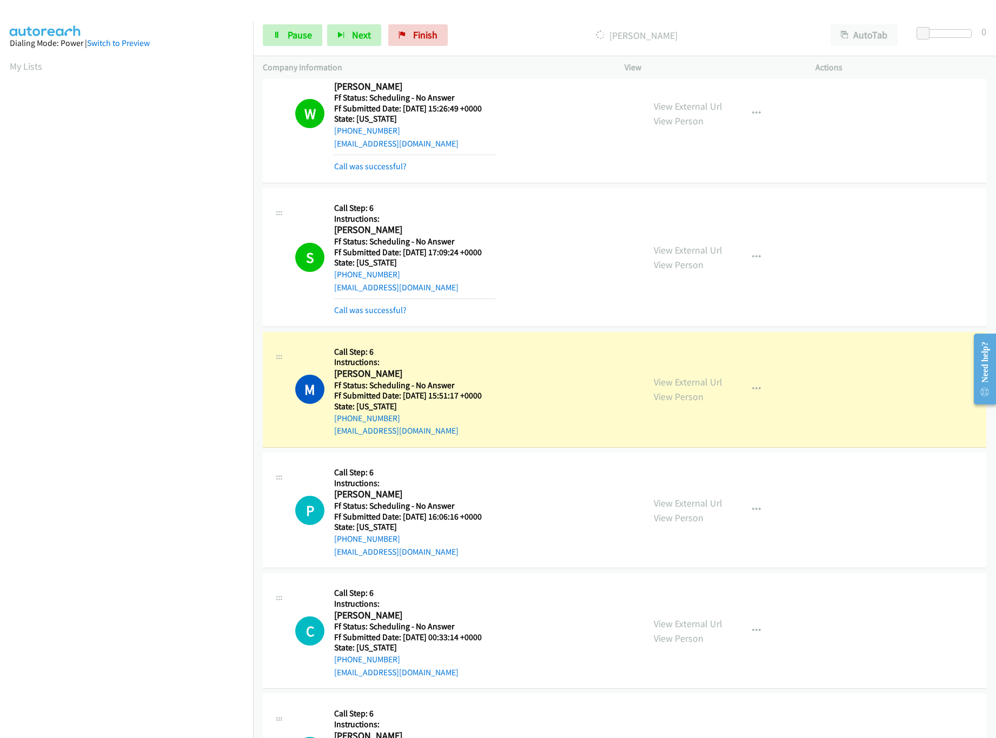
scroll to position [541, 0]
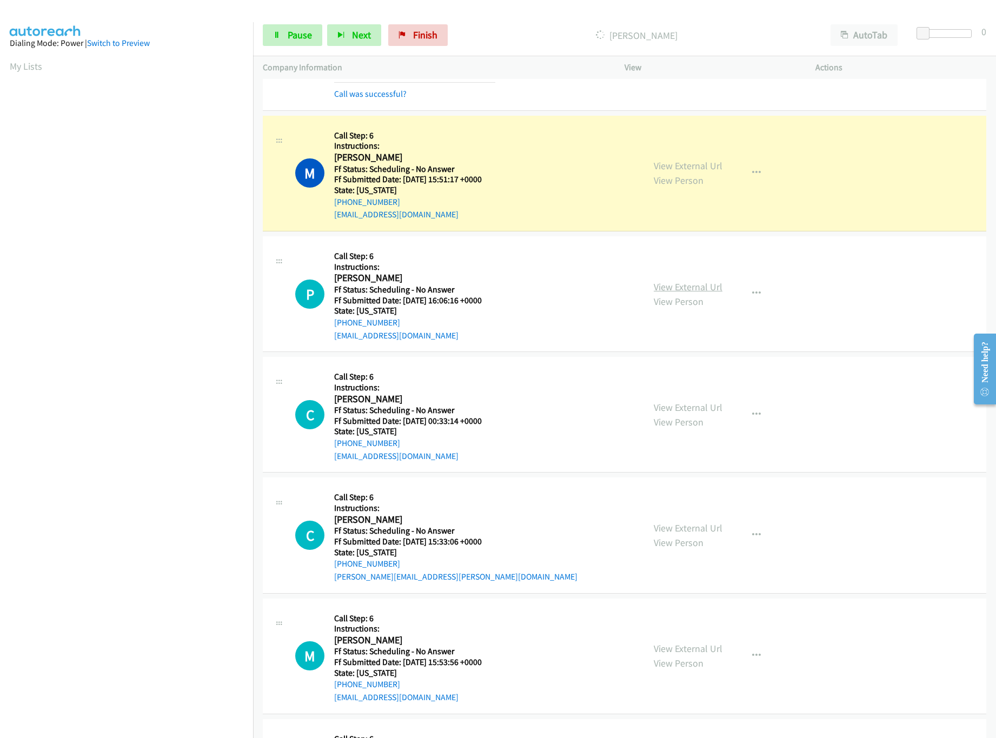
click at [701, 290] on link "View External Url" at bounding box center [688, 287] width 69 height 12
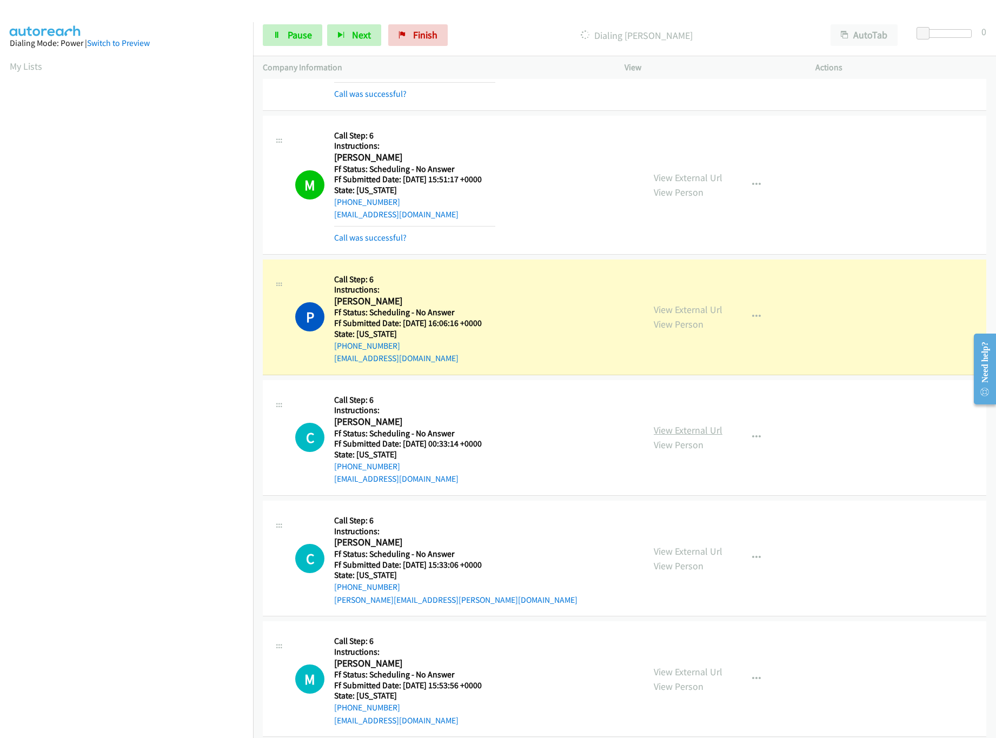
click at [672, 435] on link "View External Url" at bounding box center [688, 430] width 69 height 12
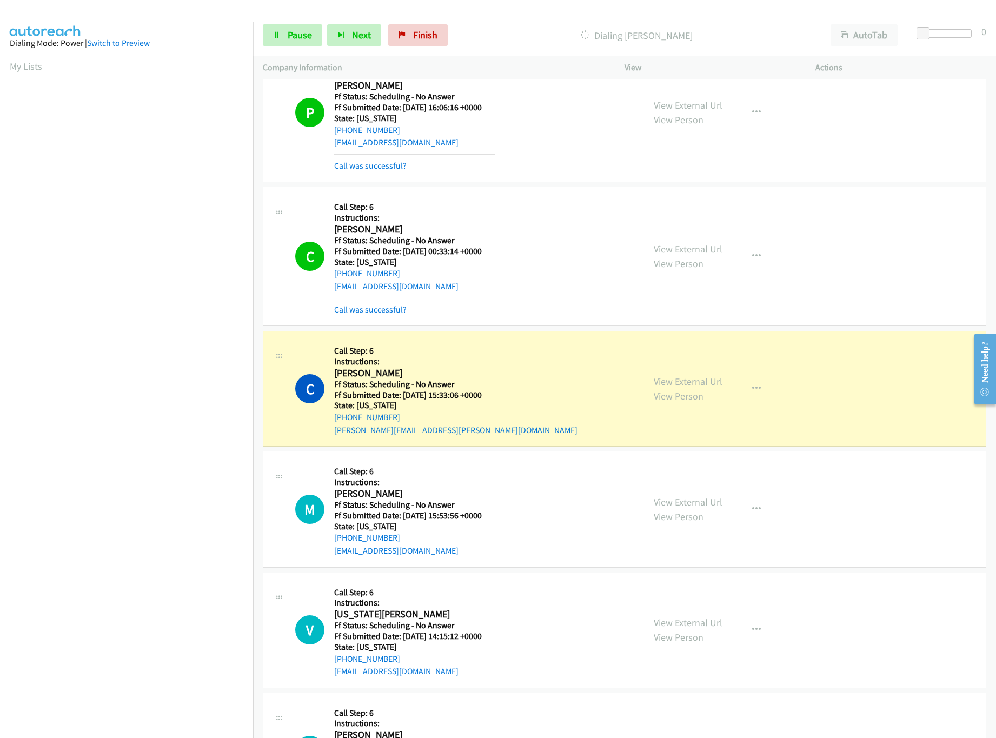
scroll to position [865, 0]
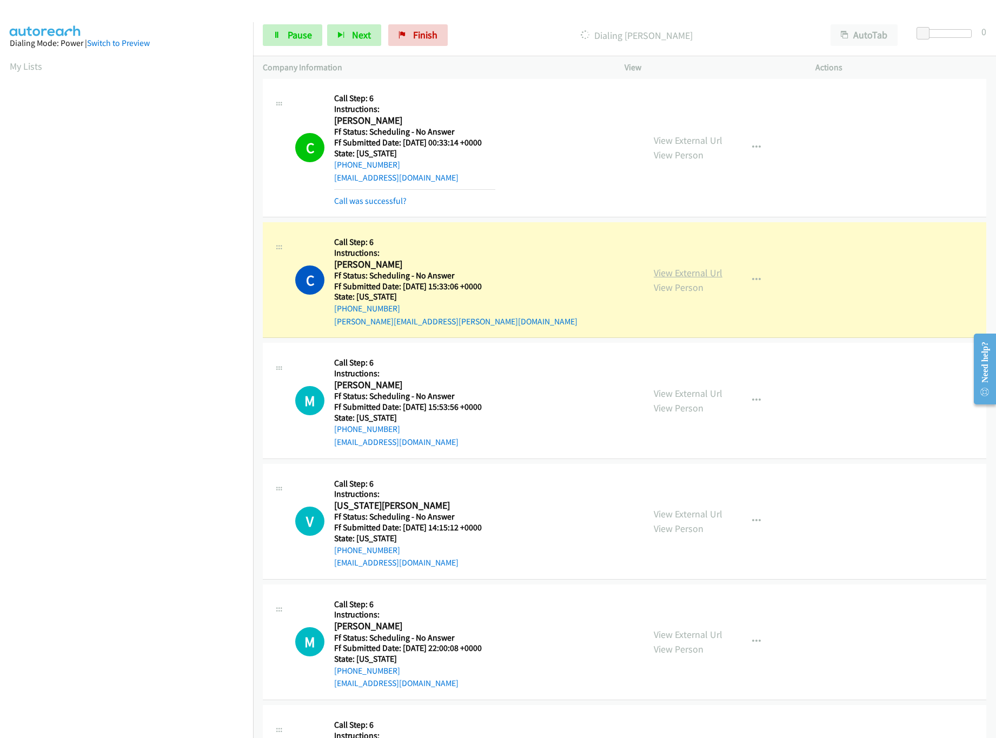
click at [693, 278] on link "View External Url" at bounding box center [688, 273] width 69 height 12
click at [553, 38] on p "Dialing [PERSON_NAME]" at bounding box center [636, 35] width 349 height 15
click at [712, 393] on link "View External Url" at bounding box center [688, 393] width 69 height 12
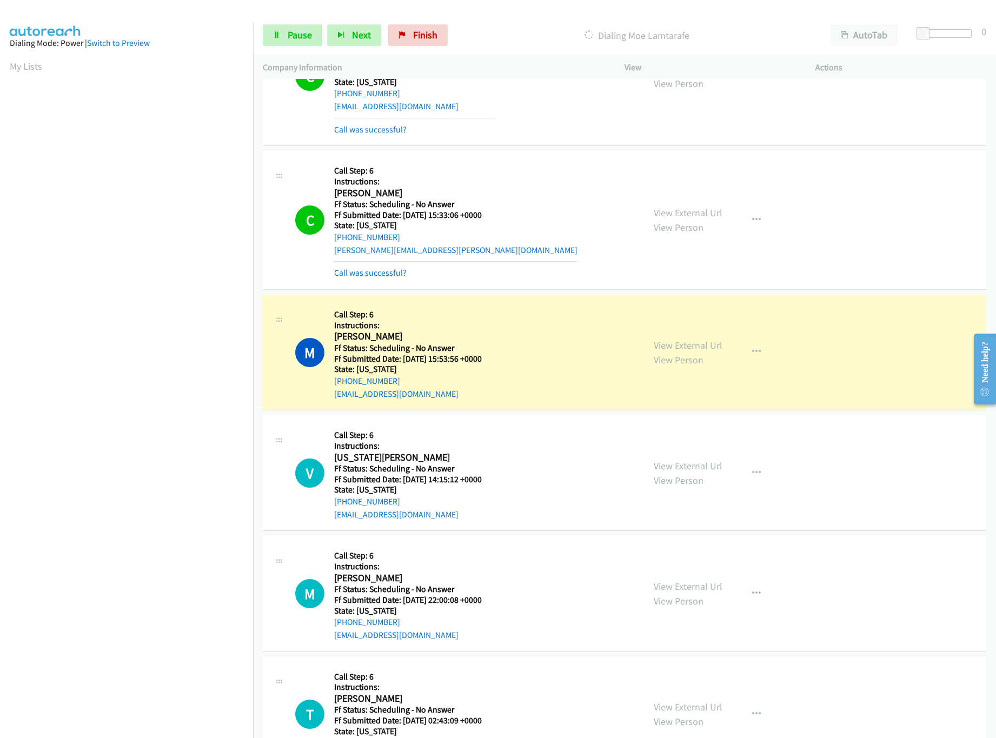
scroll to position [1081, 0]
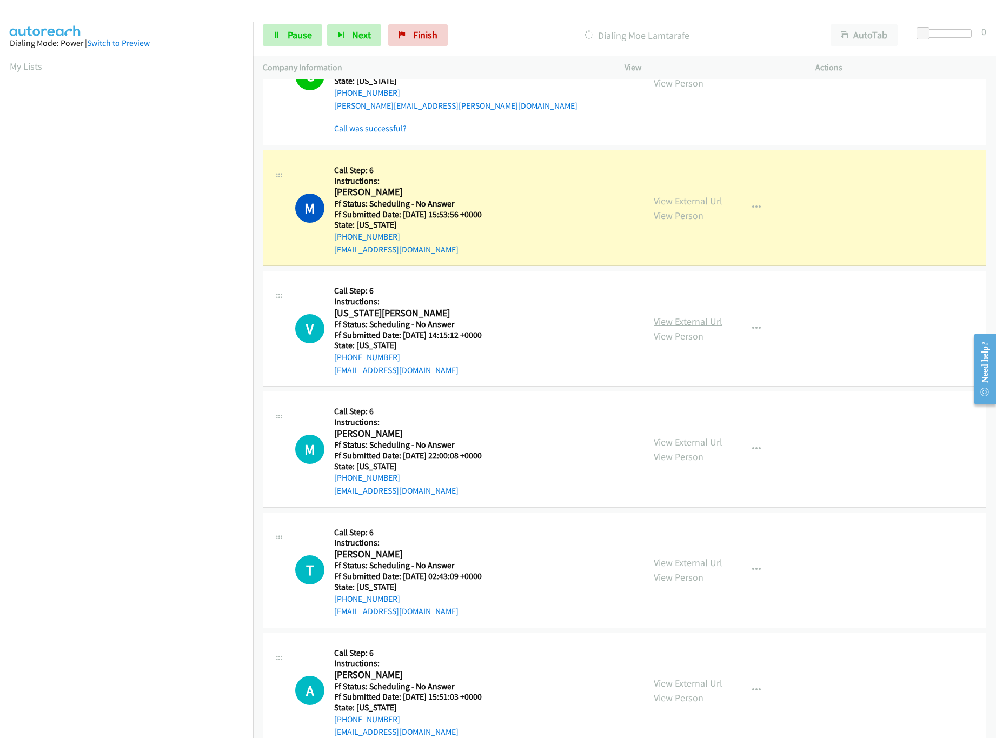
click at [684, 328] on link "View External Url" at bounding box center [688, 321] width 69 height 12
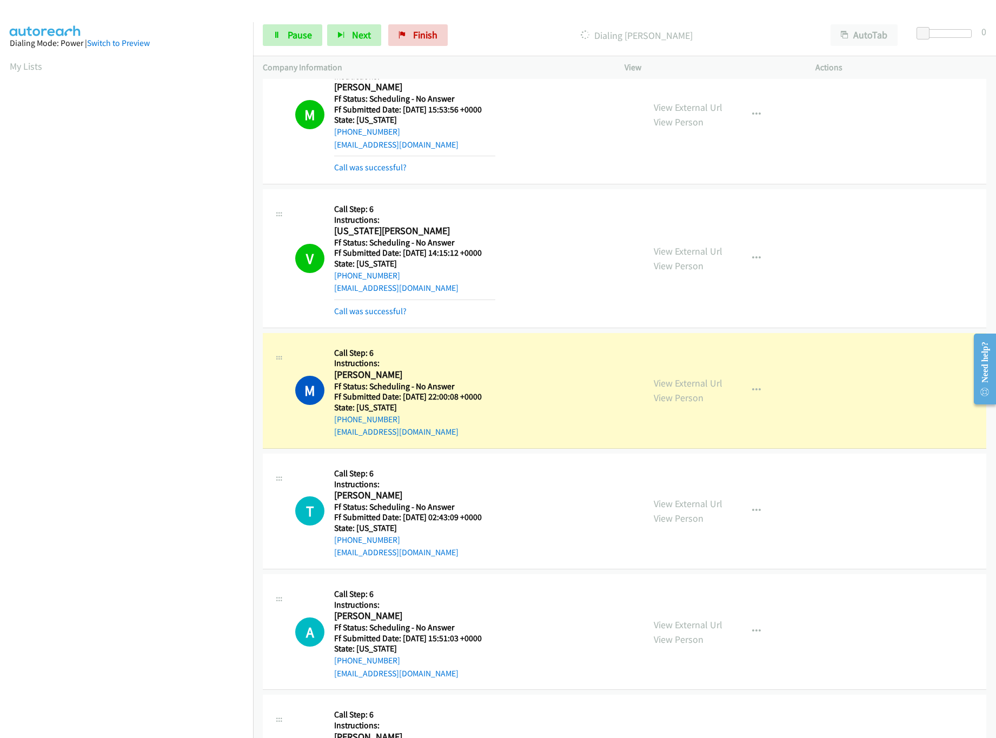
scroll to position [1298, 0]
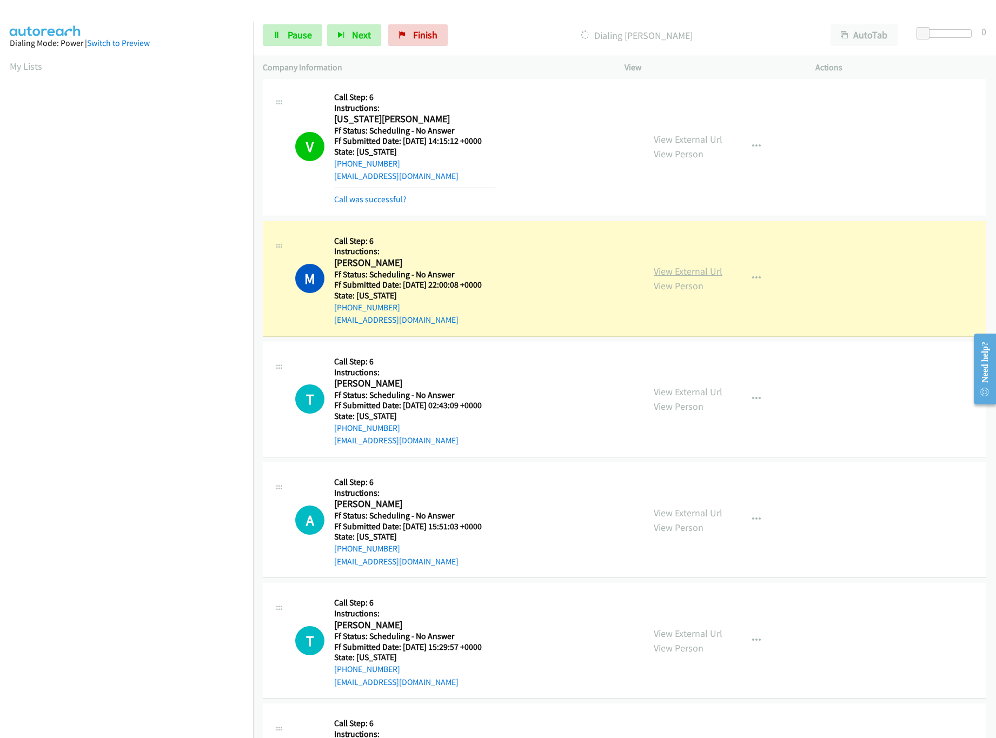
click at [688, 274] on link "View External Url" at bounding box center [688, 271] width 69 height 12
click at [657, 398] on link "View External Url" at bounding box center [688, 391] width 69 height 12
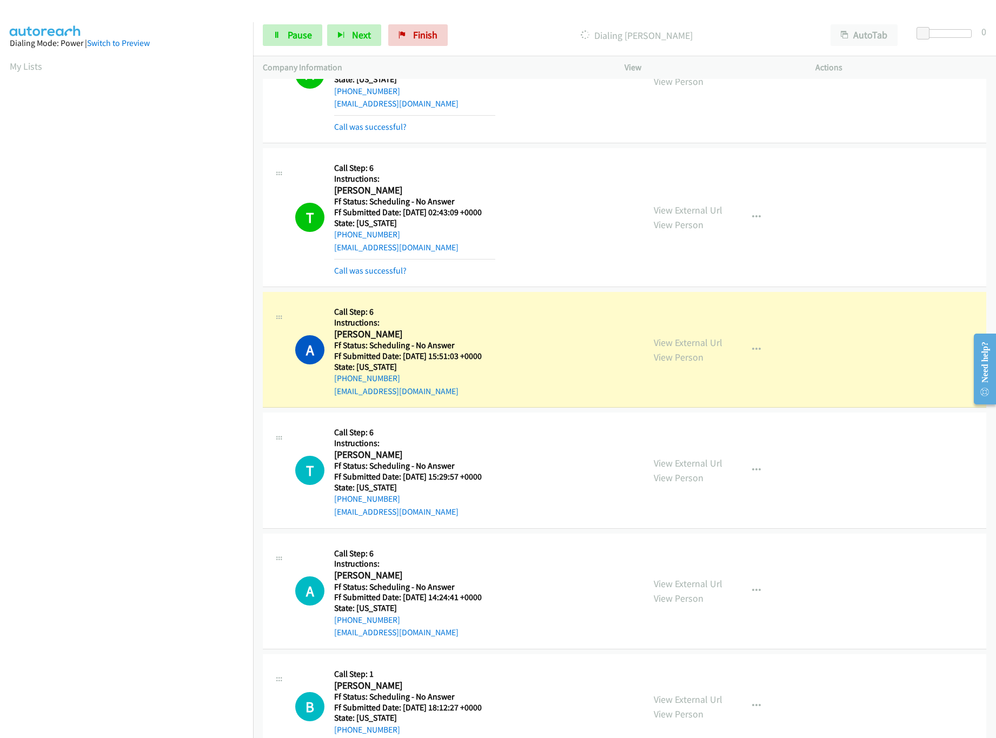
scroll to position [1622, 0]
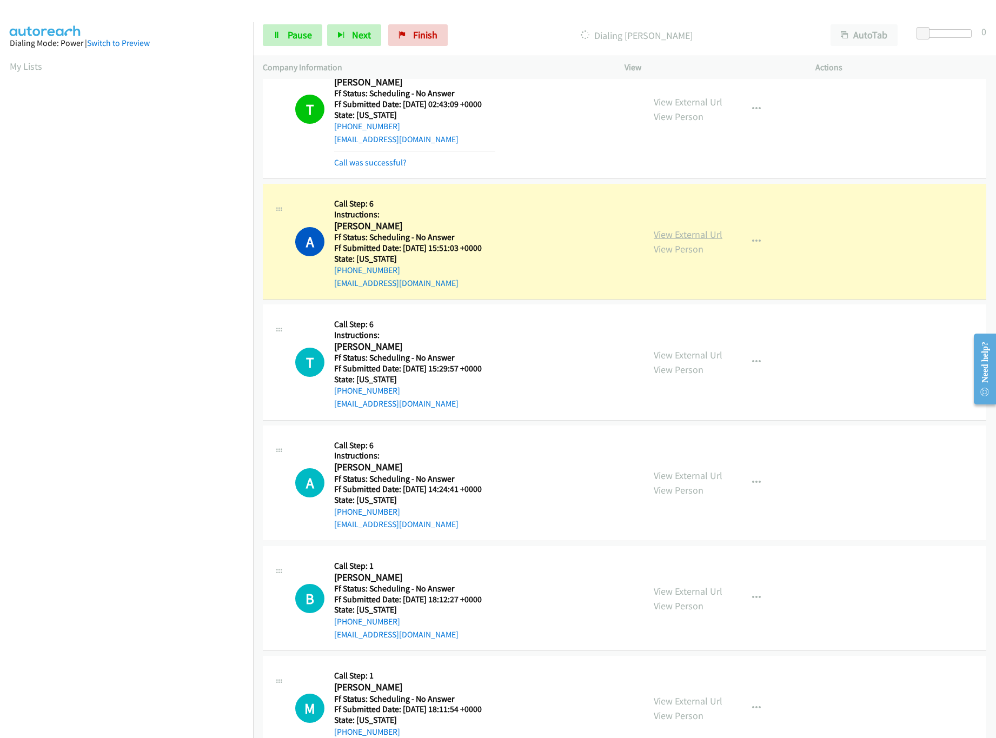
click at [678, 239] on link "View External Url" at bounding box center [688, 234] width 69 height 12
click at [679, 359] on link "View External Url" at bounding box center [688, 355] width 69 height 12
click at [680, 479] on link "View External Url" at bounding box center [688, 475] width 69 height 12
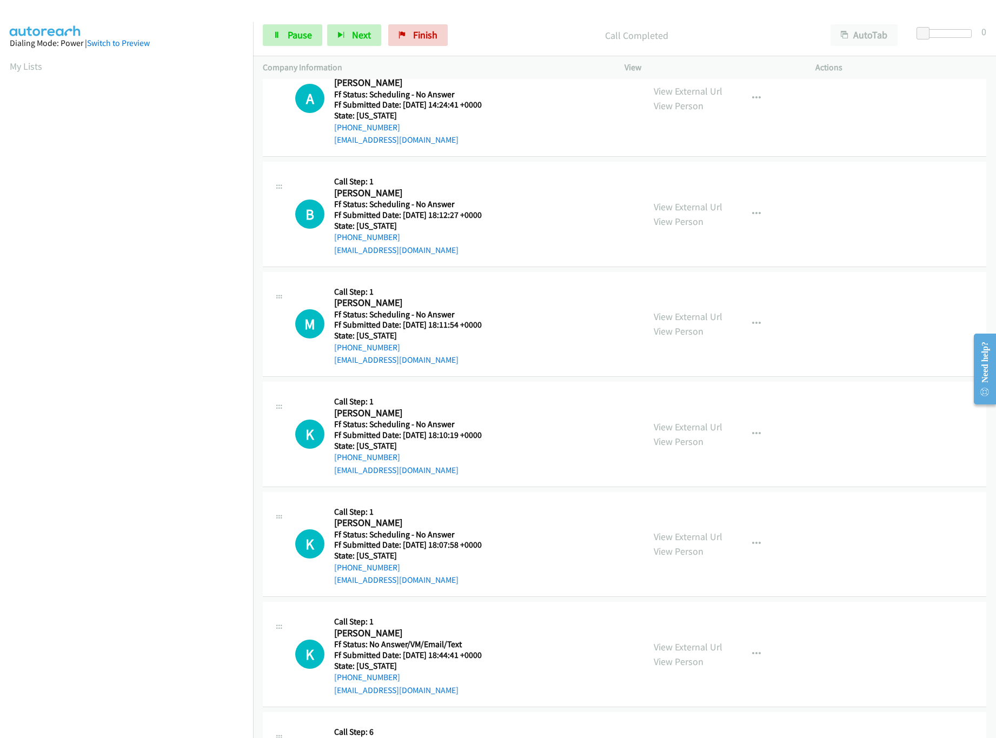
scroll to position [2054, 0]
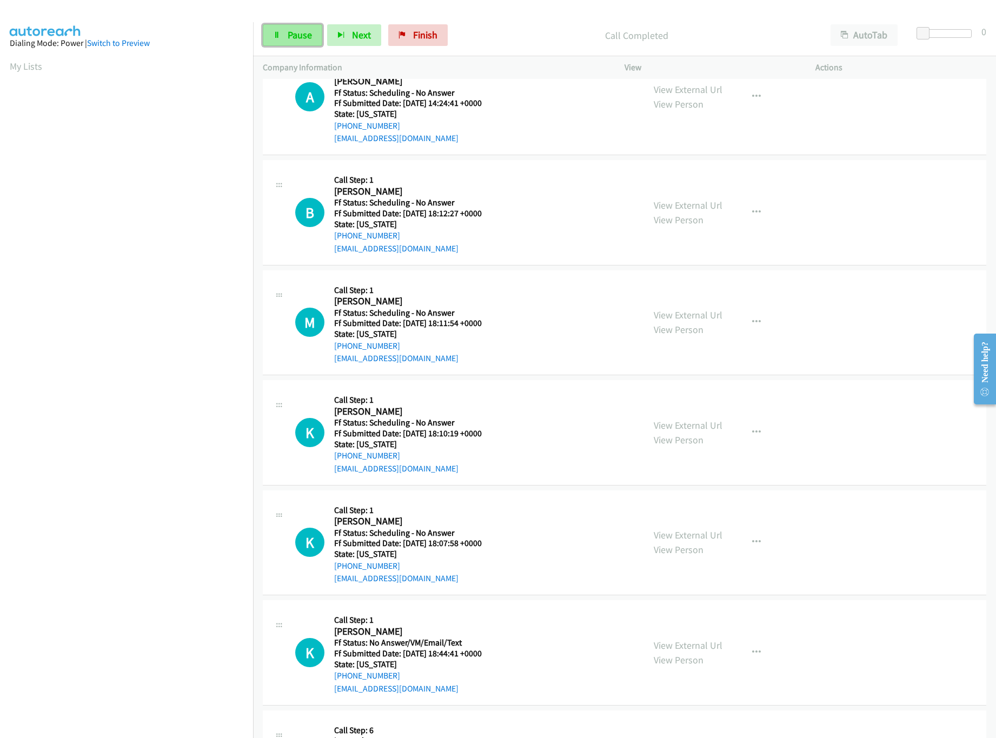
click at [287, 44] on link "Pause" at bounding box center [292, 35] width 59 height 22
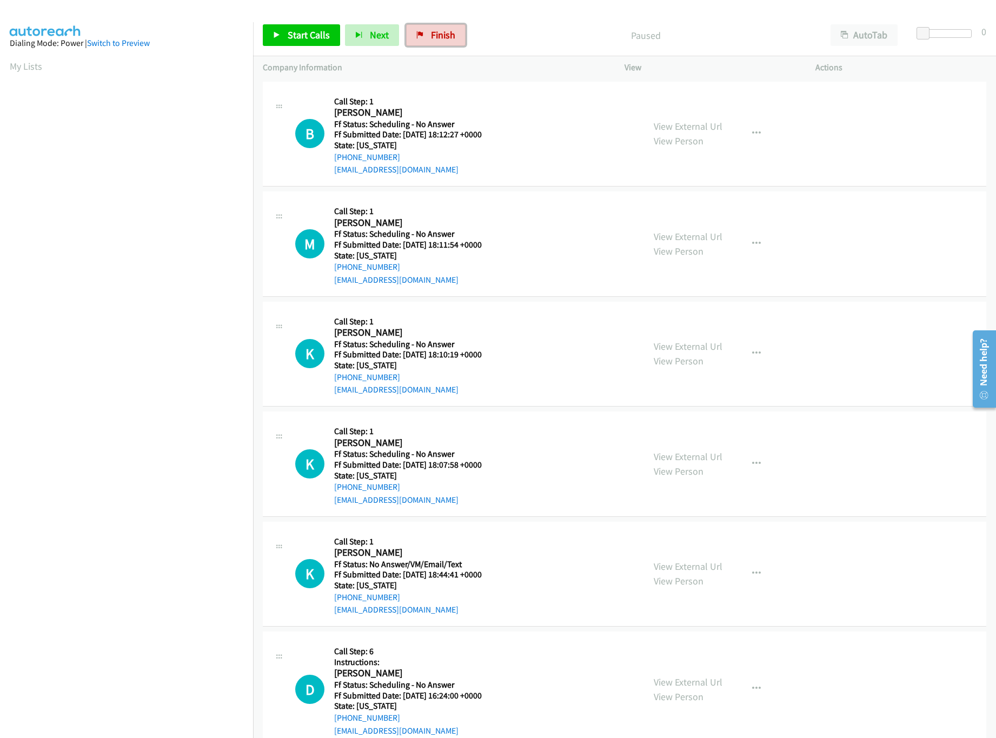
drag, startPoint x: 438, startPoint y: 36, endPoint x: 550, endPoint y: 59, distance: 113.8
click at [438, 36] on span "Finish" at bounding box center [443, 35] width 24 height 12
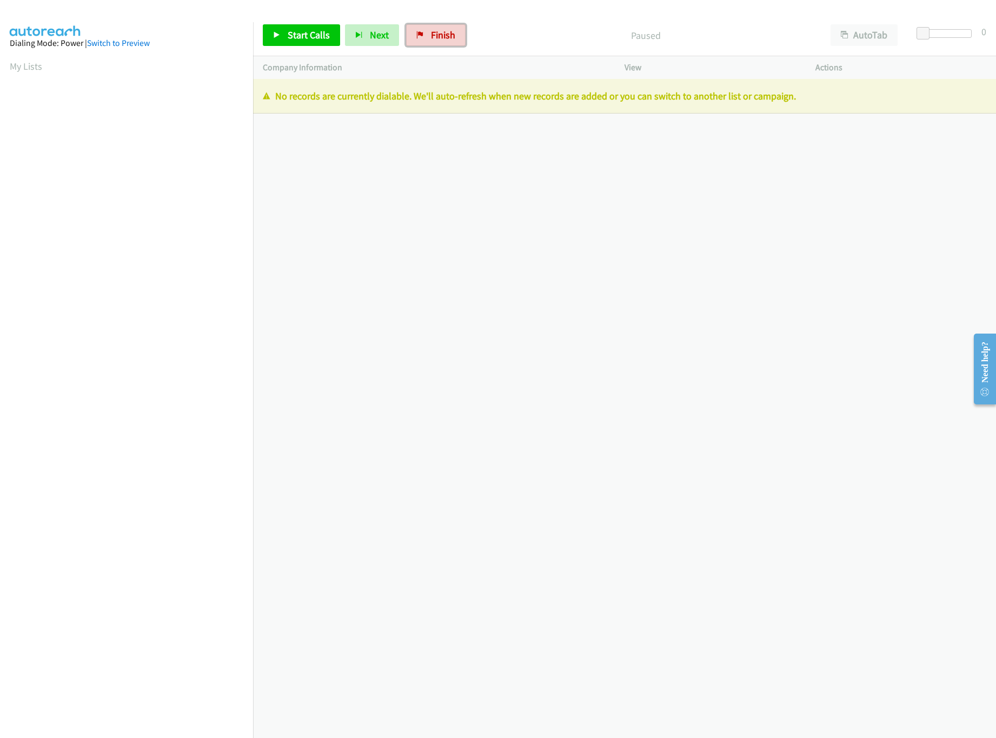
drag, startPoint x: 457, startPoint y: 28, endPoint x: 550, endPoint y: 50, distance: 95.2
click at [457, 28] on link "Finish" at bounding box center [435, 35] width 59 height 22
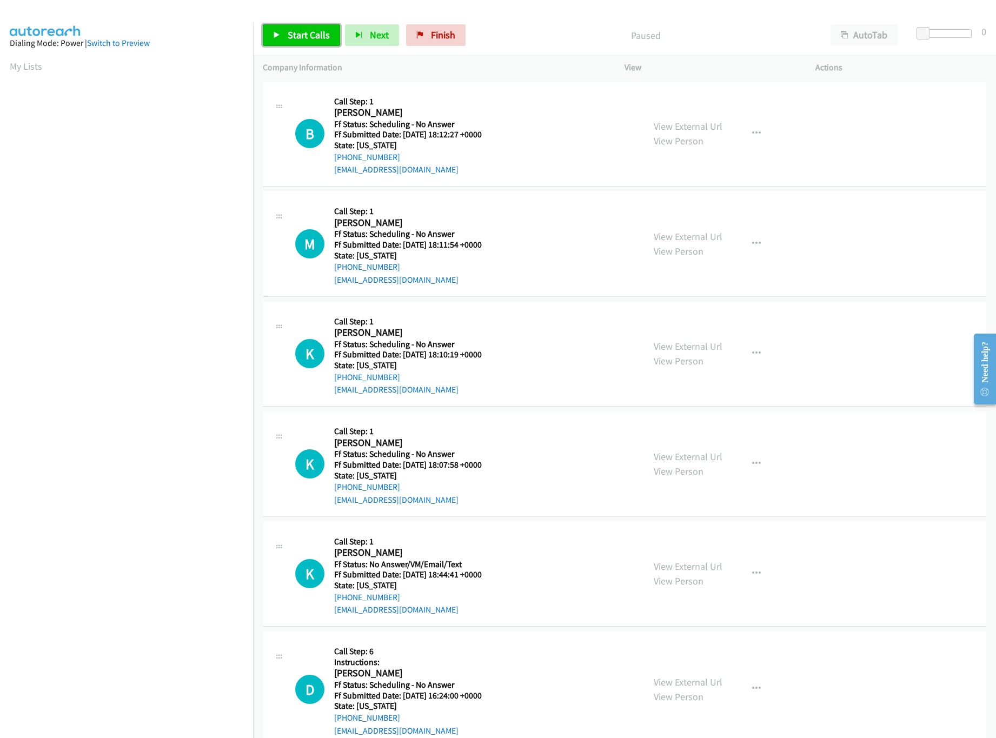
click at [315, 35] on span "Start Calls" at bounding box center [309, 35] width 42 height 12
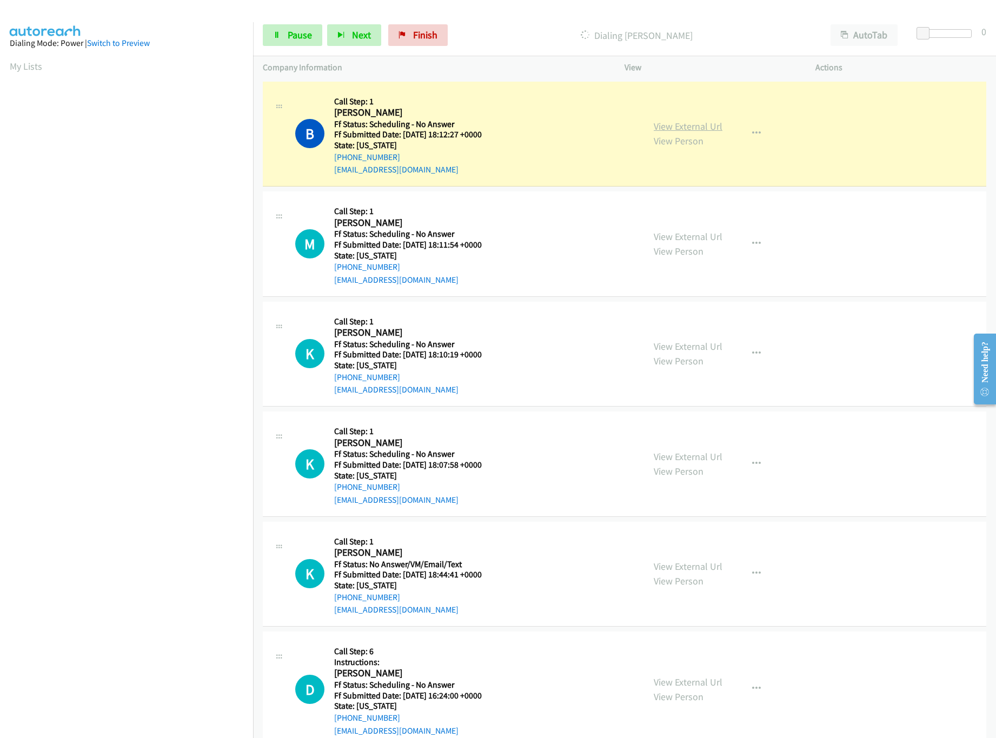
click at [663, 128] on link "View External Url" at bounding box center [688, 126] width 69 height 12
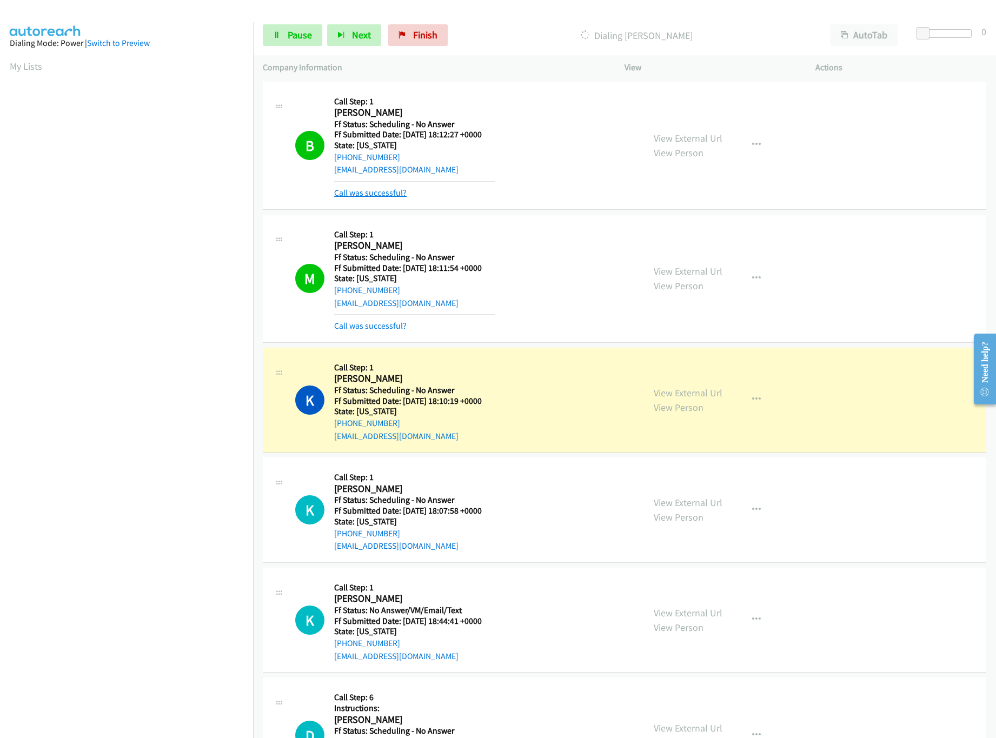
click at [378, 190] on link "Call was successful?" at bounding box center [370, 193] width 72 height 10
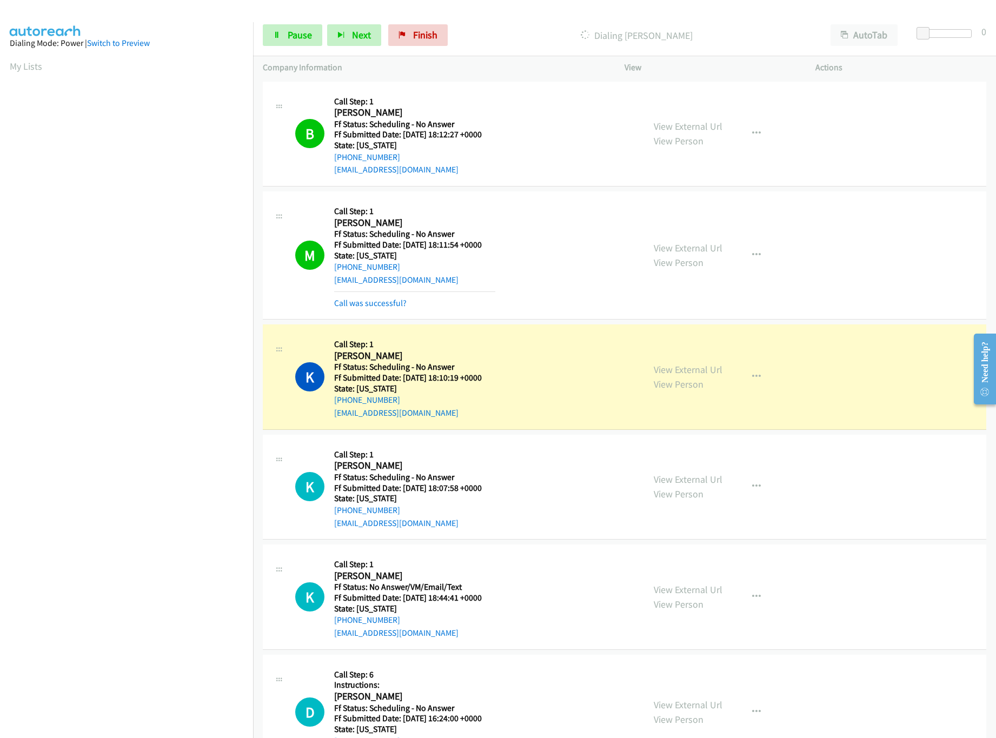
click at [689, 240] on div "View External Url View Person View External Url Email Schedule/Manage Callback …" at bounding box center [744, 255] width 201 height 108
click at [688, 245] on link "View External Url" at bounding box center [688, 248] width 69 height 12
click at [683, 369] on link "View External Url" at bounding box center [688, 369] width 69 height 12
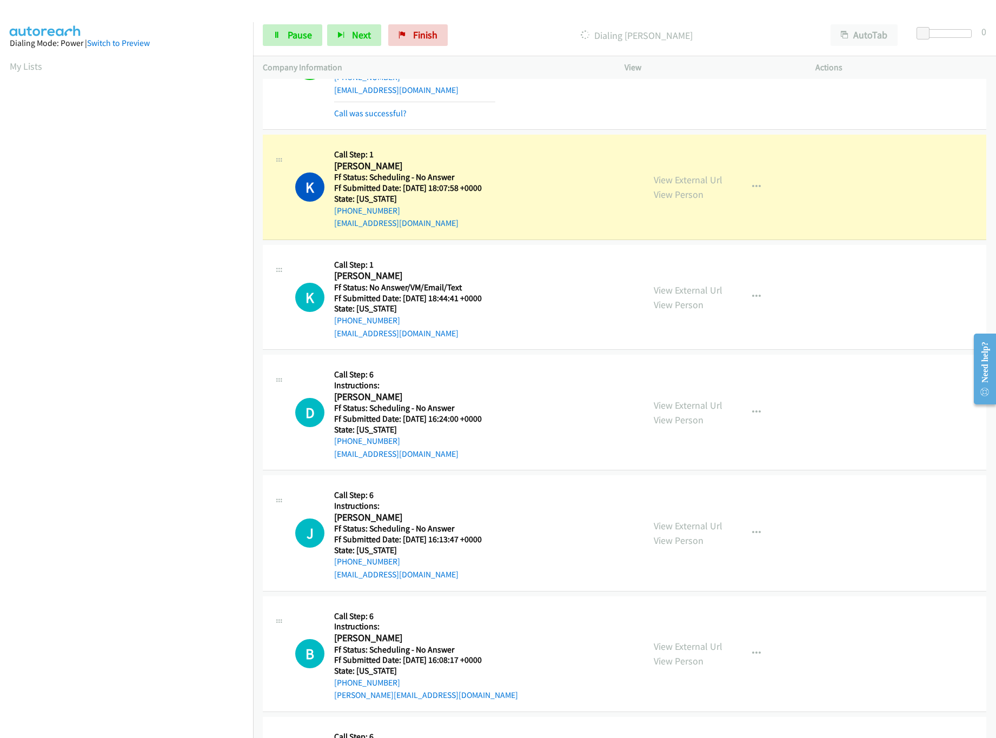
scroll to position [324, 0]
click at [660, 176] on link "View External Url" at bounding box center [688, 178] width 69 height 12
click at [704, 287] on link "View External Url" at bounding box center [688, 288] width 69 height 12
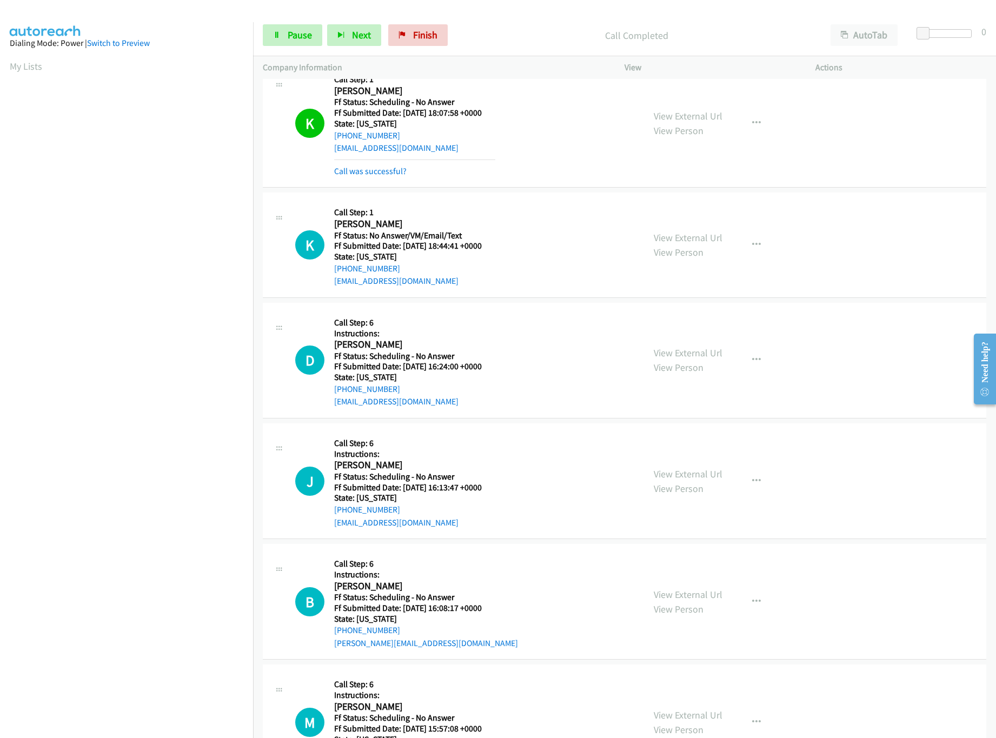
scroll to position [432, 0]
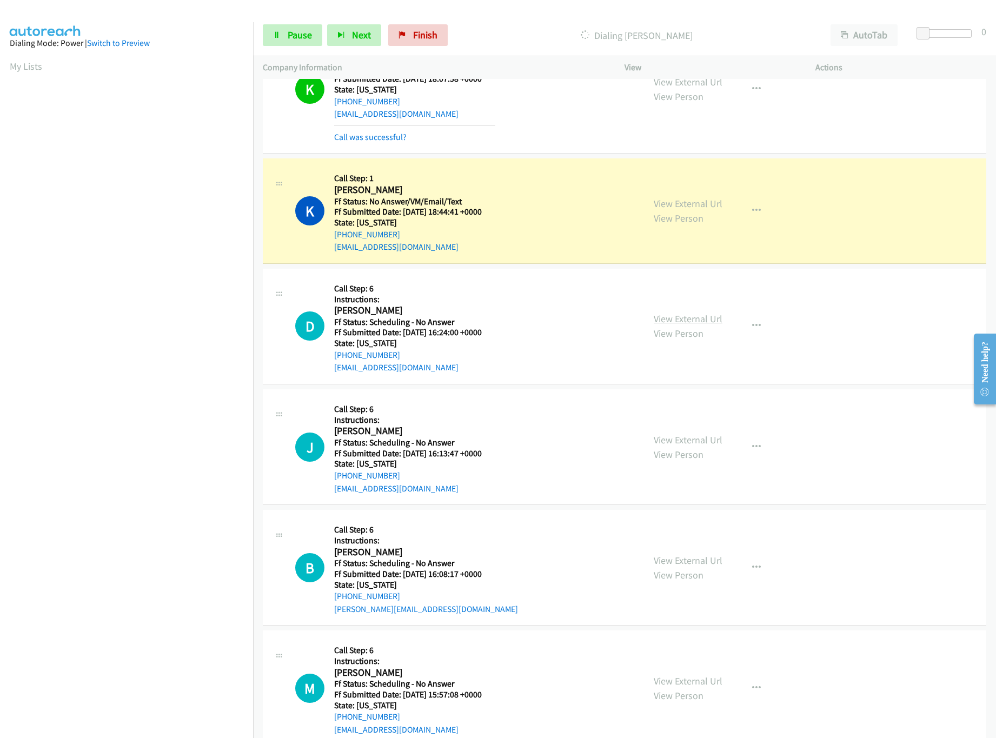
click at [693, 320] on link "View External Url" at bounding box center [688, 319] width 69 height 12
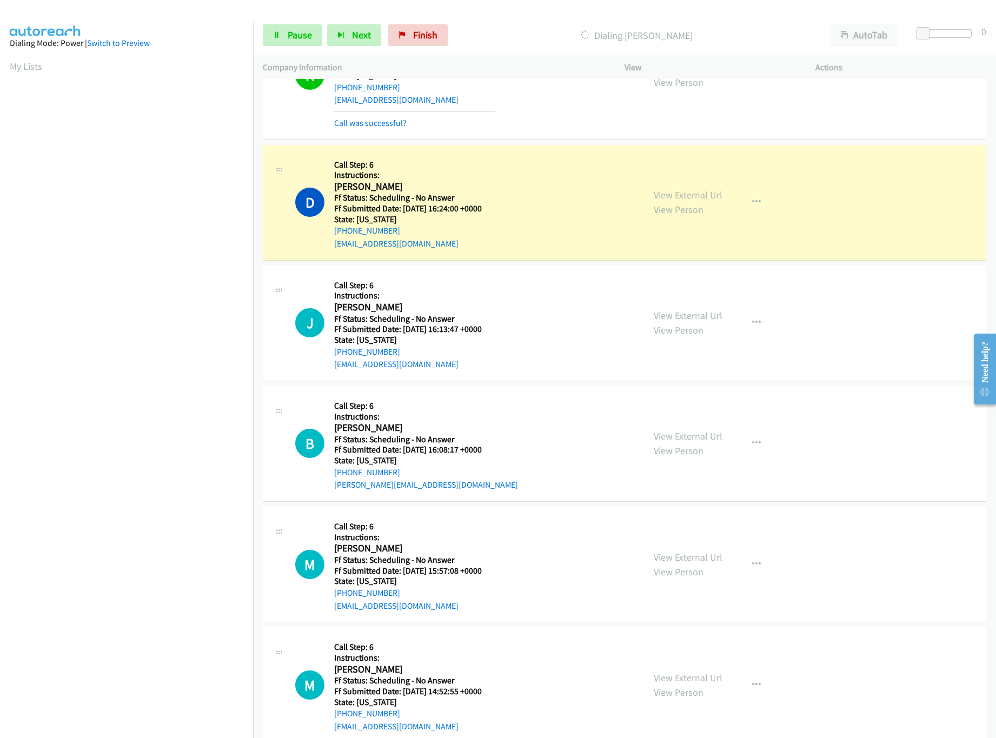
scroll to position [649, 0]
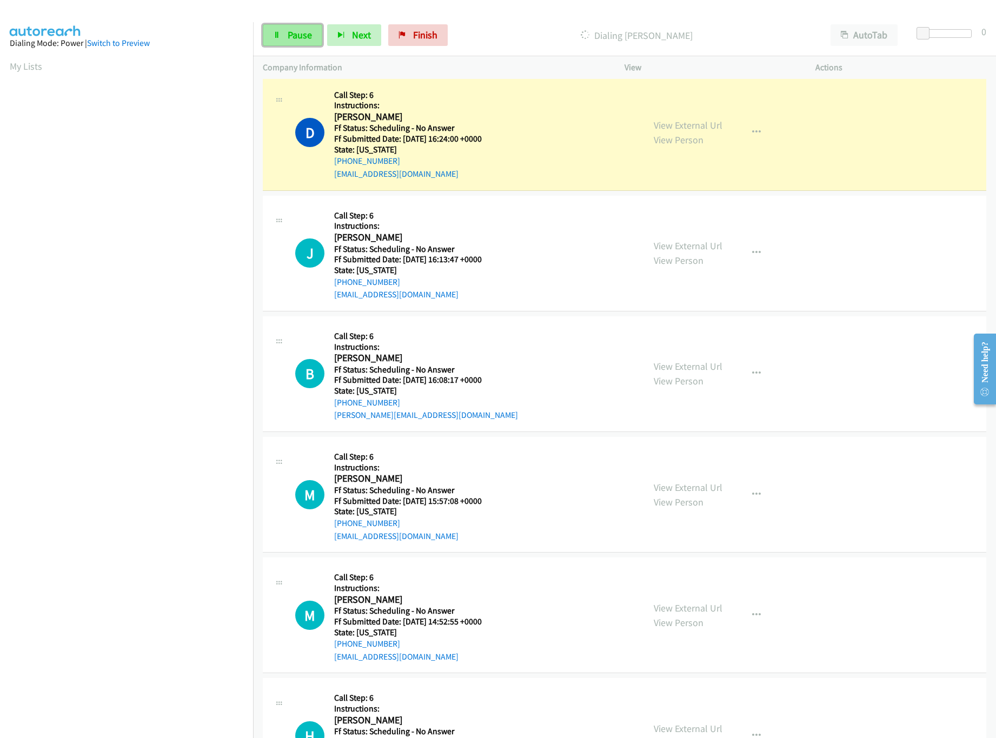
click at [295, 35] on span "Pause" at bounding box center [300, 35] width 24 height 12
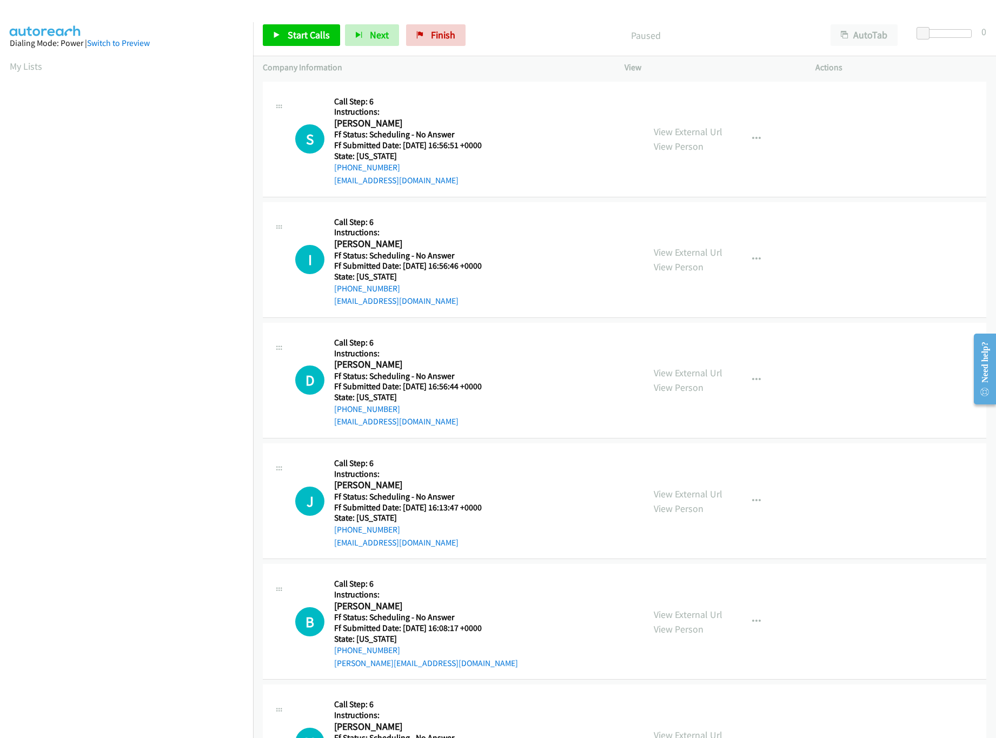
click at [164, 667] on nav "Dialing Mode: Power | Switch to Preview My Lists" at bounding box center [127, 391] width 254 height 738
click at [299, 41] on link "Start Calls" at bounding box center [301, 35] width 77 height 22
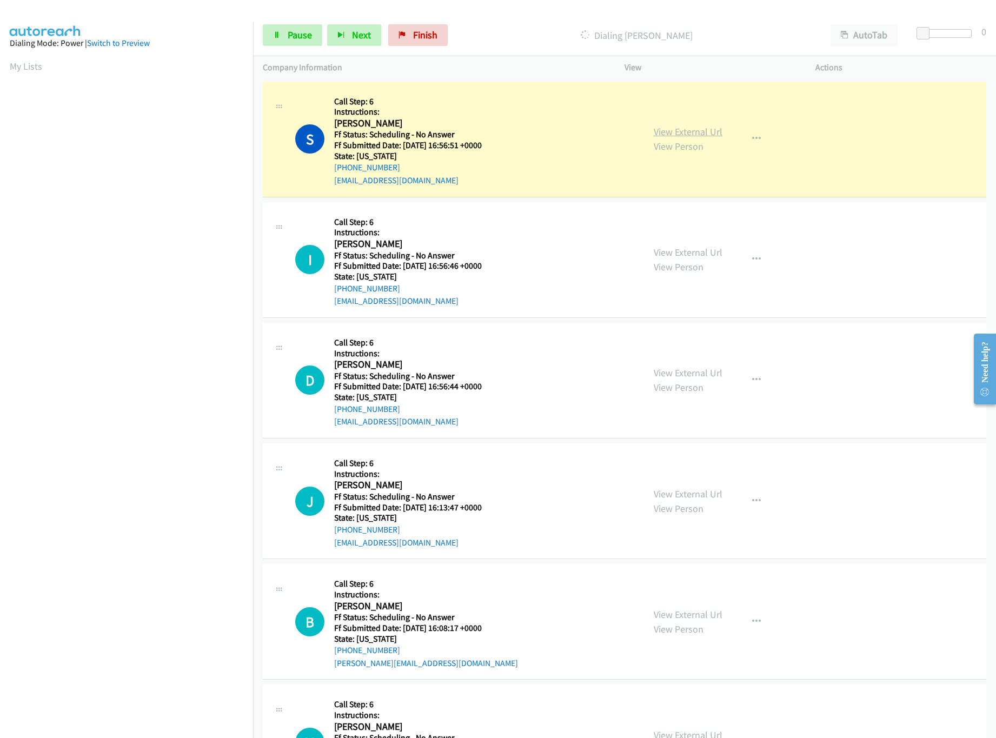
click at [654, 129] on link "View External Url" at bounding box center [688, 131] width 69 height 12
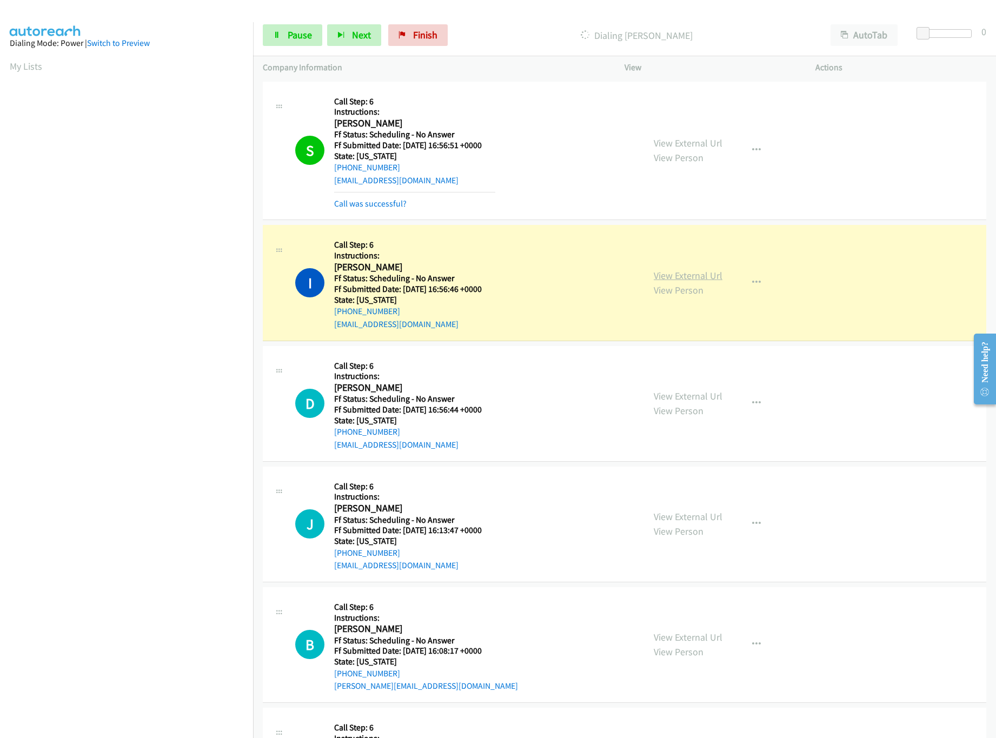
click at [704, 276] on link "View External Url" at bounding box center [688, 275] width 69 height 12
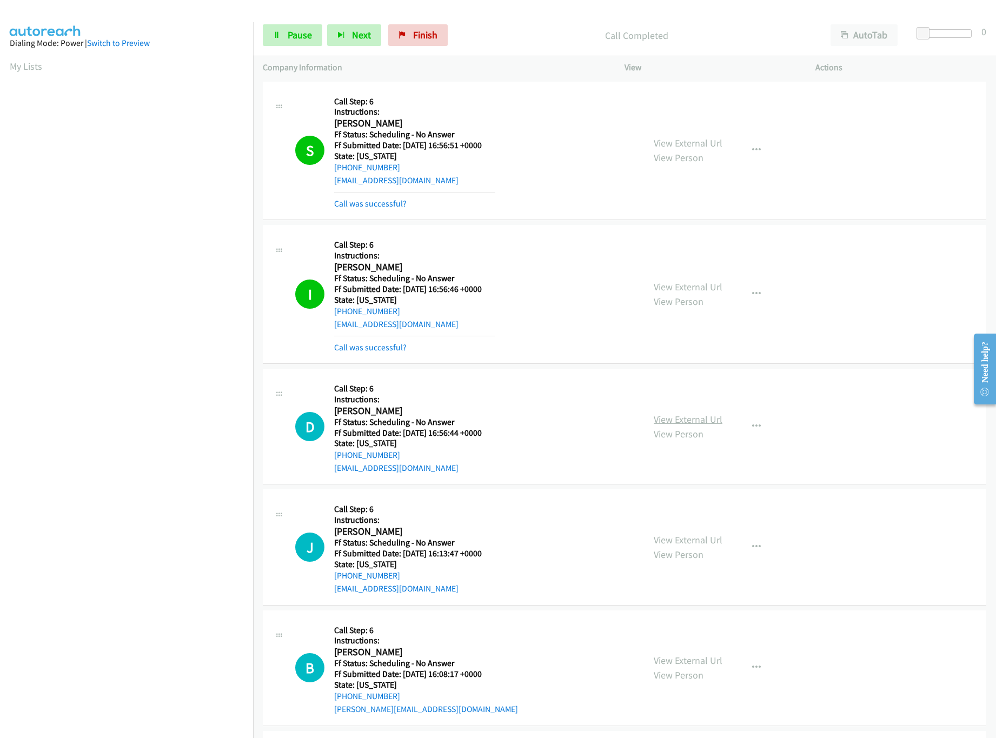
click at [681, 417] on link "View External Url" at bounding box center [688, 419] width 69 height 12
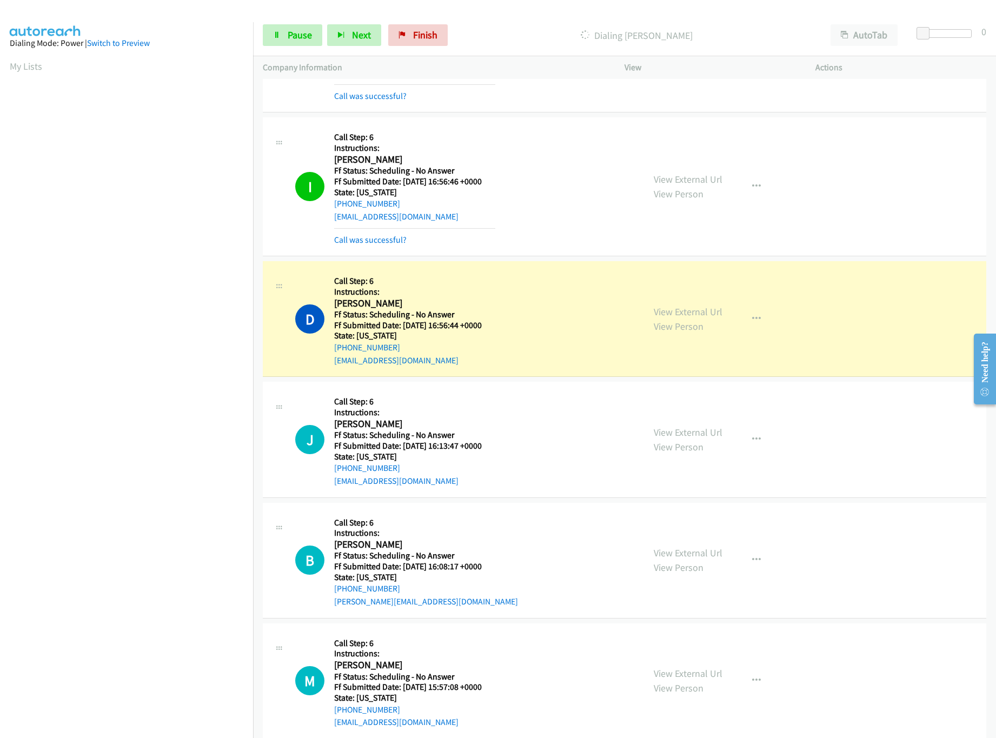
scroll to position [216, 0]
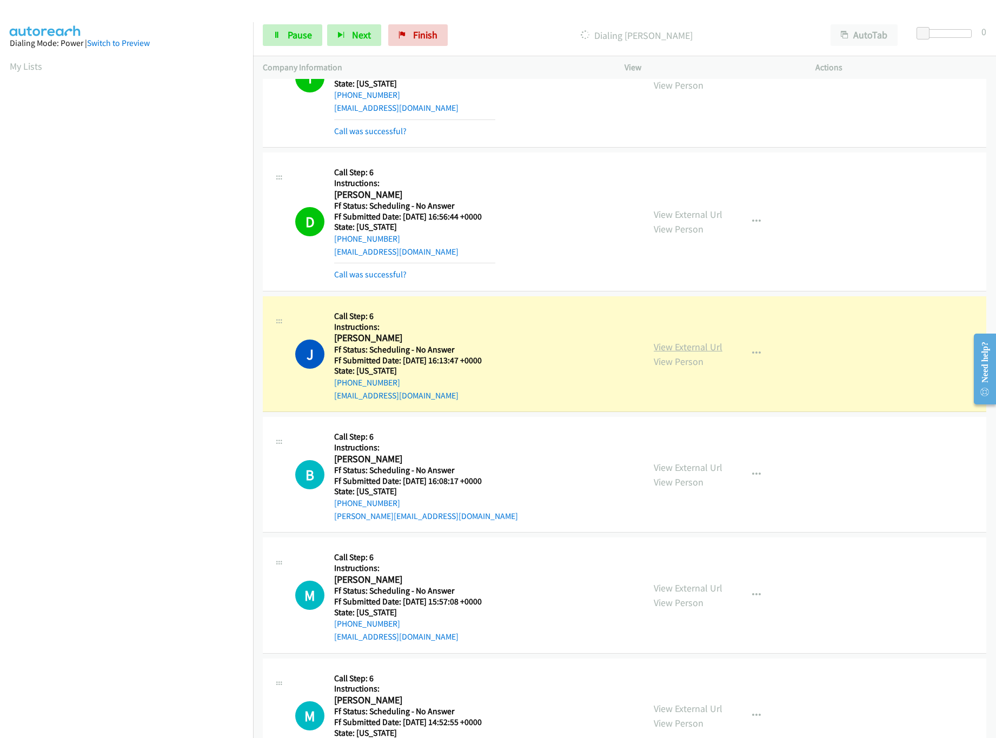
click at [694, 348] on link "View External Url" at bounding box center [688, 347] width 69 height 12
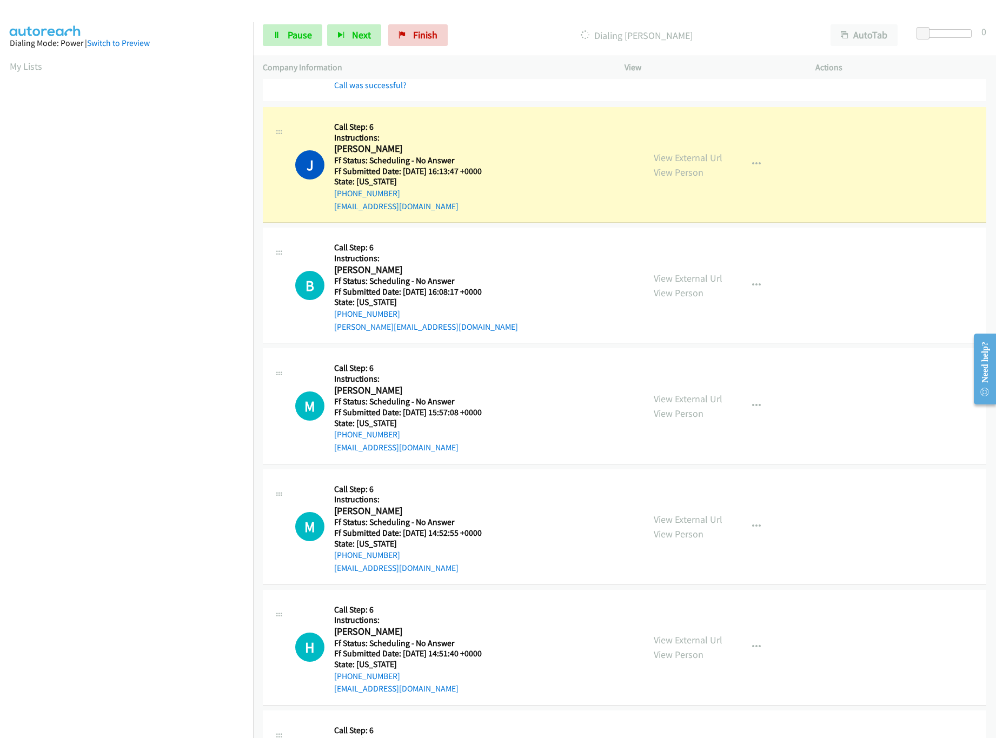
scroll to position [432, 0]
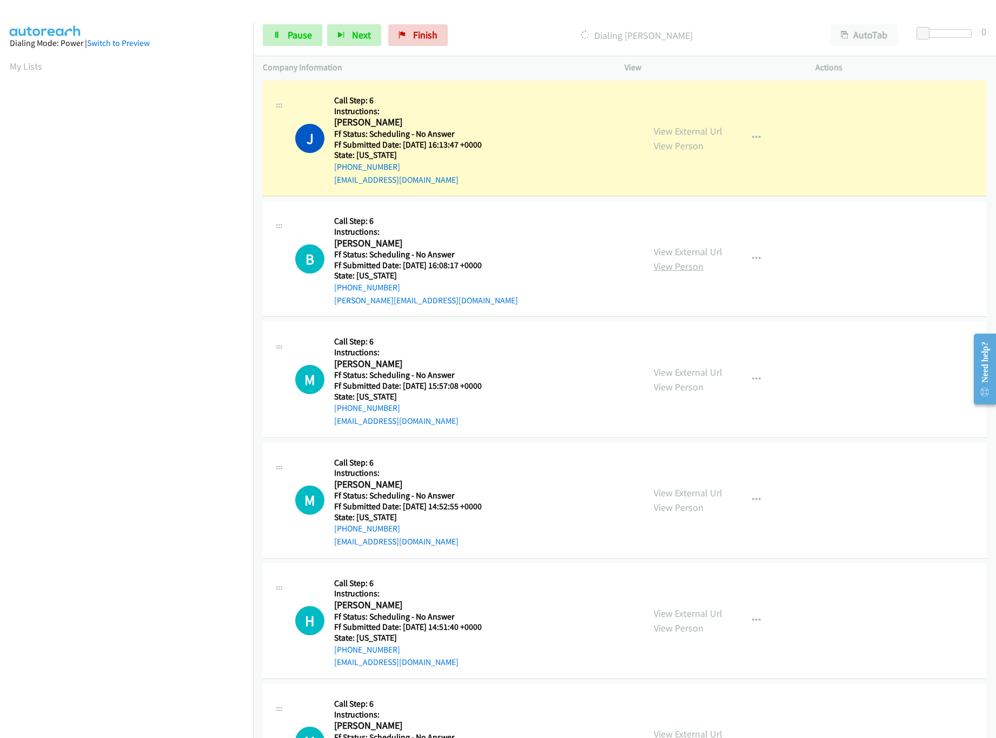
click at [682, 261] on link "View Person" at bounding box center [679, 266] width 50 height 12
click at [690, 252] on link "View External Url" at bounding box center [688, 251] width 69 height 12
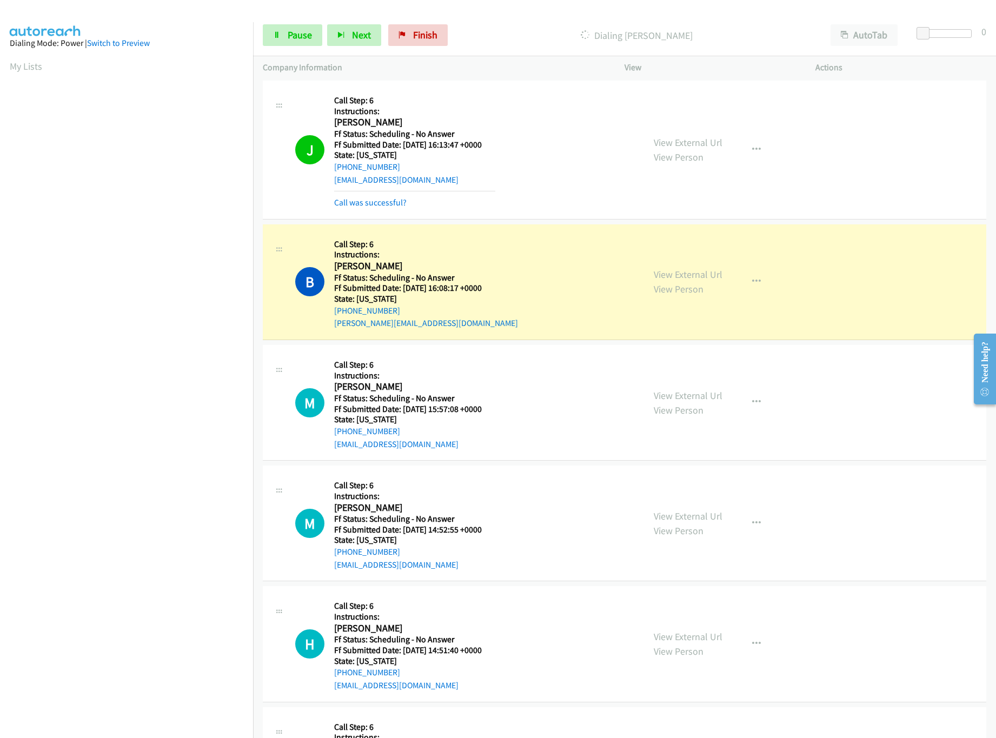
click at [569, 251] on div "B Callback Scheduled Call Step: 6 Instructions: Bobby Klein America/New_York Ff…" at bounding box center [464, 282] width 339 height 96
click at [672, 398] on link "View External Url" at bounding box center [688, 395] width 69 height 12
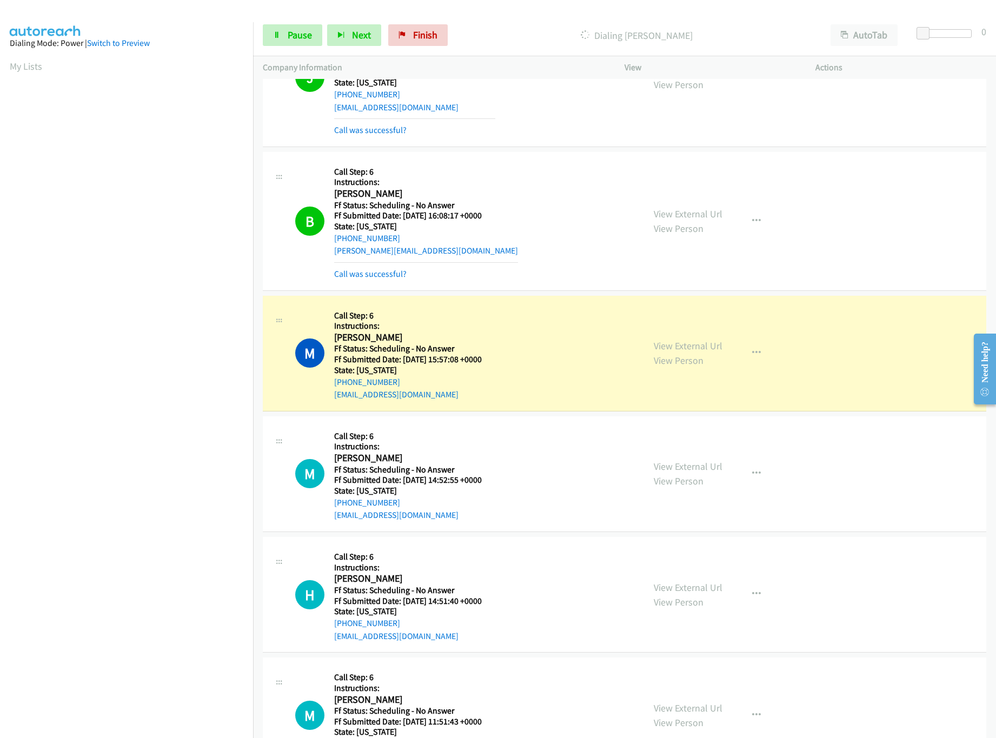
scroll to position [541, 0]
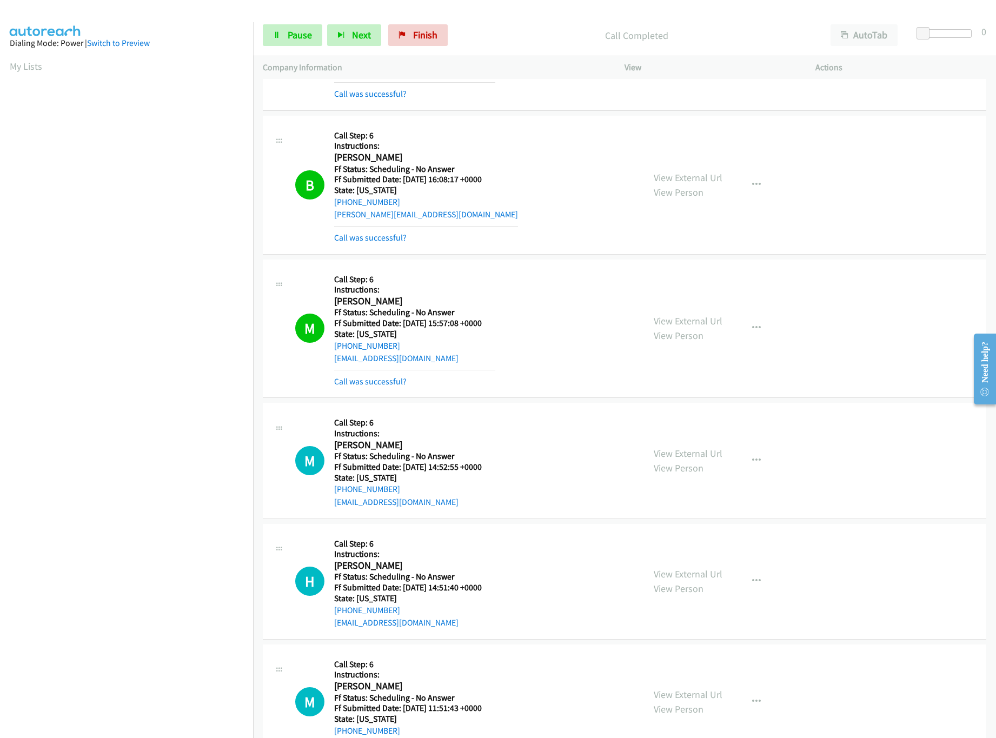
click at [402, 388] on div "Call was successful?" at bounding box center [414, 381] width 161 height 13
click at [391, 384] on link "Call was successful?" at bounding box center [370, 381] width 72 height 10
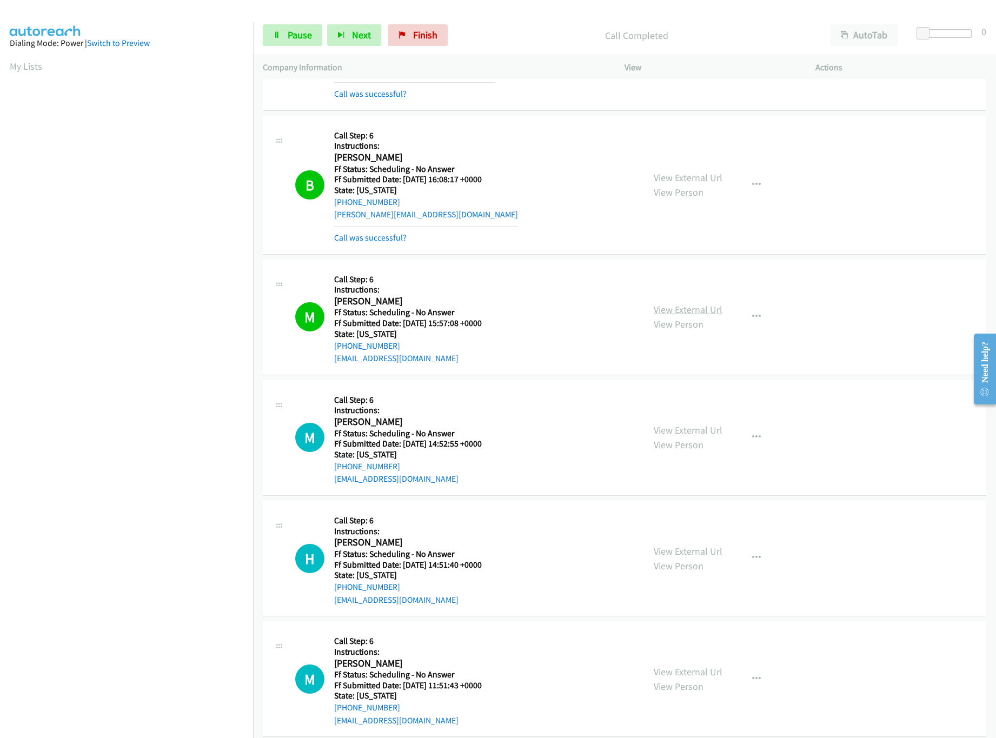
click at [683, 307] on link "View External Url" at bounding box center [688, 309] width 69 height 12
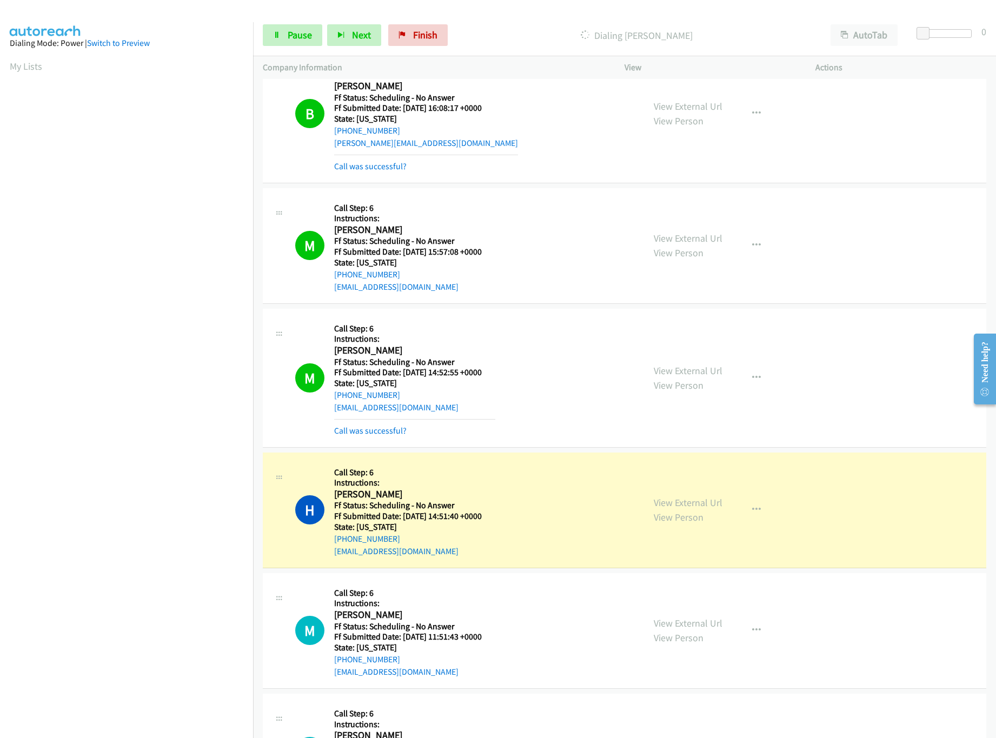
scroll to position [649, 0]
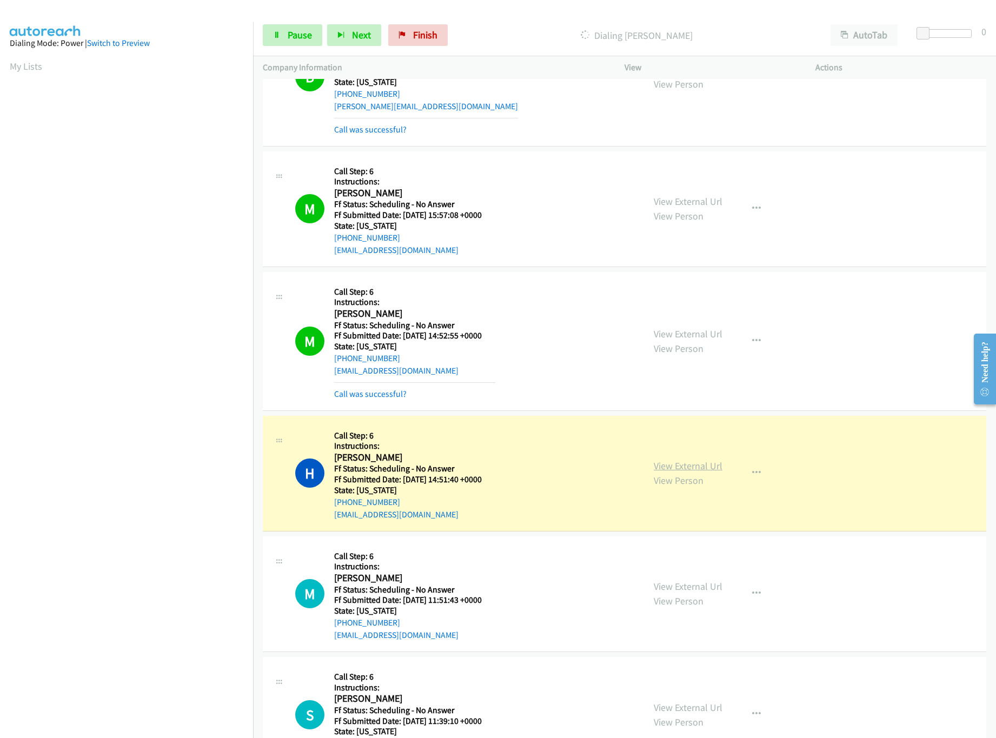
click at [670, 464] on link "View External Url" at bounding box center [688, 466] width 69 height 12
click at [706, 336] on link "View External Url" at bounding box center [688, 334] width 69 height 12
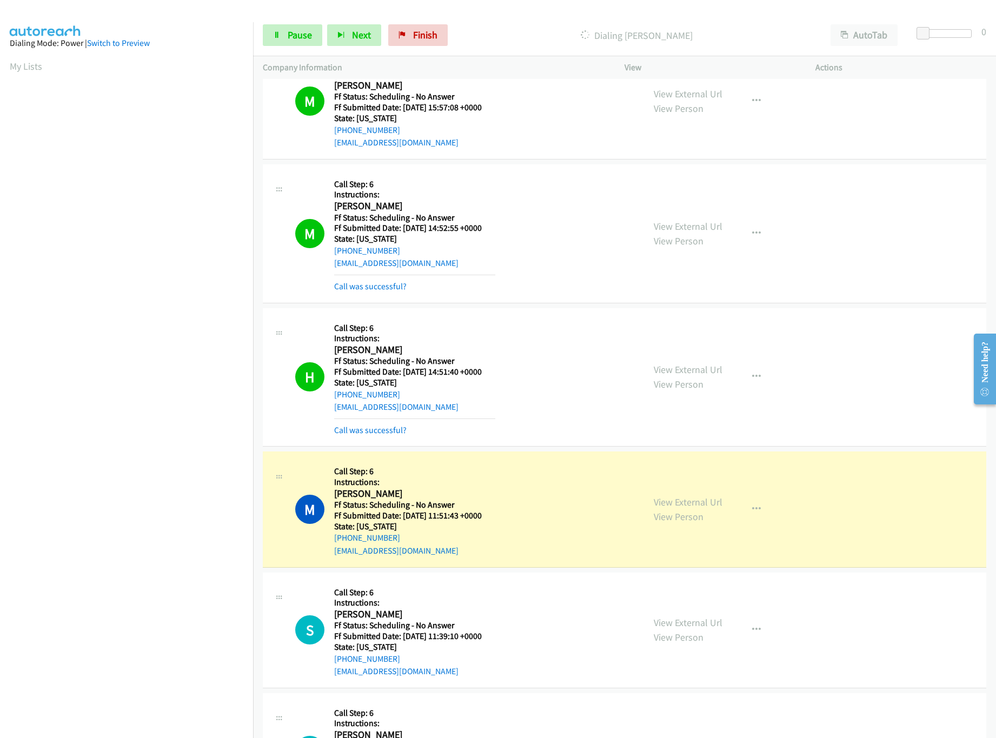
scroll to position [865, 0]
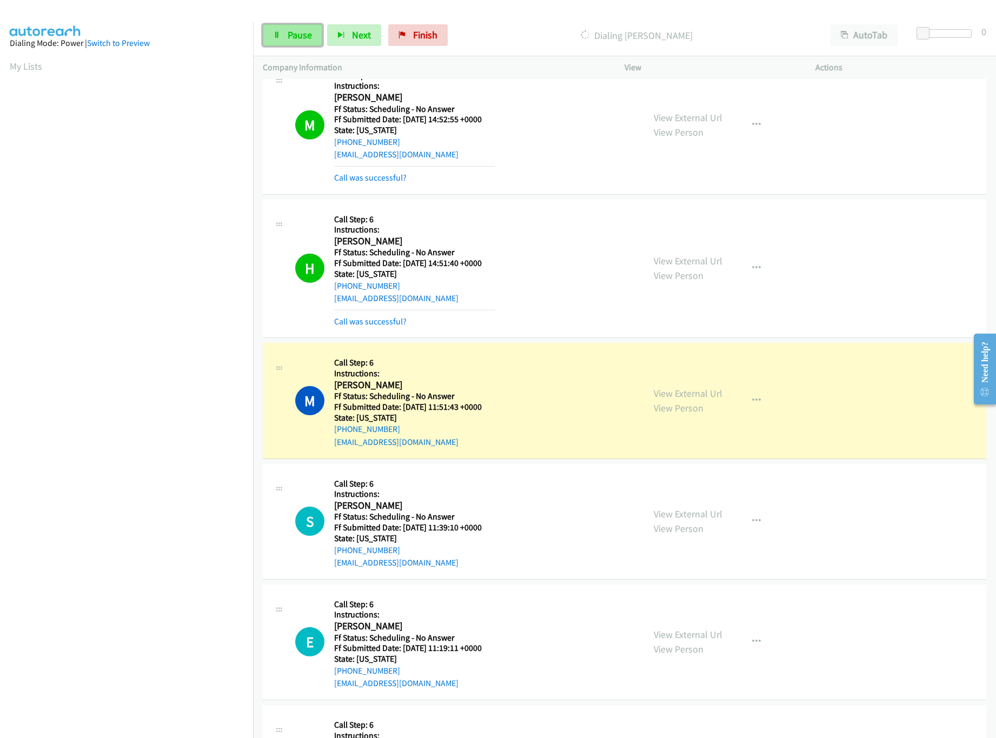
click at [284, 31] on link "Pause" at bounding box center [292, 35] width 59 height 22
click at [700, 399] on link "View External Url" at bounding box center [688, 393] width 69 height 12
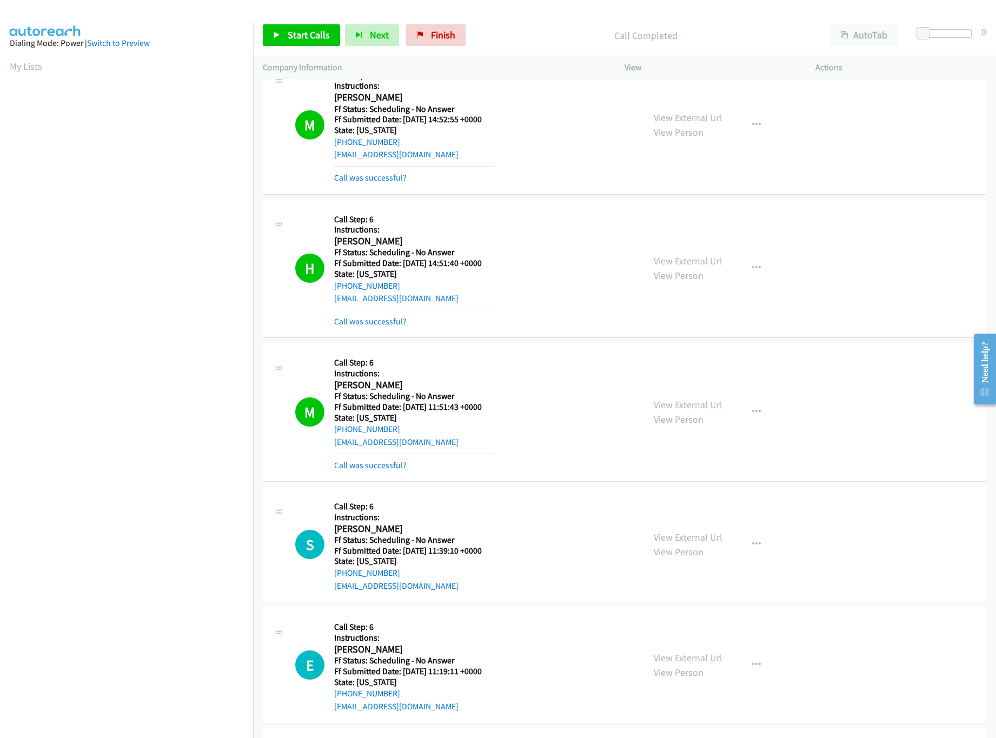
click at [432, 18] on div "Start Calls Pause Next Finish Call Completed AutoTab AutoTab 0" at bounding box center [624, 36] width 743 height 42
click at [432, 24] on link "Finish" at bounding box center [435, 35] width 59 height 22
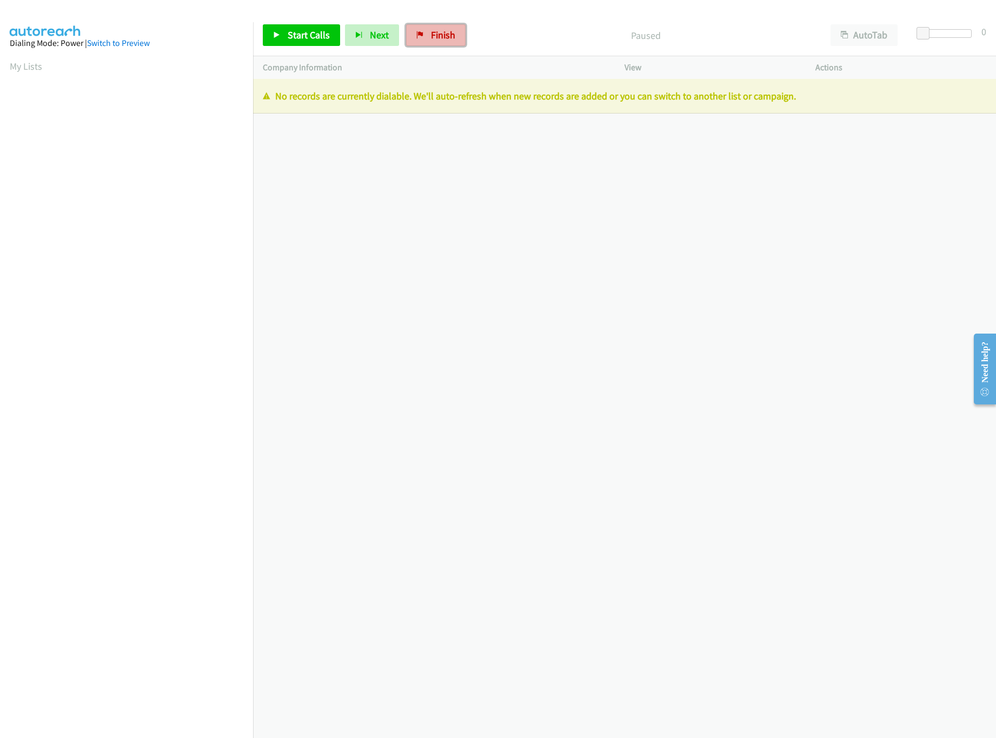
click at [423, 31] on link "Finish" at bounding box center [435, 35] width 59 height 22
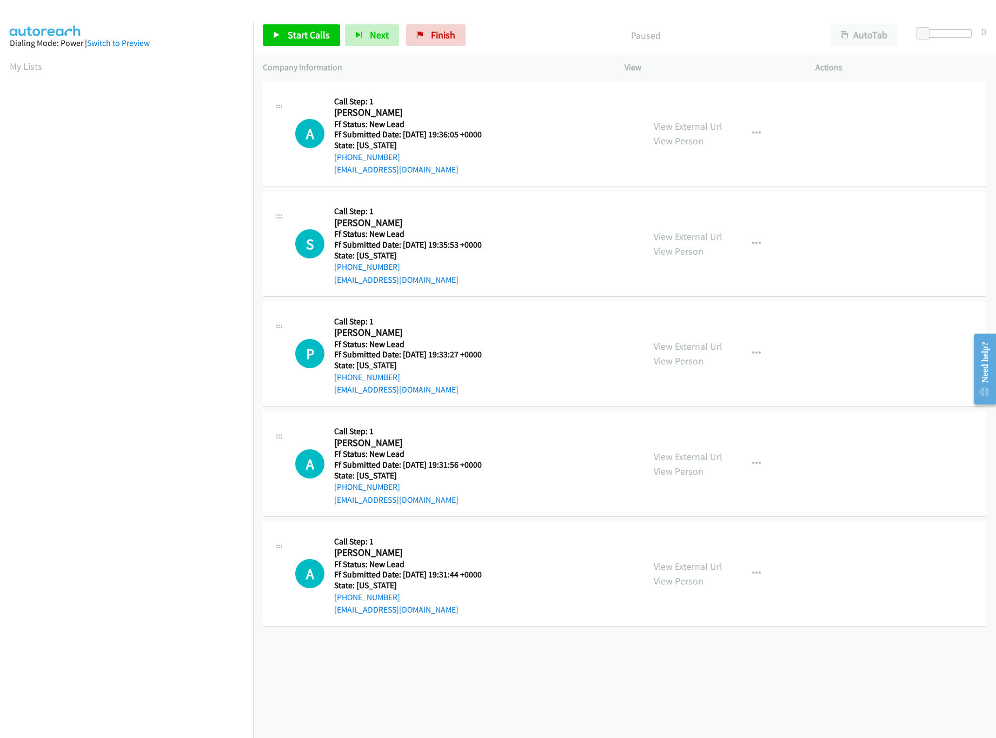
drag, startPoint x: 490, startPoint y: 677, endPoint x: 489, endPoint y: 683, distance: 6.7
click at [489, 683] on div "[PHONE_NUMBER] Call failed - Please reload the list and try again The Callbar F…" at bounding box center [624, 408] width 743 height 659
click at [703, 343] on link "View External Url" at bounding box center [688, 346] width 69 height 12
click at [686, 241] on link "View External Url" at bounding box center [688, 236] width 69 height 12
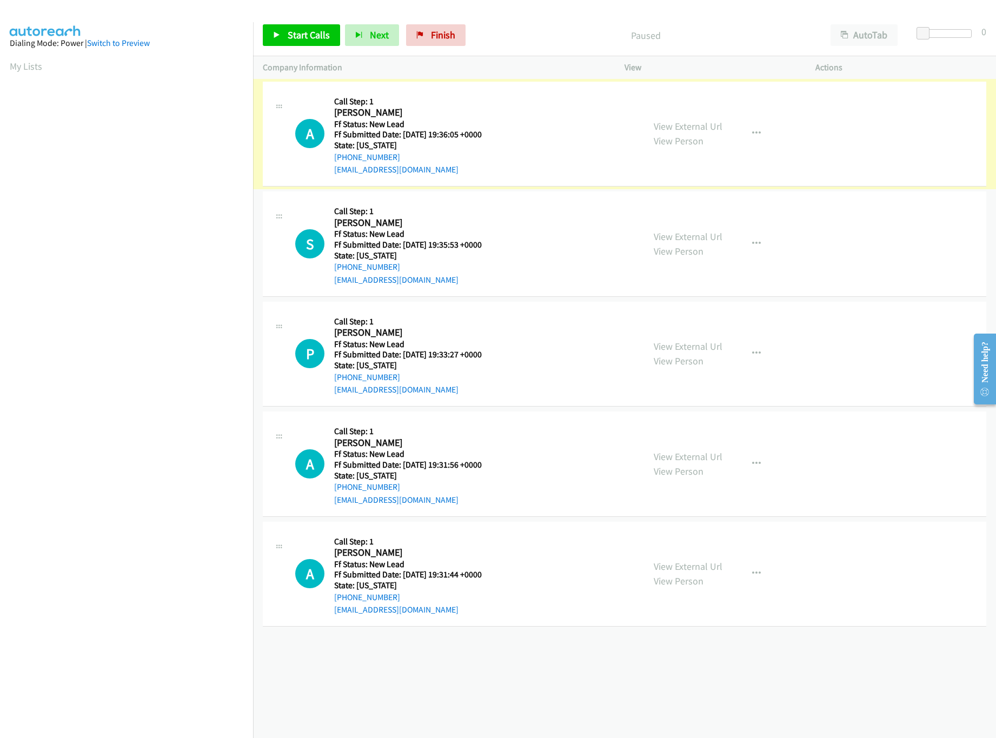
click at [665, 125] on link "View External Url" at bounding box center [688, 126] width 69 height 12
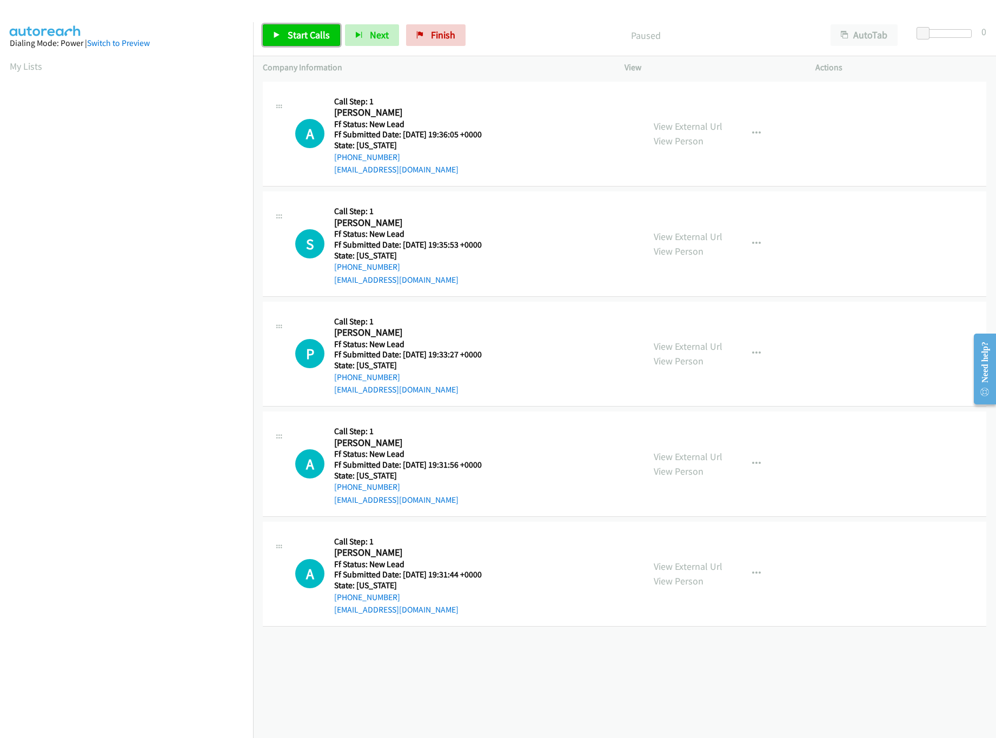
click at [283, 31] on link "Start Calls" at bounding box center [301, 35] width 77 height 22
click at [685, 451] on link "View External Url" at bounding box center [688, 456] width 69 height 12
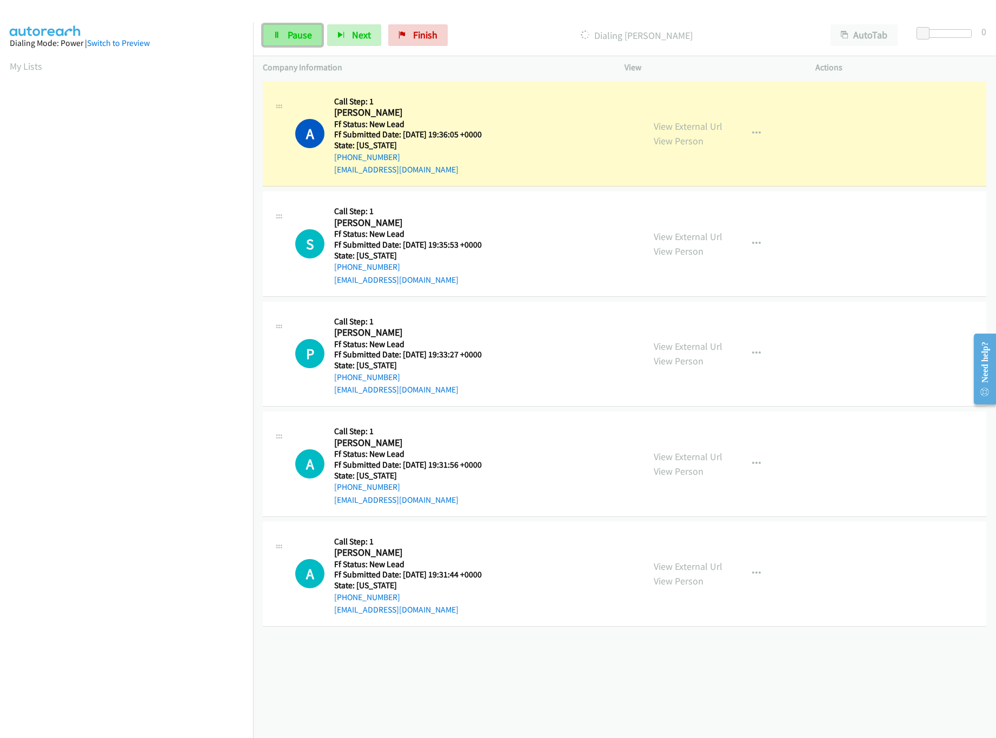
click at [272, 28] on link "Pause" at bounding box center [292, 35] width 59 height 22
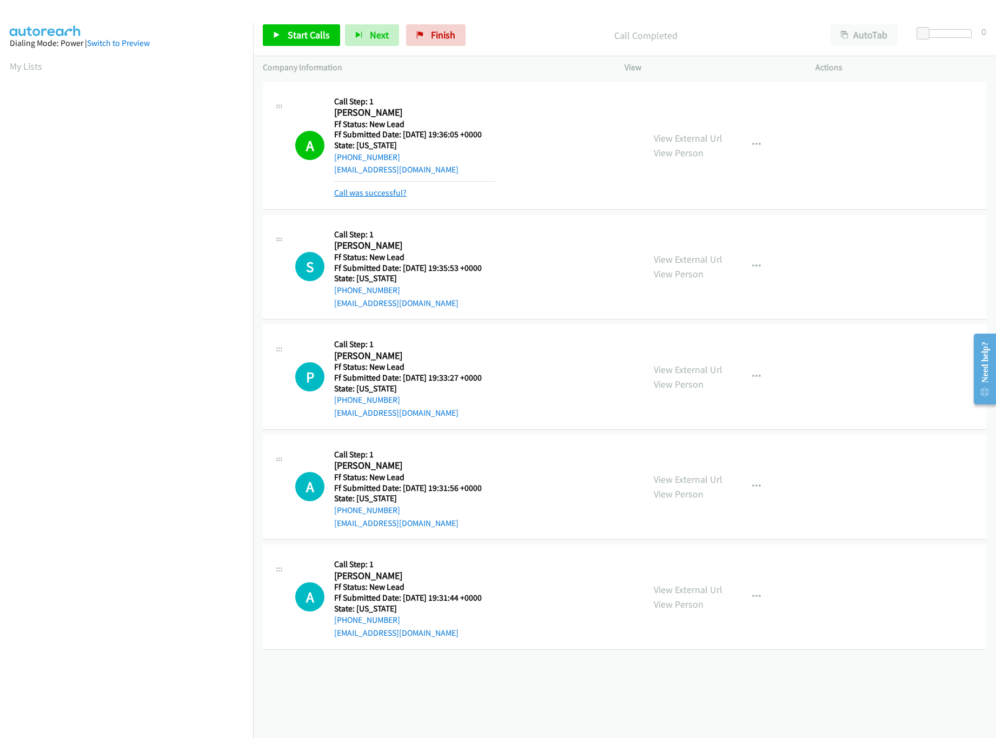
click at [380, 190] on link "Call was successful?" at bounding box center [370, 193] width 72 height 10
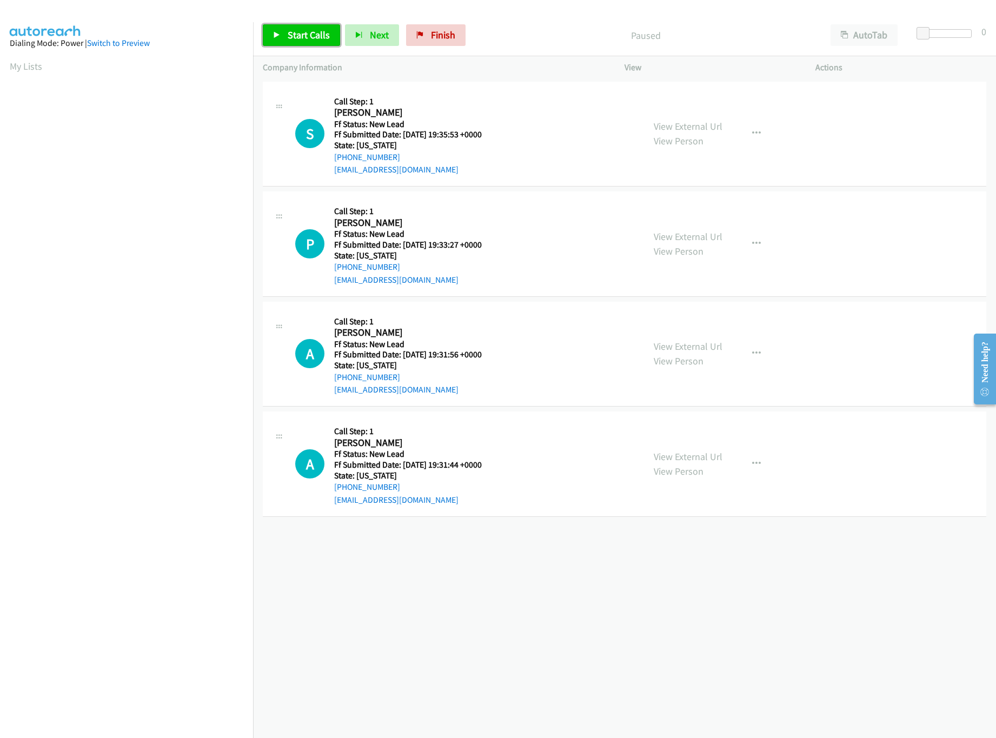
click at [318, 30] on span "Start Calls" at bounding box center [309, 35] width 42 height 12
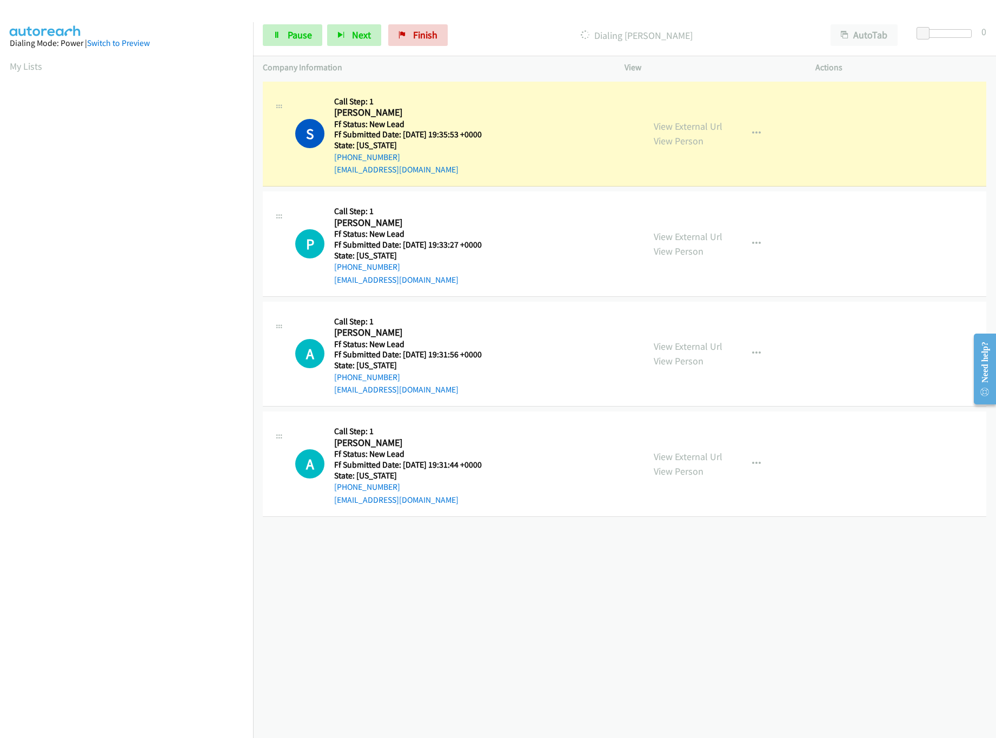
click at [504, 550] on div "+1 415-964-1034 Call failed - Please reload the list and try again The Callbar …" at bounding box center [624, 408] width 743 height 659
click at [459, 571] on div "+1 415-964-1034 Call failed - Please reload the list and try again The Callbar …" at bounding box center [624, 408] width 743 height 659
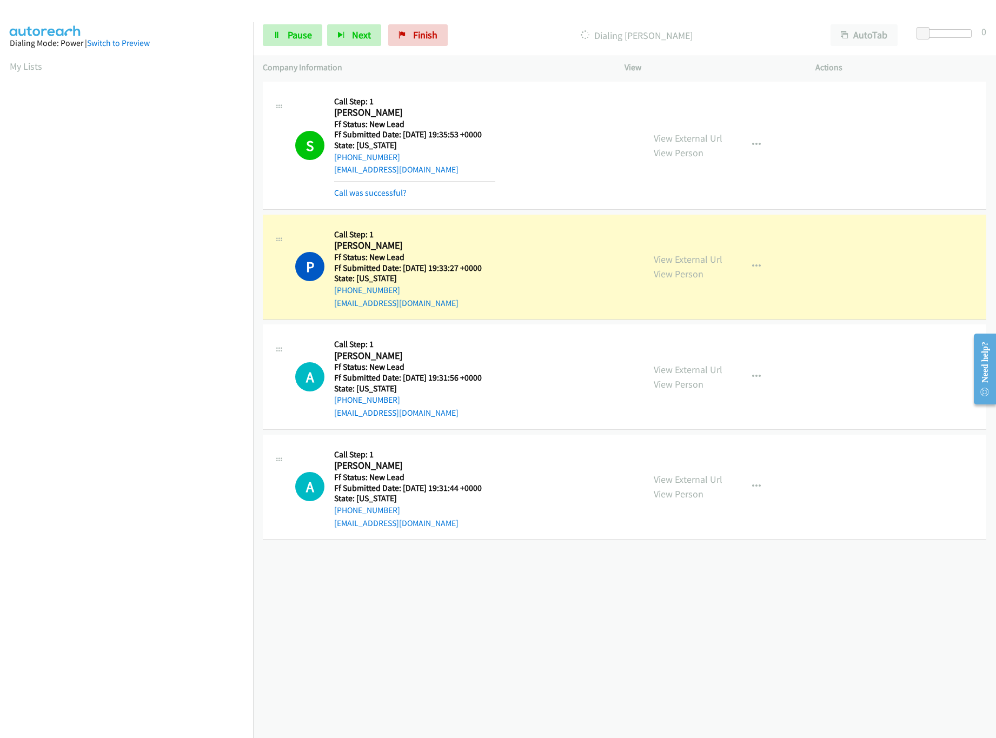
click at [702, 487] on div "View External Url View Person" at bounding box center [688, 486] width 69 height 29
click at [708, 476] on link "View External Url" at bounding box center [688, 479] width 69 height 12
click at [294, 38] on span "Pause" at bounding box center [300, 35] width 24 height 12
click at [490, 651] on div "+1 415-964-1034 Call failed - Please reload the list and try again The Callbar …" at bounding box center [624, 408] width 743 height 659
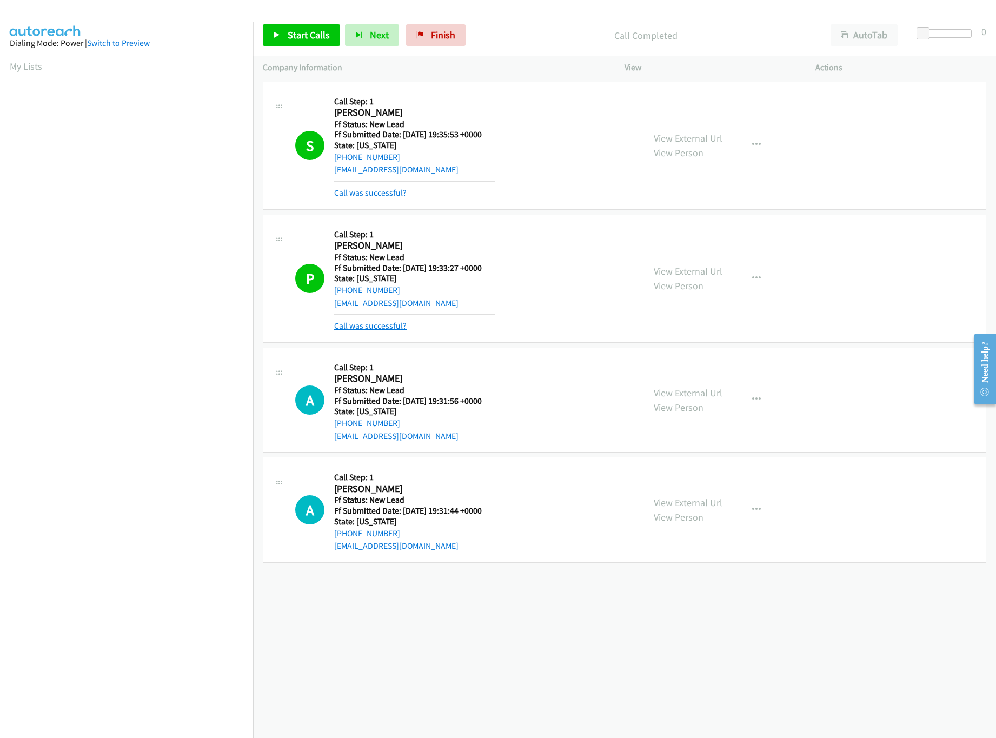
click at [364, 321] on link "Call was successful?" at bounding box center [370, 326] width 72 height 10
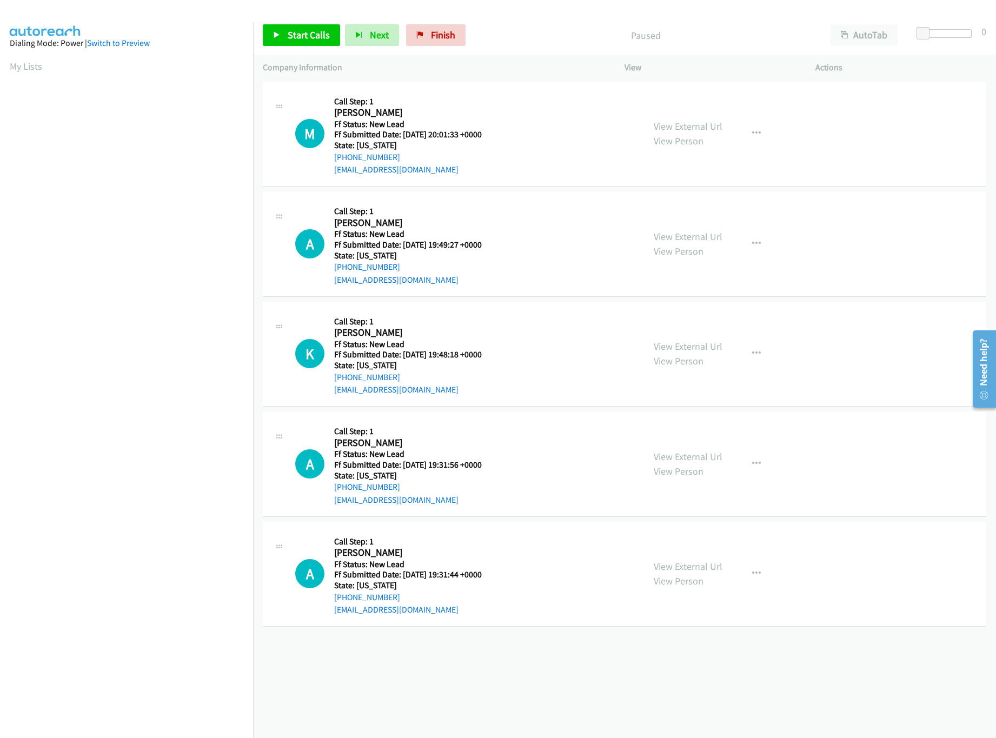
click at [427, 665] on div "[PHONE_NUMBER] Call failed - Please reload the list and try again The Callbar F…" at bounding box center [624, 408] width 743 height 659
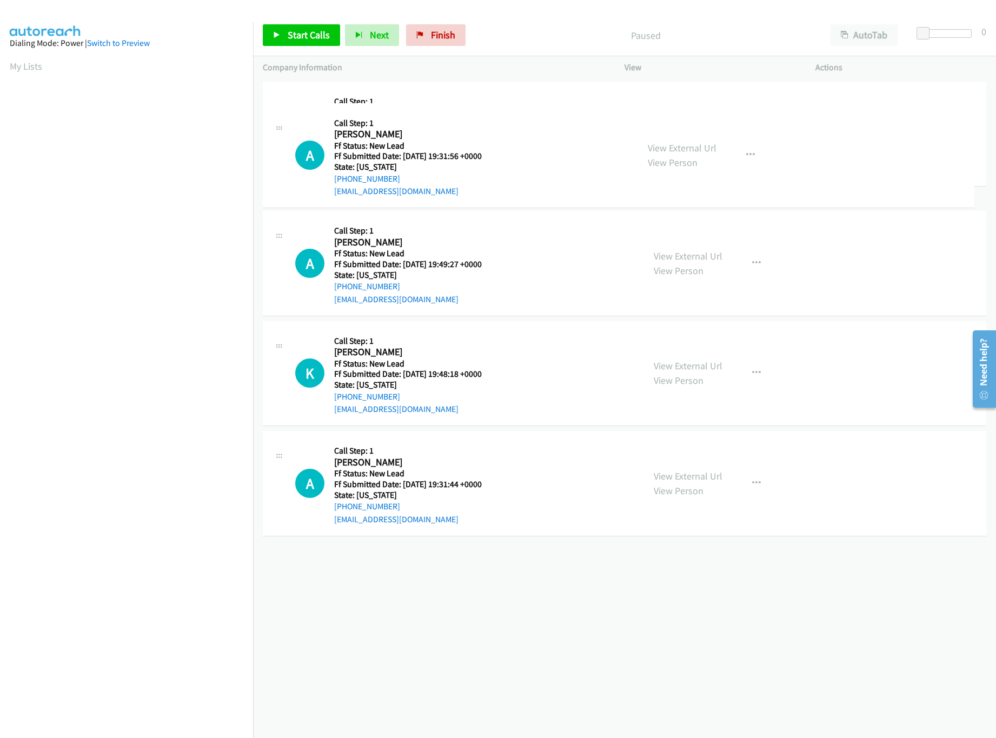
drag, startPoint x: 477, startPoint y: 472, endPoint x: 516, endPoint y: 104, distance: 370.2
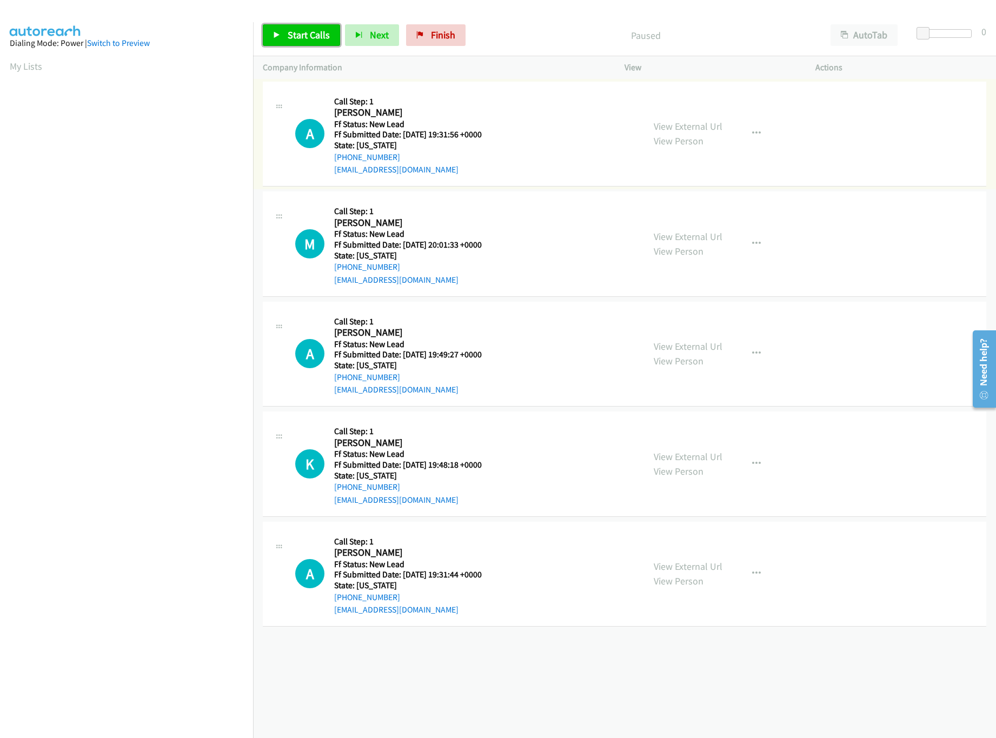
click at [295, 38] on span "Start Calls" at bounding box center [309, 35] width 42 height 12
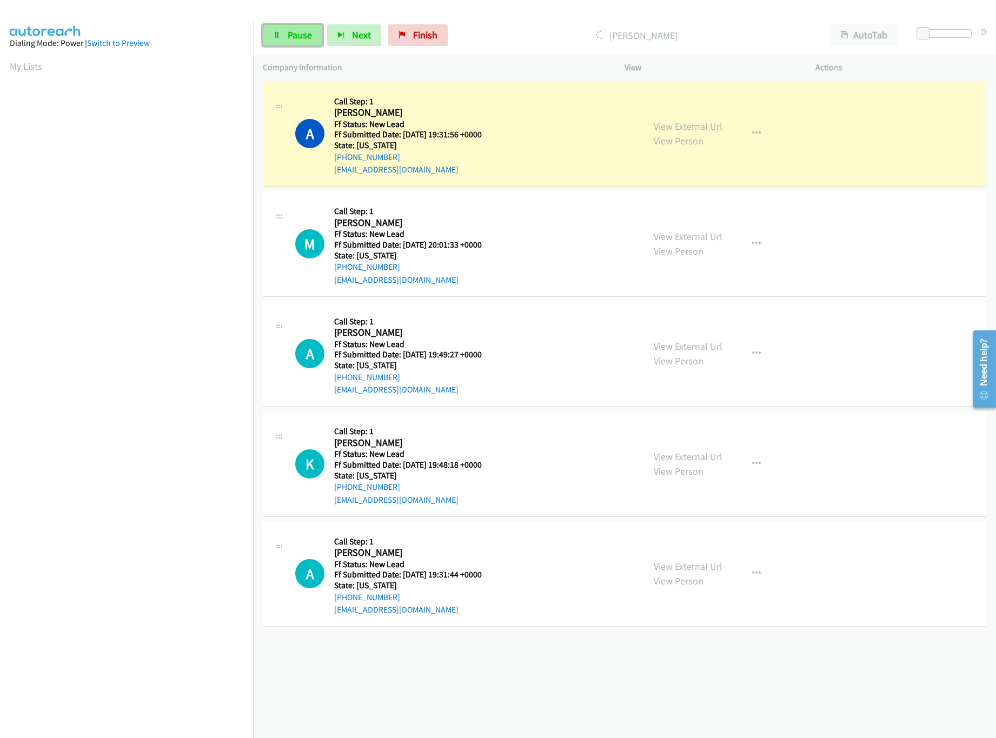
click at [293, 26] on link "Pause" at bounding box center [292, 35] width 59 height 22
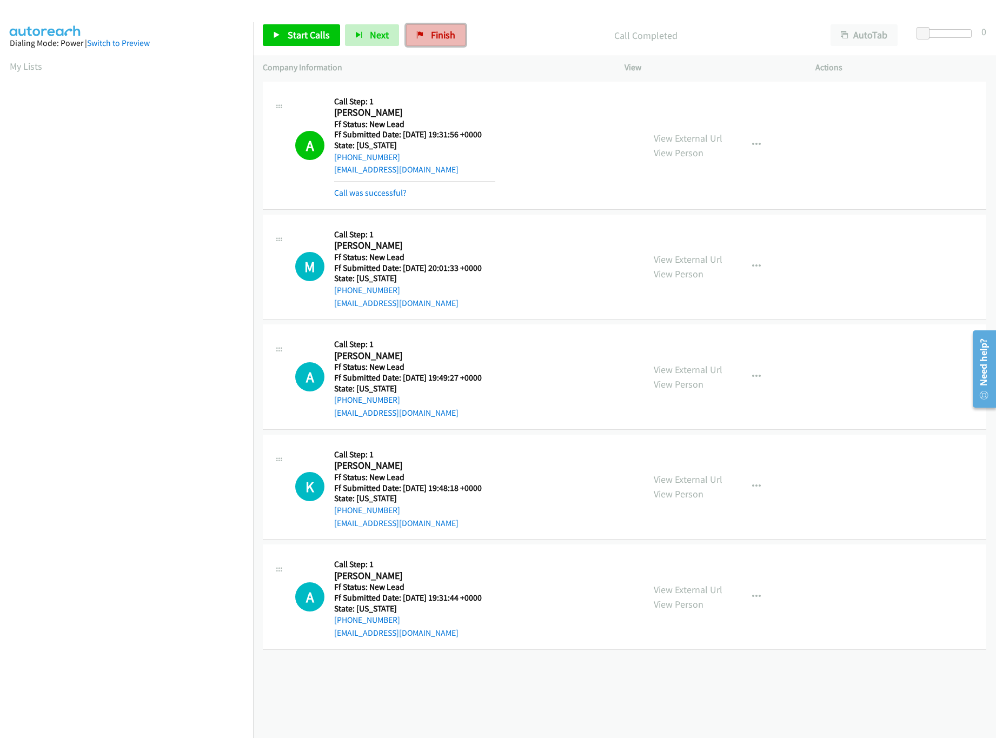
click at [429, 41] on link "Finish" at bounding box center [435, 35] width 59 height 22
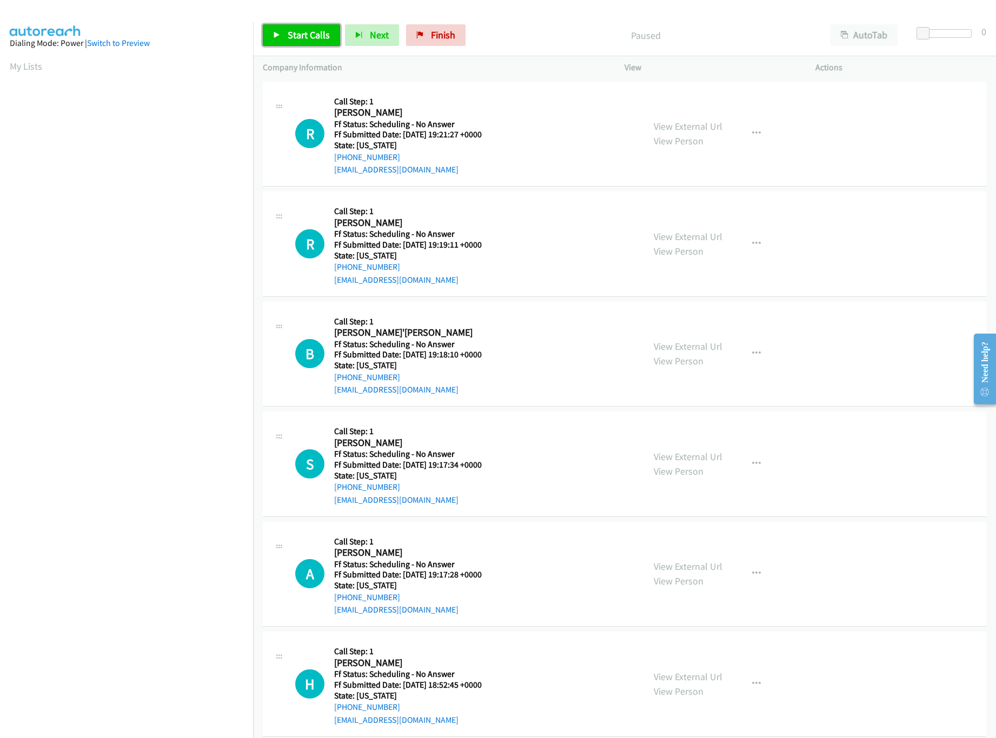
click at [318, 32] on span "Start Calls" at bounding box center [309, 35] width 42 height 12
click at [709, 116] on div "View External Url View Person View External Url Email Schedule/Manage Callback …" at bounding box center [744, 133] width 201 height 85
click at [708, 130] on link "View External Url" at bounding box center [688, 126] width 69 height 12
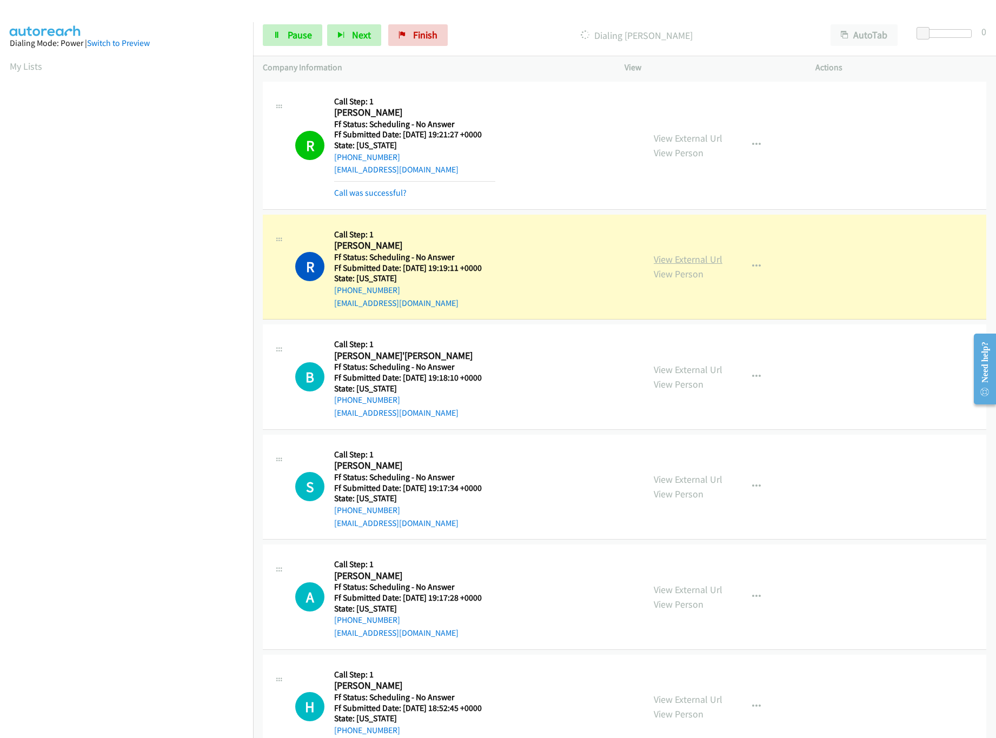
click at [711, 260] on link "View External Url" at bounding box center [688, 259] width 69 height 12
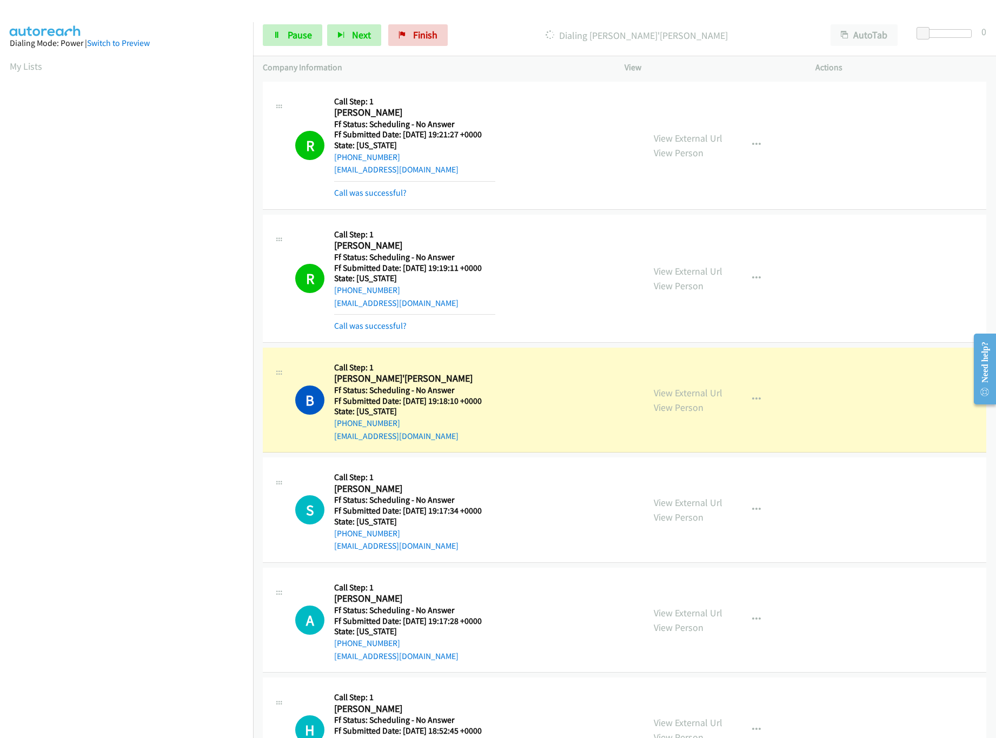
scroll to position [216, 0]
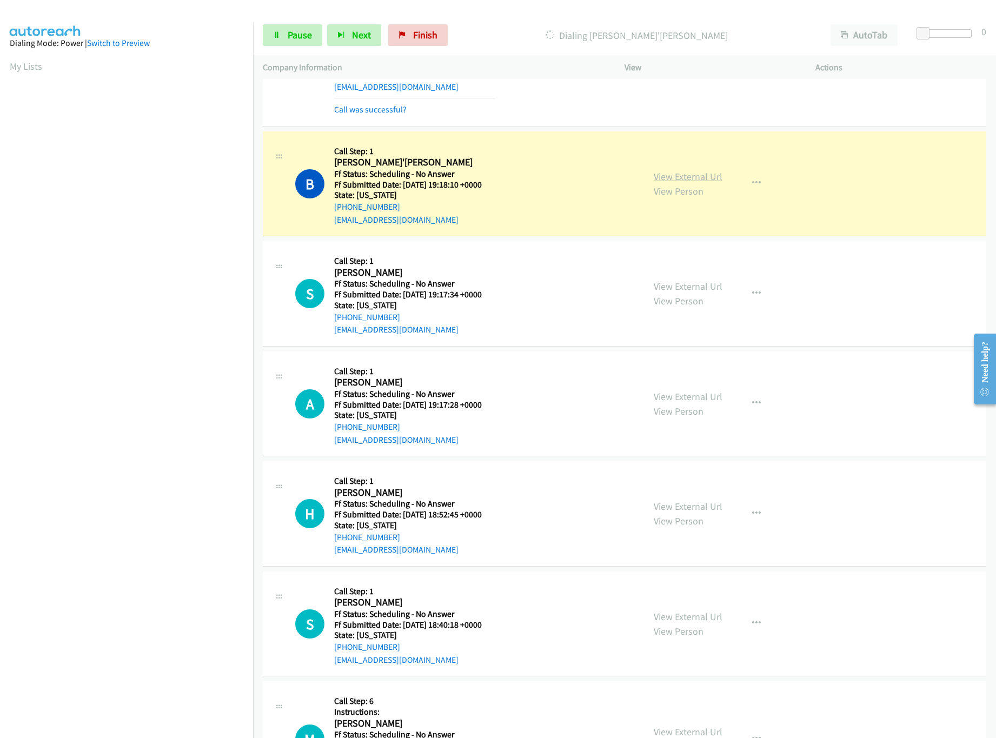
click at [703, 179] on link "View External Url" at bounding box center [688, 176] width 69 height 12
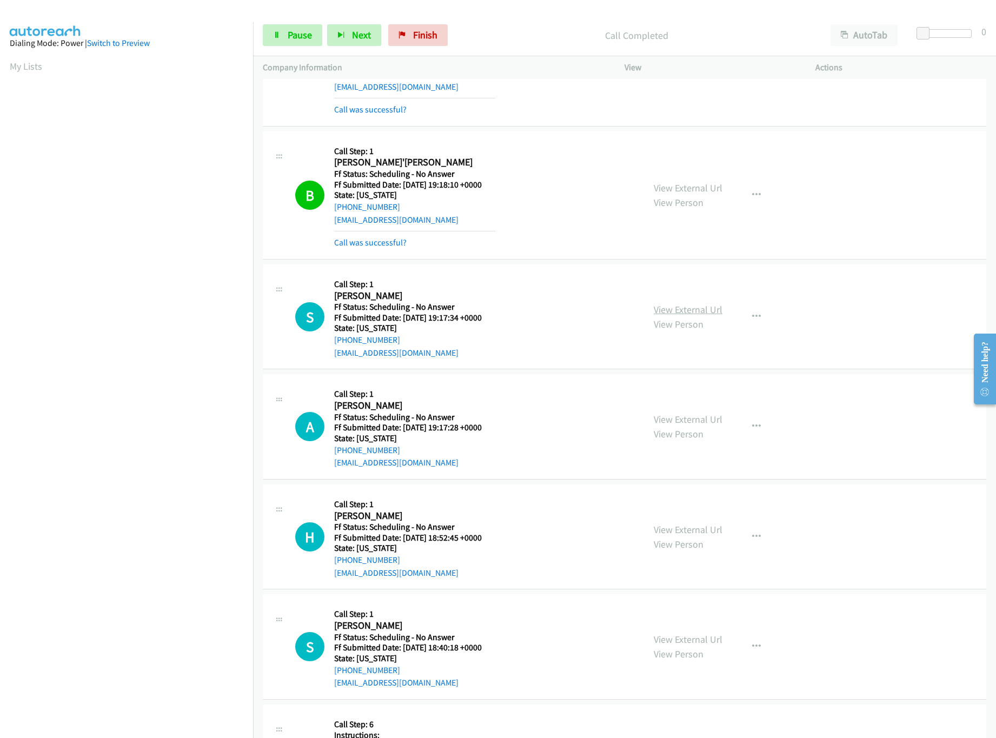
click at [670, 307] on link "View External Url" at bounding box center [688, 309] width 69 height 12
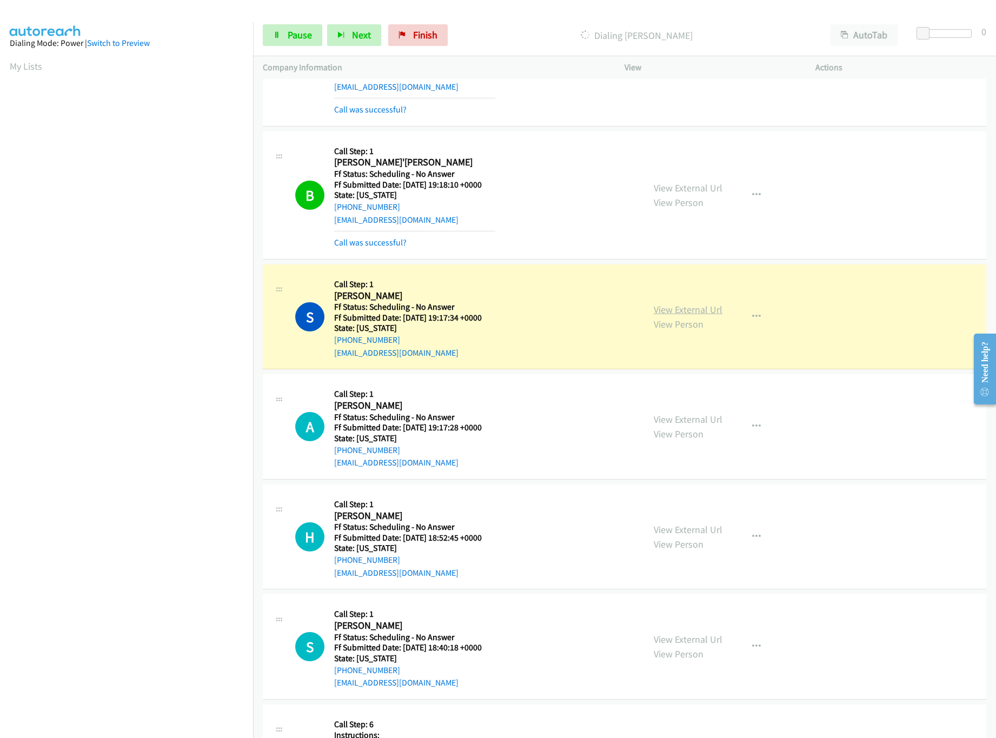
click at [679, 314] on link "View External Url" at bounding box center [688, 309] width 69 height 12
click at [681, 419] on link "View External Url" at bounding box center [688, 419] width 69 height 12
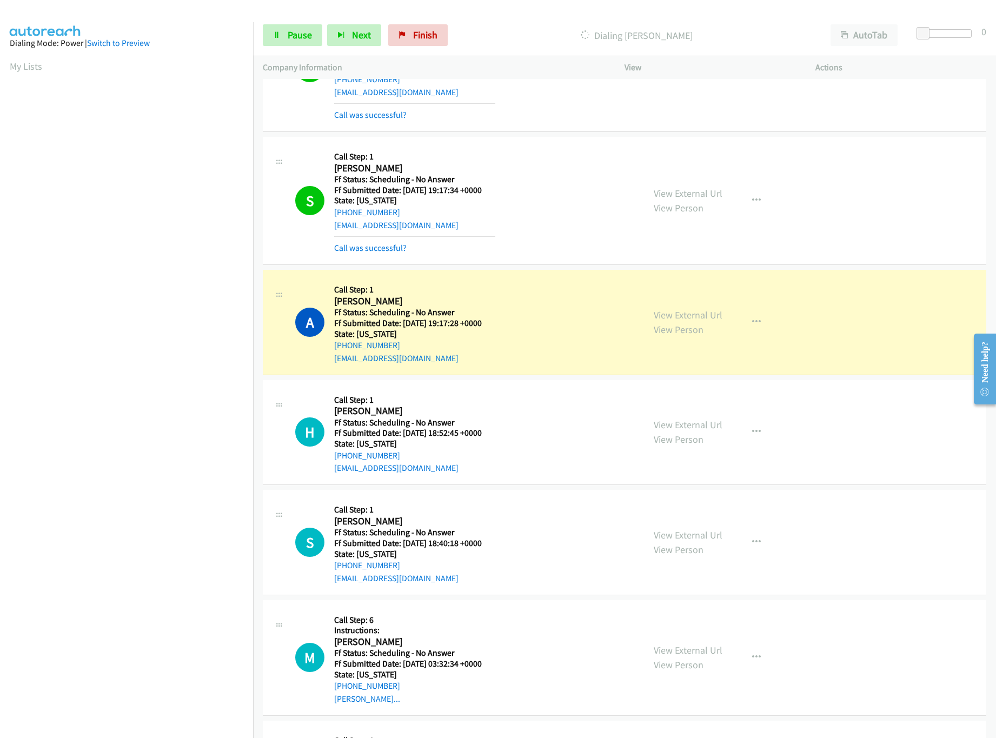
scroll to position [432, 0]
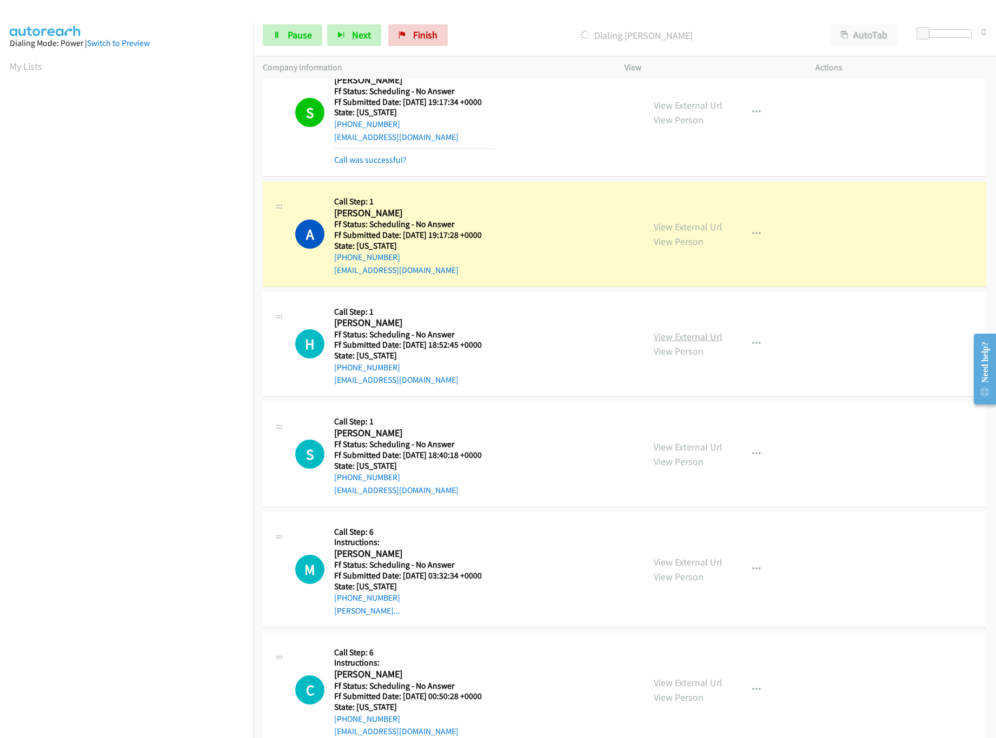
click at [696, 343] on link "View External Url" at bounding box center [688, 336] width 69 height 12
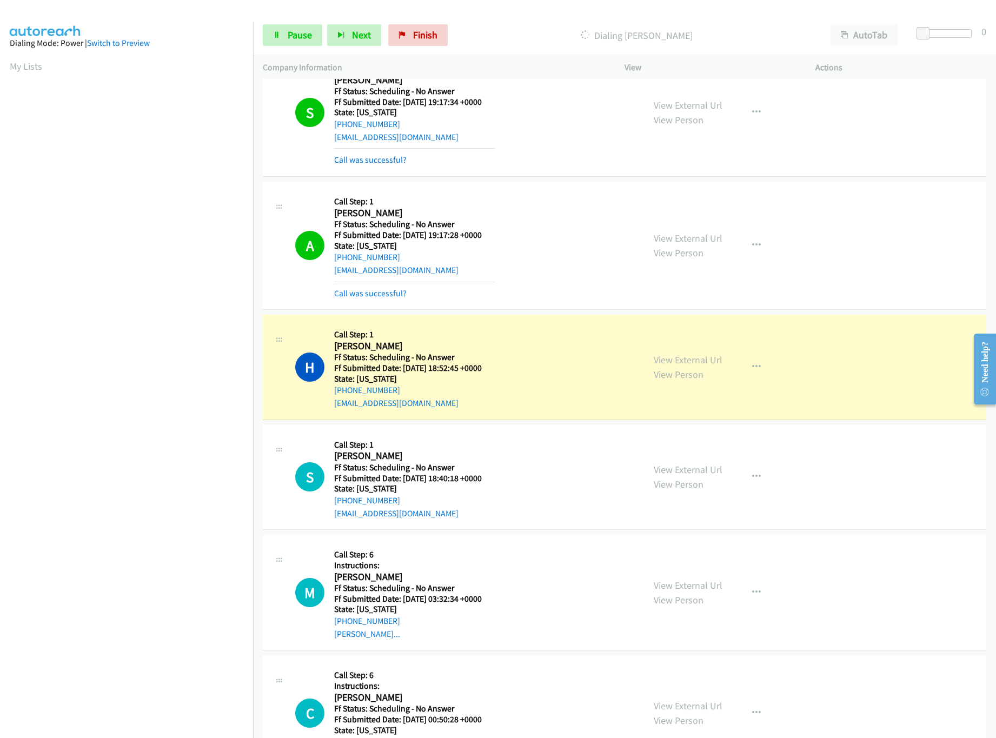
scroll to position [541, 0]
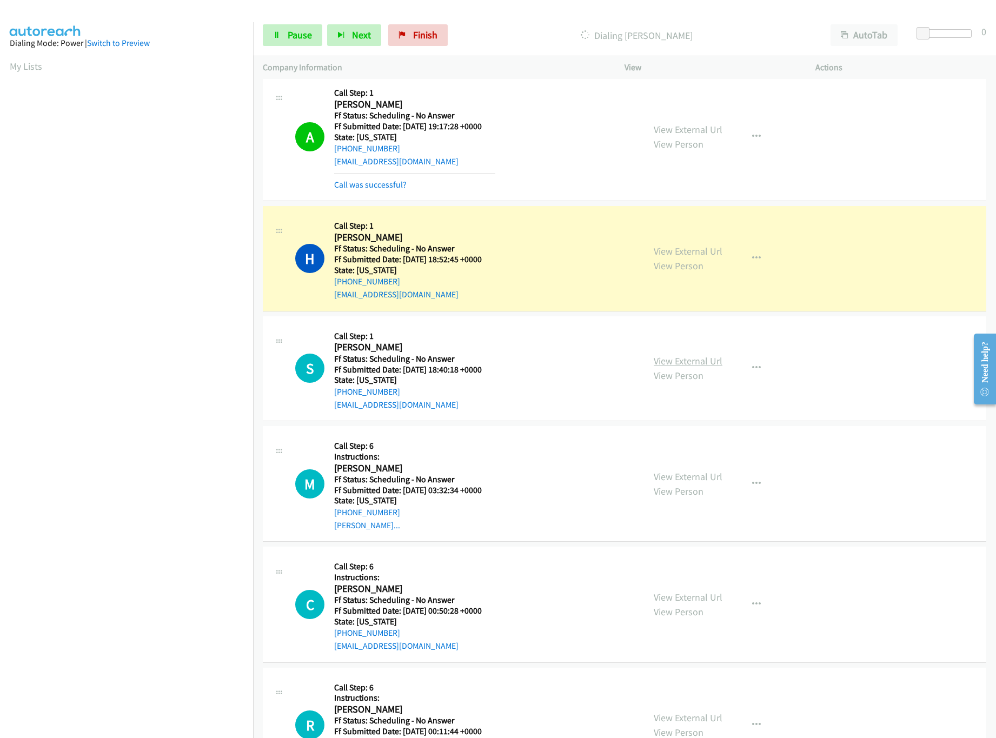
click at [709, 367] on link "View External Url" at bounding box center [688, 361] width 69 height 12
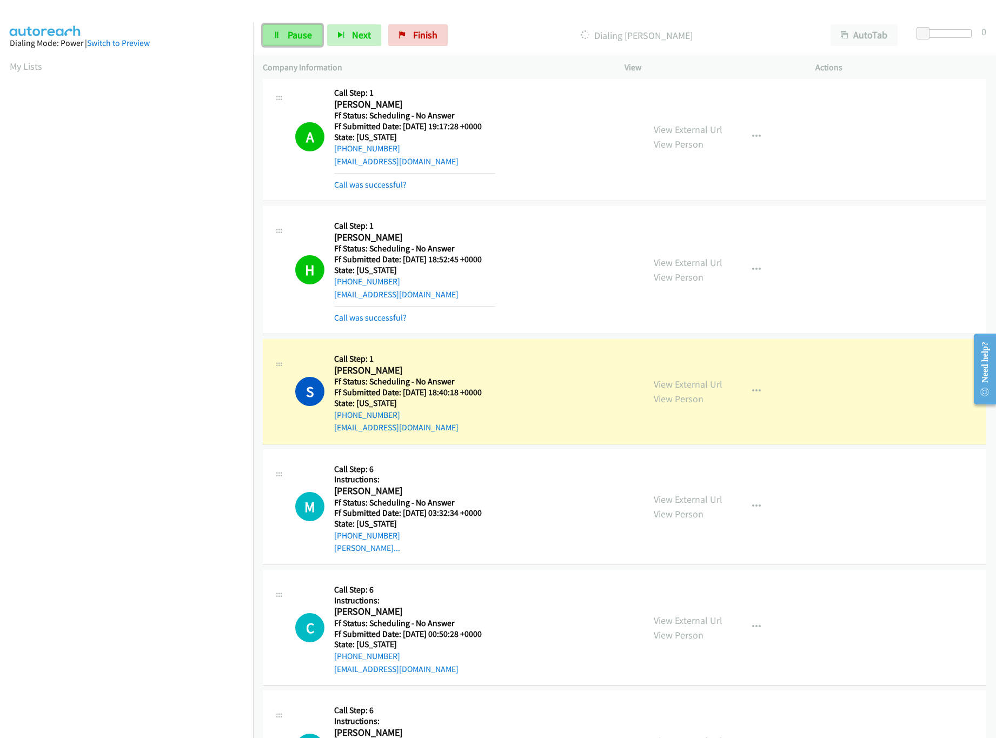
click at [299, 37] on span "Pause" at bounding box center [300, 35] width 24 height 12
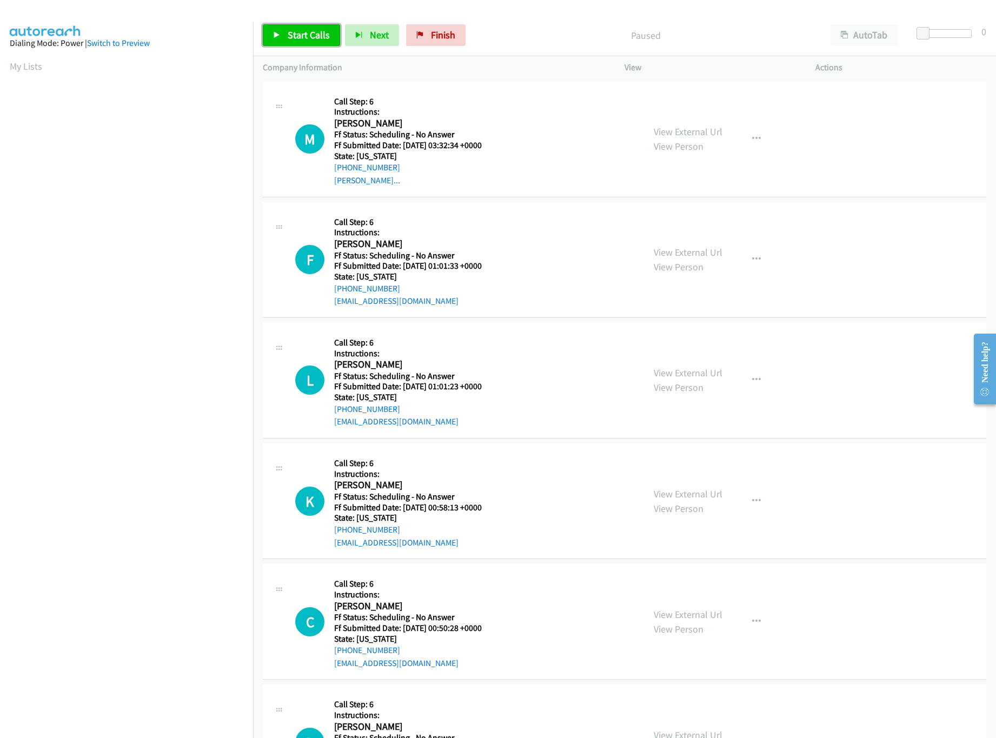
click at [290, 34] on span "Start Calls" at bounding box center [309, 35] width 42 height 12
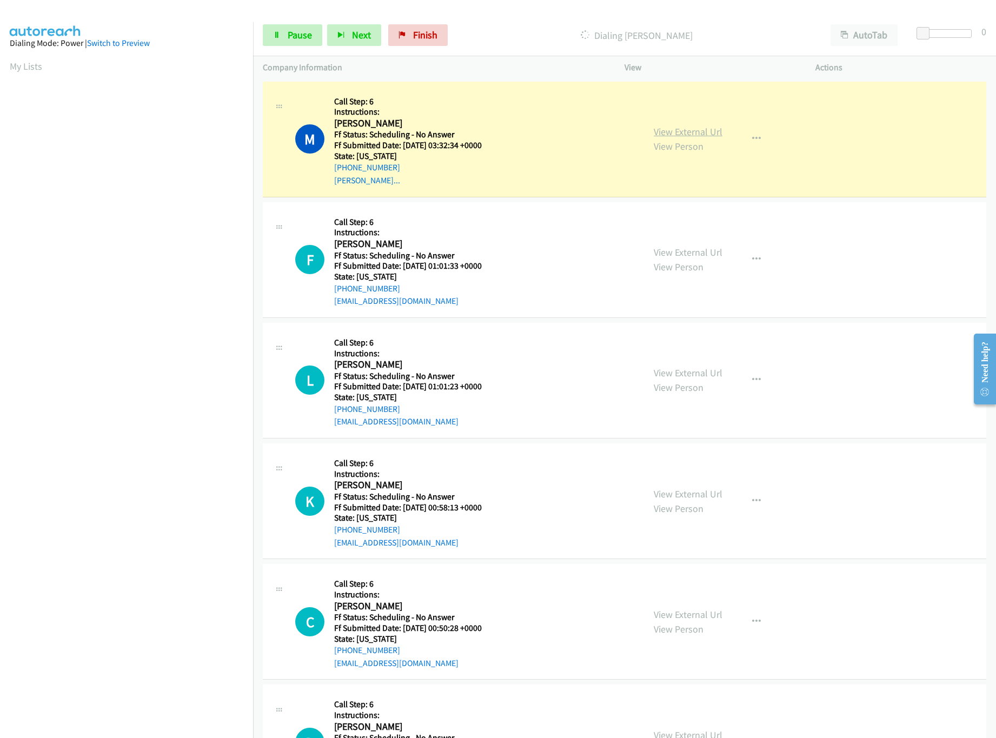
click at [675, 134] on link "View External Url" at bounding box center [688, 131] width 69 height 12
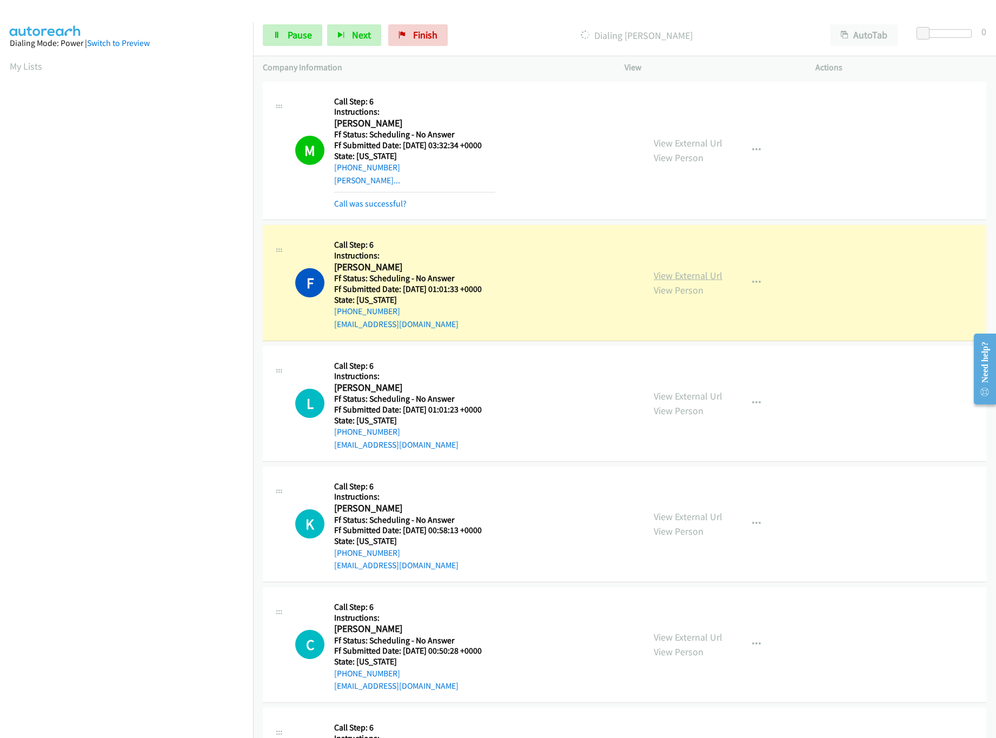
click at [673, 281] on link "View External Url" at bounding box center [688, 275] width 69 height 12
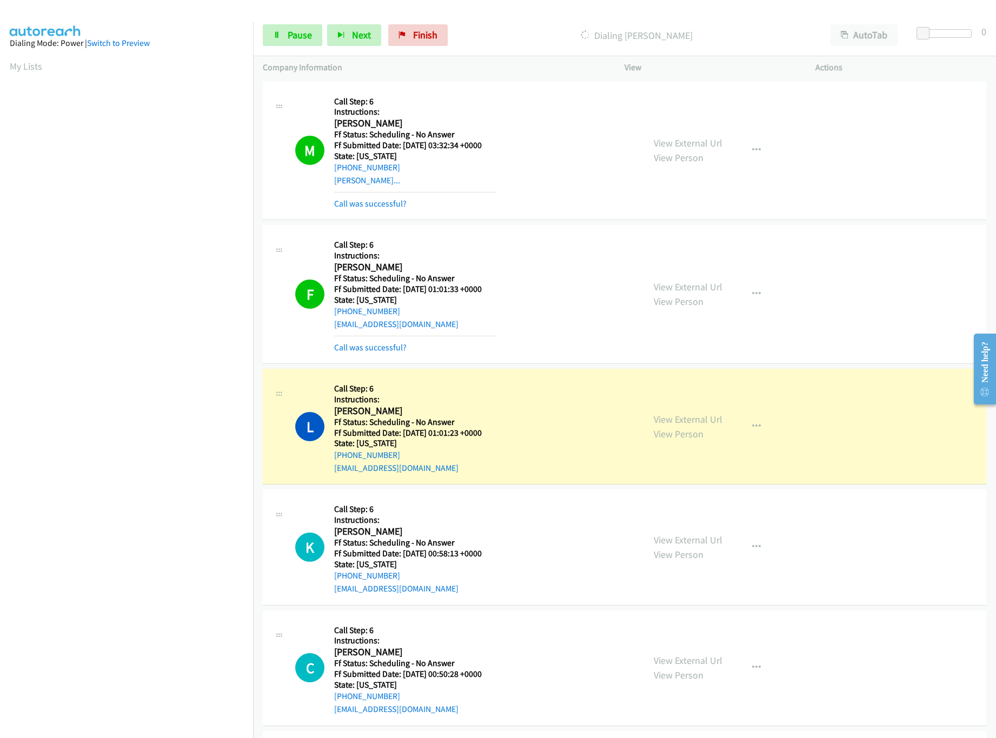
click at [717, 417] on div "View External Url View Person View External Url Email Schedule/Manage Callback …" at bounding box center [744, 426] width 201 height 96
click at [711, 420] on link "View External Url" at bounding box center [688, 419] width 69 height 12
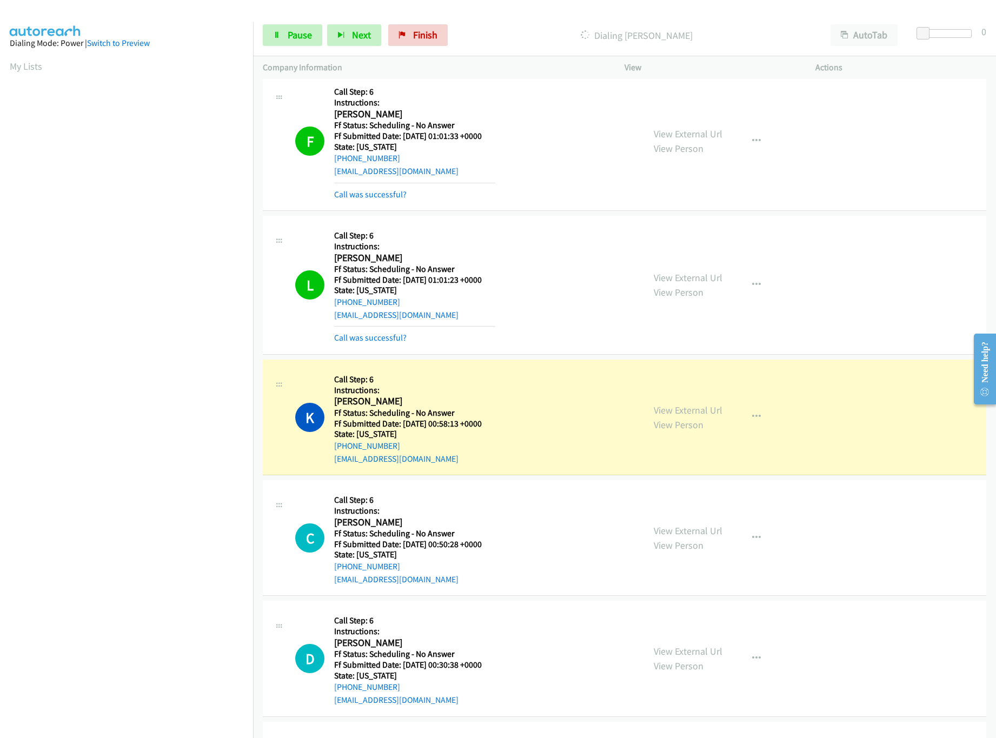
scroll to position [216, 0]
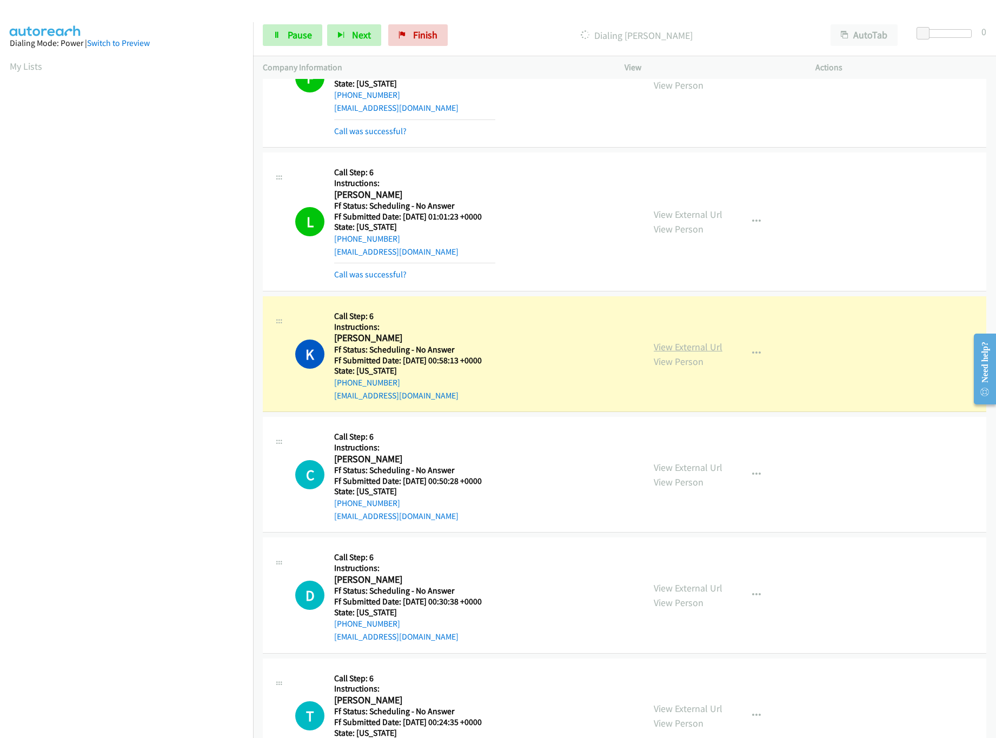
click at [666, 342] on link "View External Url" at bounding box center [688, 347] width 69 height 12
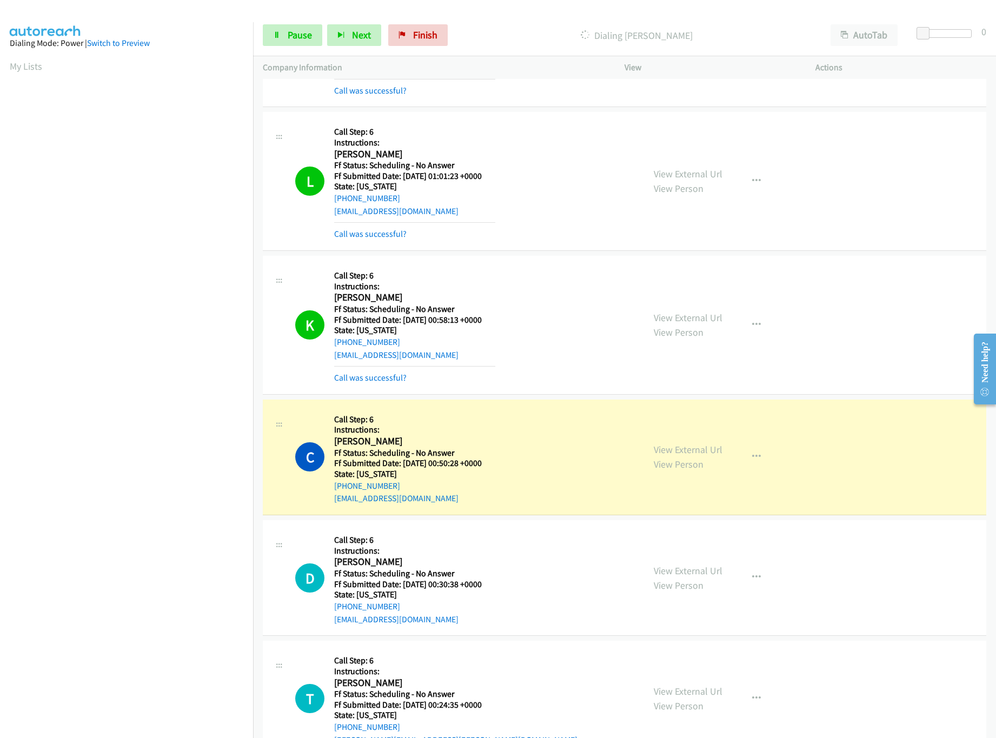
scroll to position [324, 0]
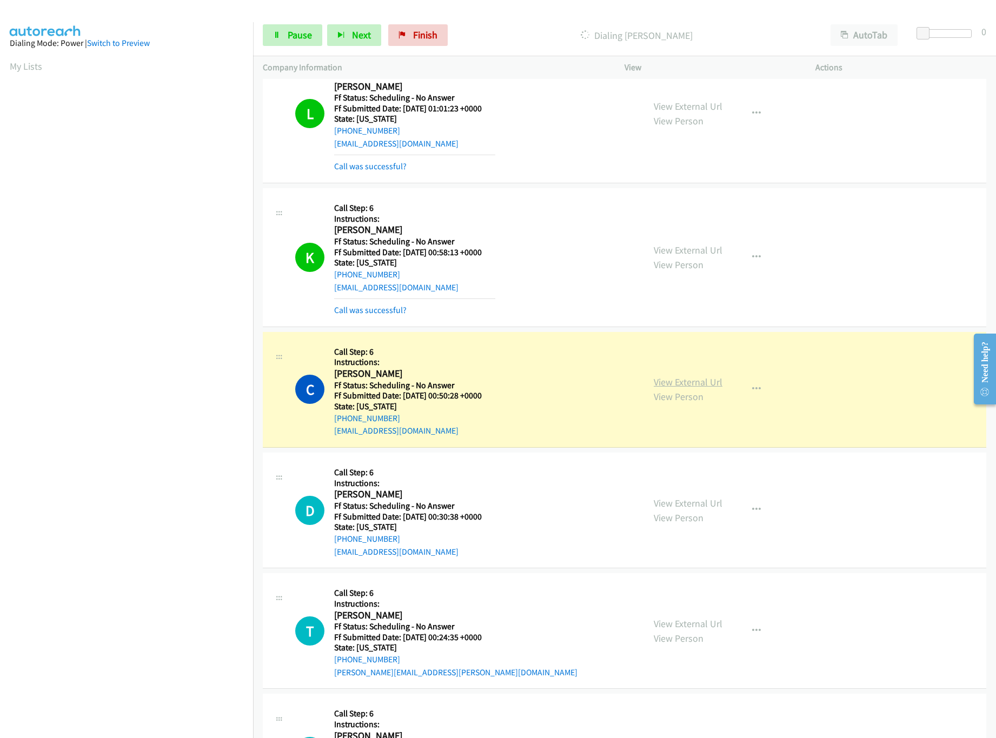
click at [679, 378] on link "View External Url" at bounding box center [688, 382] width 69 height 12
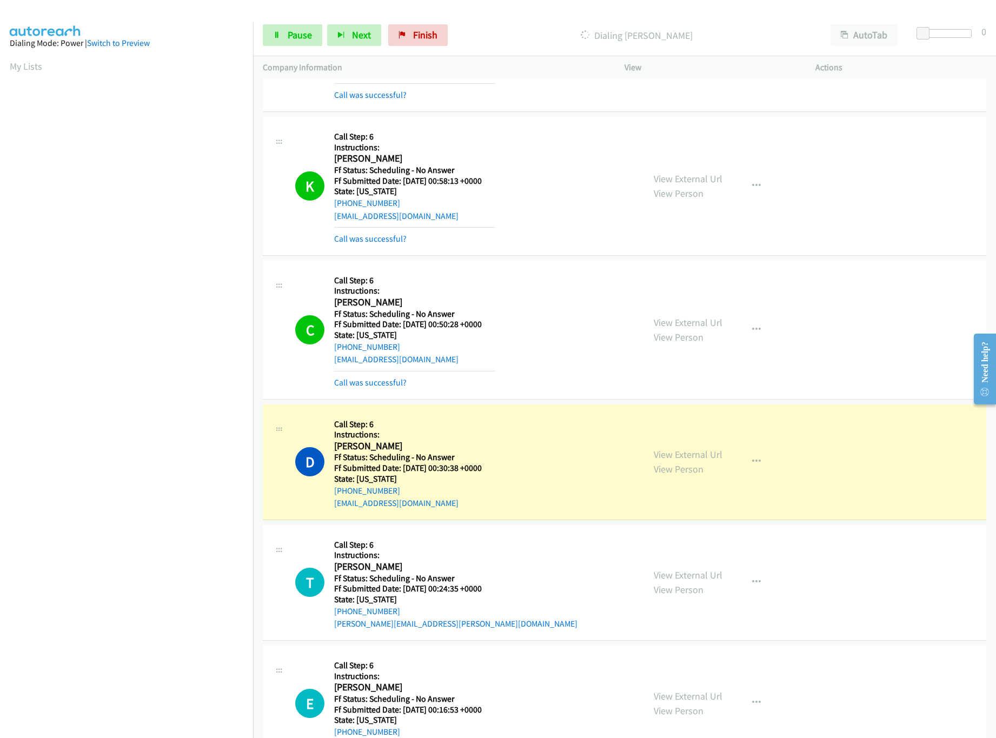
scroll to position [432, 0]
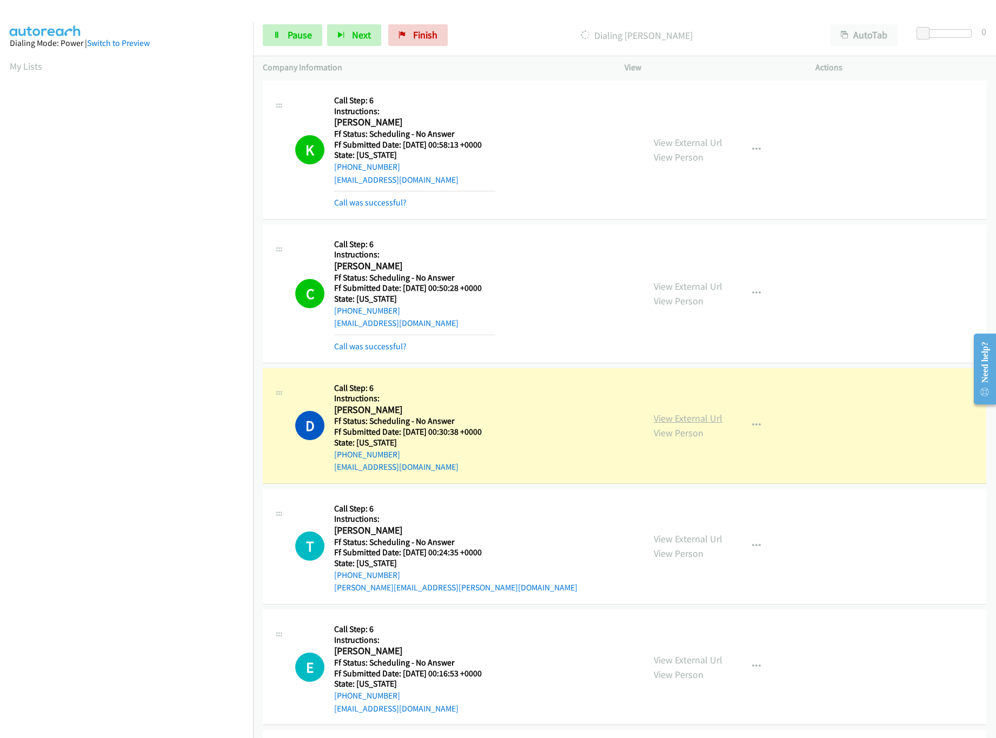
click at [660, 416] on link "View External Url" at bounding box center [688, 418] width 69 height 12
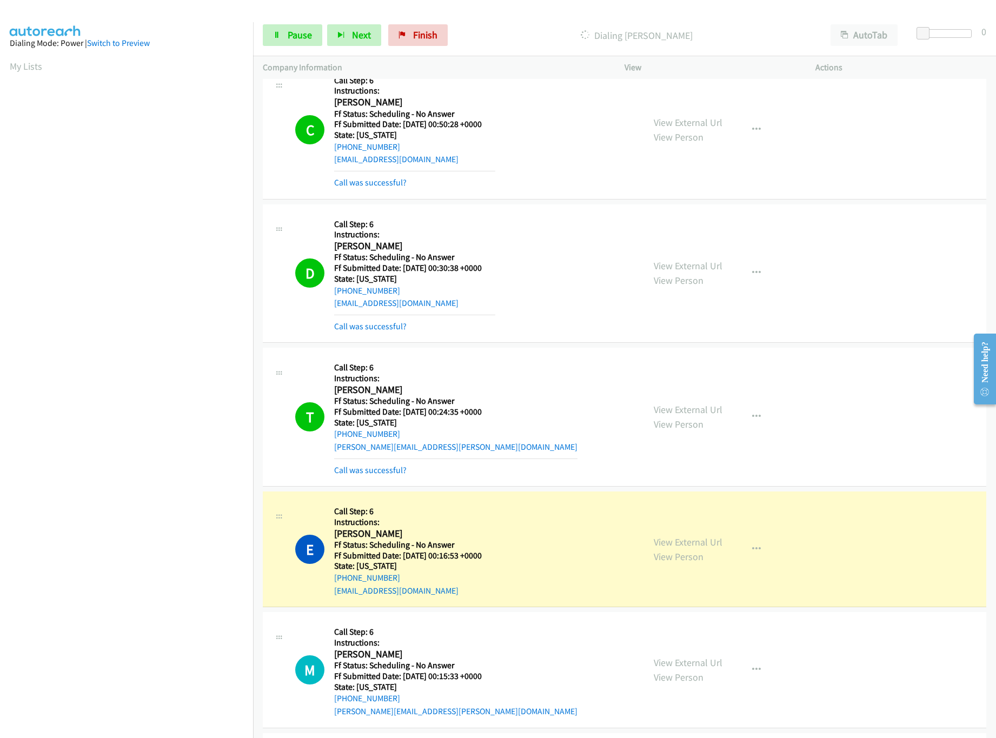
scroll to position [649, 0]
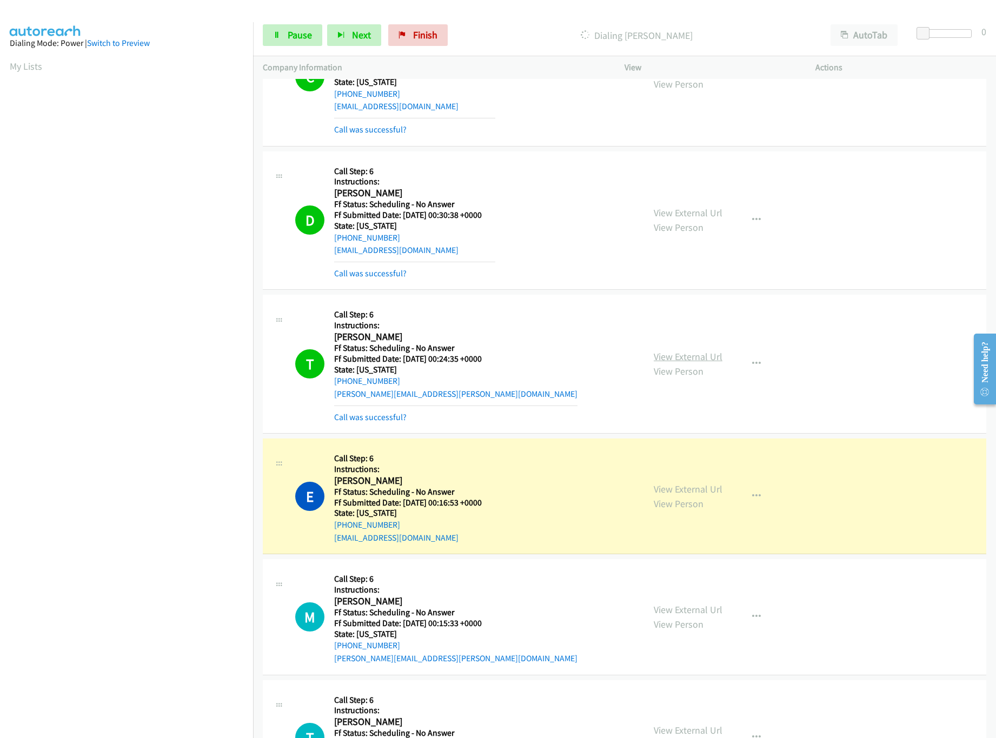
click at [667, 363] on link "View External Url" at bounding box center [688, 356] width 69 height 12
click at [694, 495] on link "View External Url" at bounding box center [688, 489] width 69 height 12
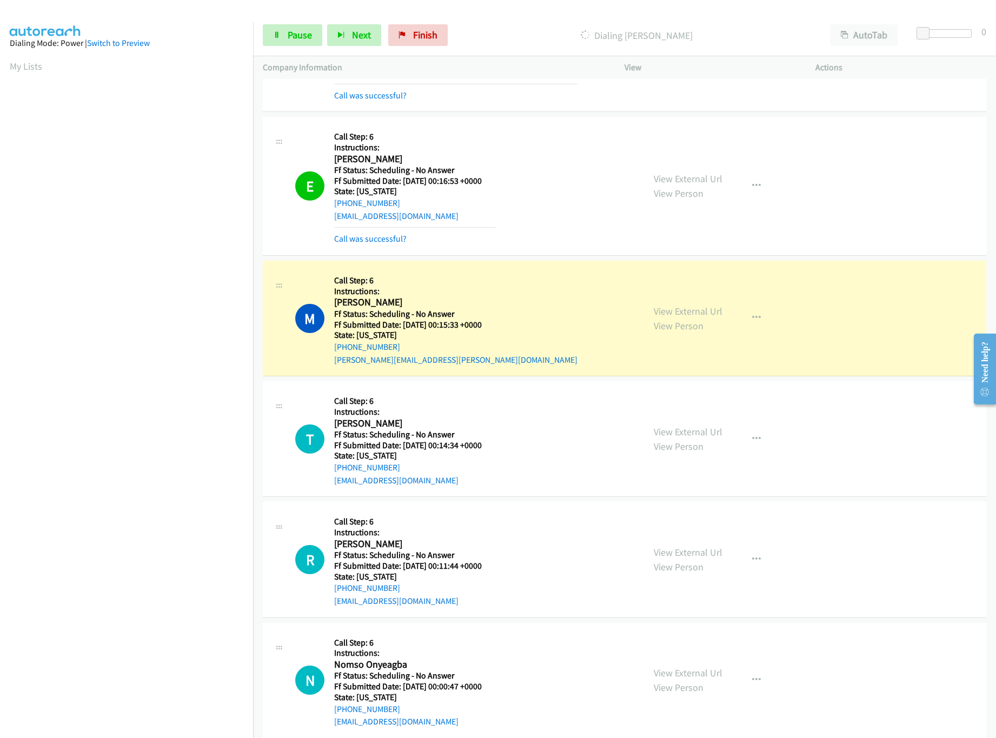
scroll to position [973, 0]
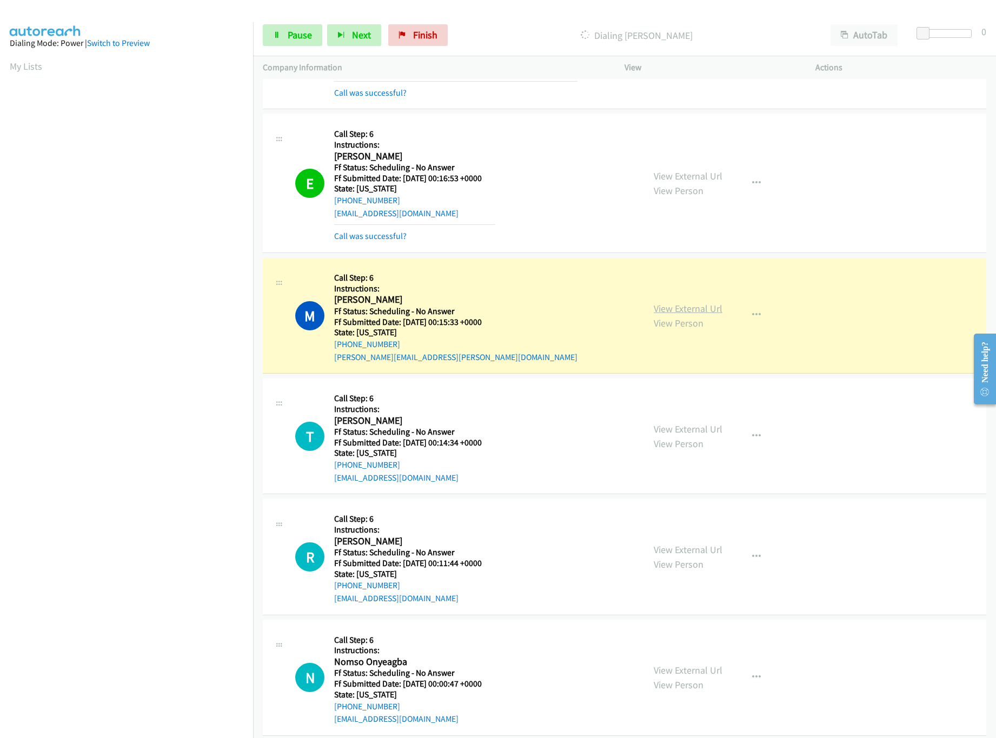
click at [682, 314] on link "View External Url" at bounding box center [688, 308] width 69 height 12
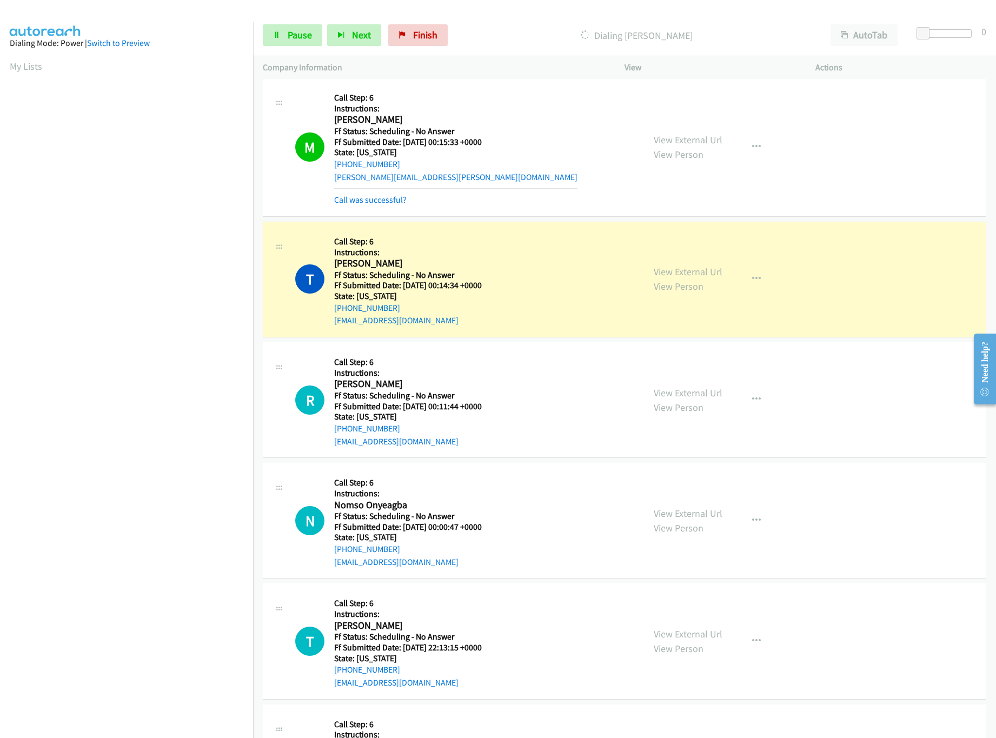
scroll to position [1189, 0]
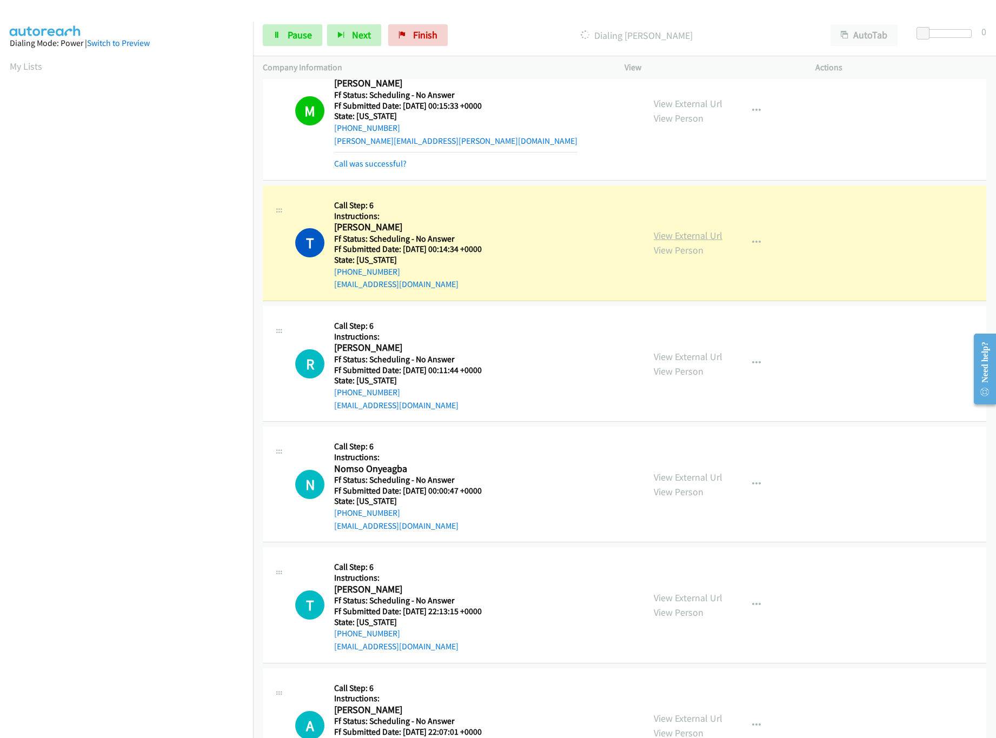
click at [692, 234] on link "View External Url" at bounding box center [688, 235] width 69 height 12
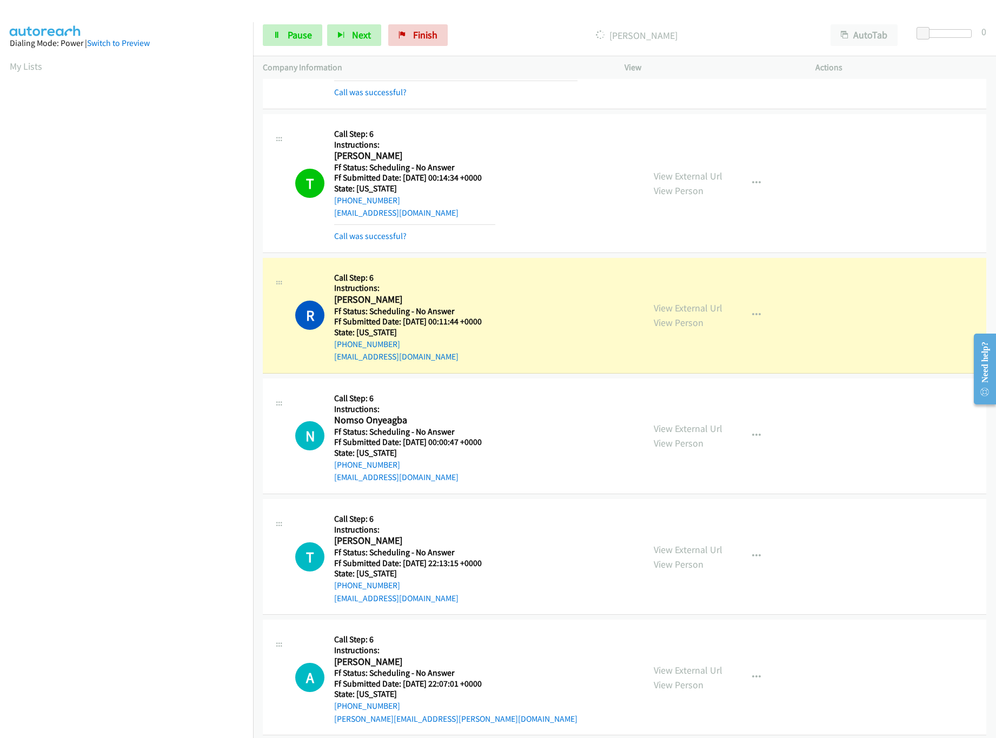
scroll to position [1298, 0]
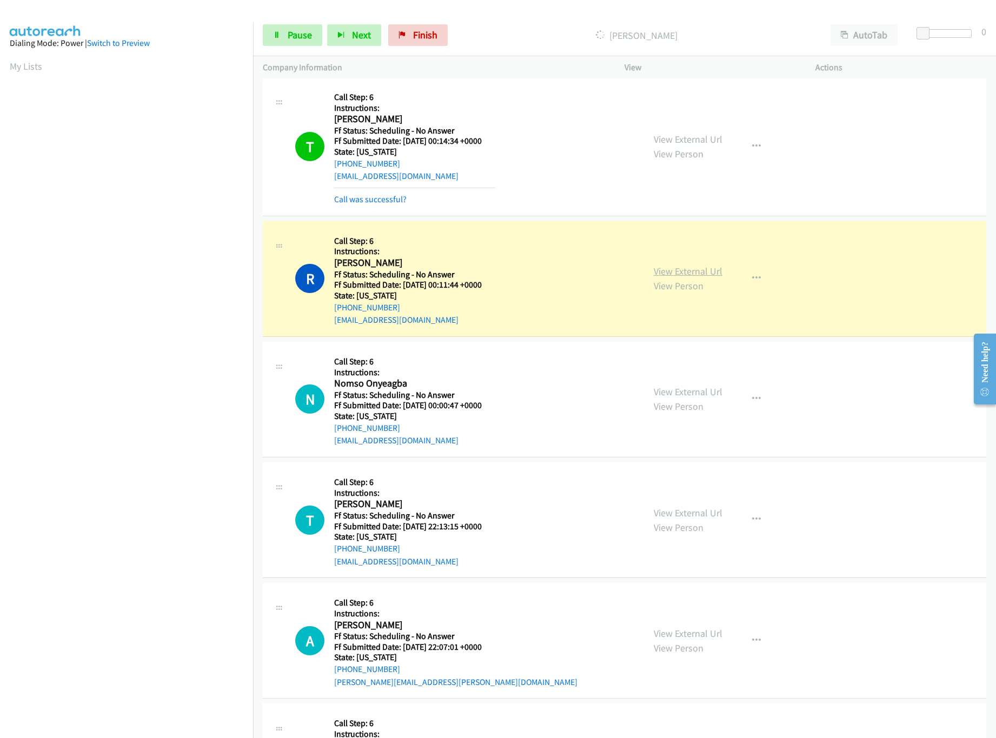
click at [697, 277] on link "View External Url" at bounding box center [688, 271] width 69 height 12
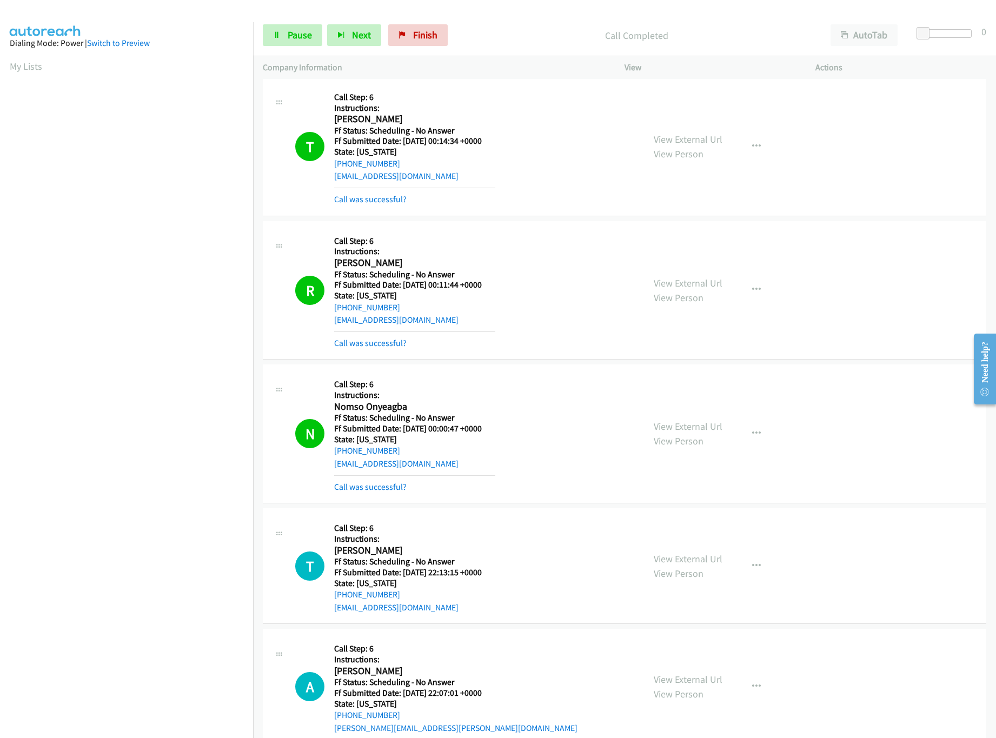
click at [262, 31] on div "Start Calls Pause Next Finish Call Completed AutoTab AutoTab 0" at bounding box center [624, 36] width 743 height 42
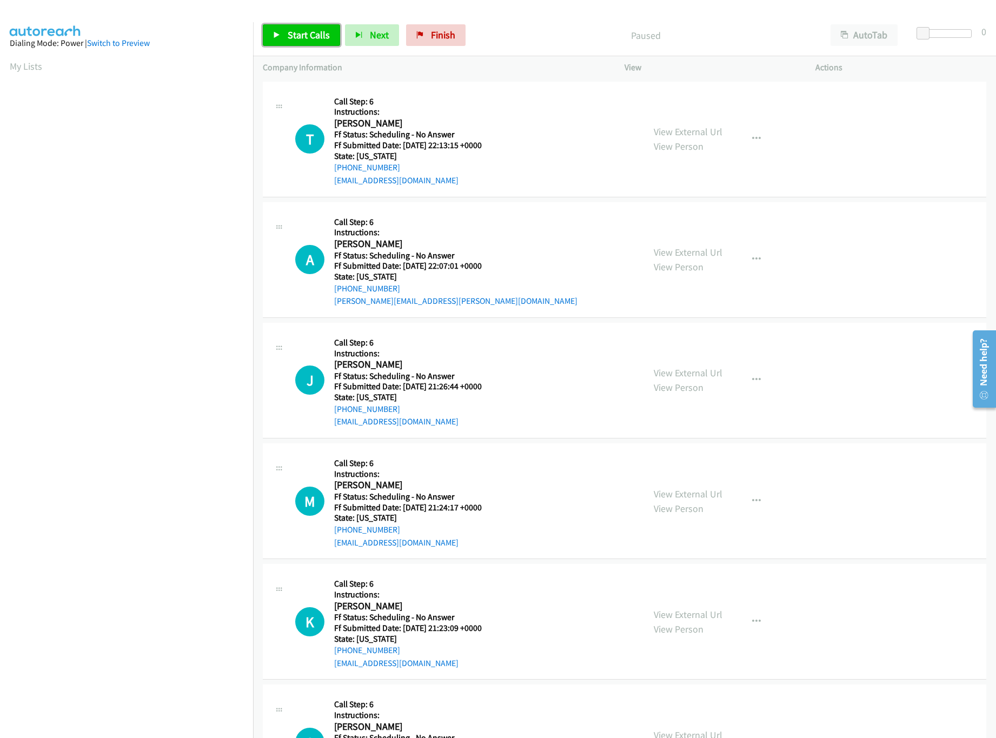
click at [299, 31] on span "Start Calls" at bounding box center [309, 35] width 42 height 12
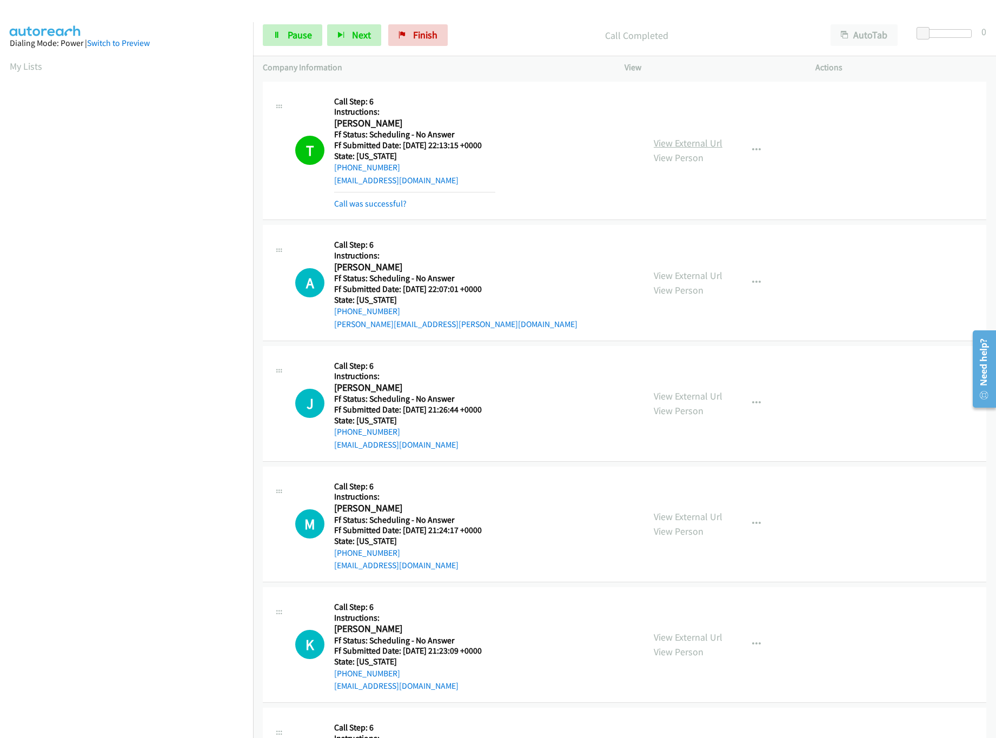
click at [680, 138] on link "View External Url" at bounding box center [688, 143] width 69 height 12
click at [291, 35] on span "Pause" at bounding box center [300, 35] width 24 height 12
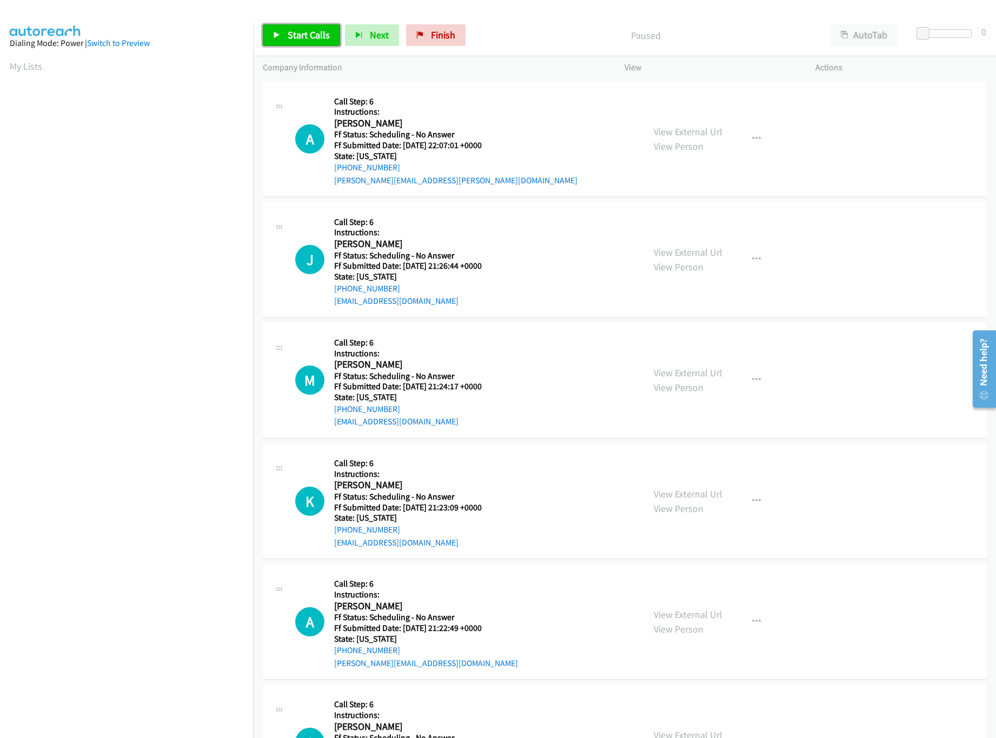
click at [316, 39] on span "Start Calls" at bounding box center [309, 35] width 42 height 12
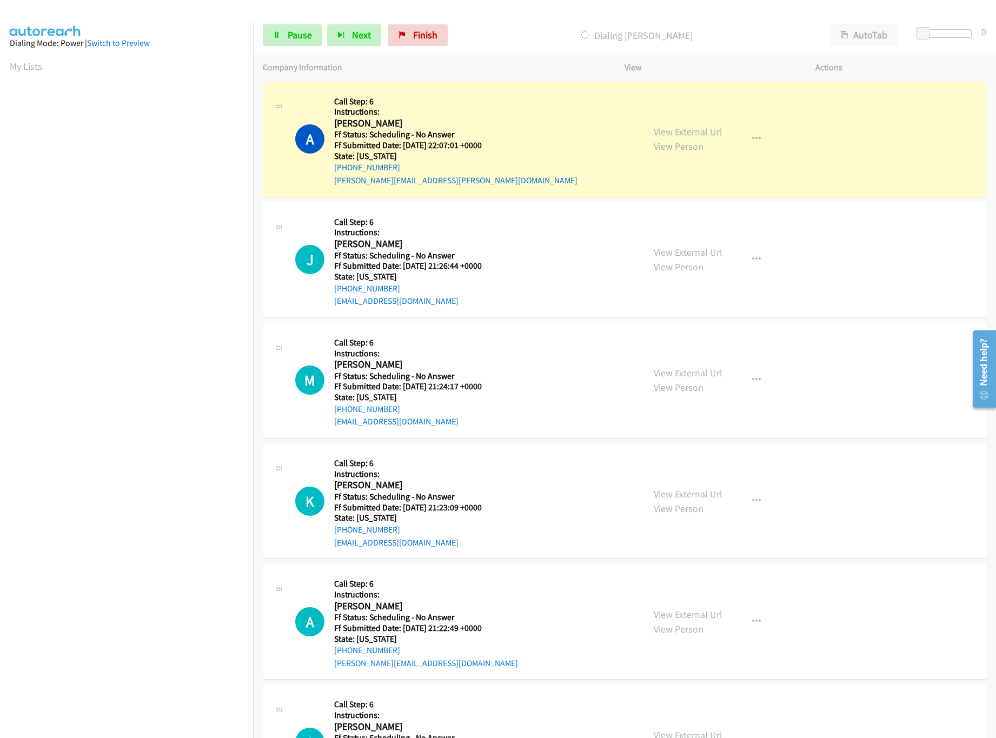
click at [681, 135] on link "View External Url" at bounding box center [688, 131] width 69 height 12
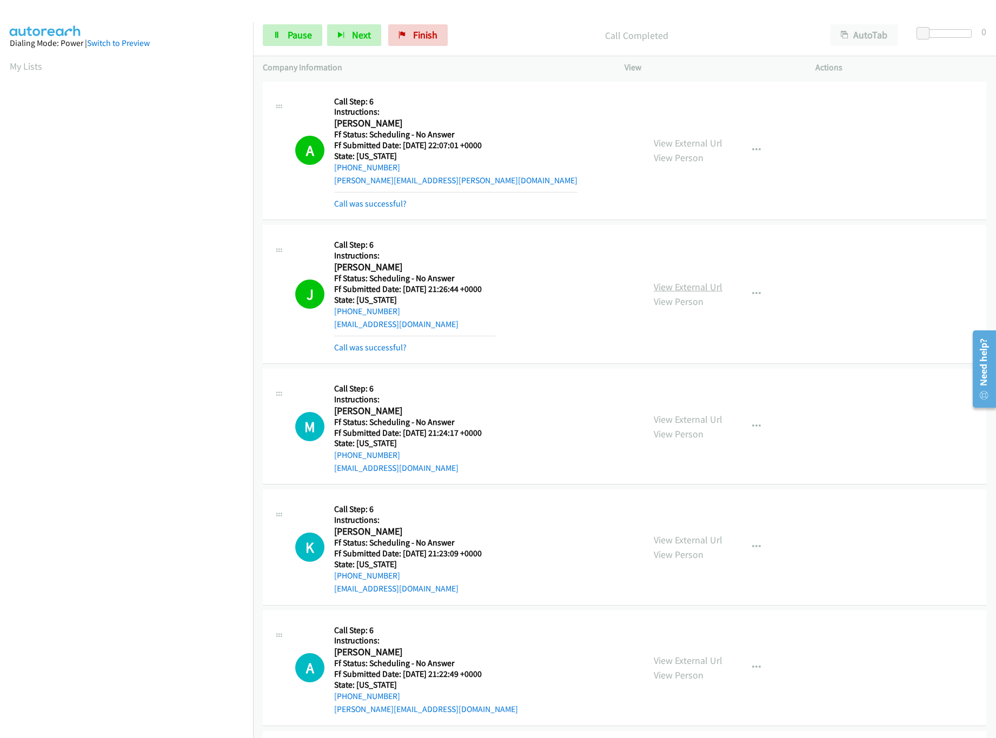
click at [710, 289] on link "View External Url" at bounding box center [688, 287] width 69 height 12
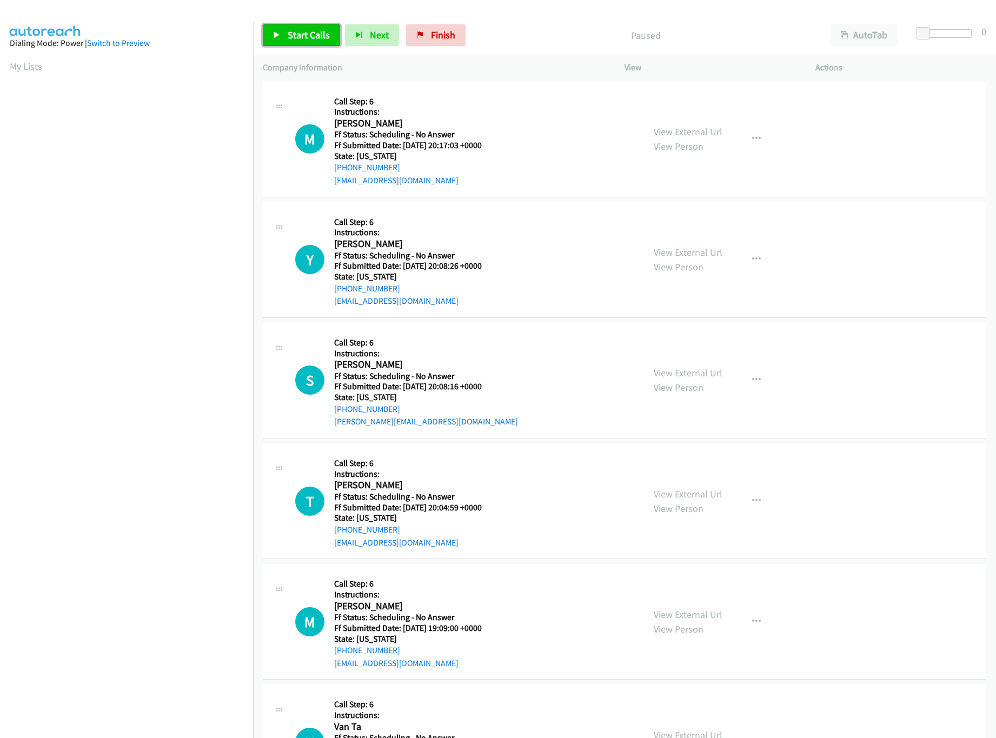
click at [318, 41] on link "Start Calls" at bounding box center [301, 35] width 77 height 22
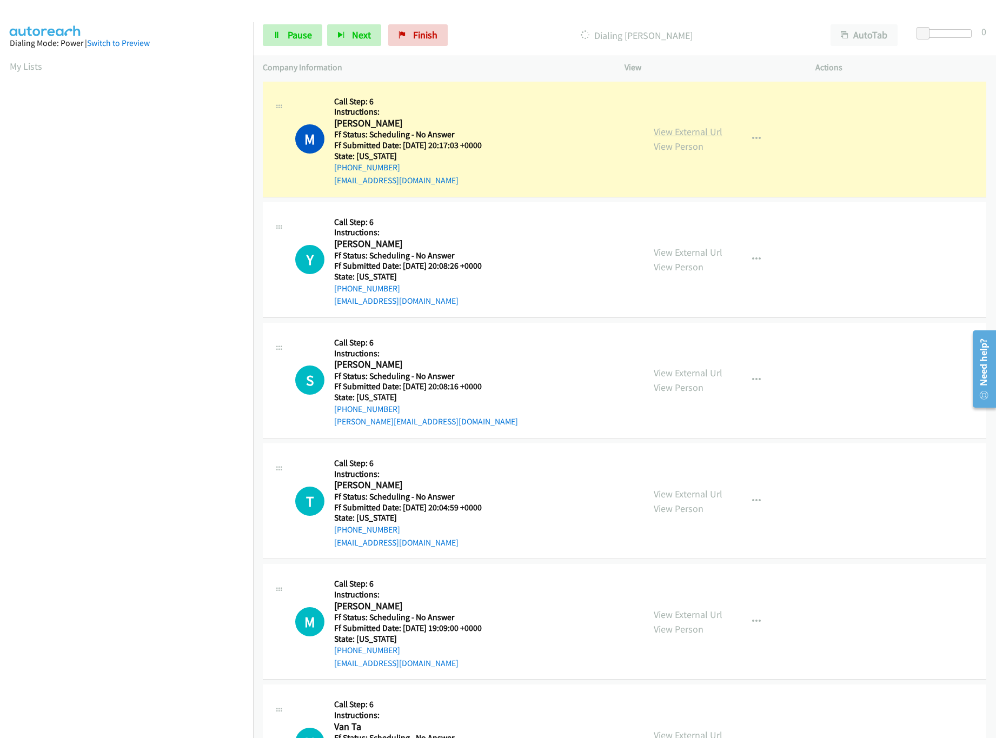
click at [702, 132] on link "View External Url" at bounding box center [688, 131] width 69 height 12
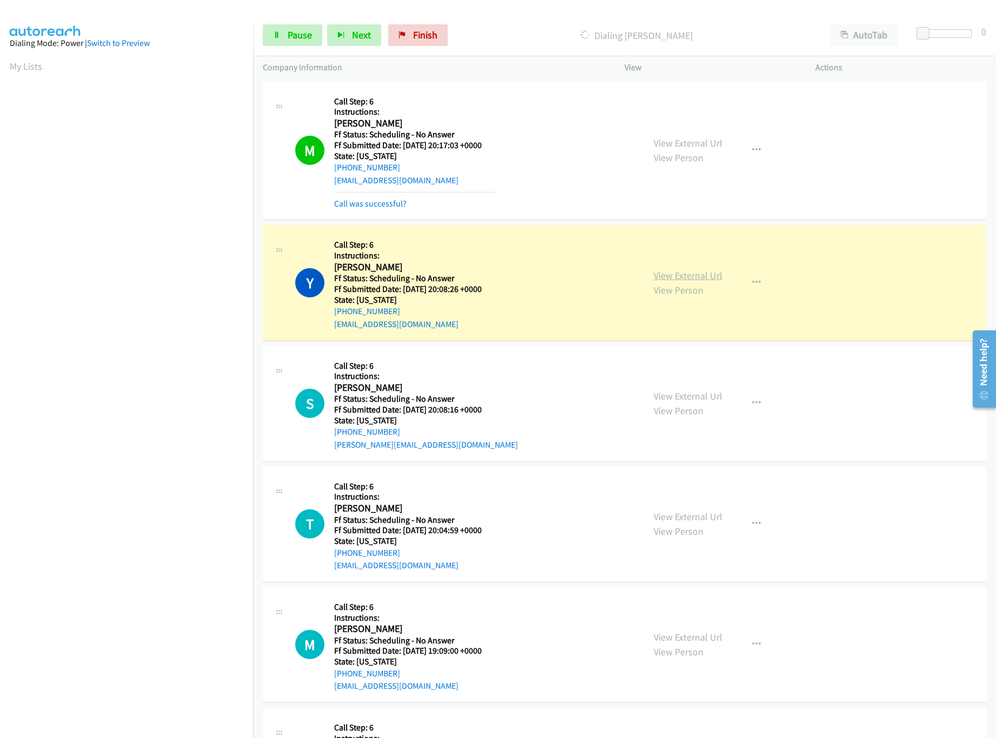
click at [710, 269] on link "View External Url" at bounding box center [688, 275] width 69 height 12
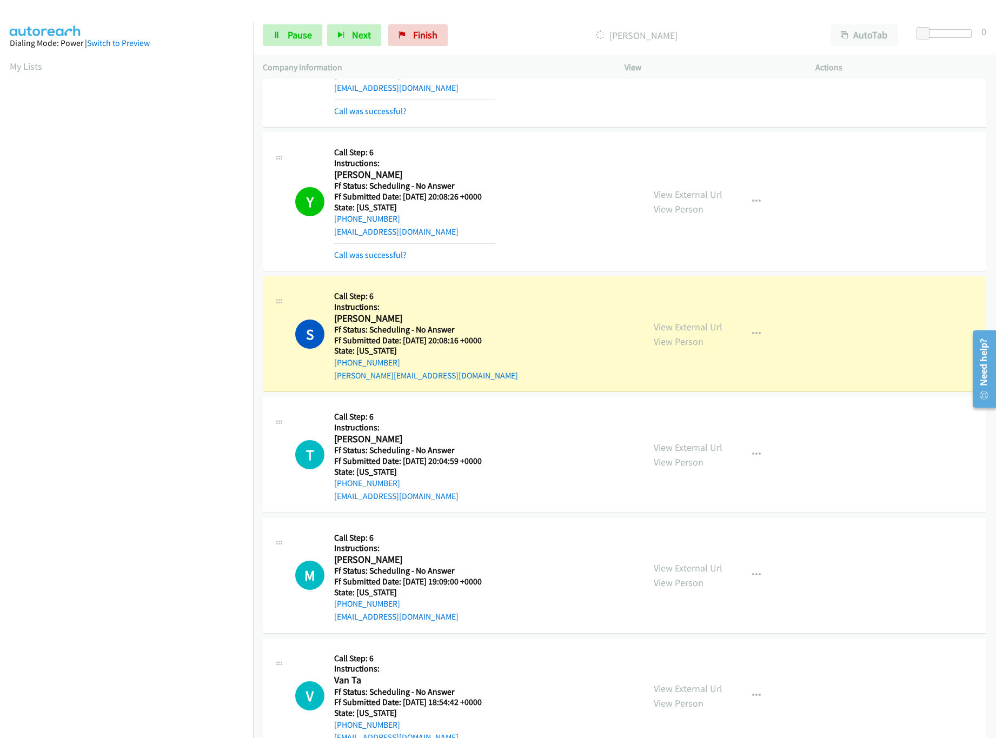
scroll to position [216, 0]
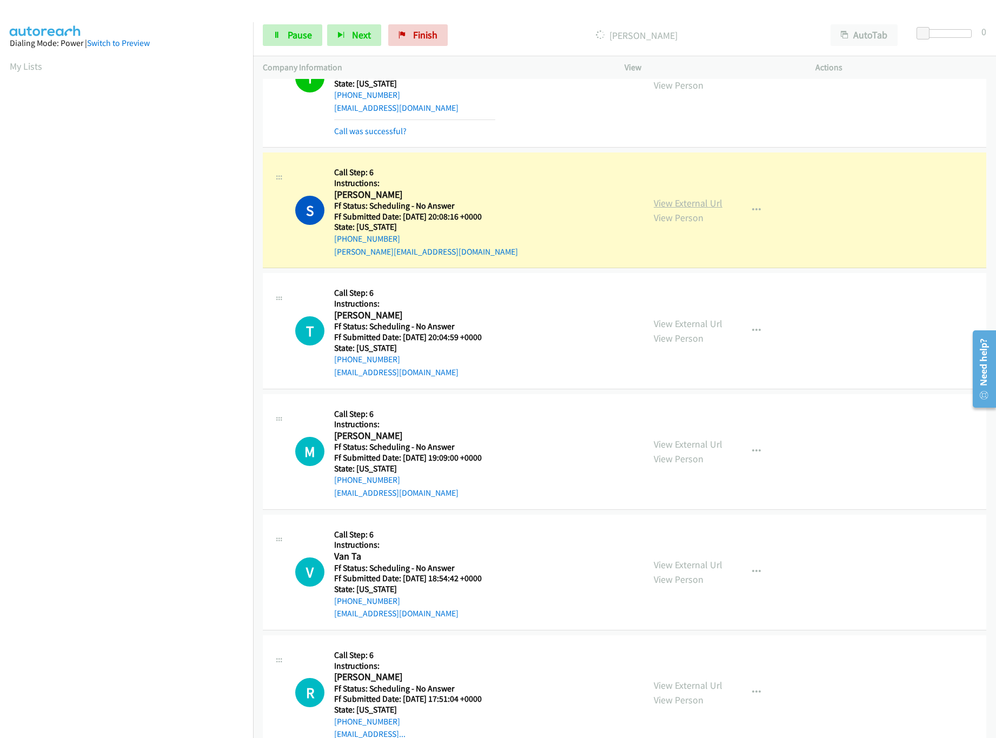
click at [694, 198] on link "View External Url" at bounding box center [688, 203] width 69 height 12
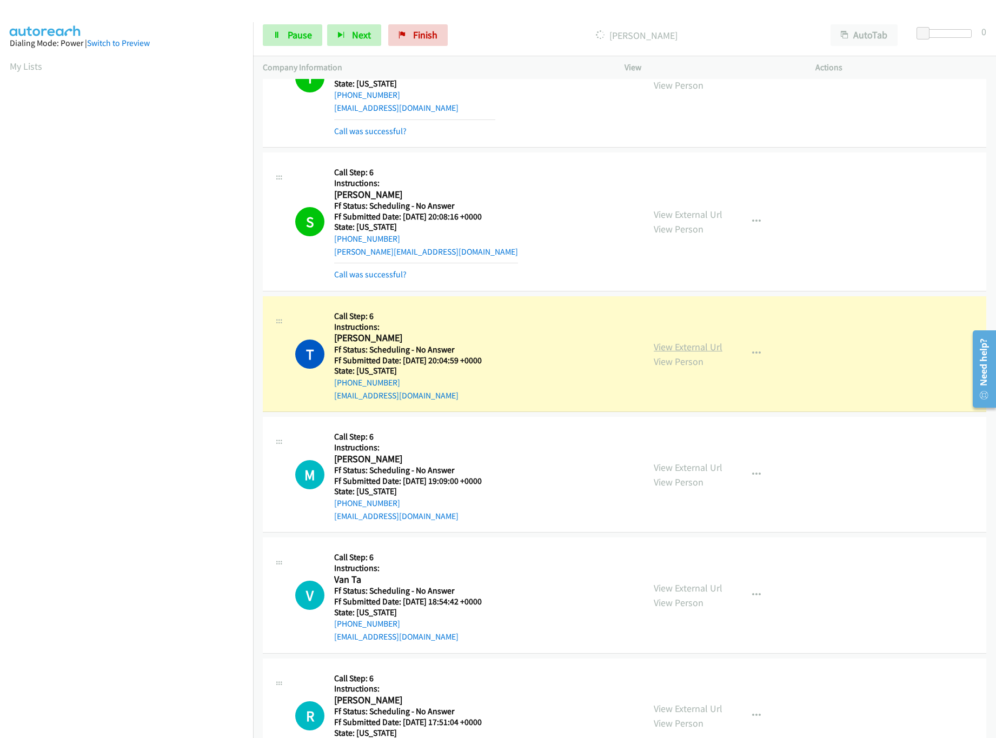
click at [702, 350] on link "View External Url" at bounding box center [688, 347] width 69 height 12
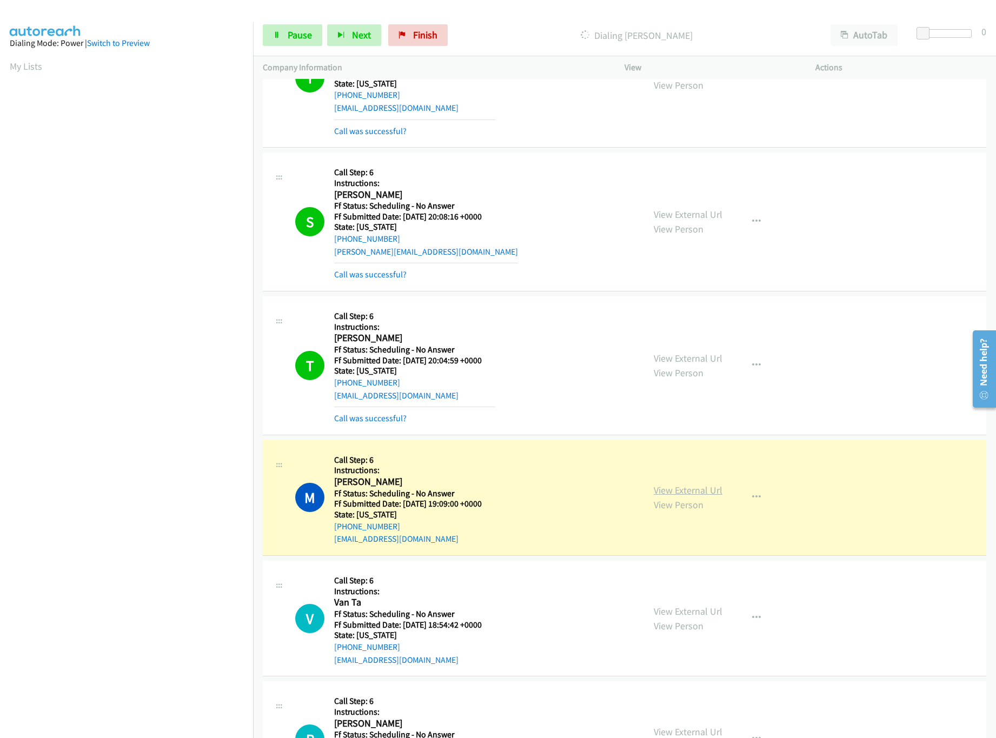
click at [677, 496] on link "View External Url" at bounding box center [688, 490] width 69 height 12
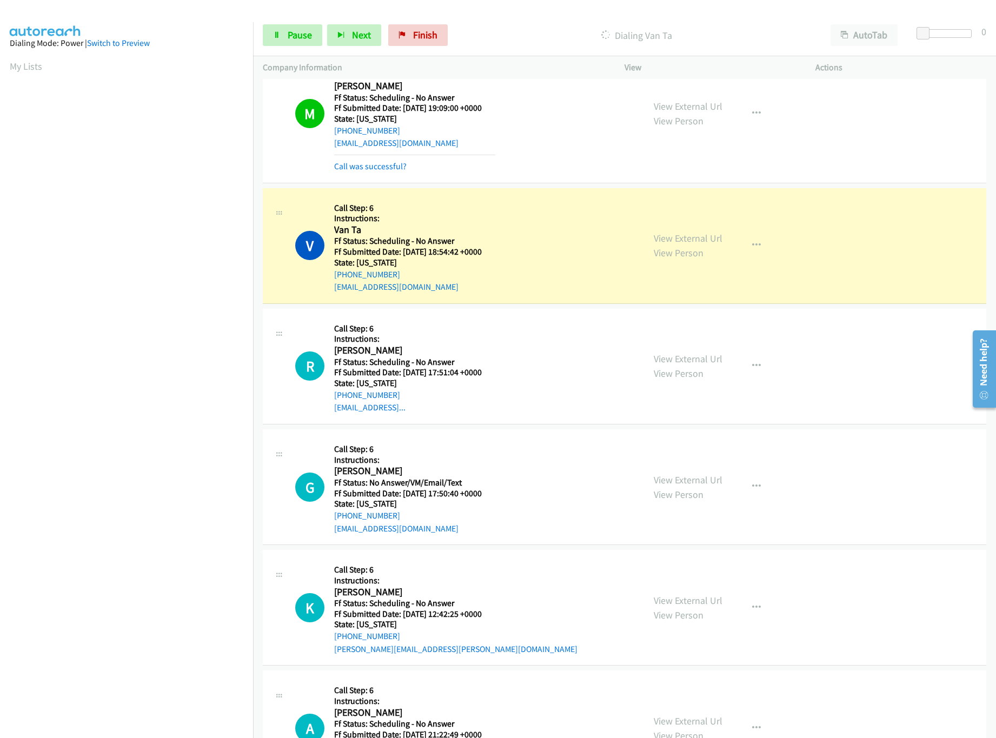
scroll to position [649, 0]
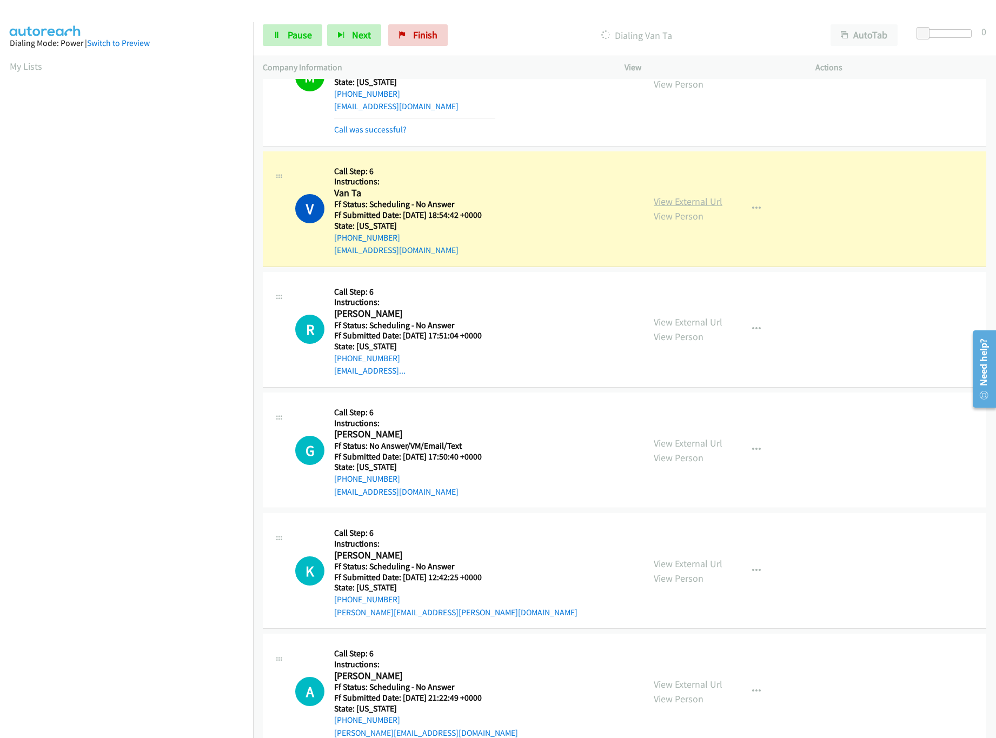
click at [708, 208] on link "View External Url" at bounding box center [688, 201] width 69 height 12
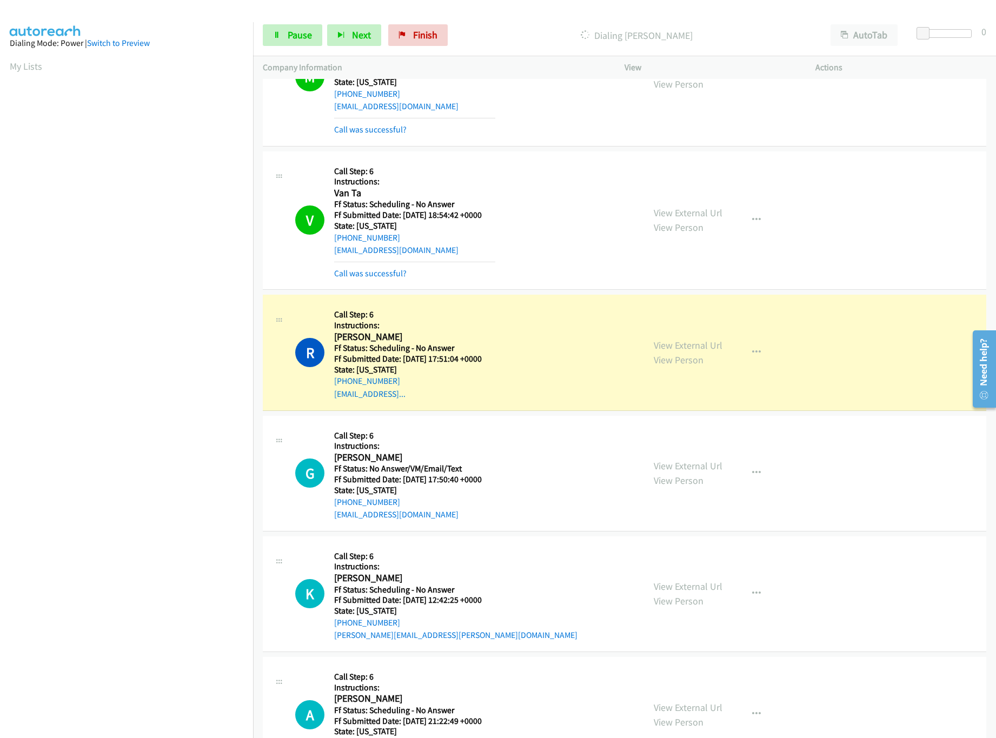
click at [669, 337] on div "View External Url View Person View External Url Email Schedule/Manage Callback …" at bounding box center [744, 352] width 201 height 96
click at [680, 351] on link "View External Url" at bounding box center [688, 345] width 69 height 12
click at [699, 469] on link "View External Url" at bounding box center [688, 466] width 69 height 12
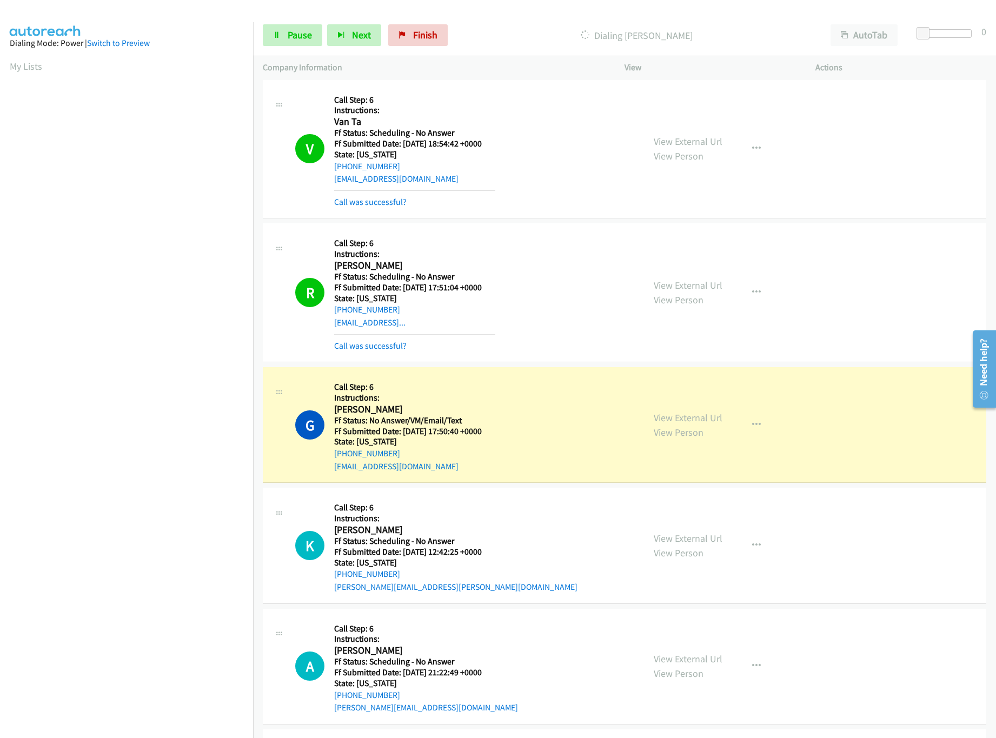
scroll to position [756, 0]
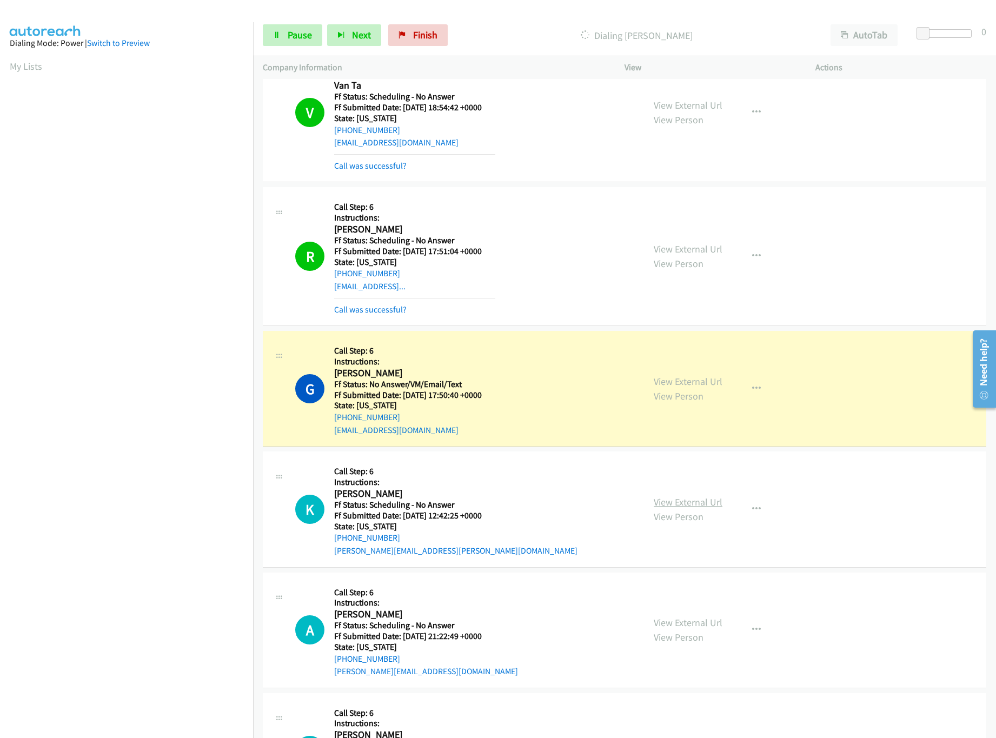
click at [684, 506] on link "View External Url" at bounding box center [688, 502] width 69 height 12
click at [282, 35] on link "Pause" at bounding box center [292, 35] width 59 height 22
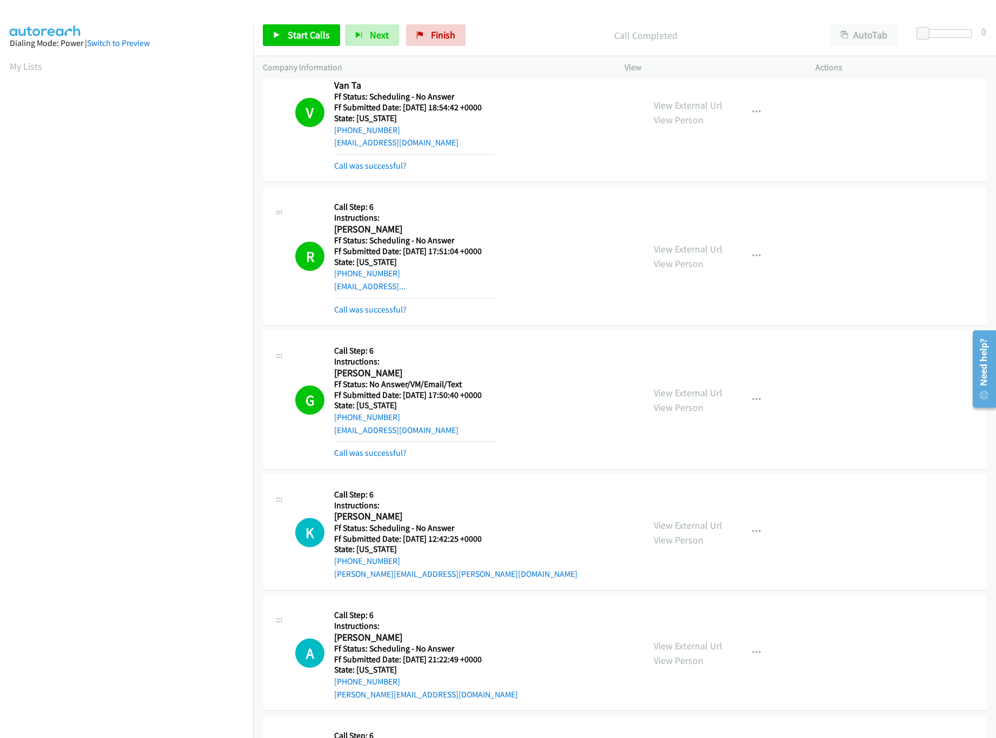
click at [369, 464] on div "G Callback Scheduled Call Step: 6 Instructions: [PERSON_NAME] America/Los_Angel…" at bounding box center [624, 400] width 723 height 139
click at [369, 456] on link "Call was successful?" at bounding box center [370, 453] width 72 height 10
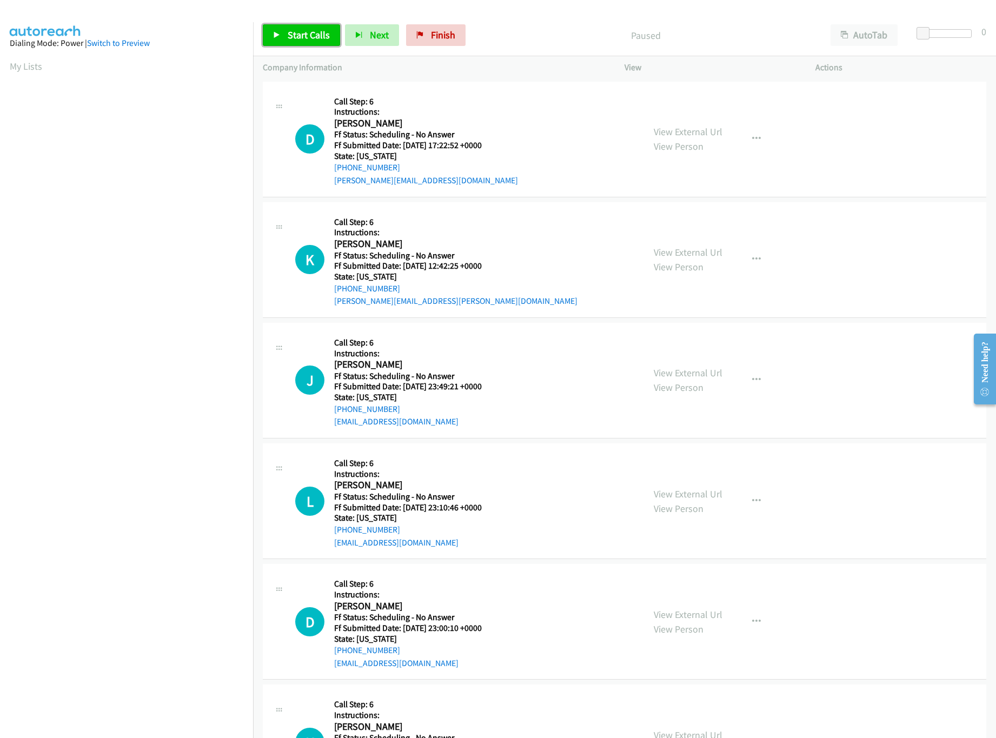
click at [284, 38] on link "Start Calls" at bounding box center [301, 35] width 77 height 22
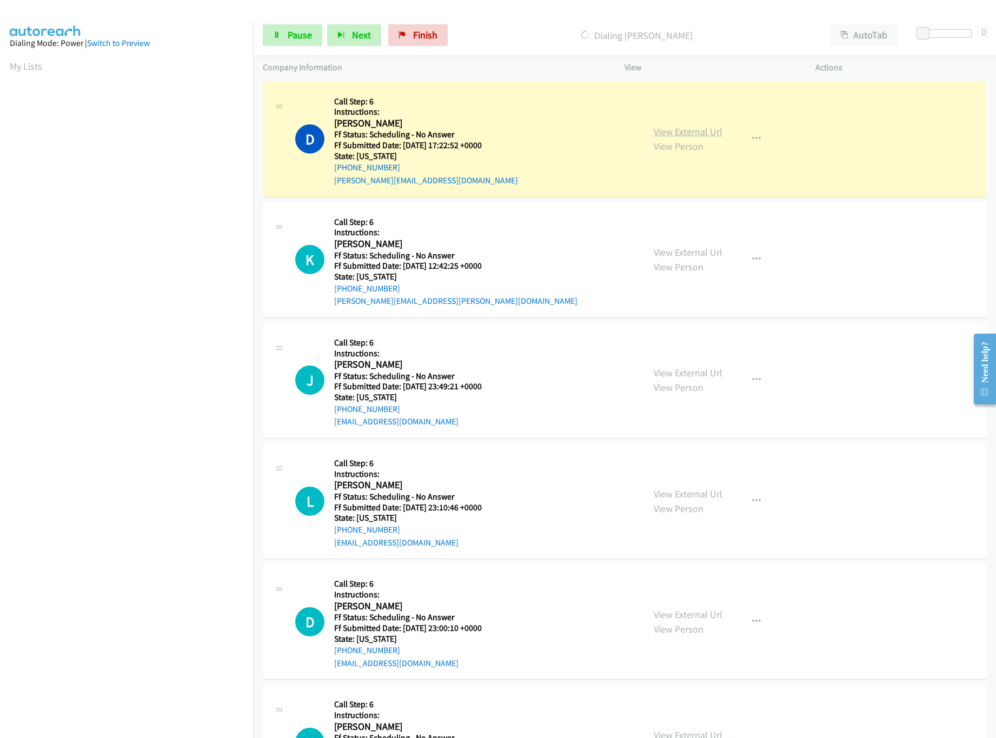
click at [670, 130] on link "View External Url" at bounding box center [688, 131] width 69 height 12
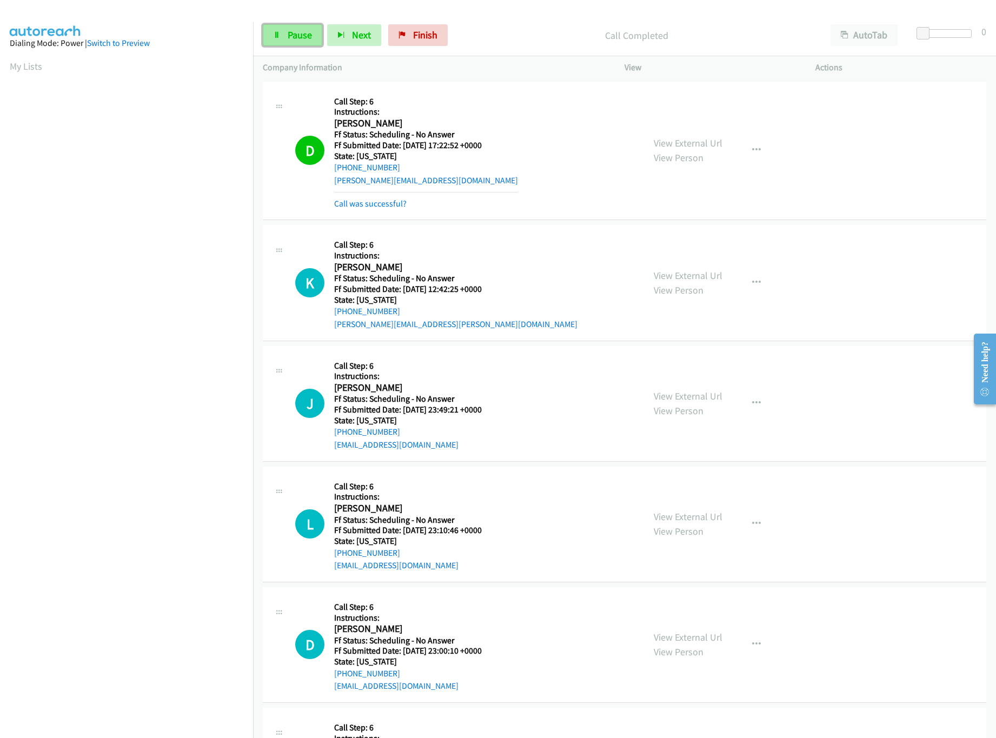
click at [312, 35] on link "Pause" at bounding box center [292, 35] width 59 height 22
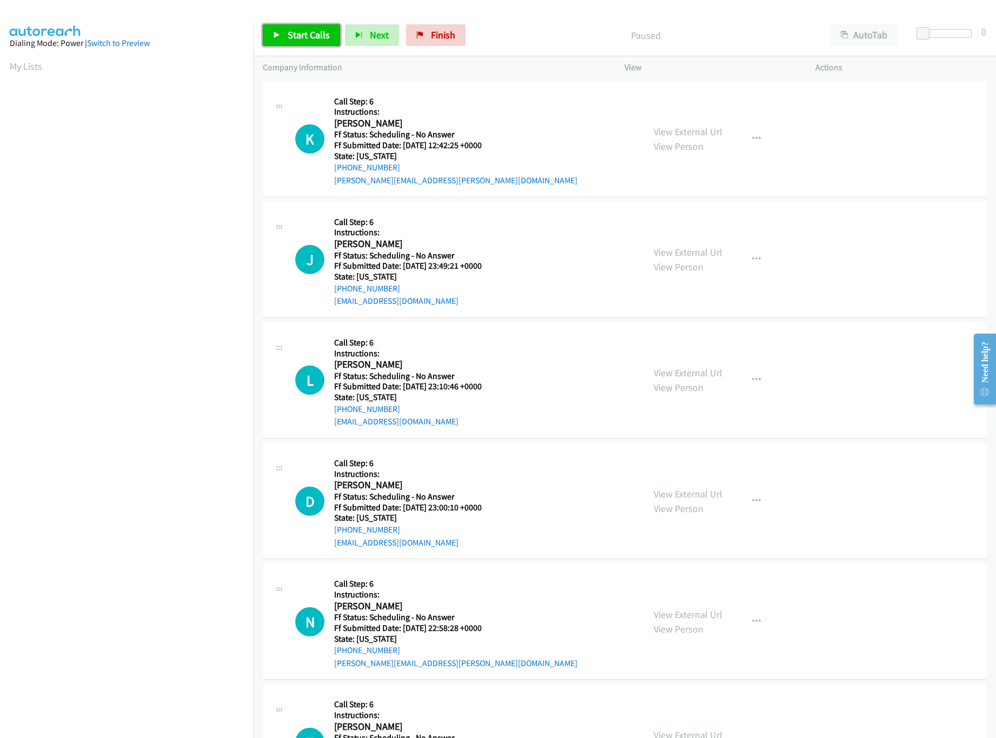
click at [329, 26] on link "Start Calls" at bounding box center [301, 35] width 77 height 22
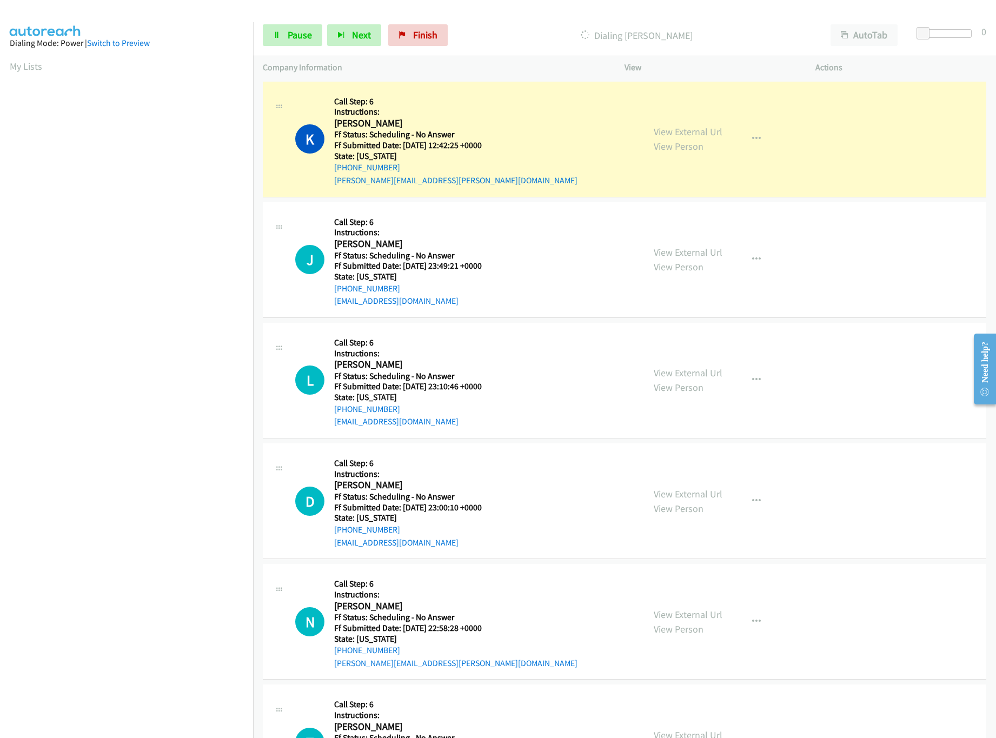
click at [172, 635] on nav "Dialing Mode: Power | Switch to Preview My Lists" at bounding box center [127, 391] width 254 height 738
click at [709, 128] on link "View External Url" at bounding box center [688, 131] width 69 height 12
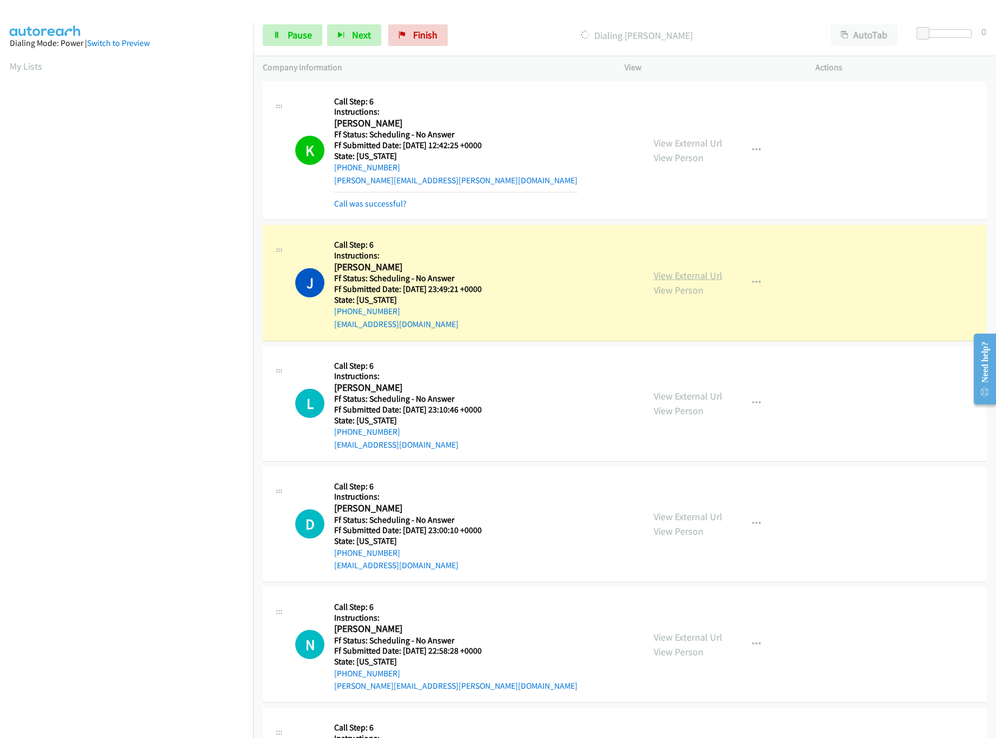
click at [679, 279] on link "View External Url" at bounding box center [688, 275] width 69 height 12
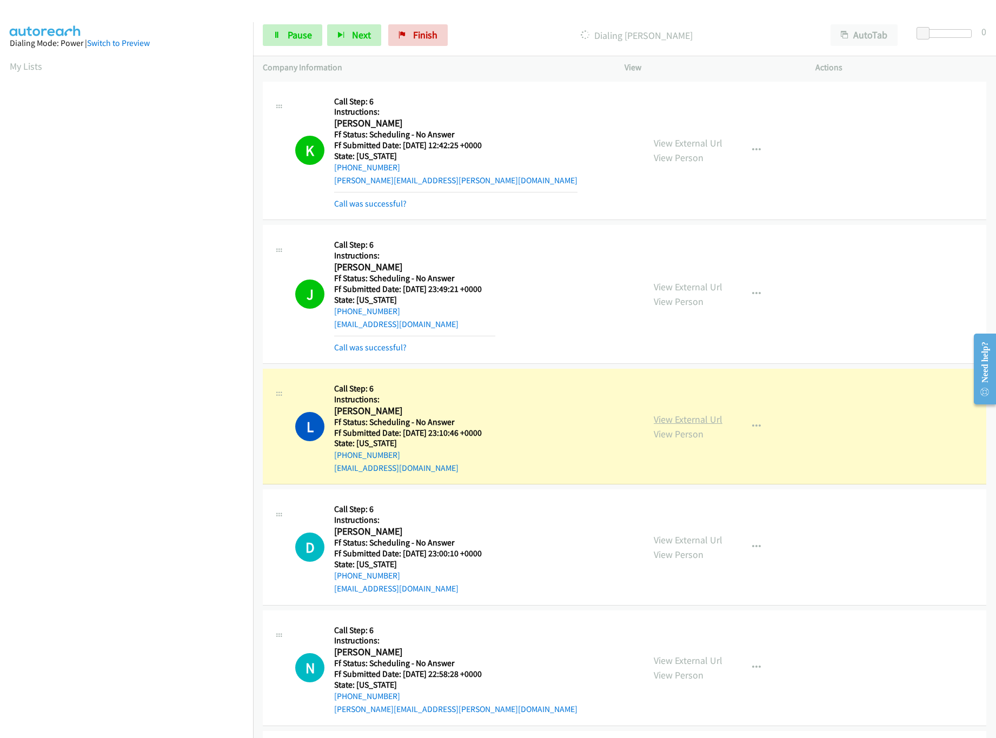
click at [677, 420] on link "View External Url" at bounding box center [688, 419] width 69 height 12
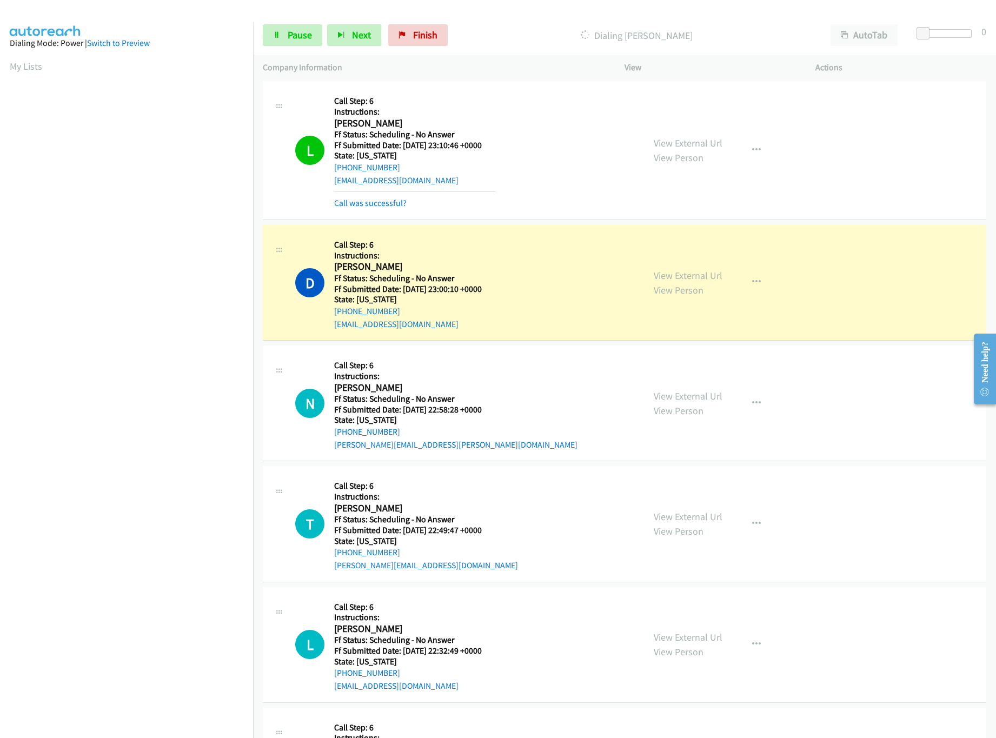
scroll to position [324, 0]
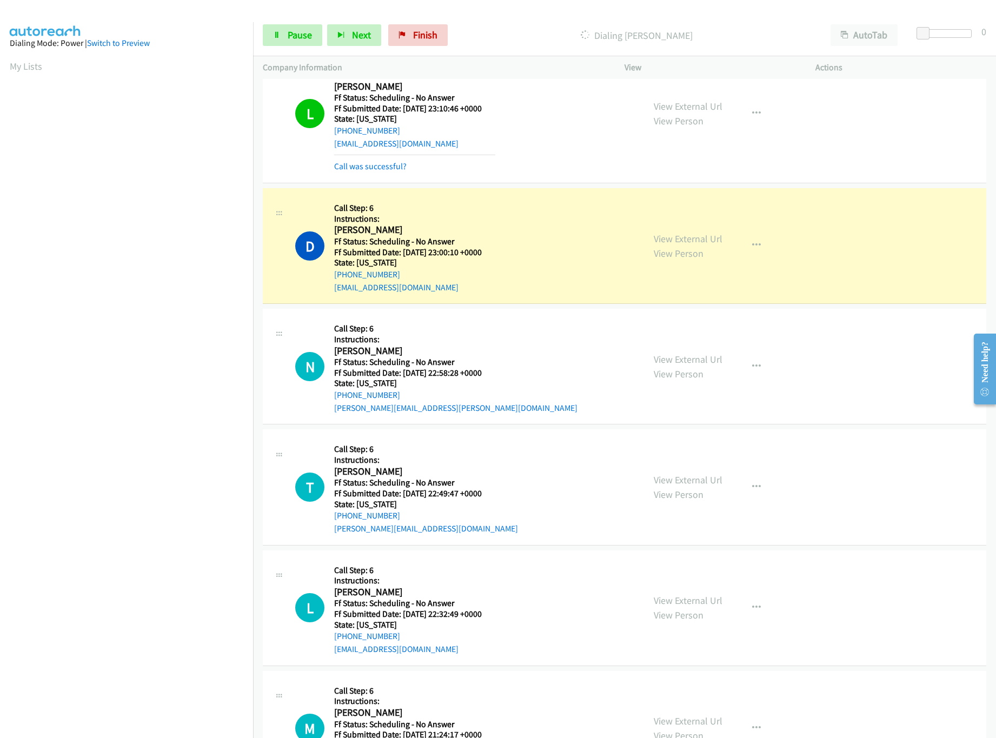
click at [701, 232] on div "View External Url View Person" at bounding box center [688, 245] width 69 height 29
click at [701, 234] on link "View External Url" at bounding box center [688, 238] width 69 height 12
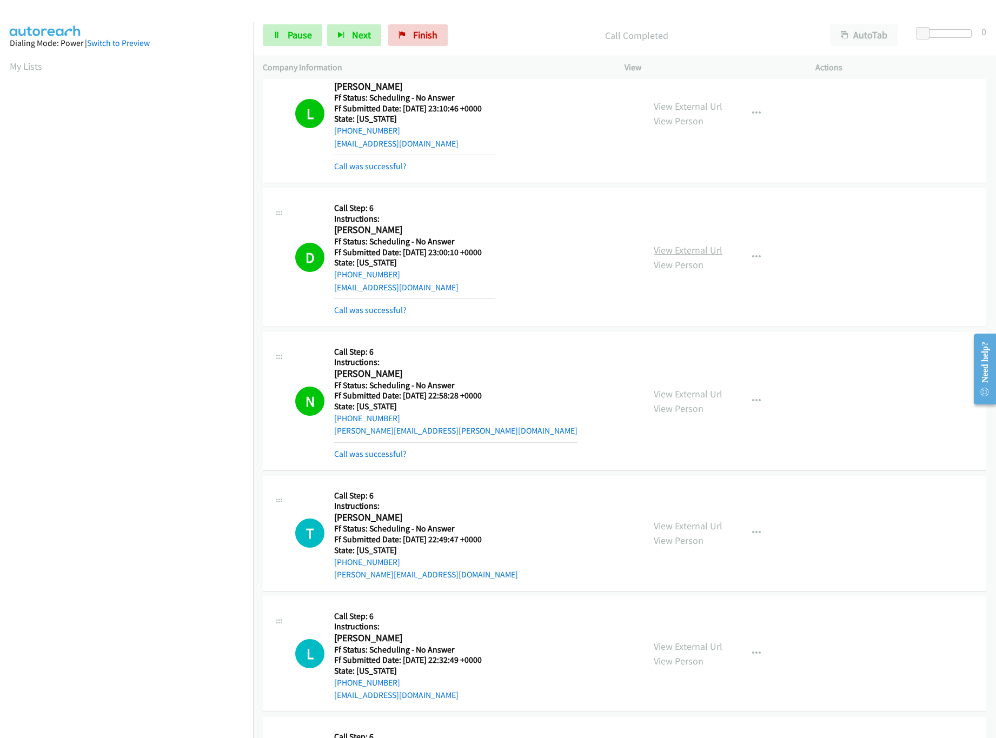
click at [656, 247] on link "View External Url" at bounding box center [688, 250] width 69 height 12
click at [696, 393] on link "View External Url" at bounding box center [688, 394] width 69 height 12
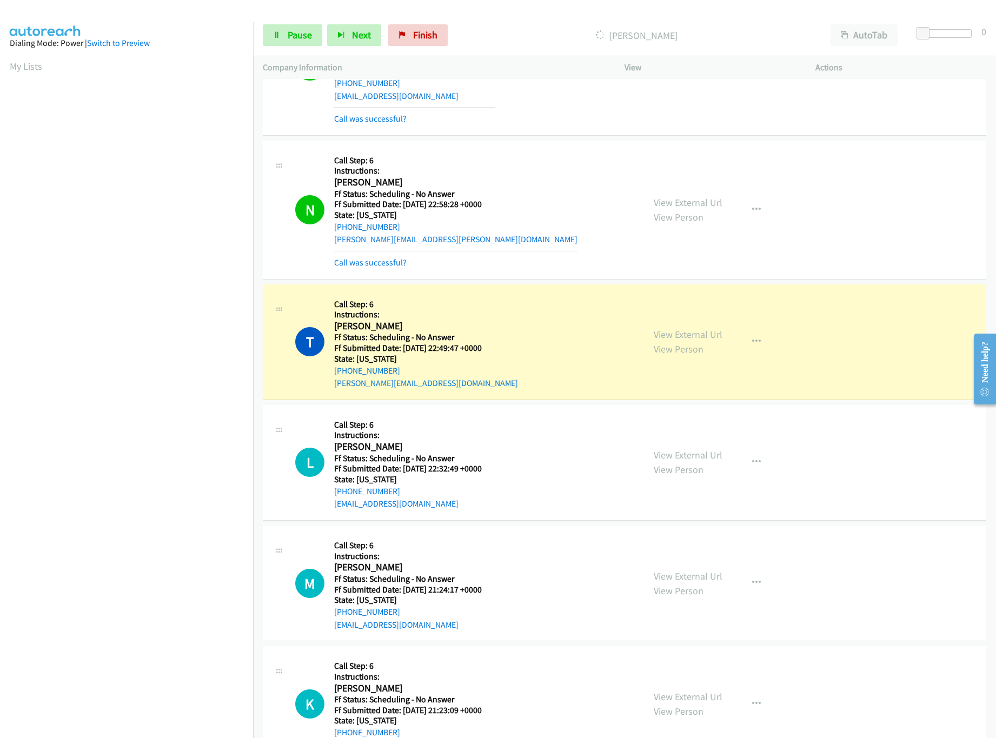
scroll to position [541, 0]
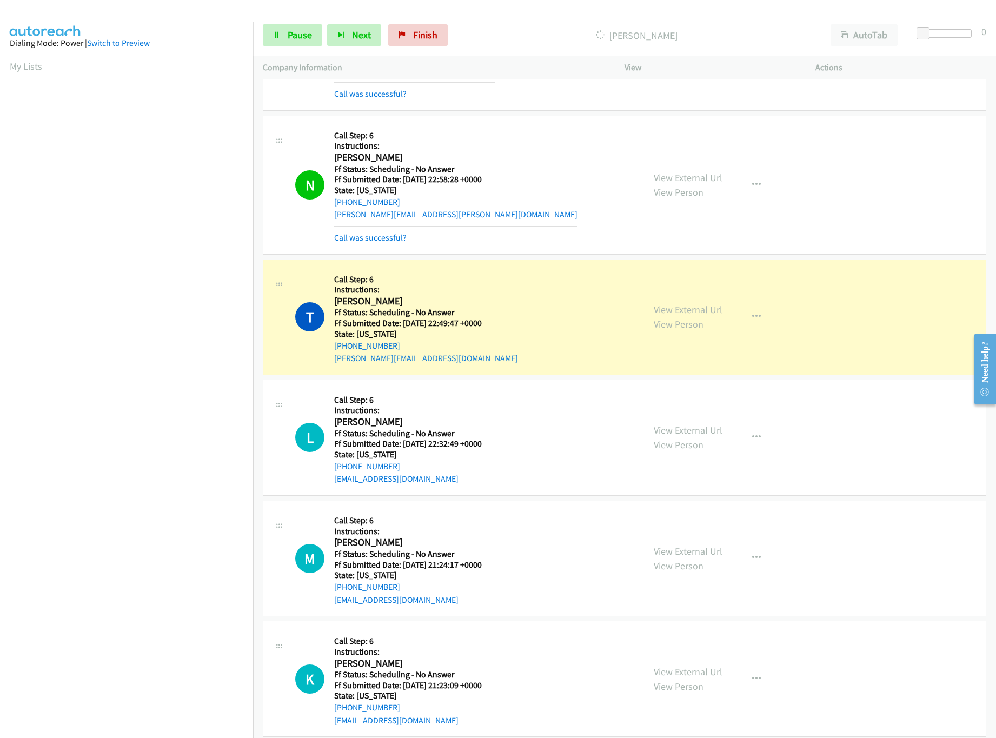
click at [672, 315] on link "View External Url" at bounding box center [688, 309] width 69 height 12
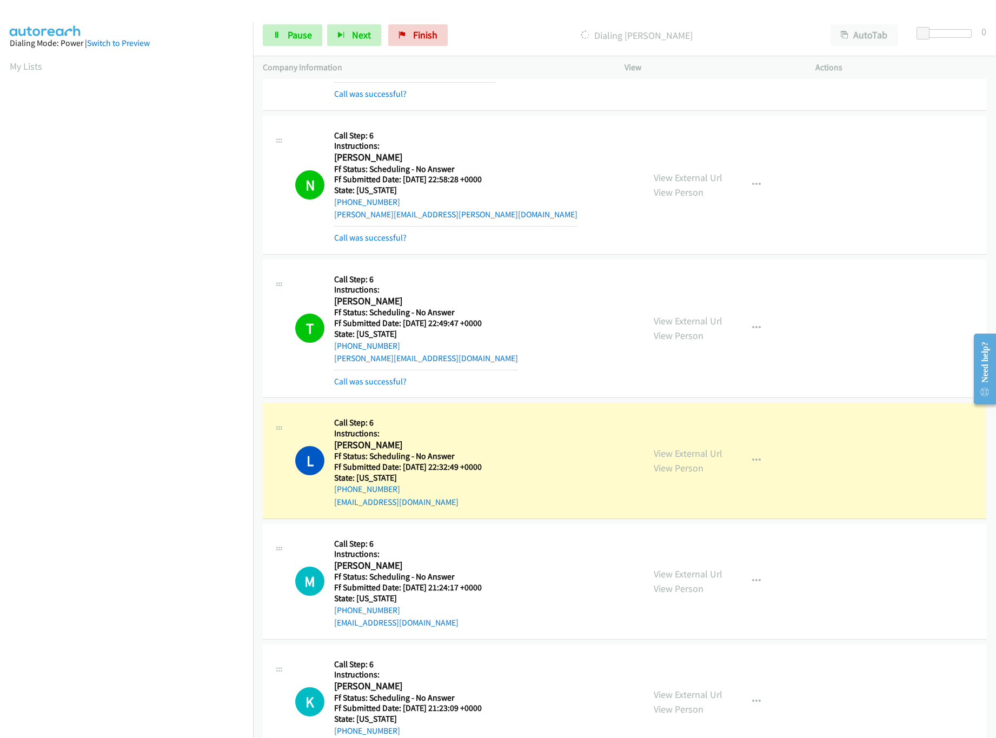
scroll to position [756, 0]
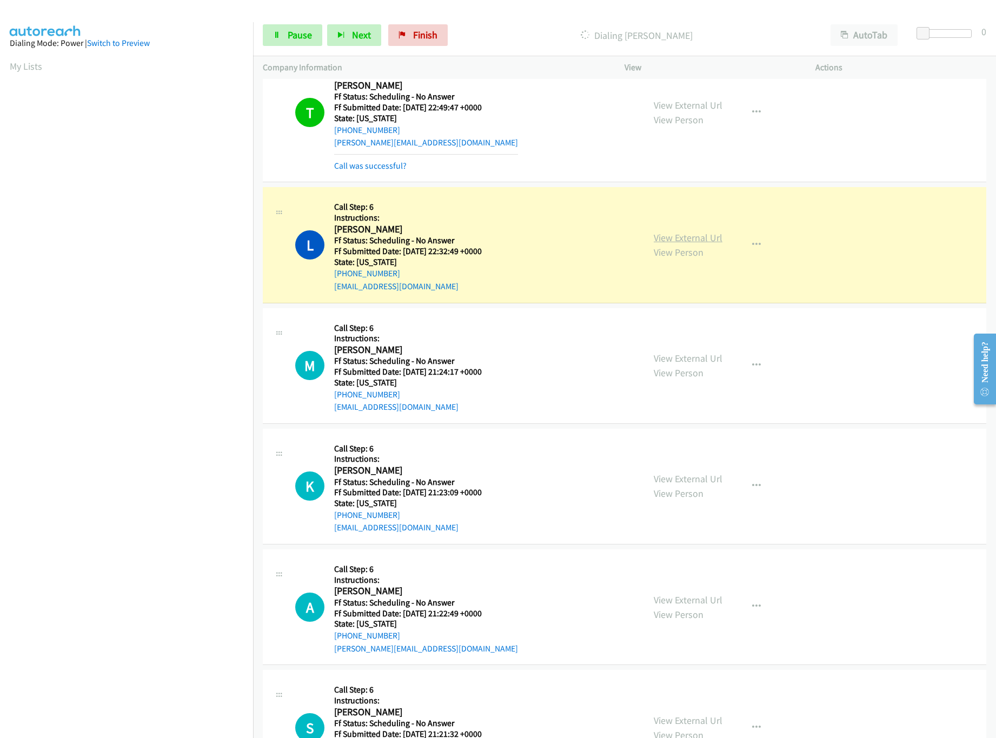
click at [676, 240] on link "View External Url" at bounding box center [688, 237] width 69 height 12
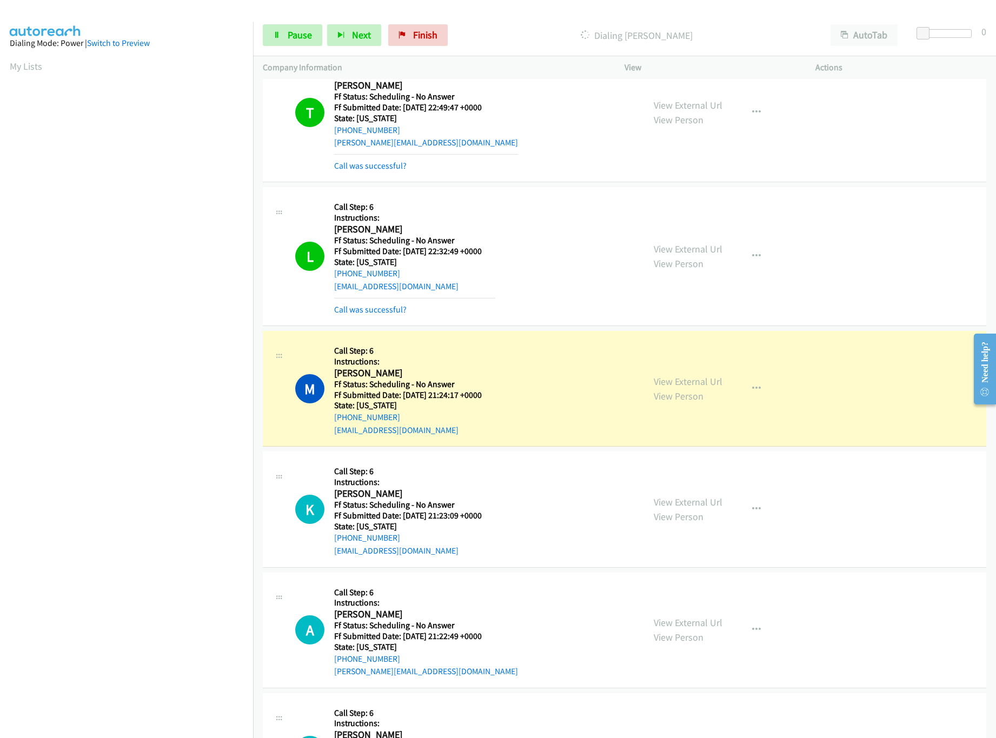
click at [692, 391] on div "View External Url View Person" at bounding box center [688, 388] width 69 height 29
click at [693, 388] on link "View External Url" at bounding box center [688, 381] width 69 height 12
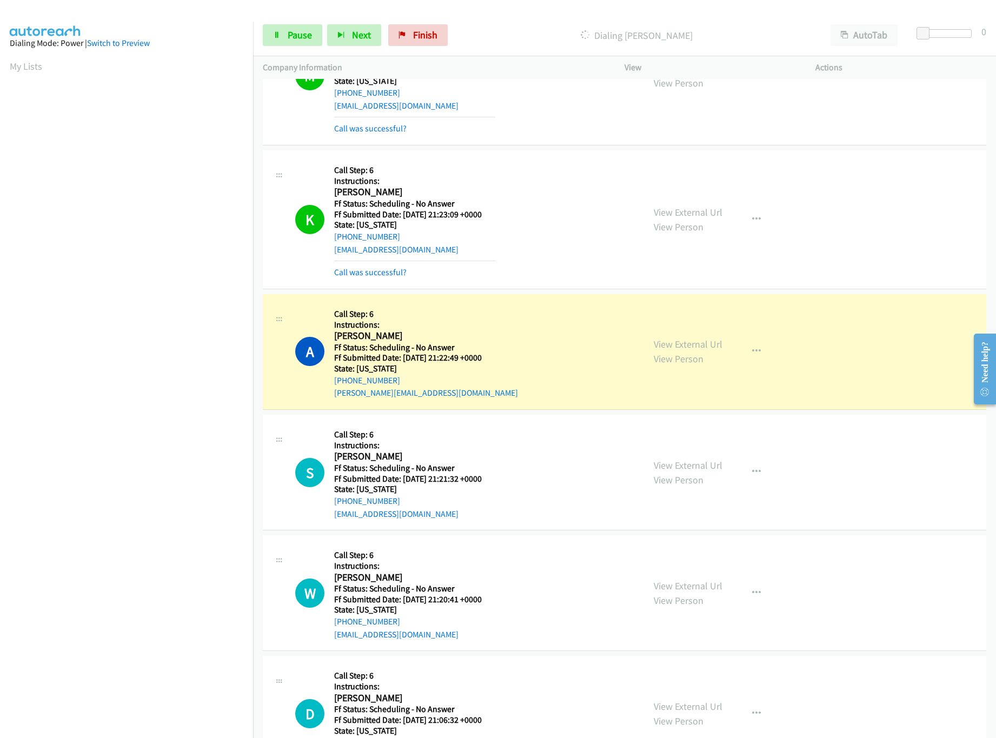
scroll to position [973, 0]
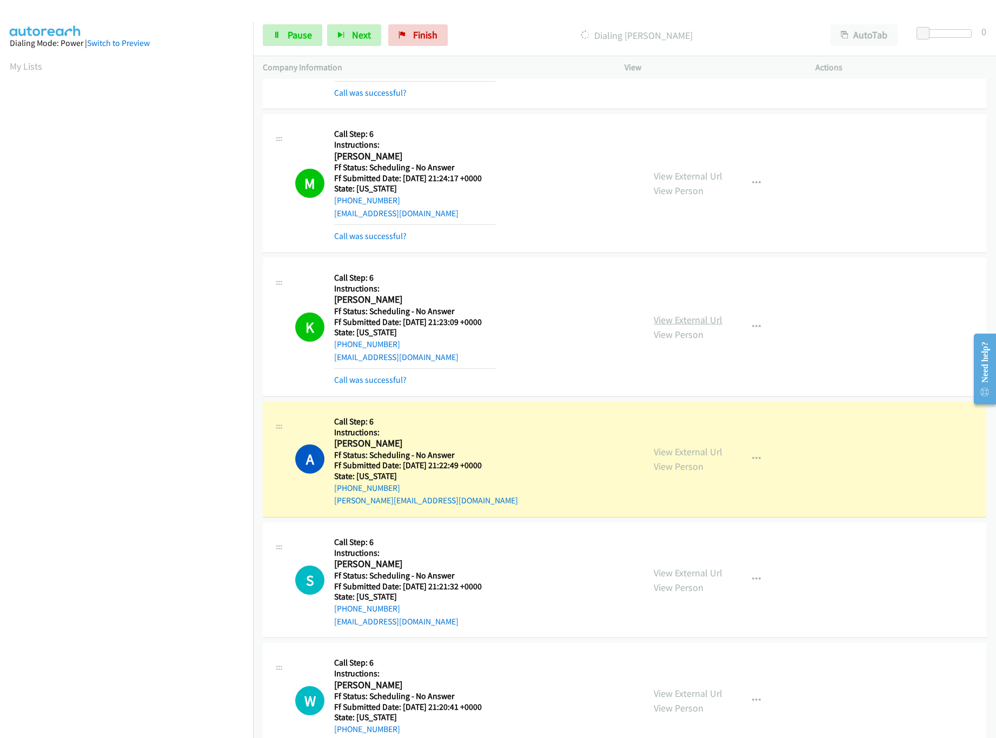
click at [673, 320] on link "View External Url" at bounding box center [688, 320] width 69 height 12
click at [685, 458] on link "View External Url" at bounding box center [688, 452] width 69 height 12
click at [261, 36] on div "Start Calls Pause Next Finish Dialing Angela Torres AutoTab AutoTab 0" at bounding box center [624, 36] width 743 height 42
click at [268, 36] on link "Pause" at bounding box center [292, 35] width 59 height 22
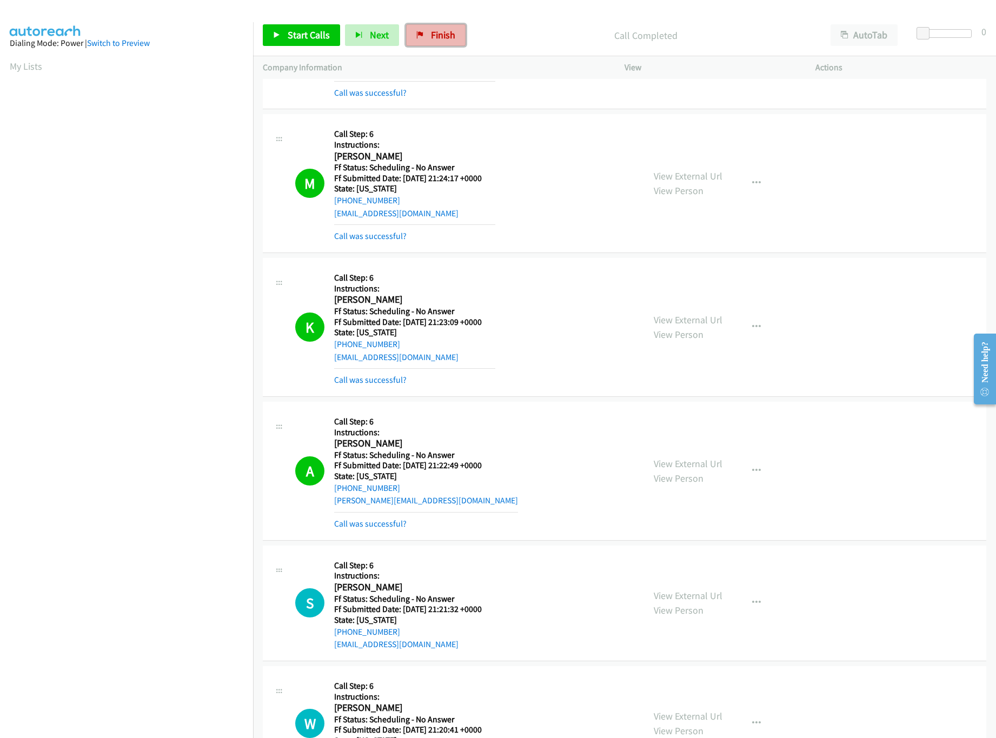
click at [441, 36] on span "Finish" at bounding box center [443, 35] width 24 height 12
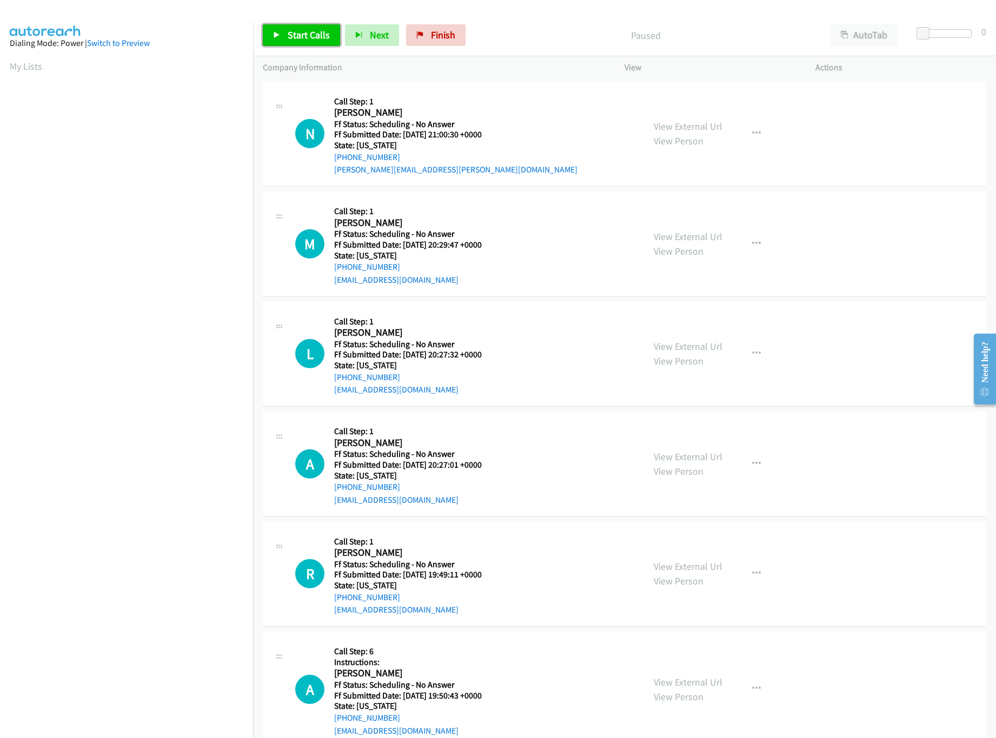
click at [315, 26] on link "Start Calls" at bounding box center [301, 35] width 77 height 22
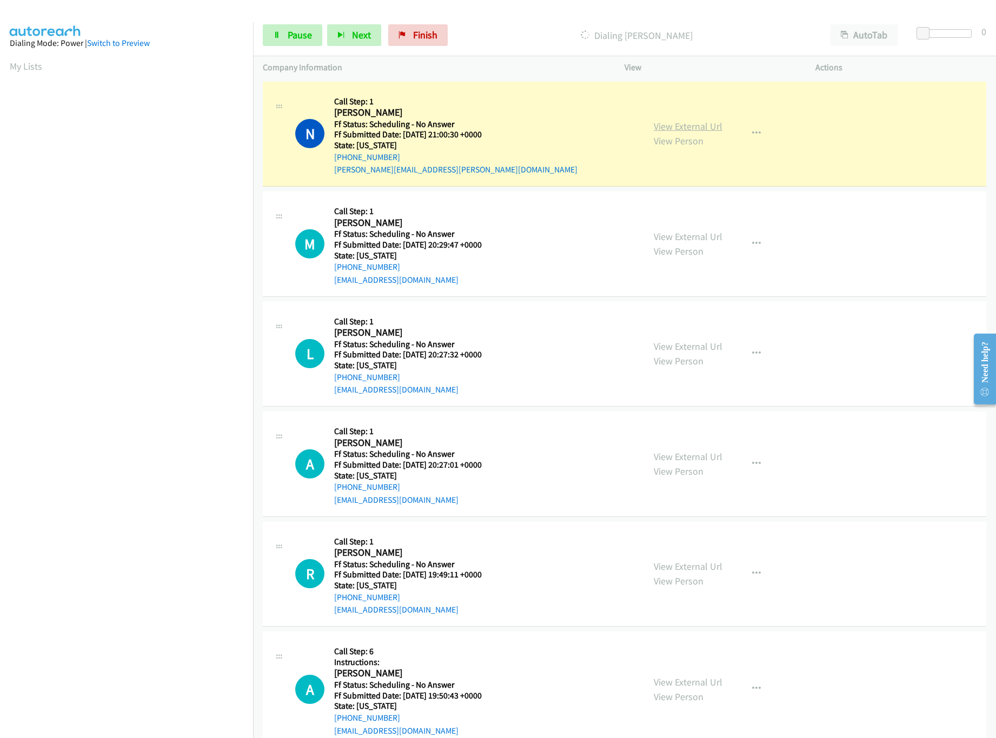
click at [681, 128] on link "View External Url" at bounding box center [688, 126] width 69 height 12
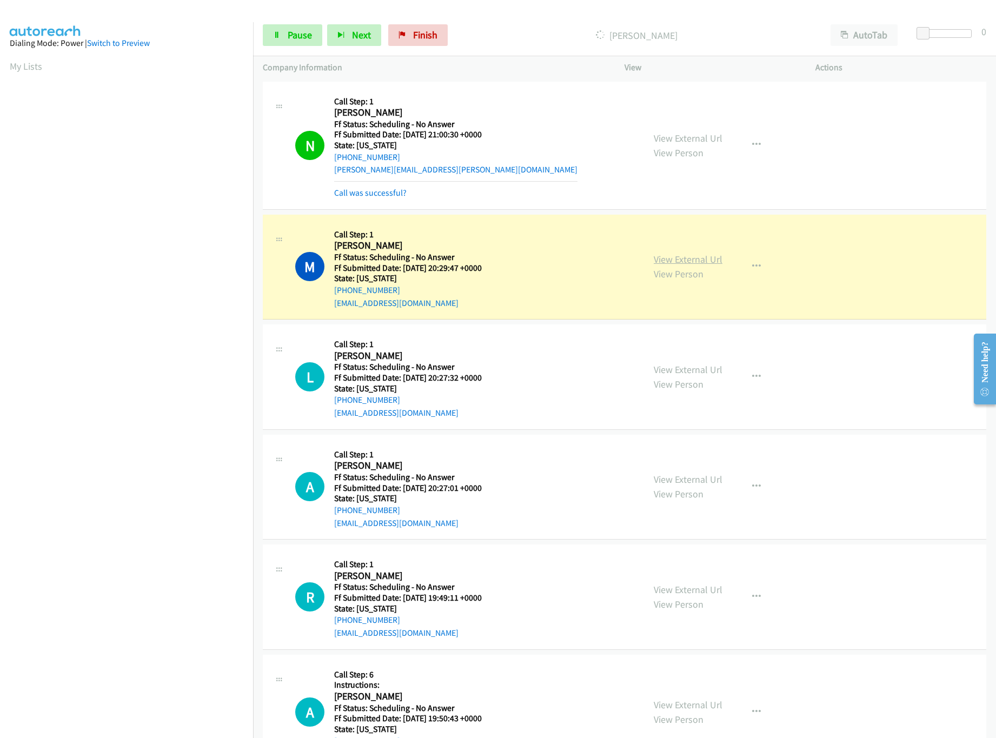
click at [685, 260] on link "View External Url" at bounding box center [688, 259] width 69 height 12
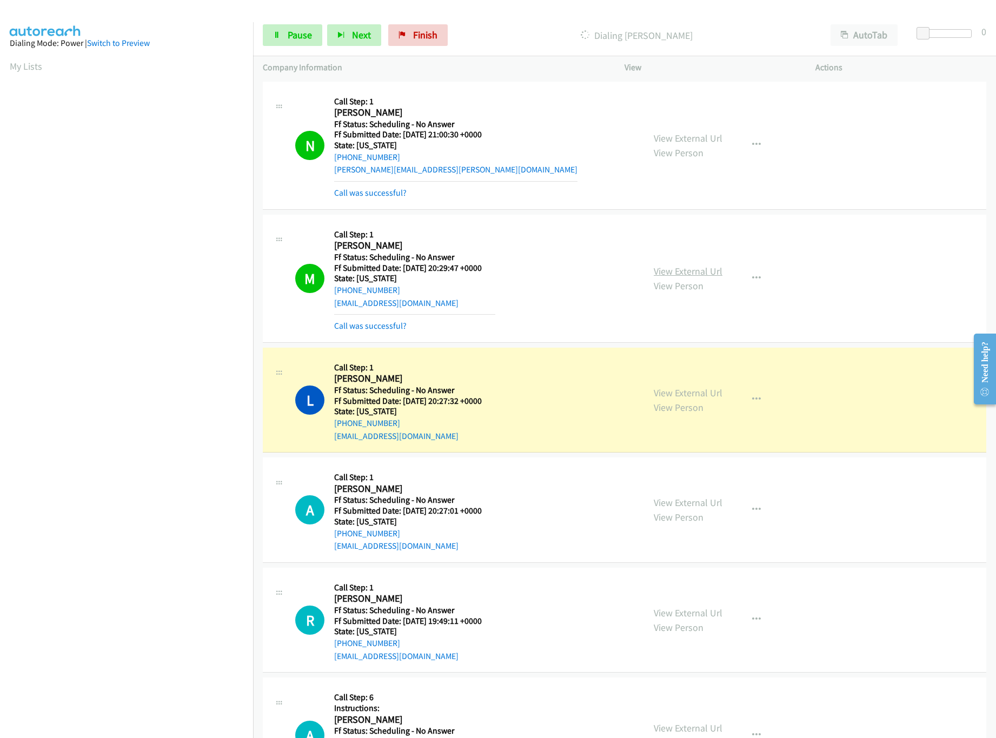
click at [708, 273] on link "View External Url" at bounding box center [688, 271] width 69 height 12
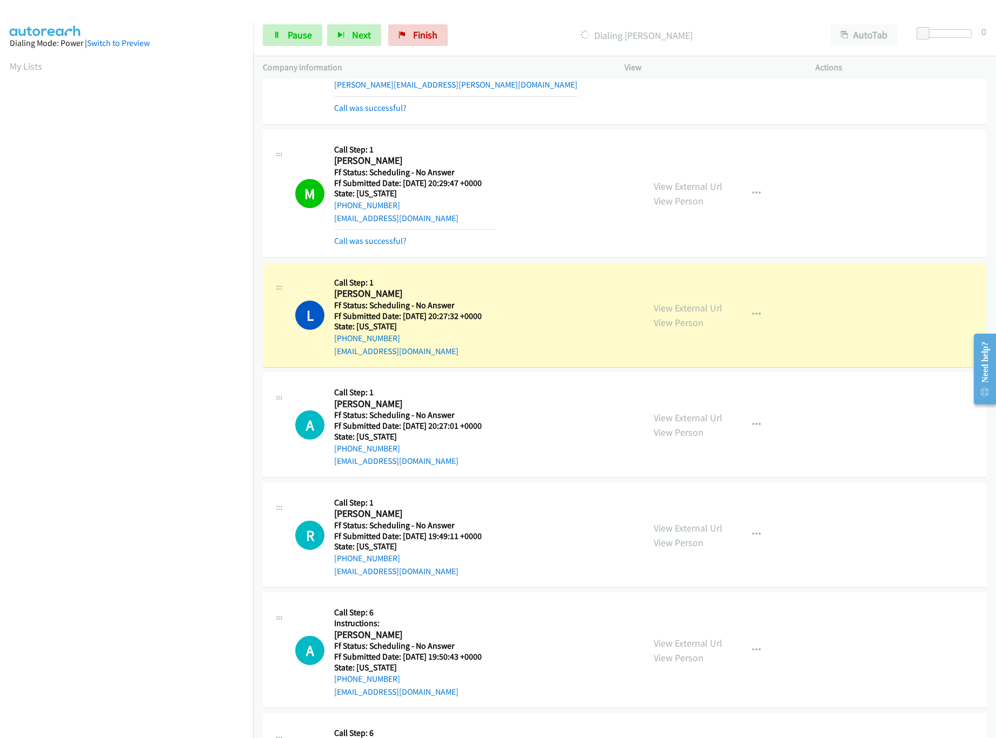
scroll to position [108, 0]
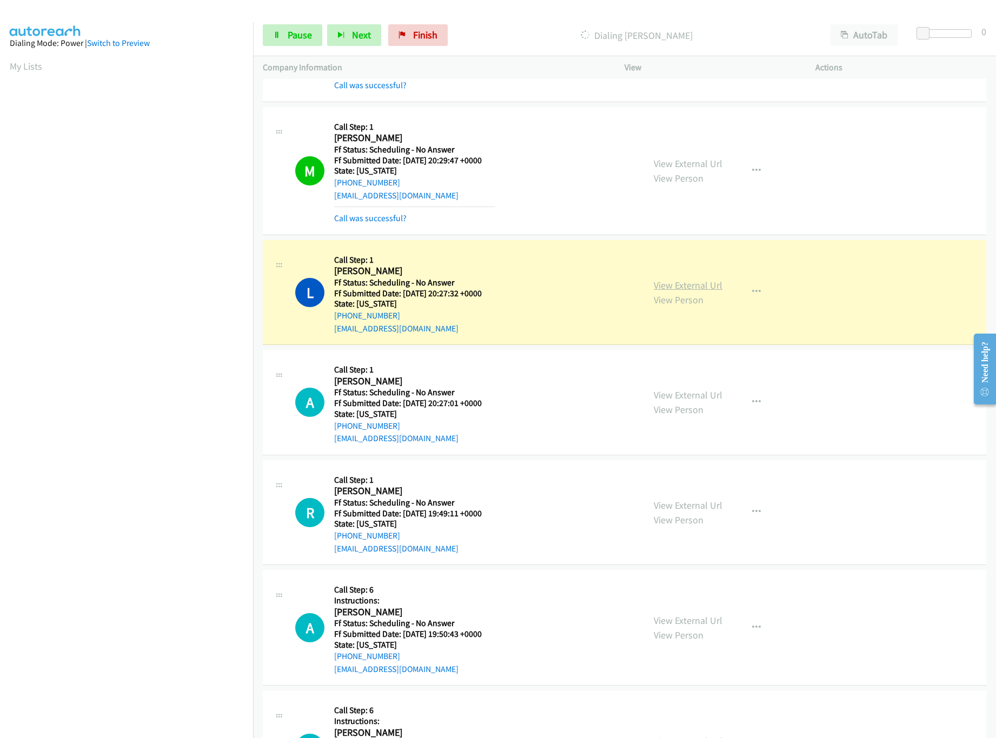
click at [680, 281] on link "View External Url" at bounding box center [688, 285] width 69 height 12
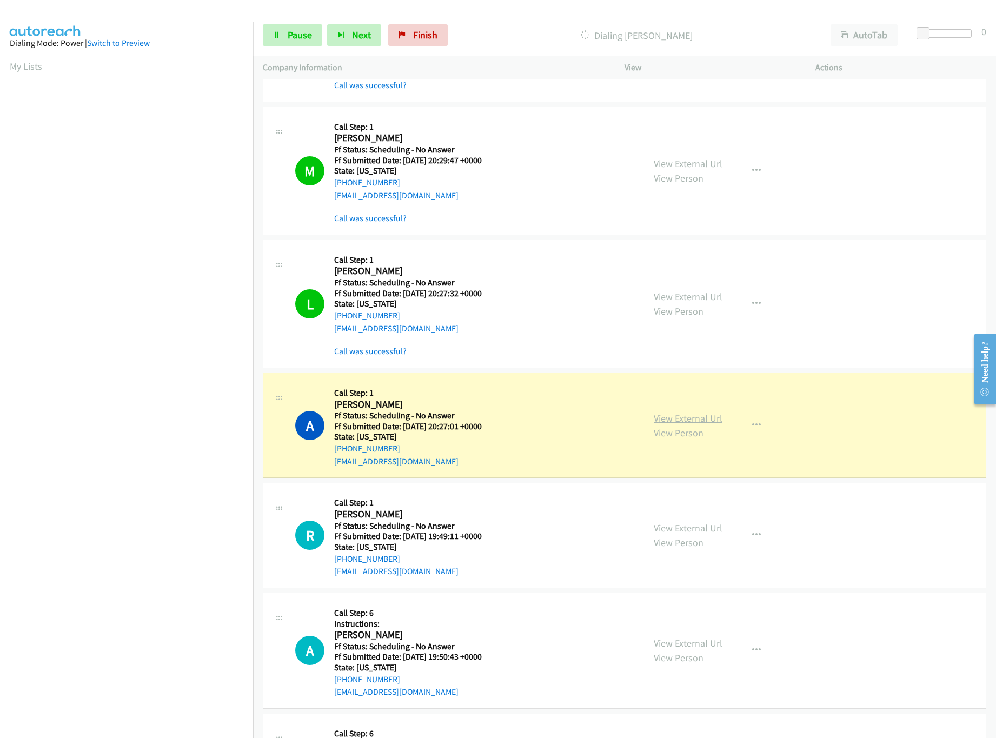
click at [685, 422] on link "View External Url" at bounding box center [688, 418] width 69 height 12
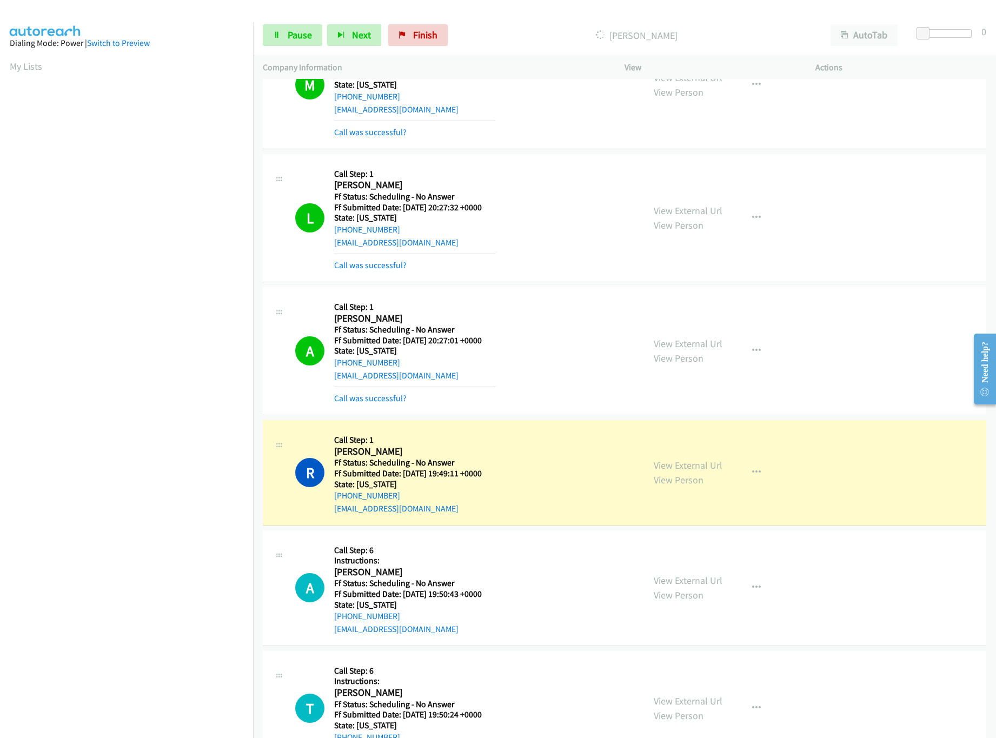
scroll to position [432, 0]
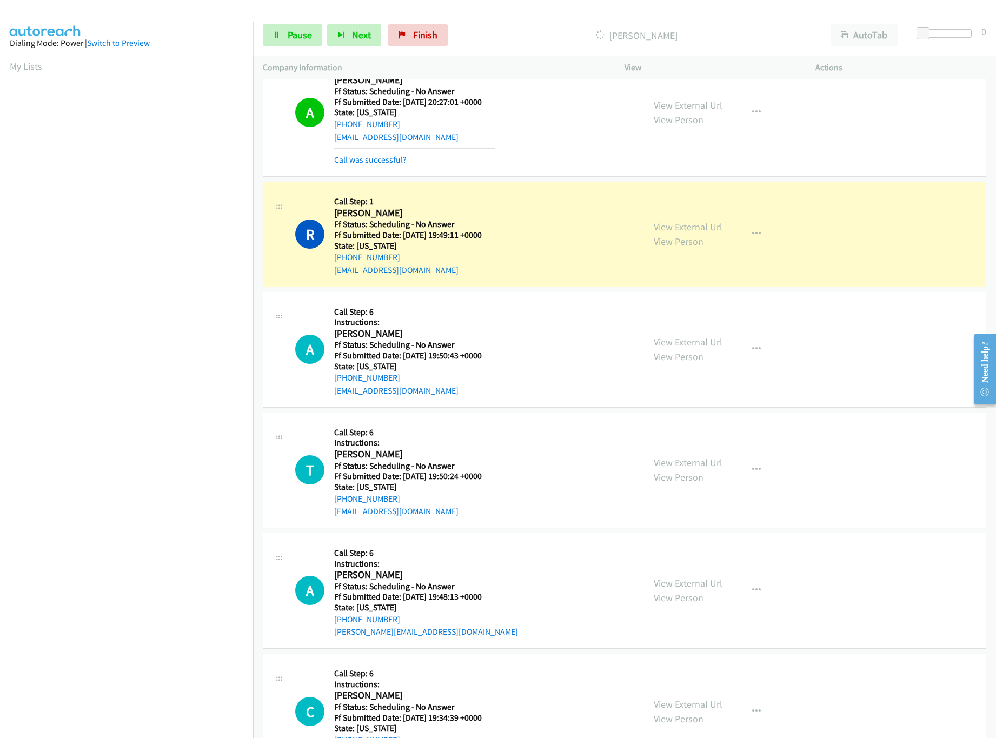
click at [693, 227] on link "View External Url" at bounding box center [688, 227] width 69 height 12
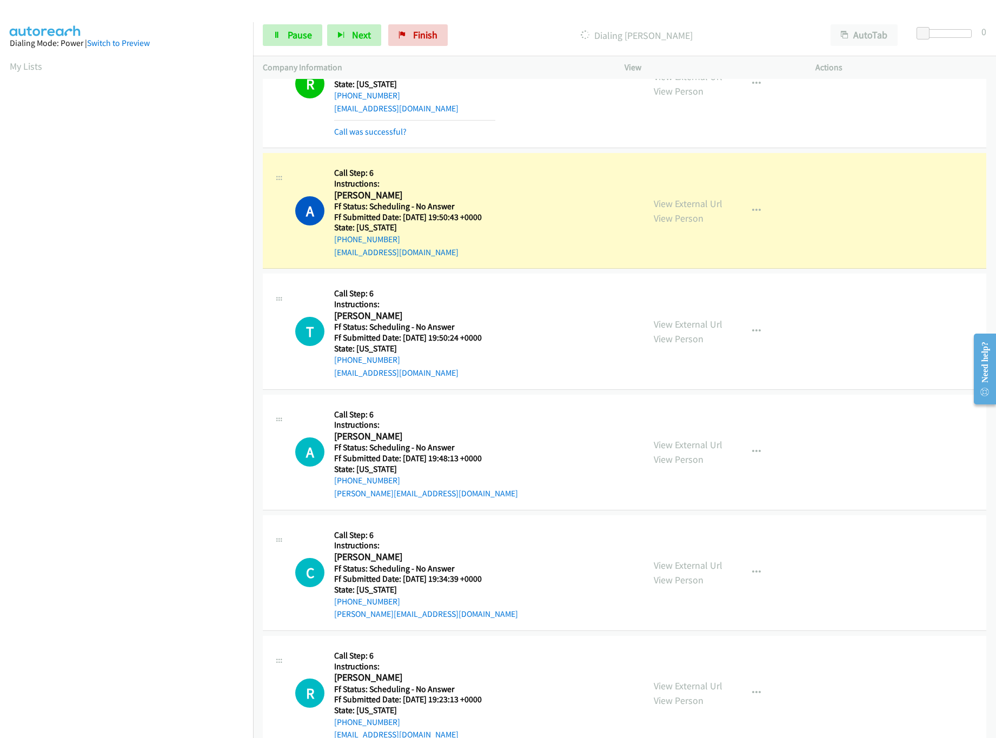
scroll to position [649, 0]
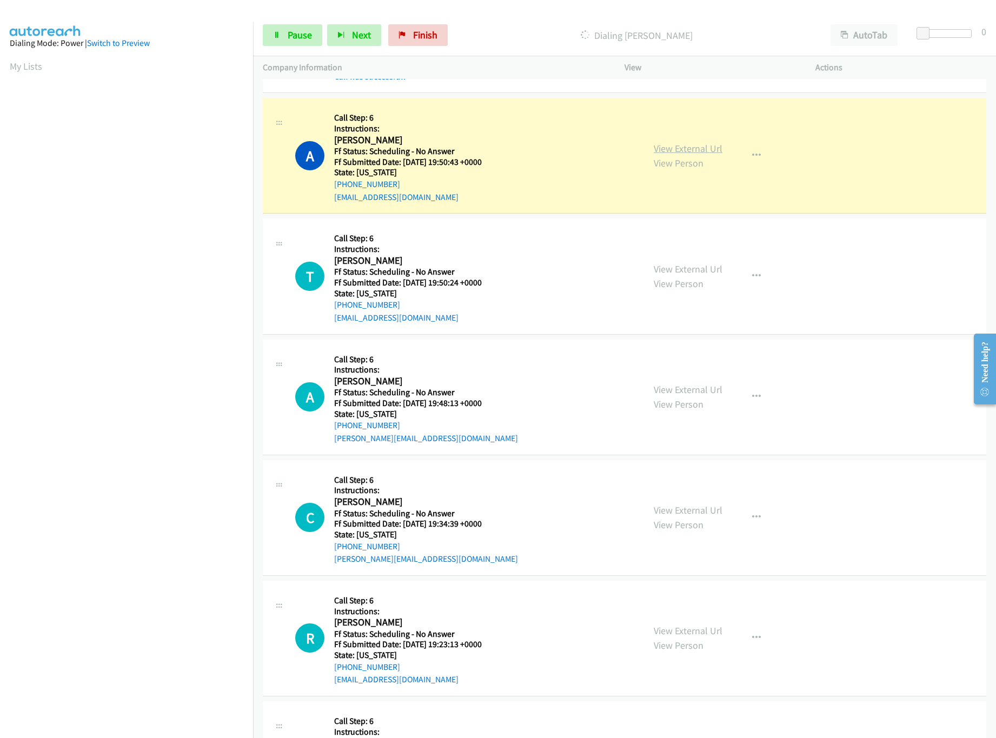
click at [689, 148] on link "View External Url" at bounding box center [688, 148] width 69 height 12
click at [680, 268] on link "View External Url" at bounding box center [688, 269] width 69 height 12
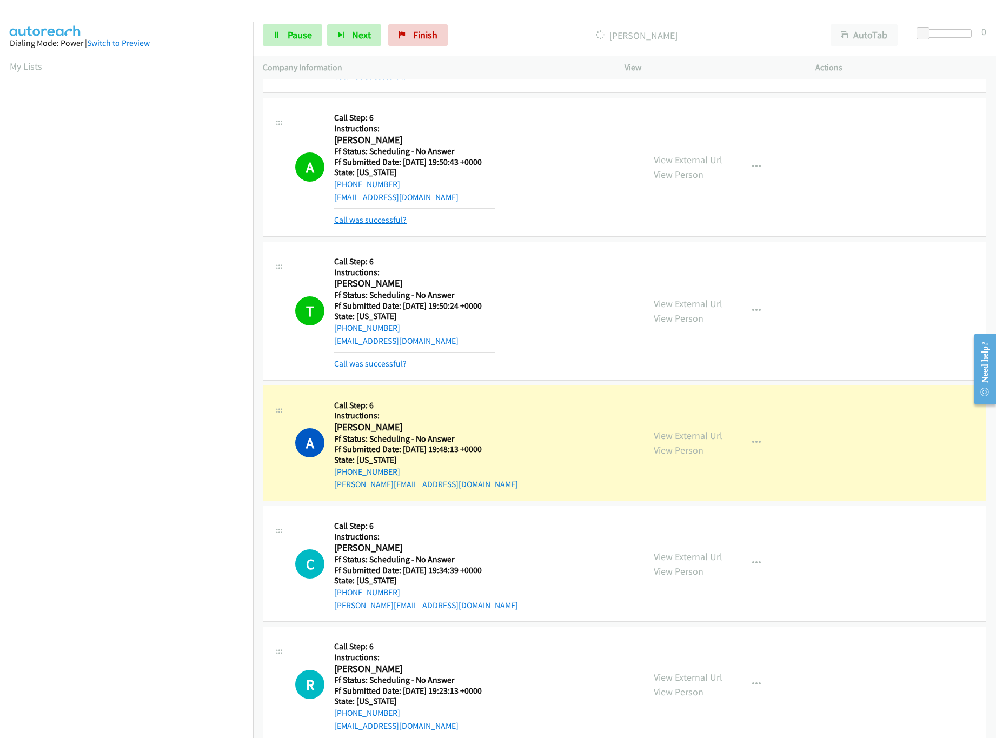
click at [374, 224] on link "Call was successful?" at bounding box center [370, 220] width 72 height 10
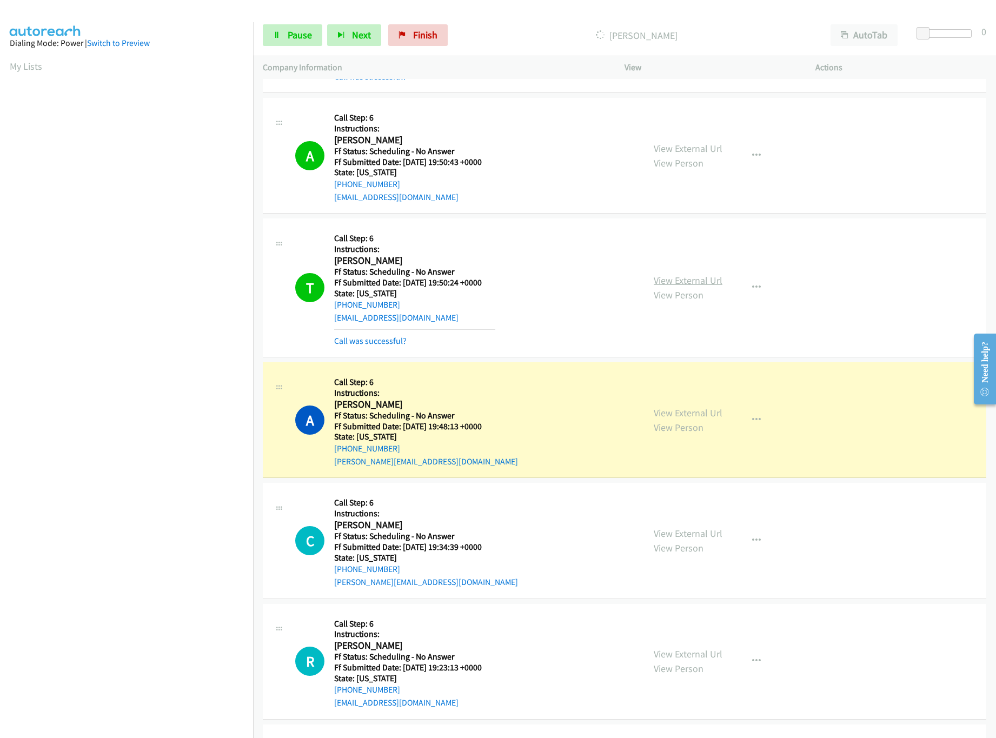
click at [685, 283] on link "View External Url" at bounding box center [688, 280] width 69 height 12
click at [681, 412] on link "View External Url" at bounding box center [688, 413] width 69 height 12
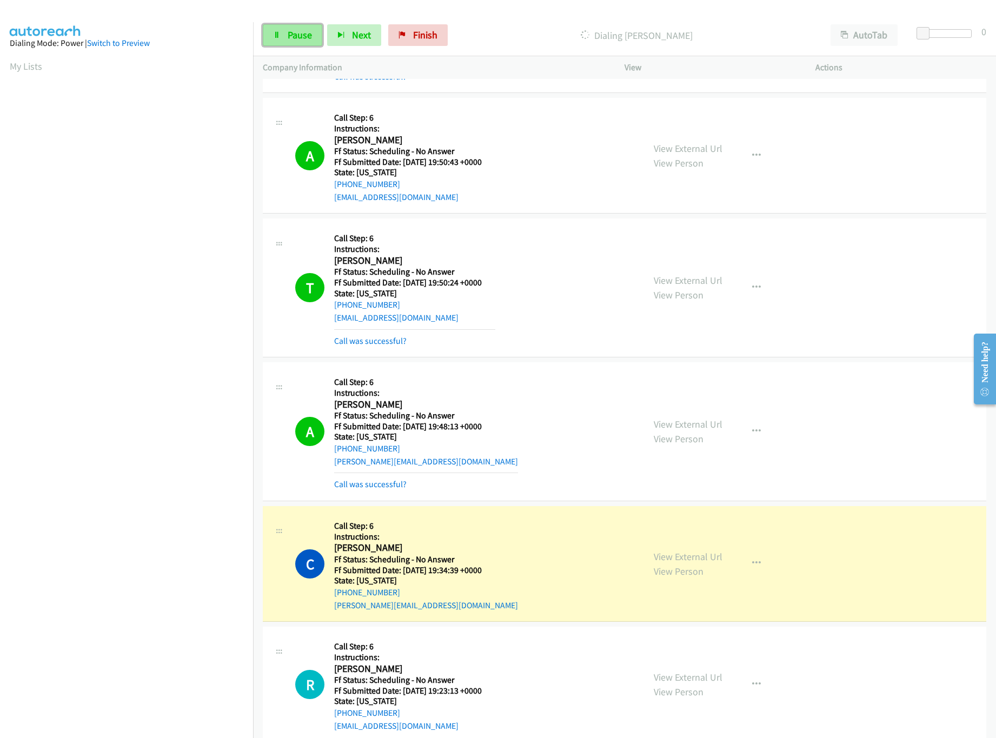
click at [290, 33] on span "Pause" at bounding box center [300, 35] width 24 height 12
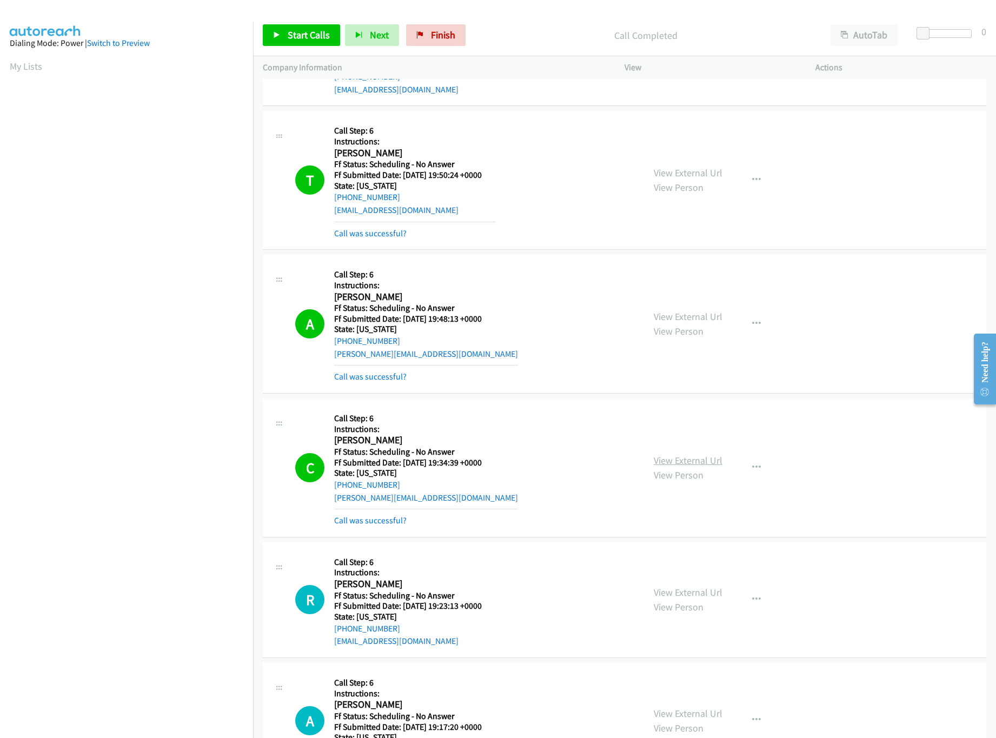
click at [672, 461] on link "View External Url" at bounding box center [688, 460] width 69 height 12
click at [368, 524] on link "Call was successful?" at bounding box center [370, 520] width 72 height 10
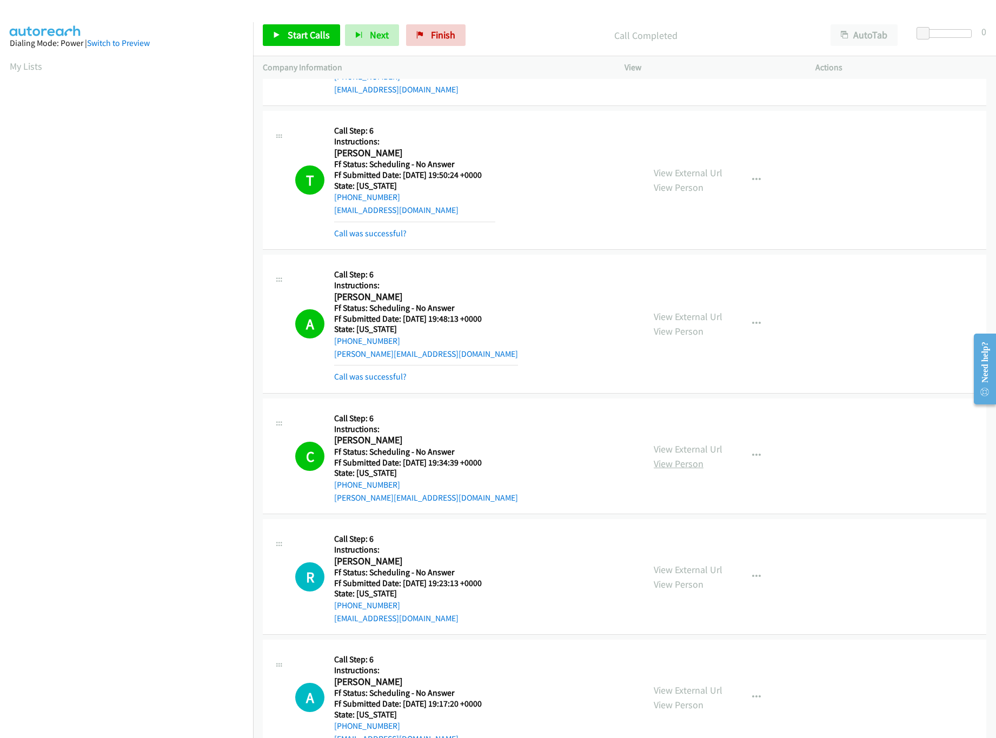
click at [692, 461] on link "View Person" at bounding box center [679, 463] width 50 height 12
click at [683, 453] on link "View External Url" at bounding box center [688, 449] width 69 height 12
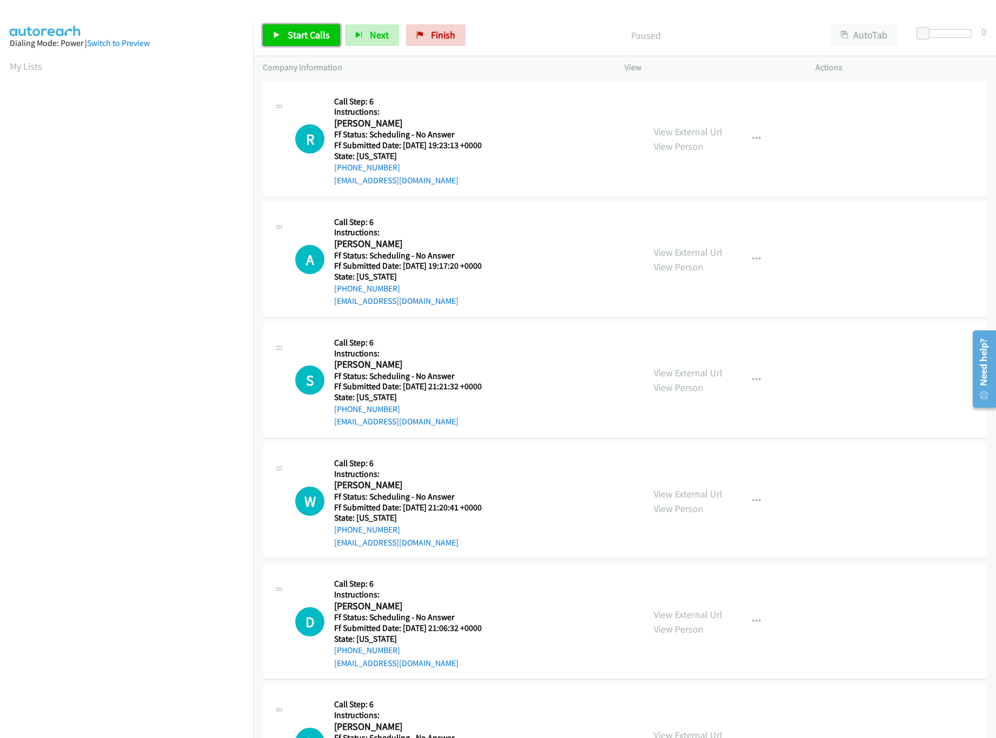
click at [288, 29] on span "Start Calls" at bounding box center [309, 35] width 42 height 12
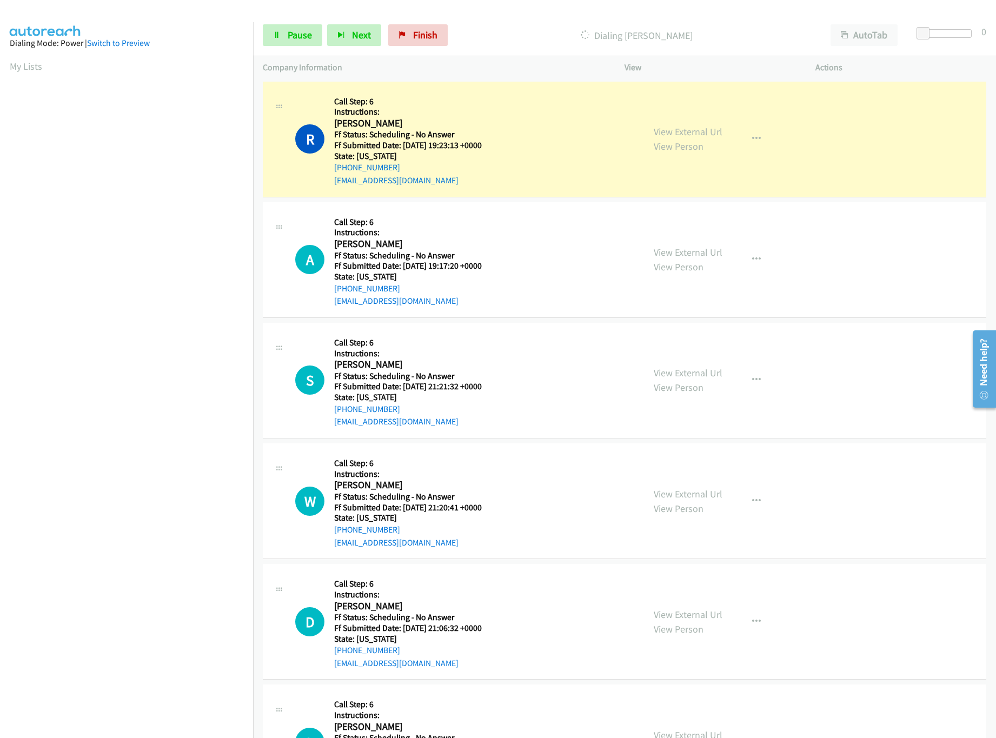
click at [131, 669] on nav "Dialing Mode: Power | Switch to Preview My Lists" at bounding box center [127, 391] width 254 height 738
click at [680, 122] on div "View External Url View Person View External Url Email Schedule/Manage Callback …" at bounding box center [744, 139] width 201 height 96
click at [683, 129] on link "View External Url" at bounding box center [688, 131] width 69 height 12
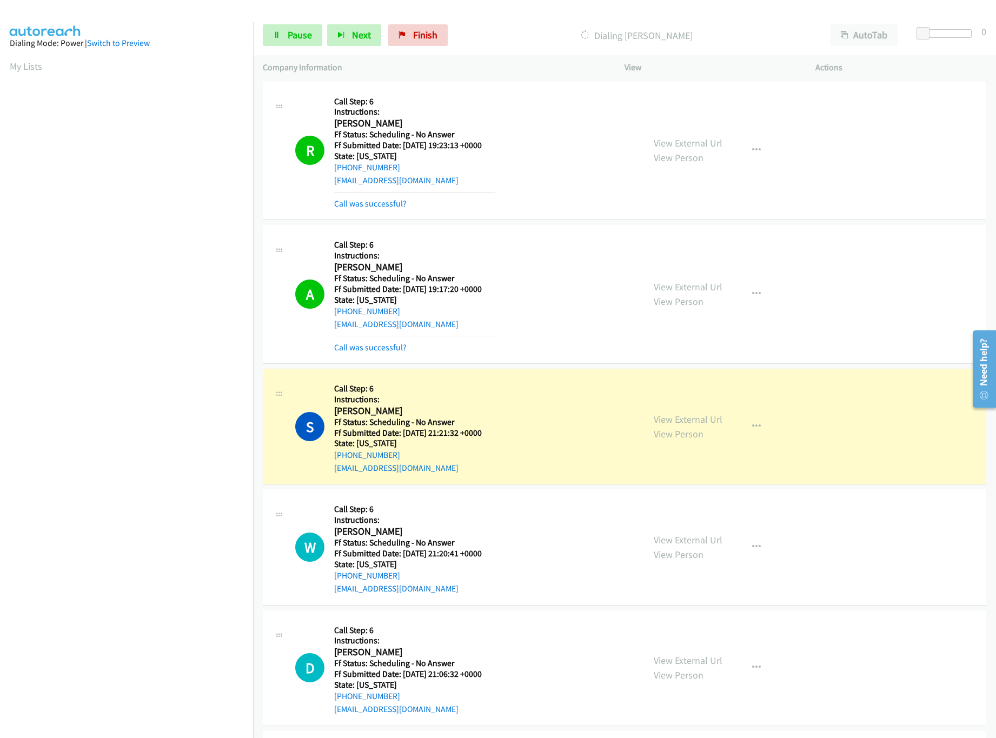
click at [474, 215] on div "R Callback Scheduled Call Step: 6 Instructions: [PERSON_NAME] America/New_York …" at bounding box center [624, 151] width 723 height 139
click at [704, 141] on link "View External Url" at bounding box center [688, 143] width 69 height 12
click at [699, 284] on link "View External Url" at bounding box center [688, 287] width 69 height 12
click at [696, 411] on div "View External Url View Person View External Url Email Schedule/Manage Callback …" at bounding box center [744, 426] width 201 height 96
click at [698, 417] on link "View External Url" at bounding box center [688, 419] width 69 height 12
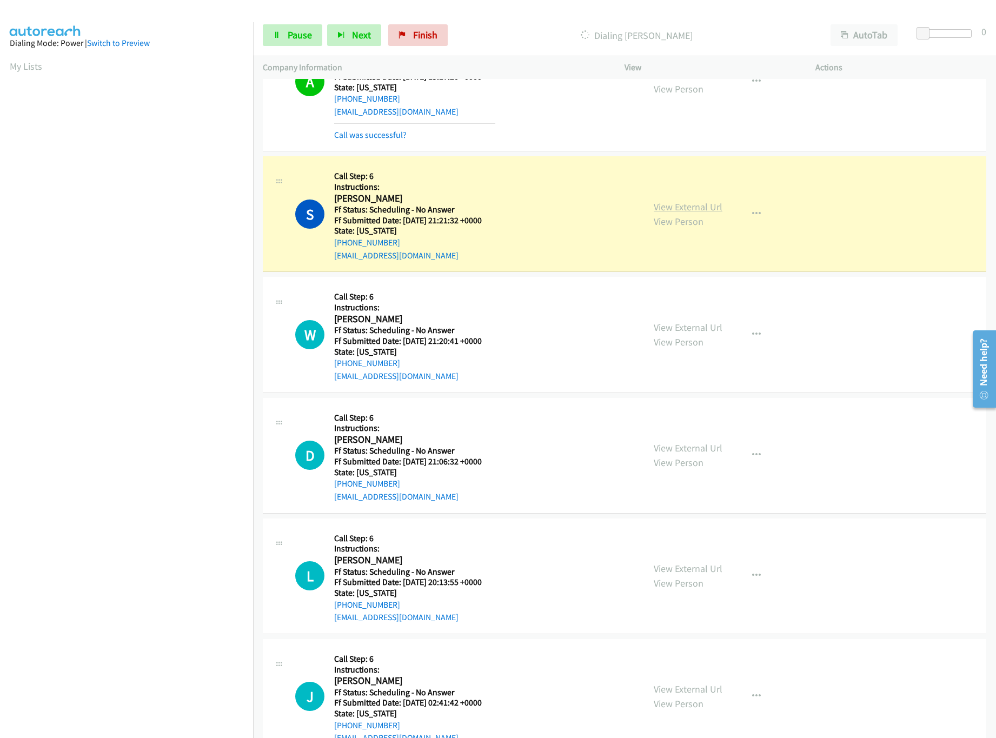
scroll to position [216, 0]
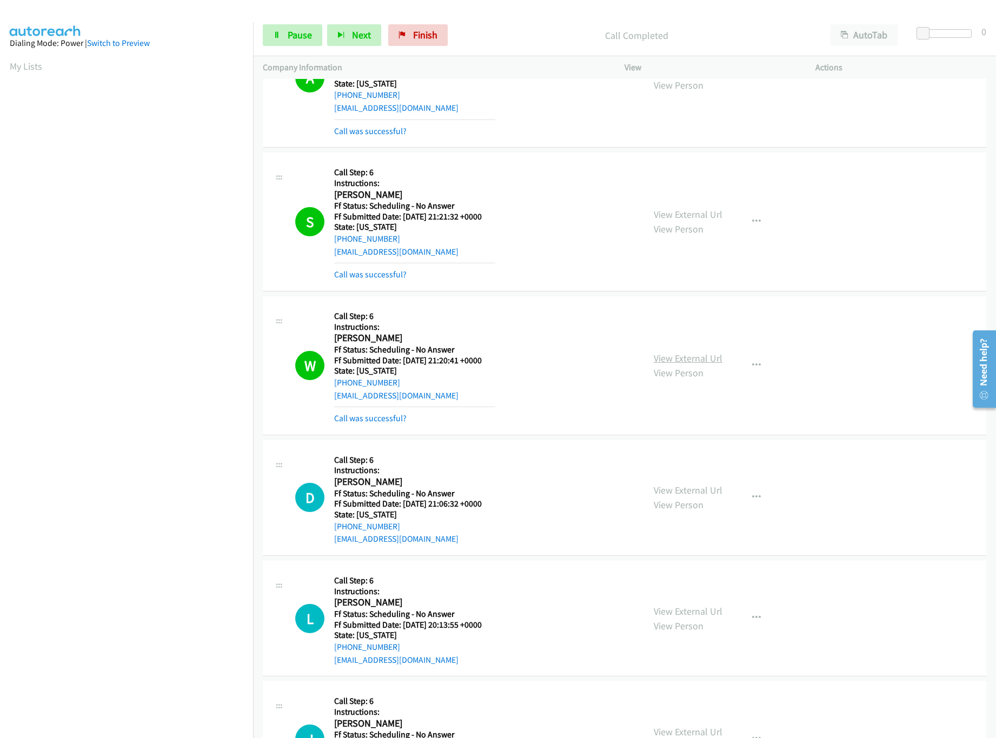
click at [672, 358] on link "View External Url" at bounding box center [688, 358] width 69 height 12
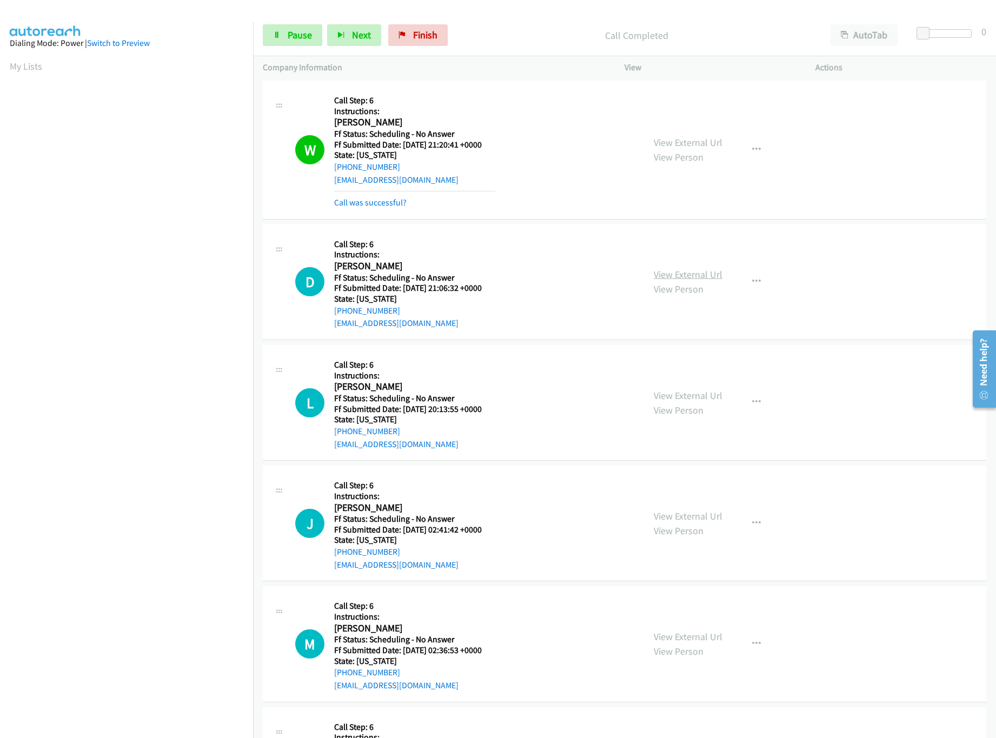
click at [688, 280] on link "View External Url" at bounding box center [688, 274] width 69 height 12
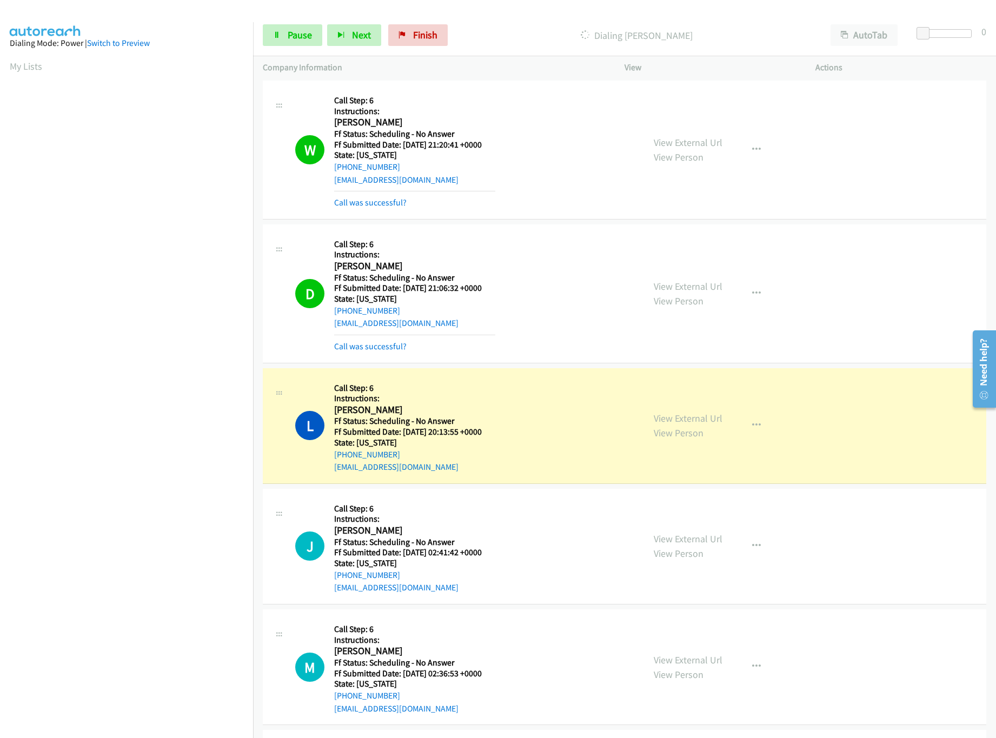
click at [194, 664] on nav "Dialing Mode: Power | Switch to Preview My Lists" at bounding box center [127, 391] width 254 height 738
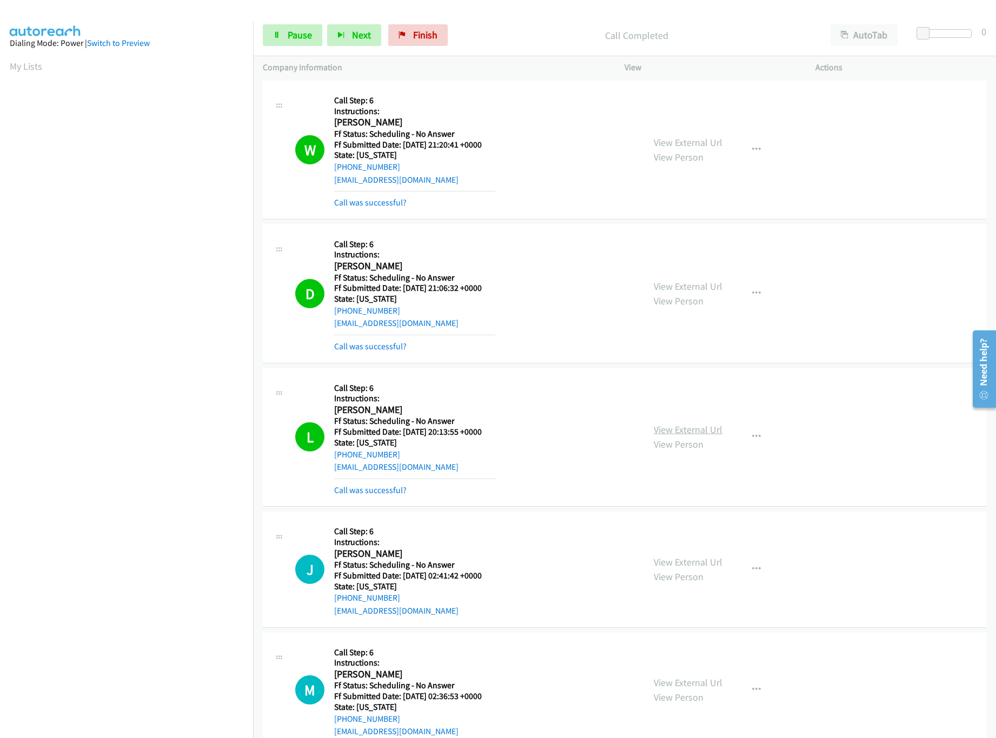
click at [662, 428] on link "View External Url" at bounding box center [688, 429] width 69 height 12
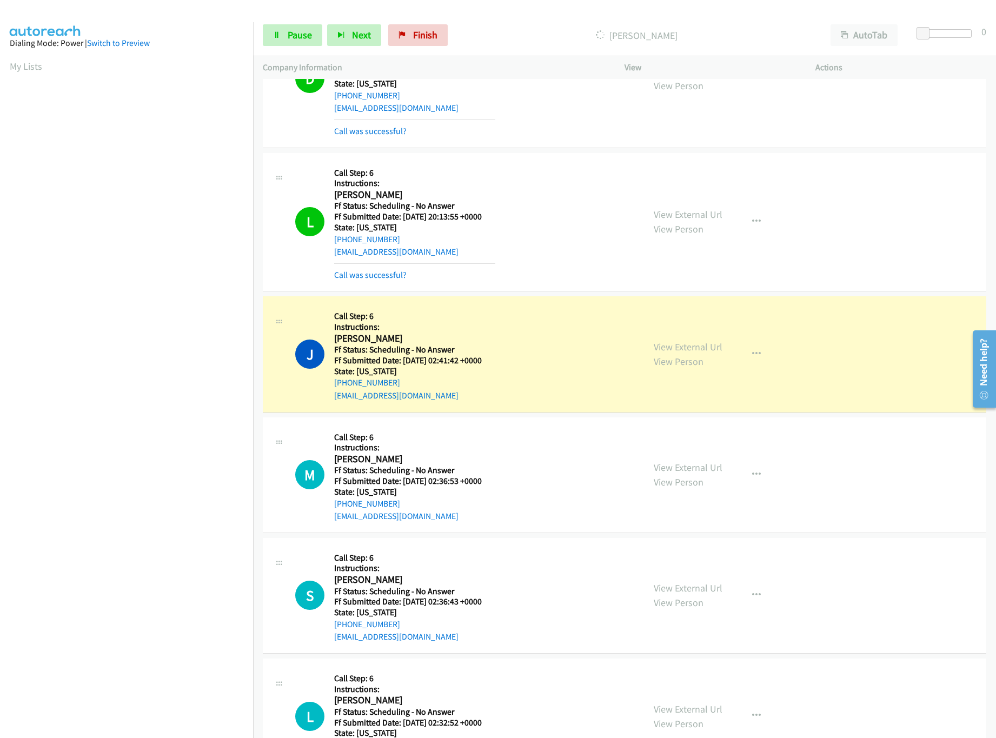
scroll to position [649, 0]
click at [670, 344] on link "View External Url" at bounding box center [688, 345] width 69 height 12
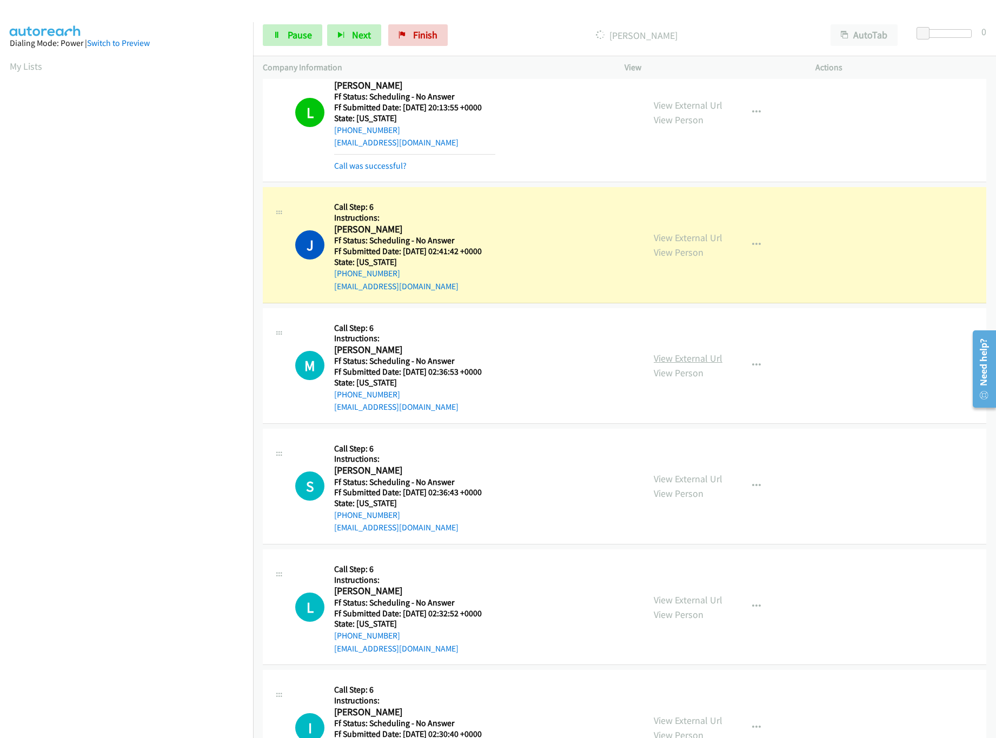
click at [659, 364] on link "View External Url" at bounding box center [688, 358] width 69 height 12
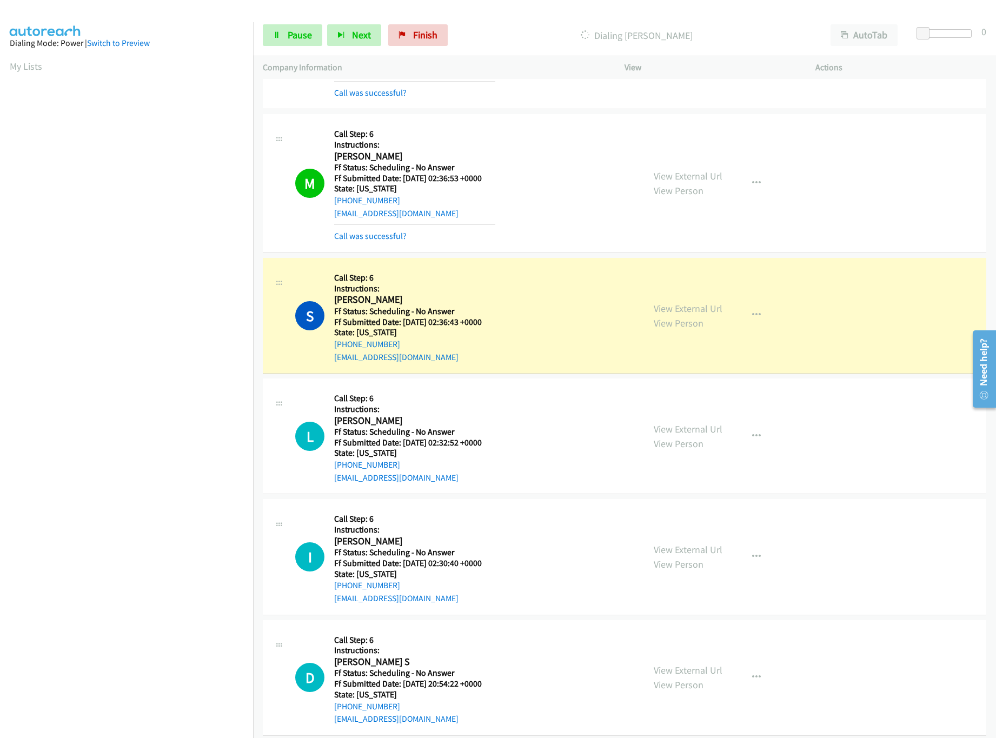
scroll to position [1081, 0]
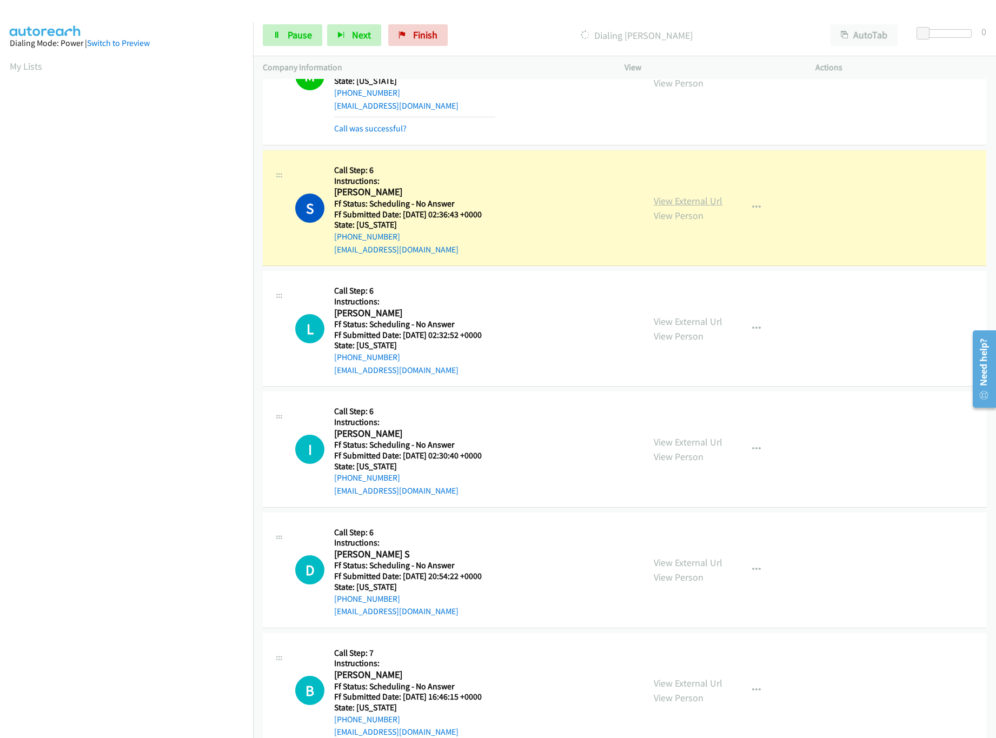
click at [684, 204] on link "View External Url" at bounding box center [688, 201] width 69 height 12
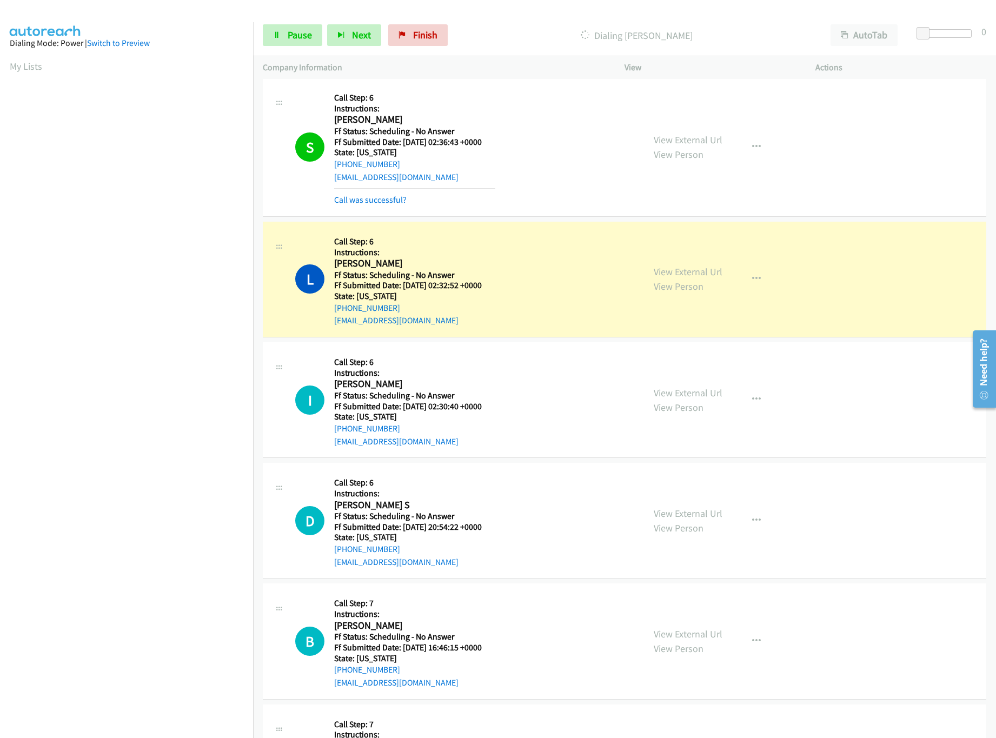
scroll to position [1189, 0]
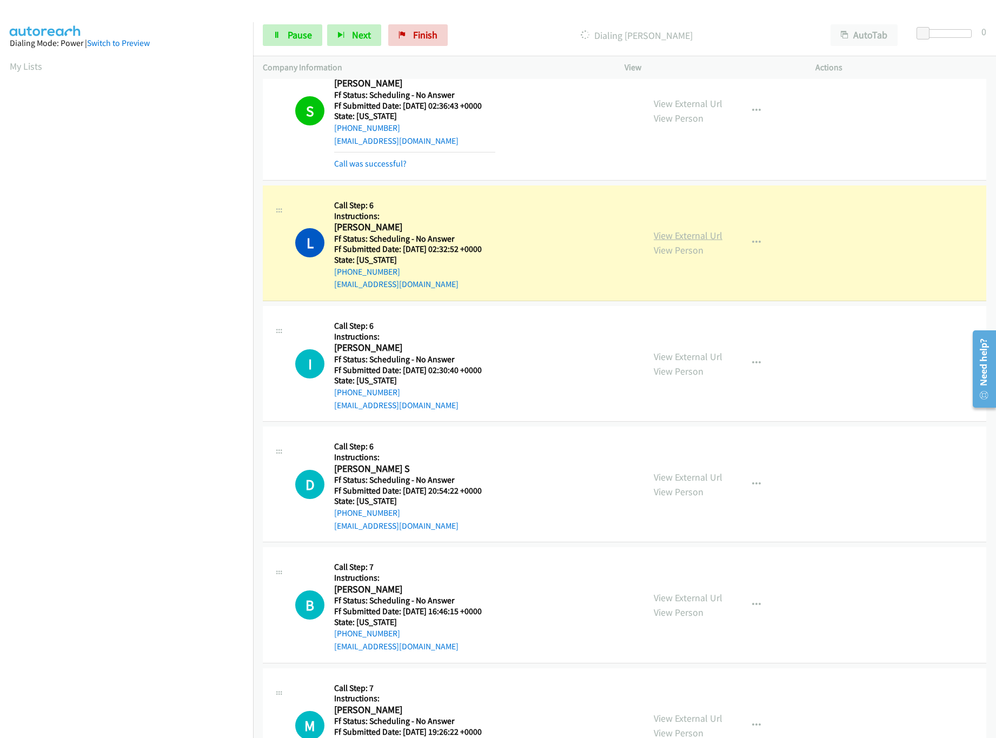
click at [663, 238] on link "View External Url" at bounding box center [688, 235] width 69 height 12
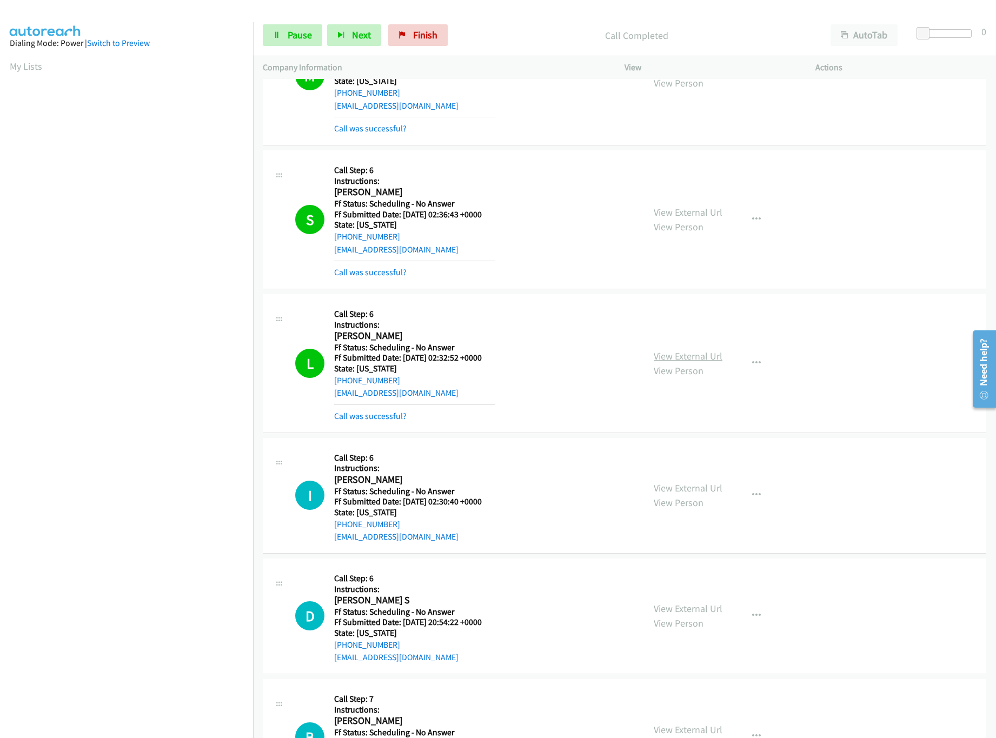
click at [661, 357] on link "View External Url" at bounding box center [688, 356] width 69 height 12
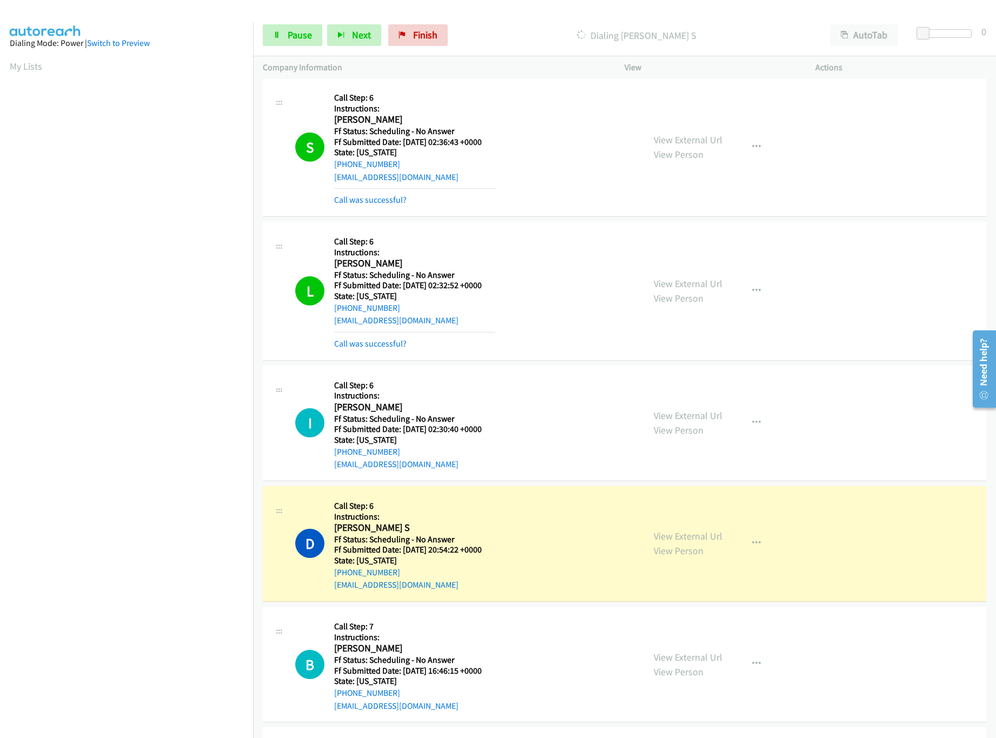
scroll to position [1189, 0]
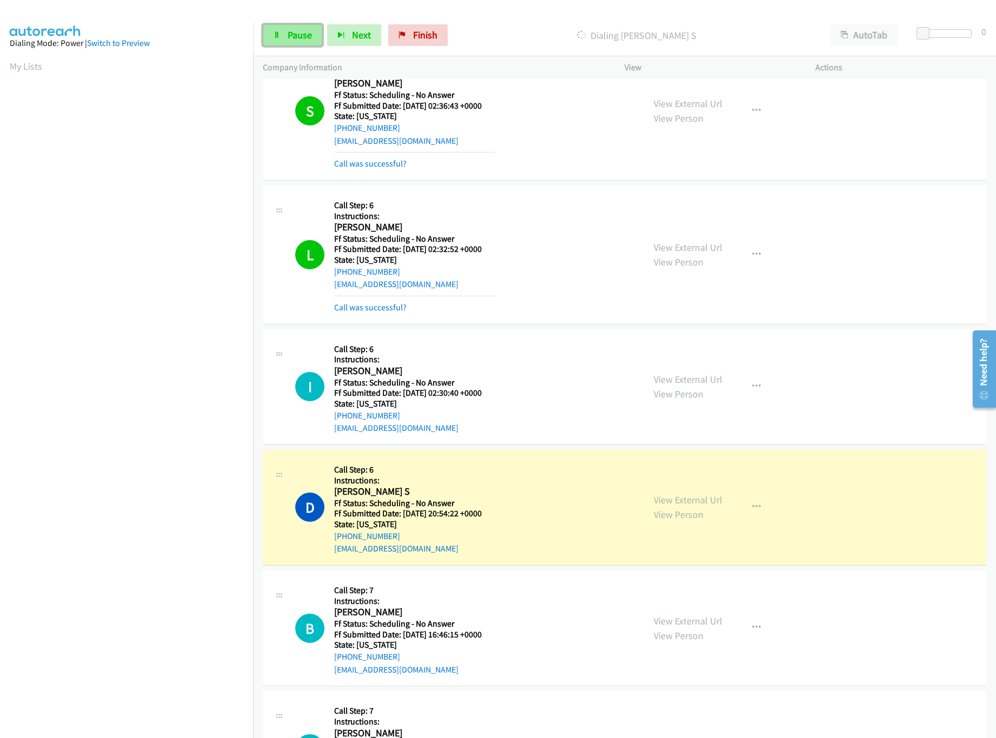
click at [289, 34] on span "Pause" at bounding box center [300, 35] width 24 height 12
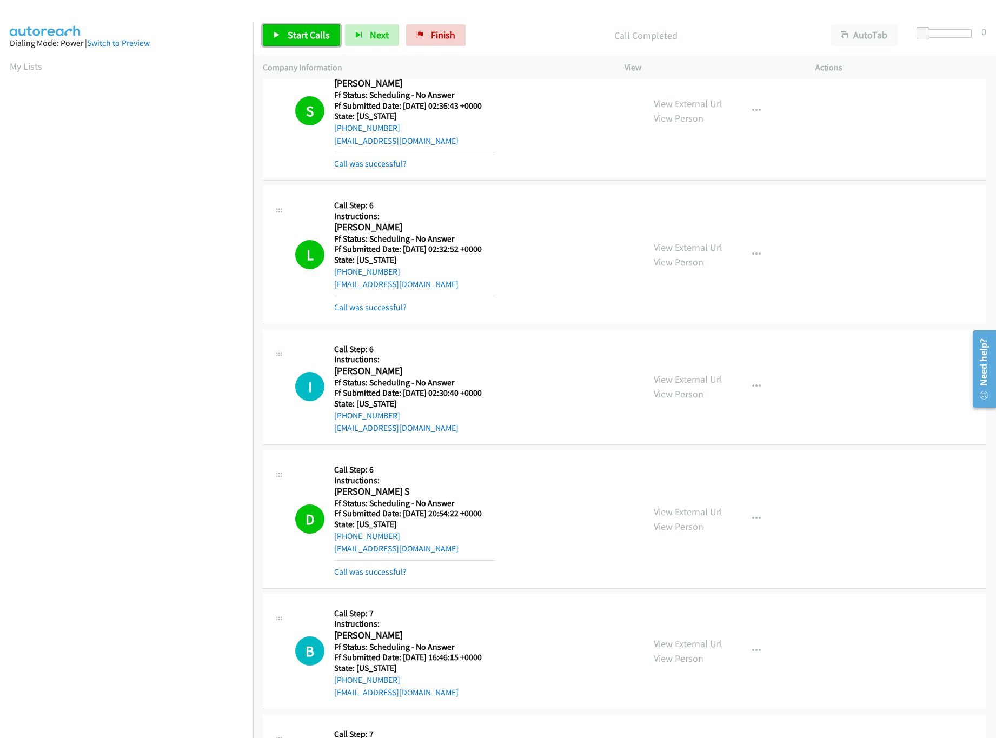
click at [277, 35] on icon at bounding box center [277, 36] width 8 height 8
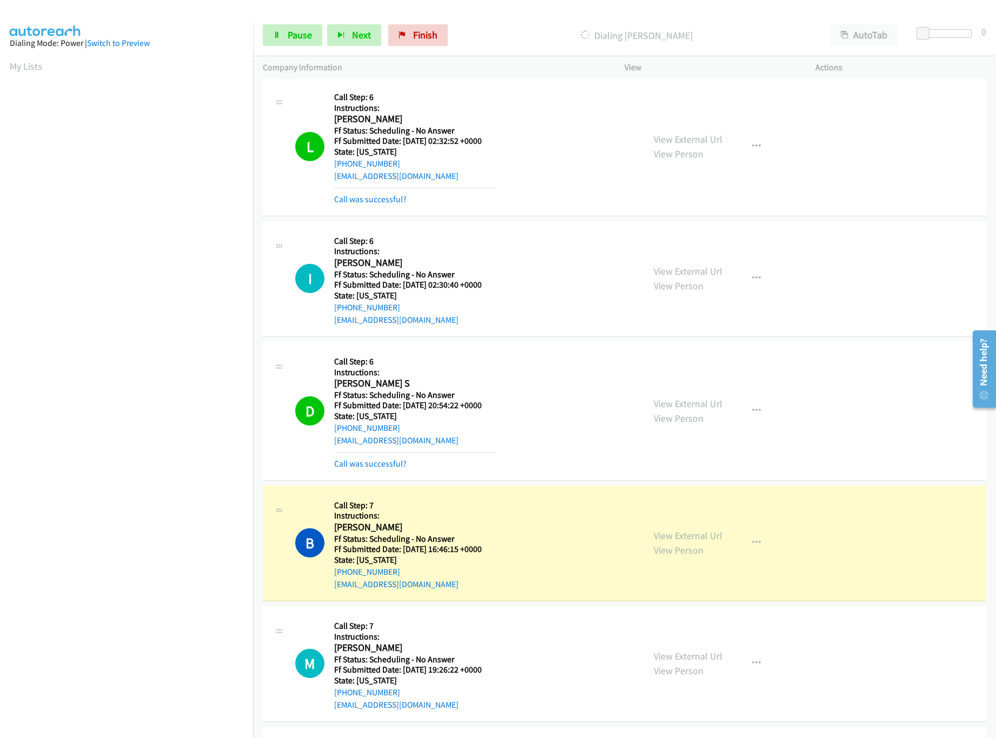
scroll to position [1514, 0]
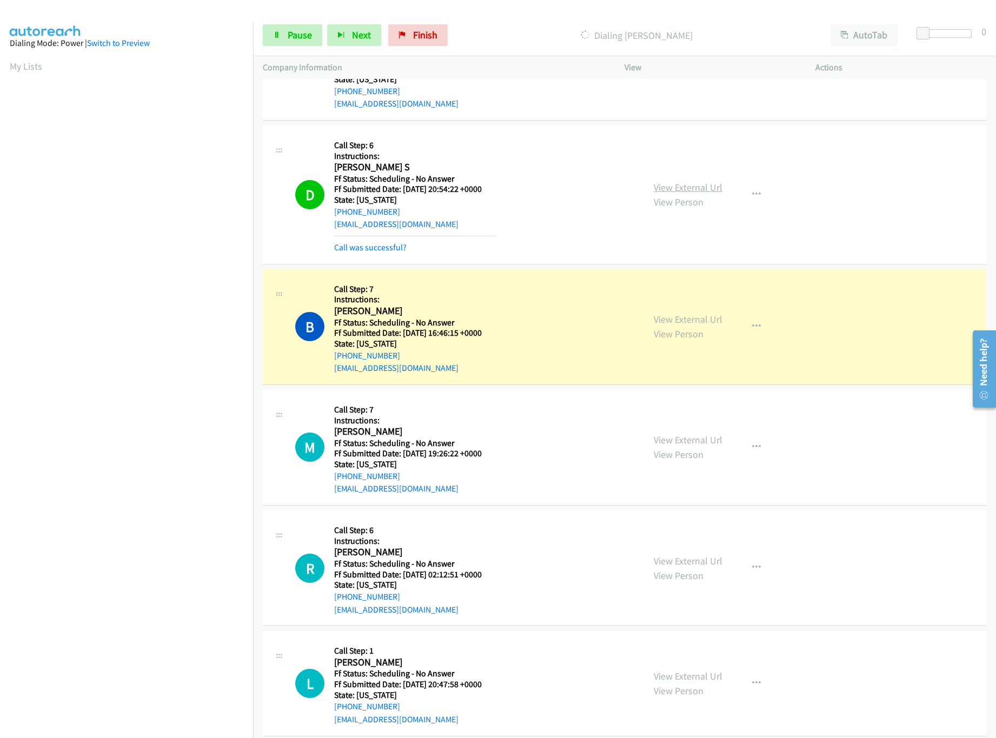
click at [684, 190] on link "View External Url" at bounding box center [688, 187] width 69 height 12
click at [665, 323] on link "View External Url" at bounding box center [688, 319] width 69 height 12
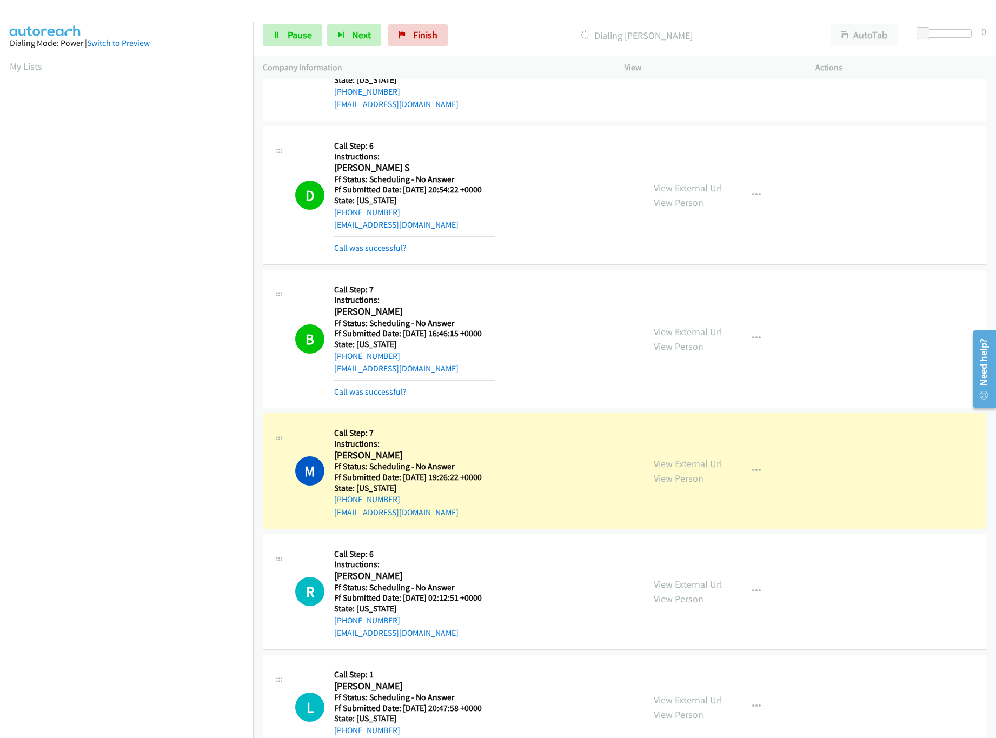
scroll to position [1622, 0]
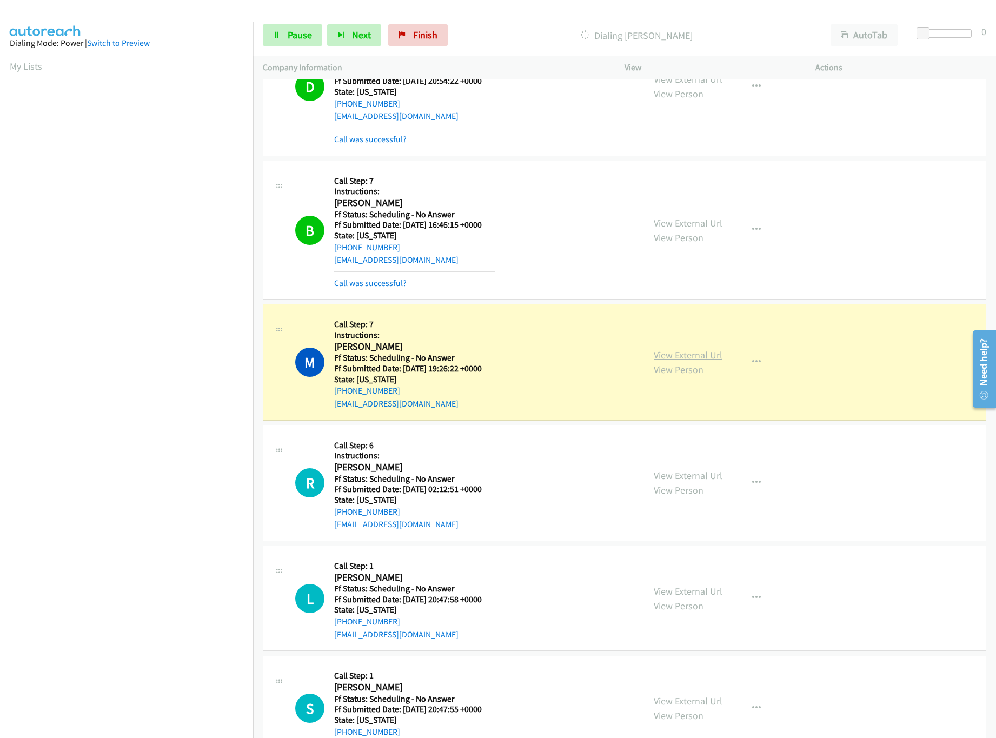
click at [693, 361] on link "View External Url" at bounding box center [688, 355] width 69 height 12
click at [293, 31] on span "Pause" at bounding box center [300, 35] width 24 height 12
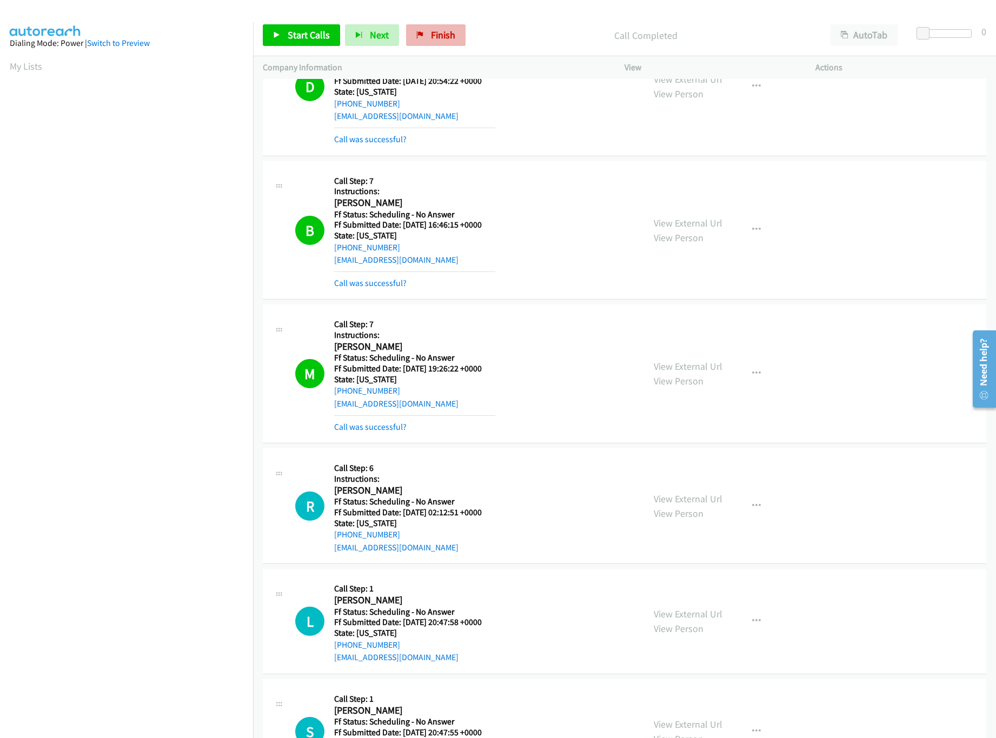
drag, startPoint x: 453, startPoint y: 15, endPoint x: 440, endPoint y: 35, distance: 23.1
click at [453, 15] on div "Start Calls Pause Next Finish Call Completed AutoTab AutoTab 0" at bounding box center [624, 36] width 743 height 42
click at [438, 39] on span "Finish" at bounding box center [443, 35] width 24 height 12
